Goal: Task Accomplishment & Management: Complete application form

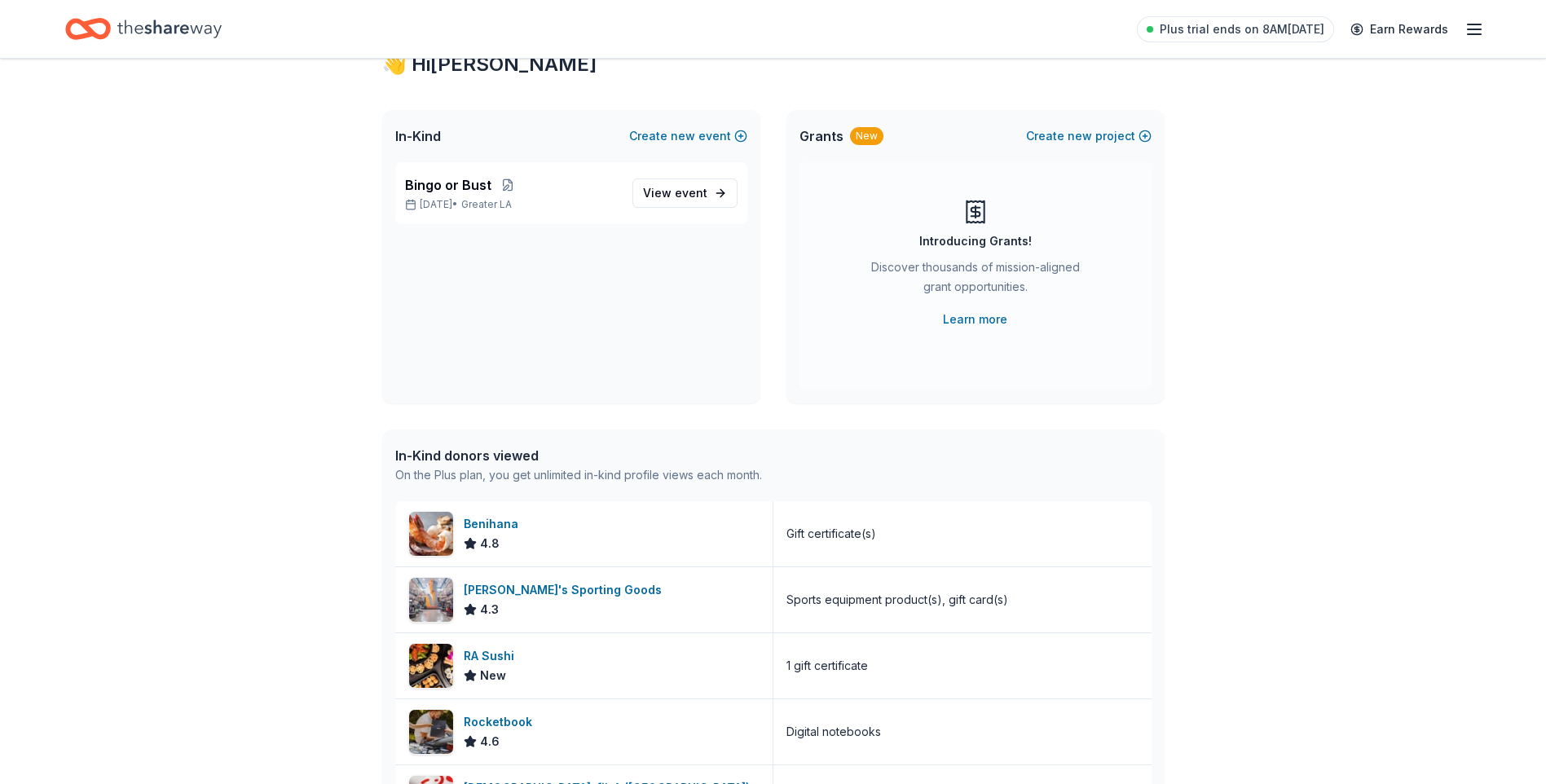
scroll to position [40, 0]
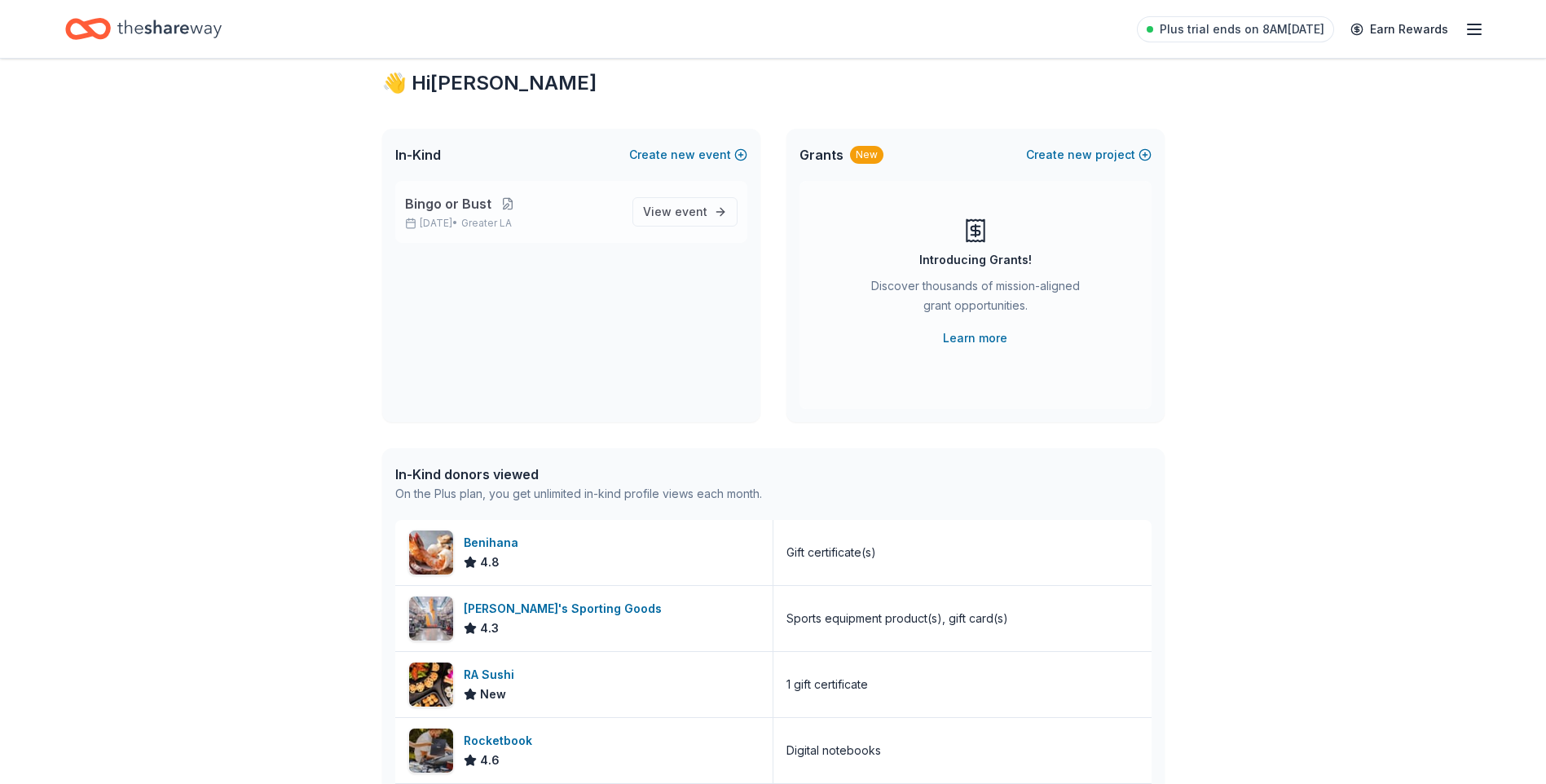
click at [497, 208] on button at bounding box center [508, 203] width 32 height 13
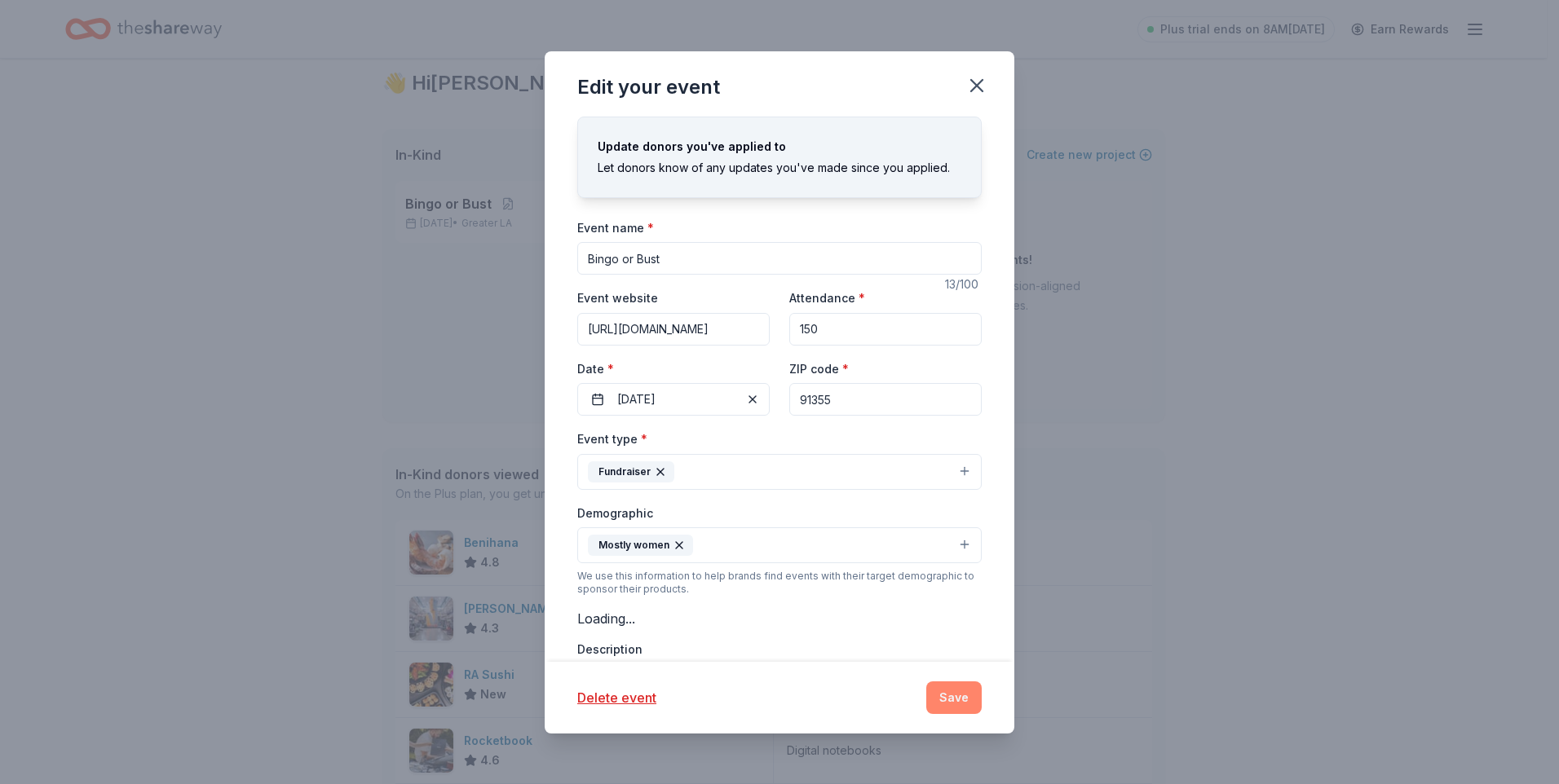
click at [947, 703] on button "Save" at bounding box center [954, 698] width 56 height 32
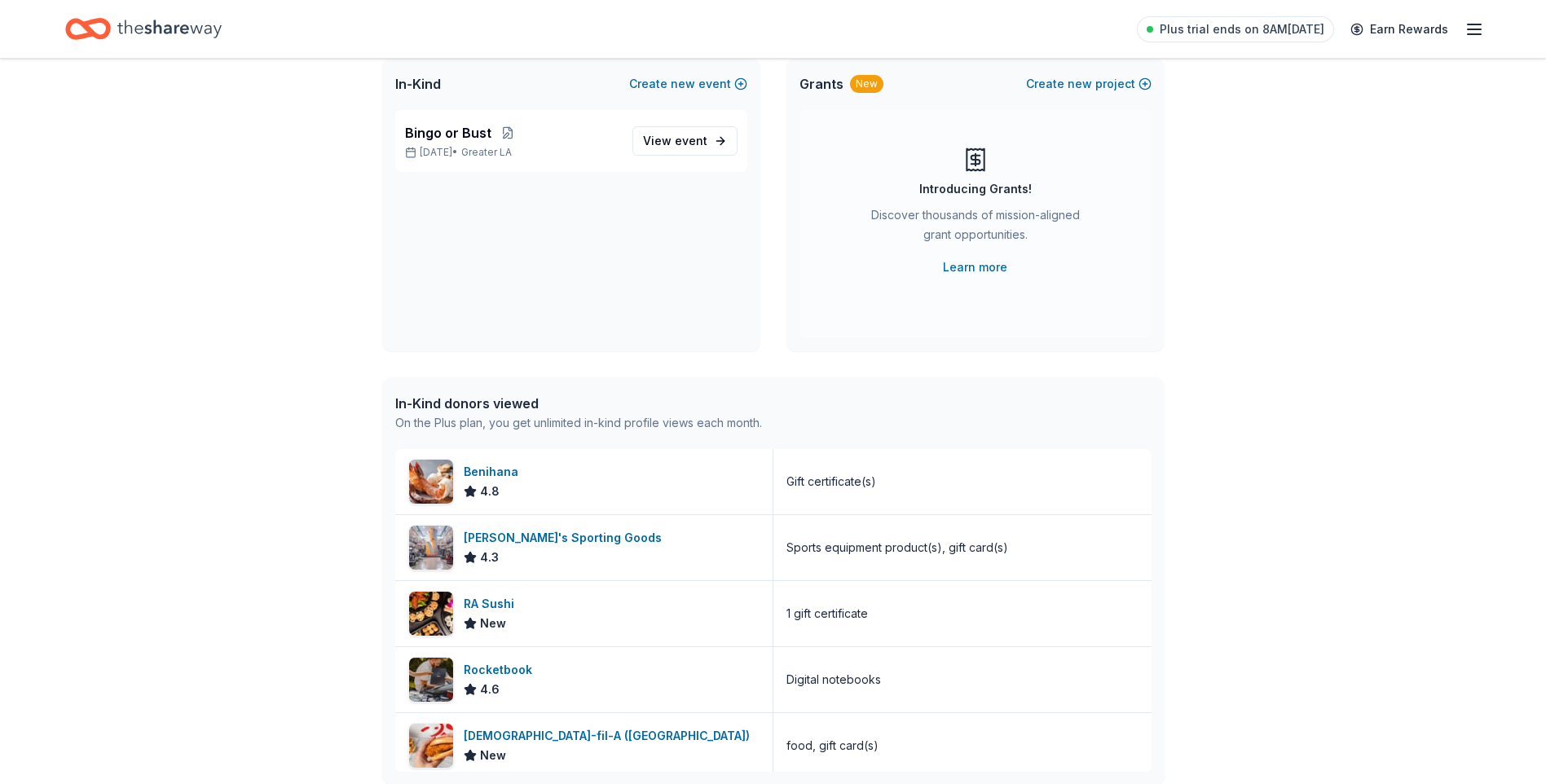
scroll to position [204, 0]
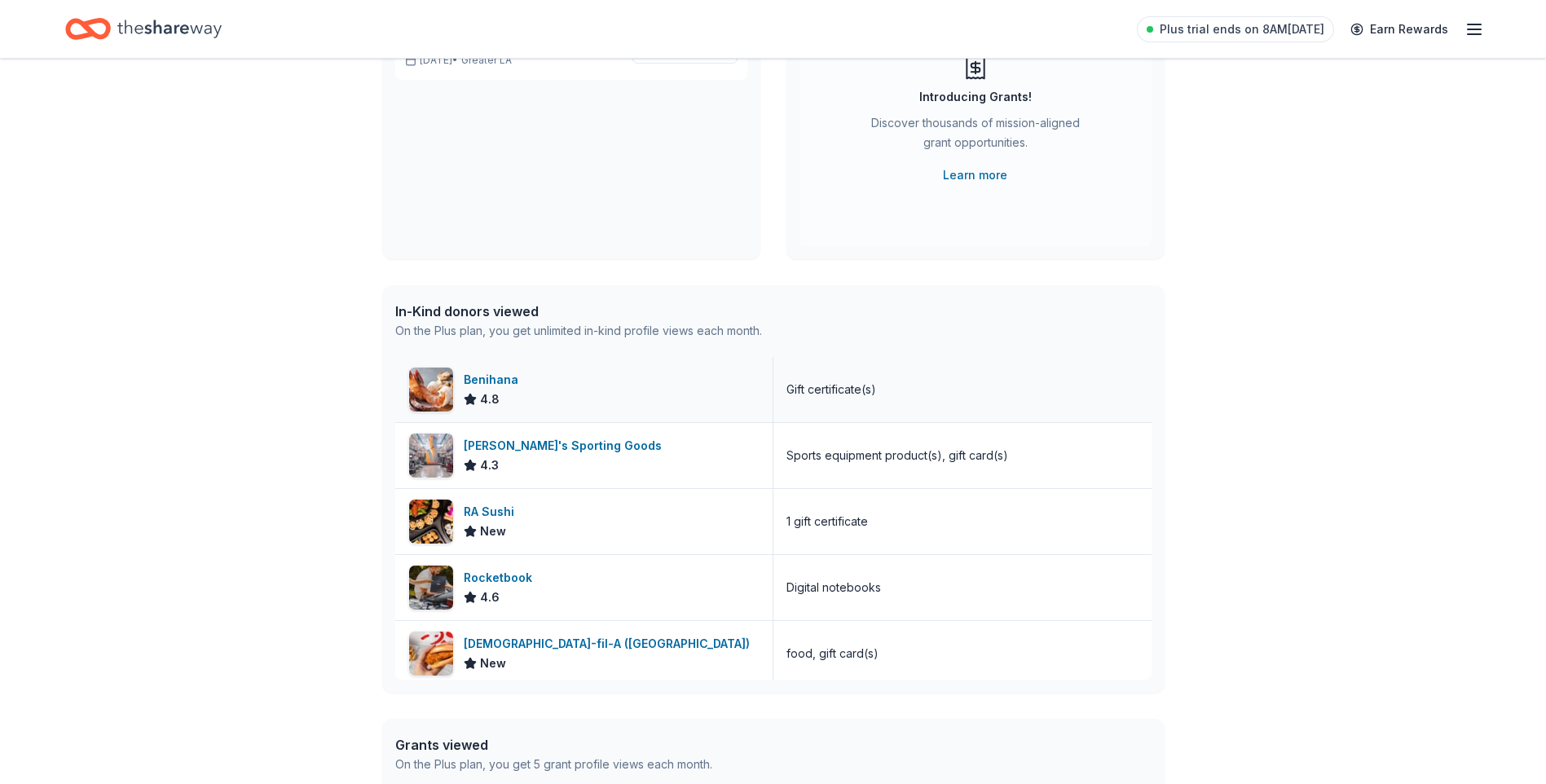
click at [449, 394] on img at bounding box center [431, 389] width 44 height 44
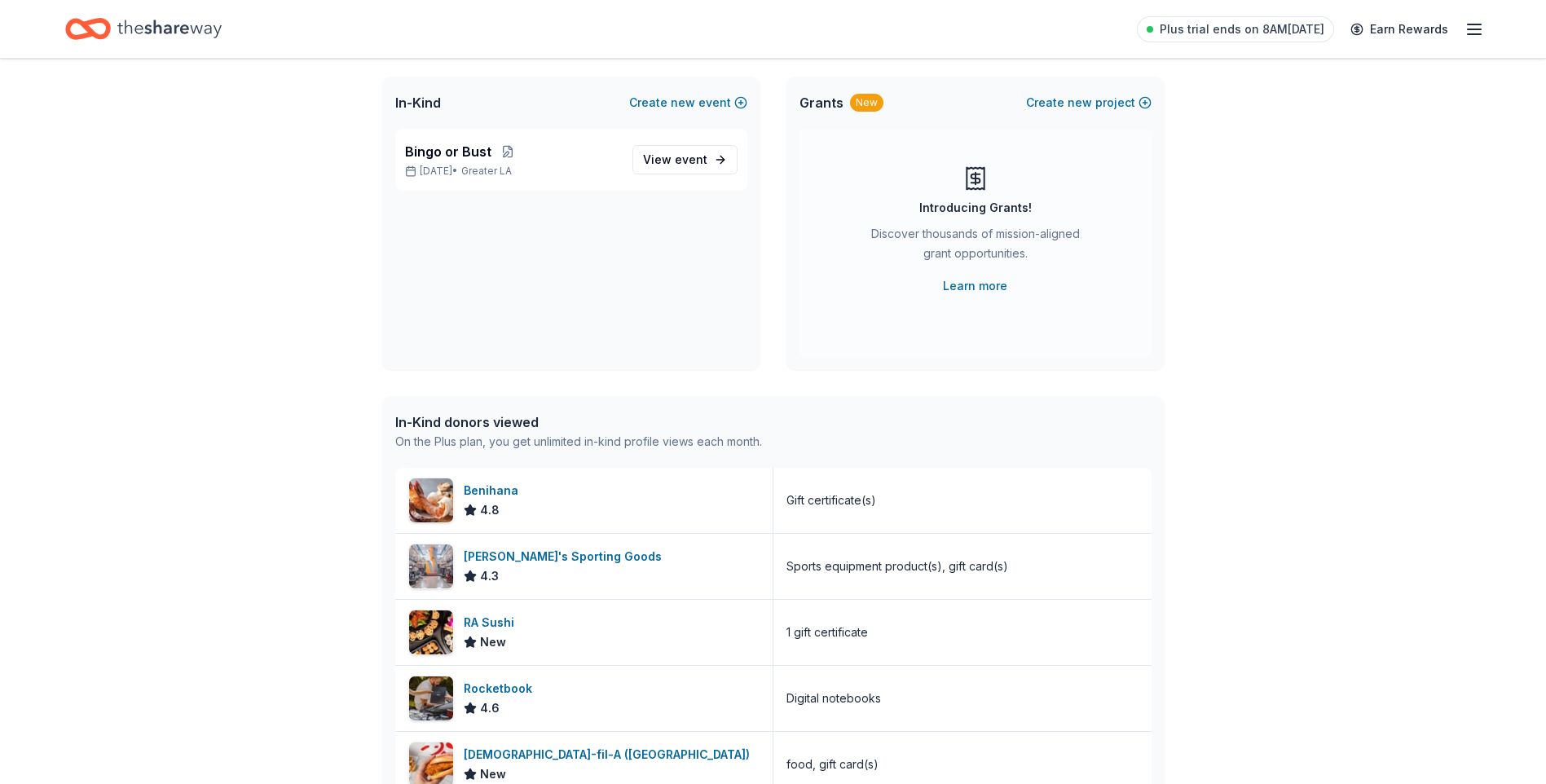
scroll to position [82, 0]
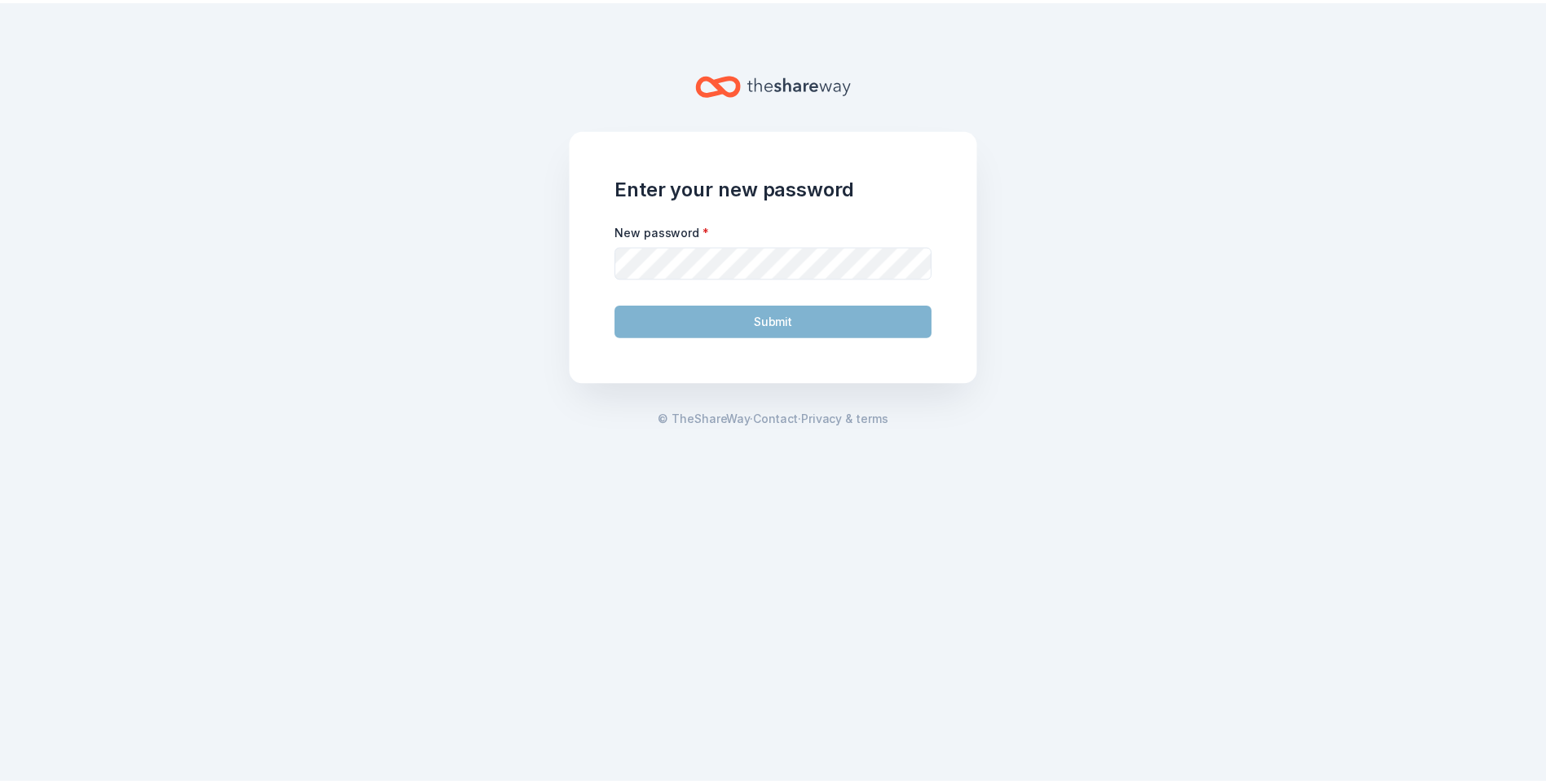
scroll to position [82, 0]
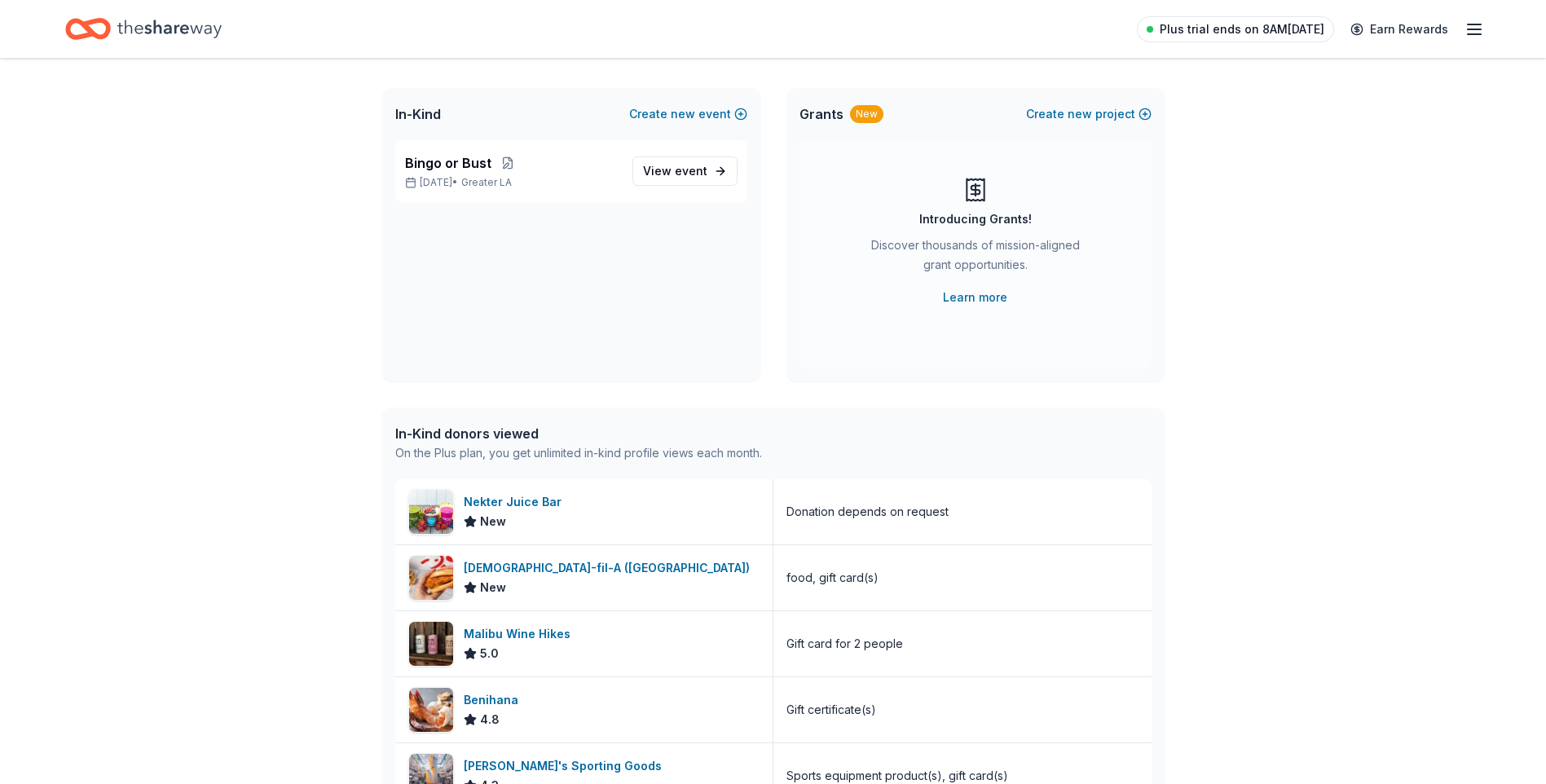
click at [1268, 31] on span "Plus trial ends on 8AM[DATE]" at bounding box center [1242, 30] width 165 height 20
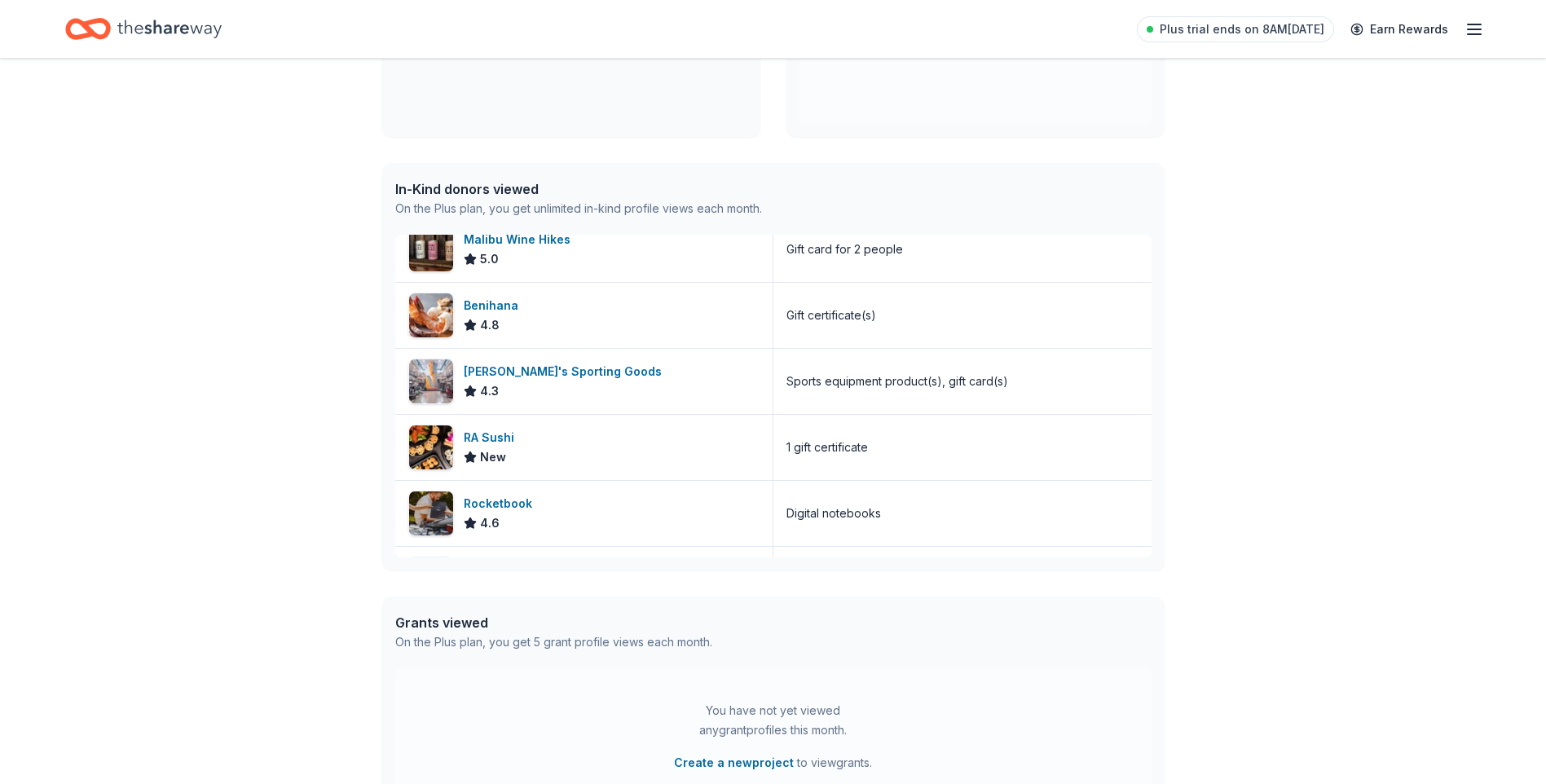
scroll to position [192, 0]
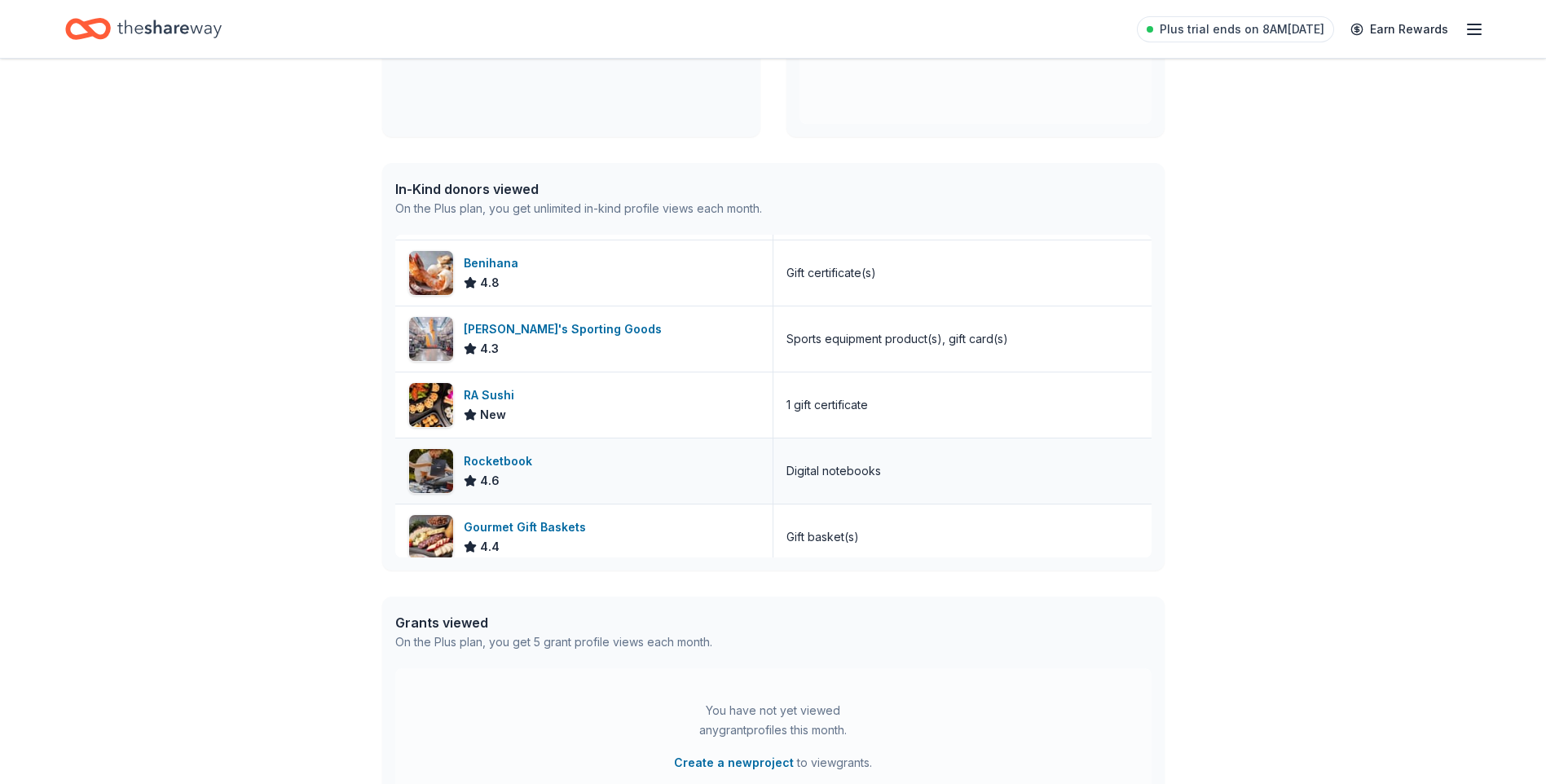
click at [498, 457] on div "Rocketbook" at bounding box center [501, 461] width 75 height 20
click at [1473, 26] on icon "button" at bounding box center [1475, 30] width 20 height 20
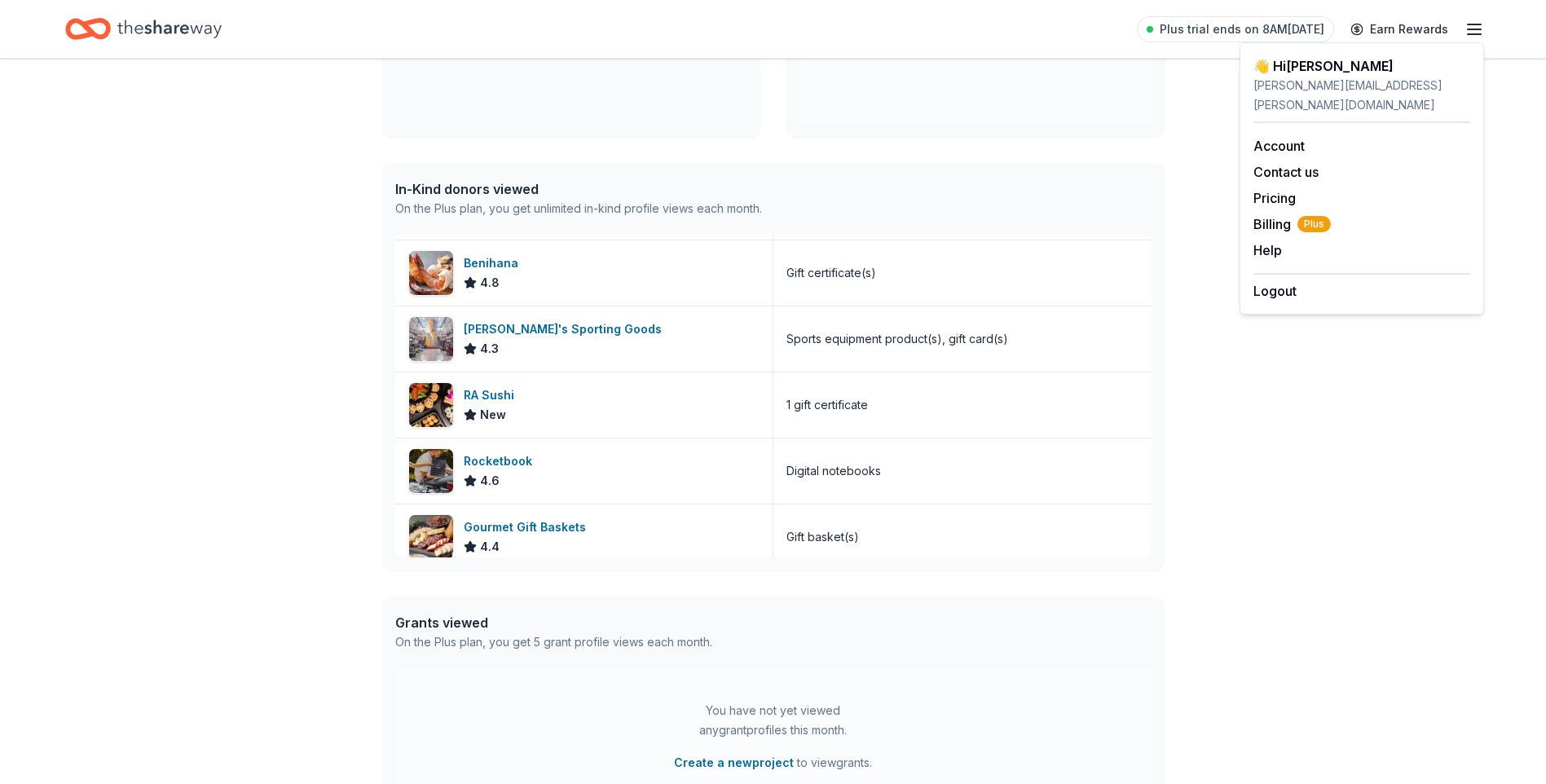
click at [984, 117] on div "Introducing Grants! Discover thousands of mission-aligned grant opportunities. …" at bounding box center [976, 10] width 353 height 228
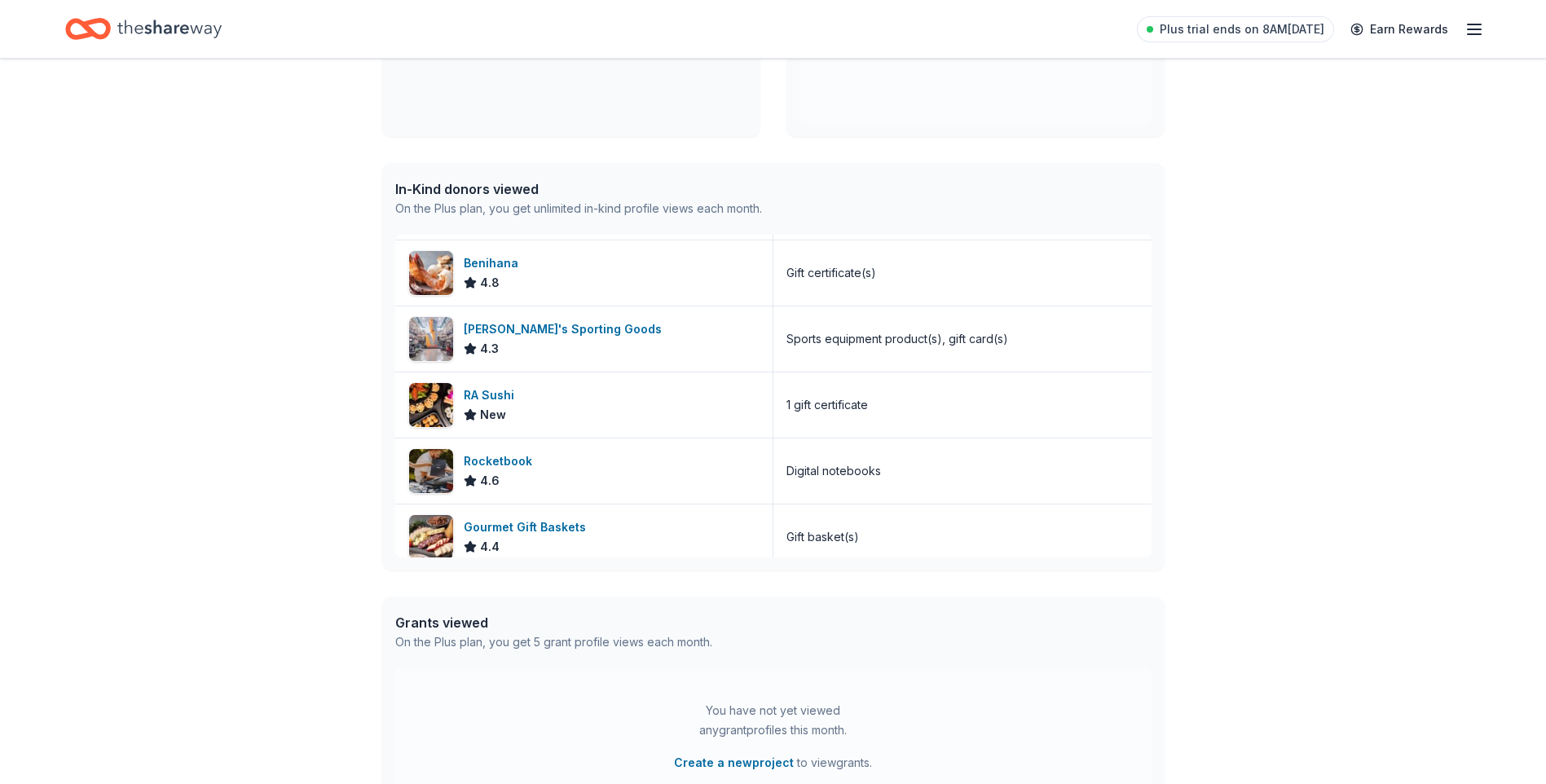
click at [132, 27] on icon "Home" at bounding box center [170, 29] width 104 height 33
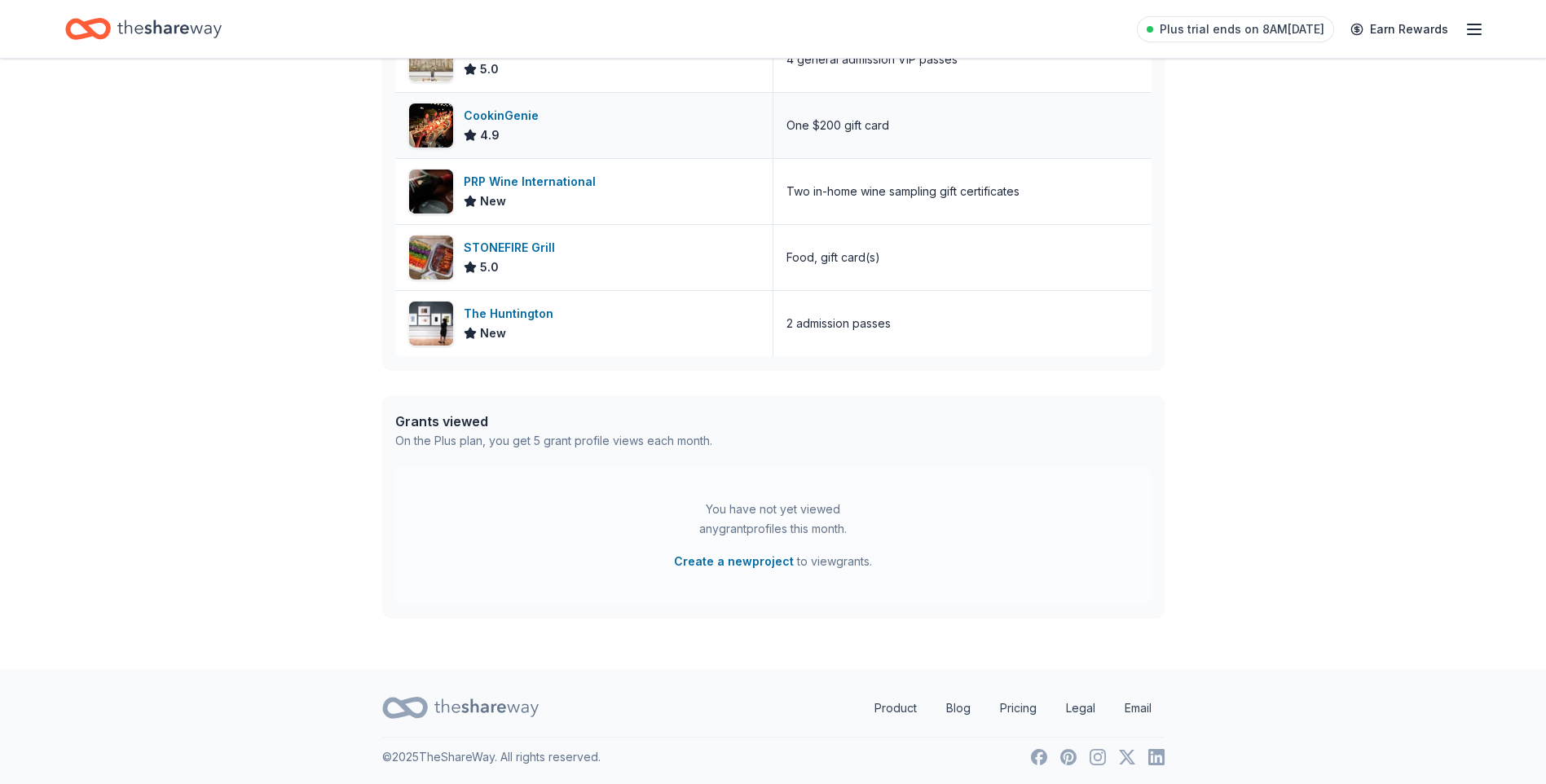
scroll to position [530, 0]
click at [888, 697] on link "Product" at bounding box center [896, 706] width 68 height 32
click at [897, 709] on link "Product" at bounding box center [896, 706] width 68 height 32
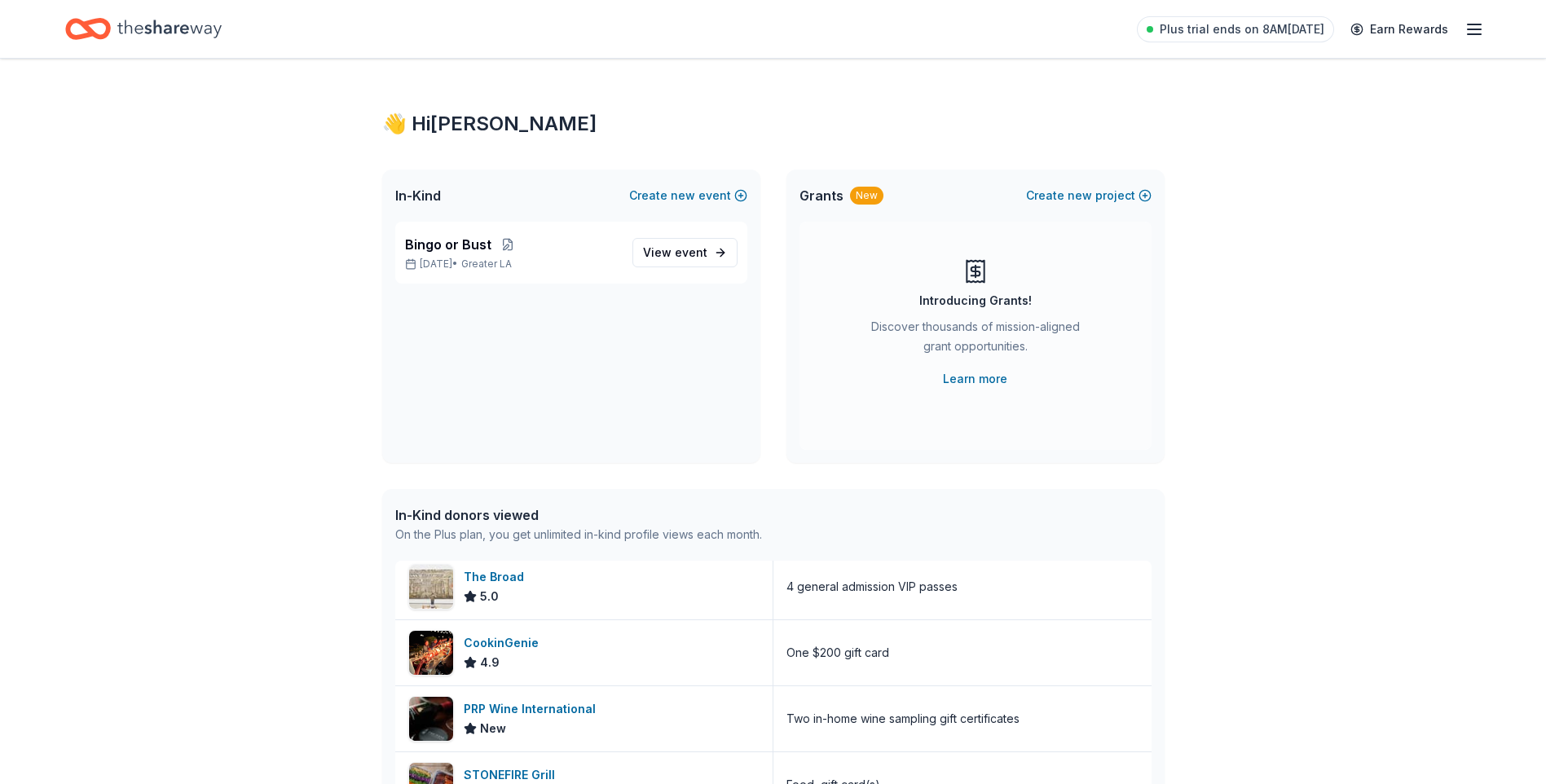
click at [433, 120] on div "👋 Hi Dorinda" at bounding box center [773, 123] width 782 height 26
click at [398, 118] on div "👋 Hi Dorinda" at bounding box center [773, 123] width 782 height 26
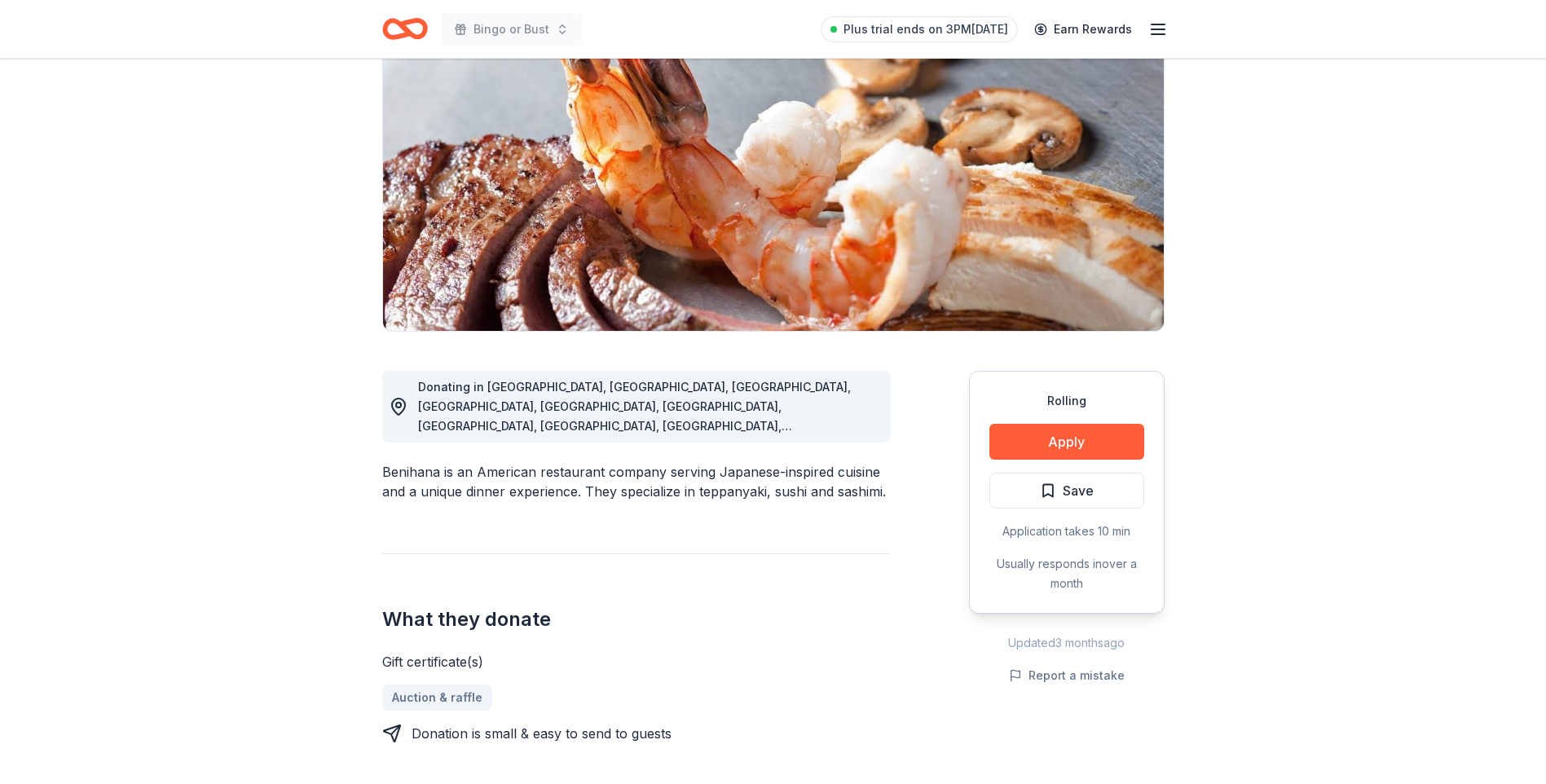
scroll to position [245, 0]
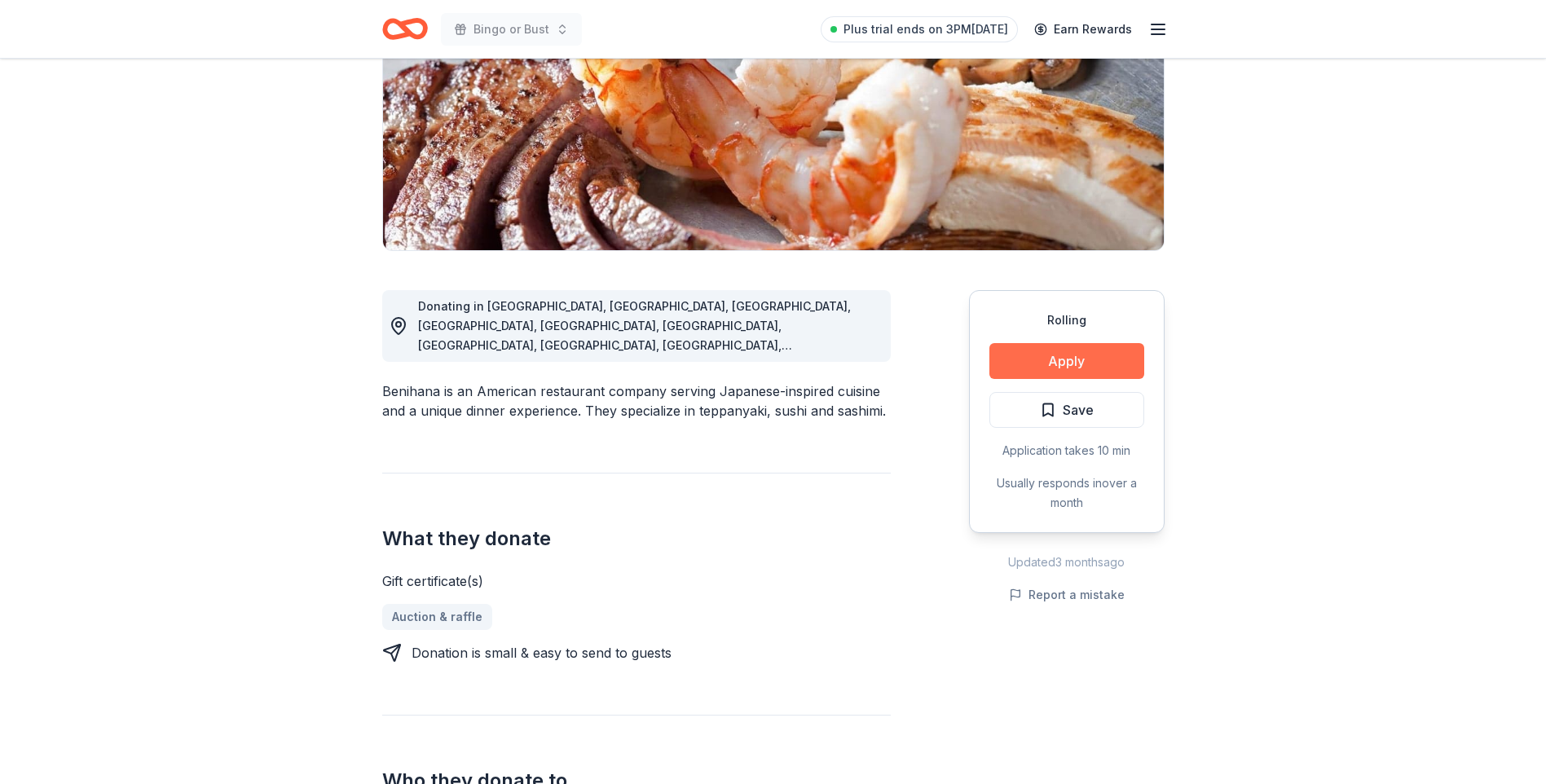
click at [1064, 366] on button "Apply" at bounding box center [1067, 361] width 155 height 36
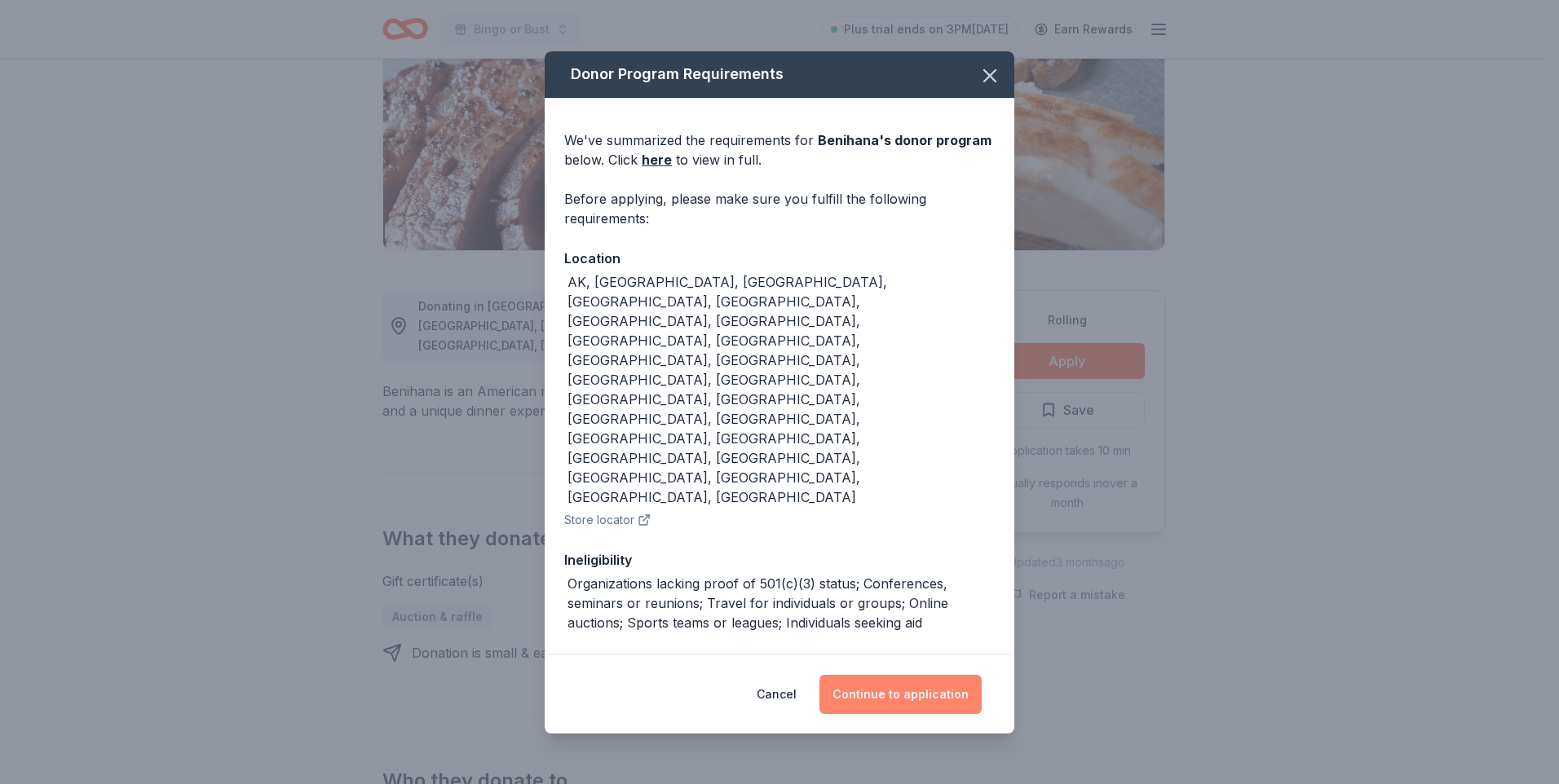
click at [892, 674] on button "Continue to application" at bounding box center [900, 694] width 162 height 40
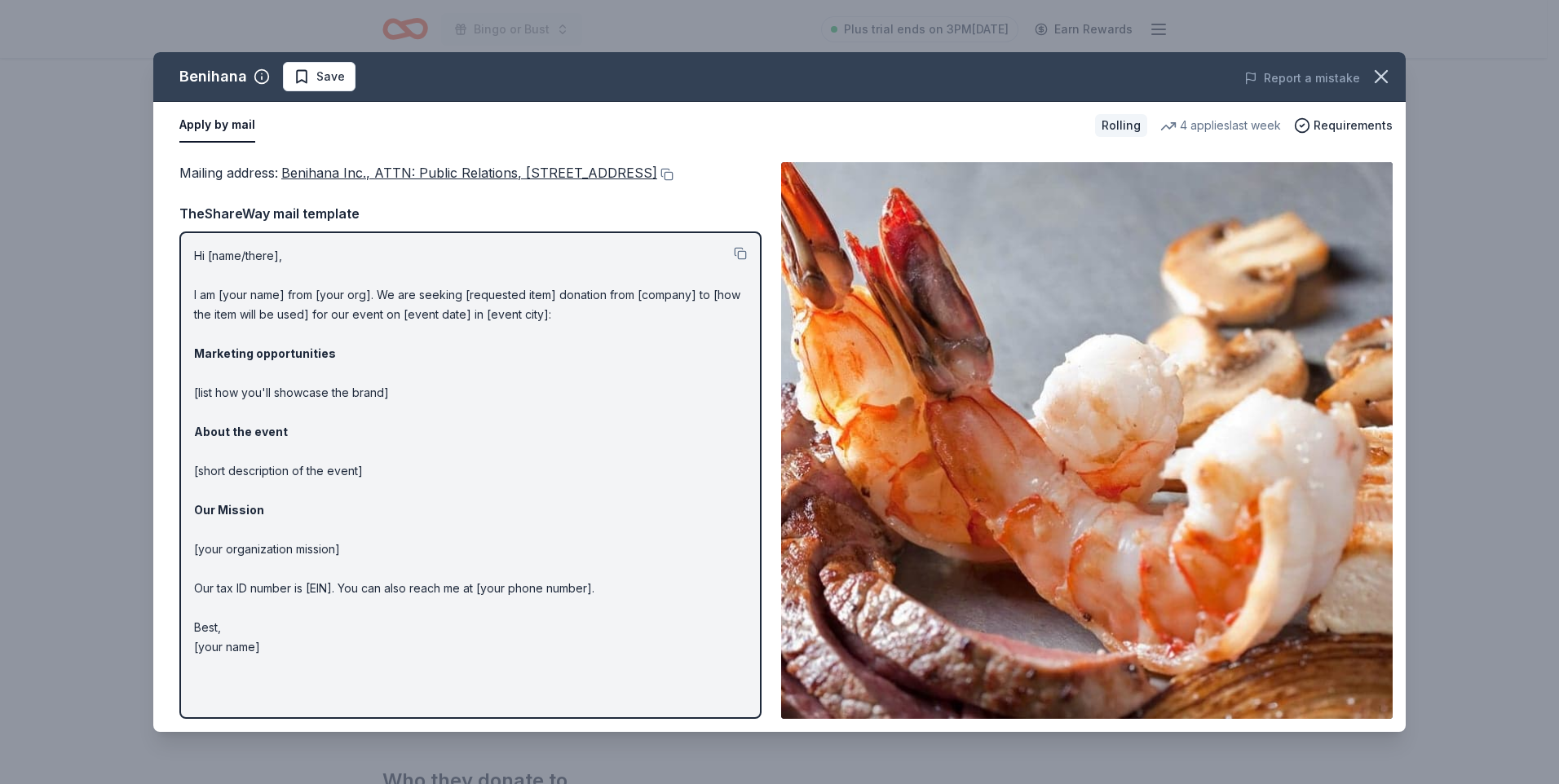
click at [271, 276] on p "Hi [name/there], I am [your name] from [your org]. We are seeking [requested it…" at bounding box center [470, 451] width 553 height 411
click at [743, 260] on button at bounding box center [740, 254] width 13 height 13
click at [375, 411] on p "Hi [name/there], I am [your name] from [your org]. We are seeking [requested it…" at bounding box center [470, 451] width 553 height 411
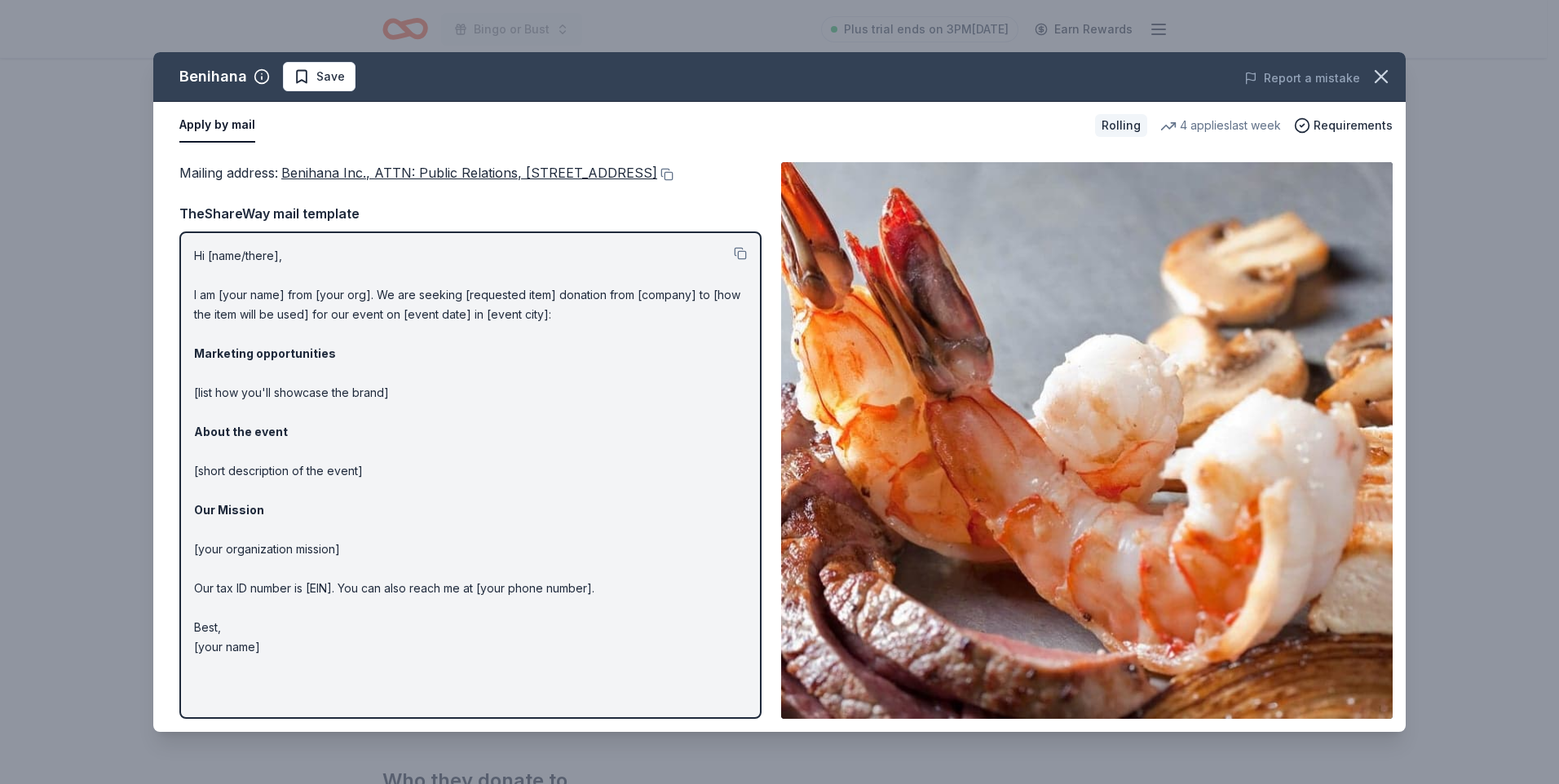
click at [228, 123] on button "Apply by mail" at bounding box center [217, 126] width 76 height 34
click at [228, 124] on button "Apply by mail" at bounding box center [217, 126] width 76 height 34
click at [658, 181] on button at bounding box center [666, 174] width 16 height 13
click at [491, 539] on p "Hi [name/there], I am [your name] from [your org]. We are seeking [requested it…" at bounding box center [470, 451] width 553 height 411
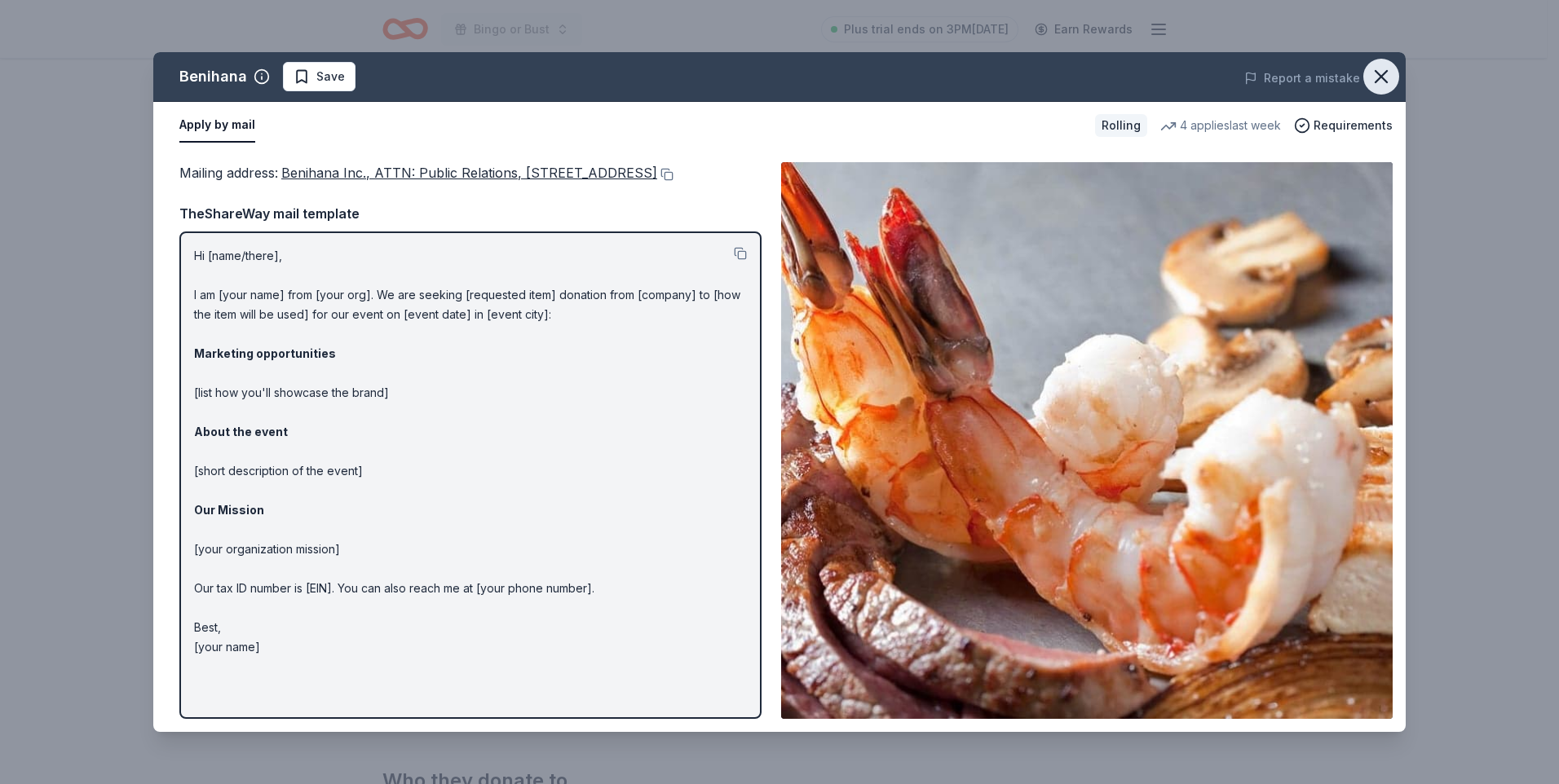
click at [1376, 65] on button "button" at bounding box center [1381, 76] width 36 height 36
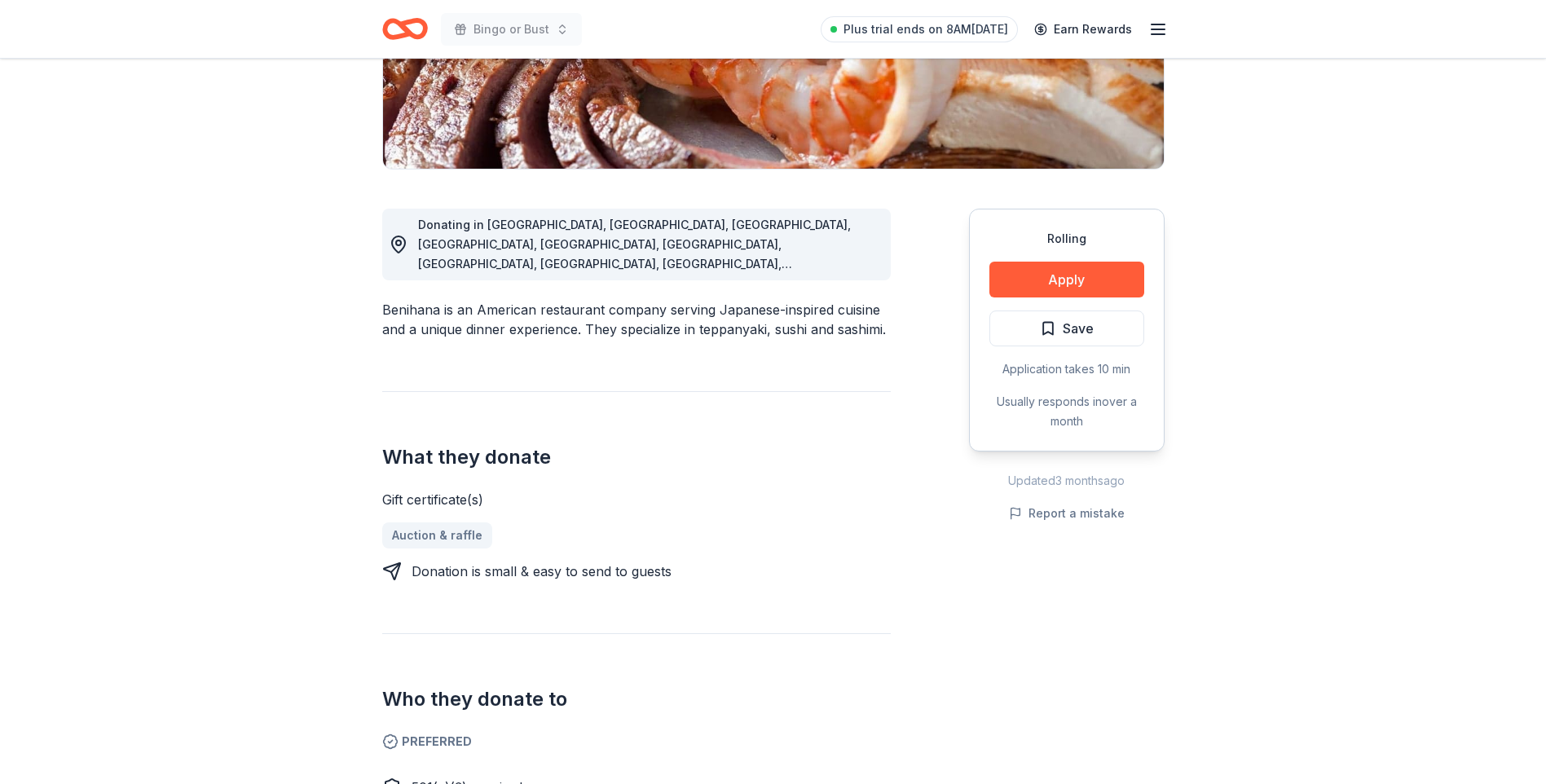
scroll to position [0, 0]
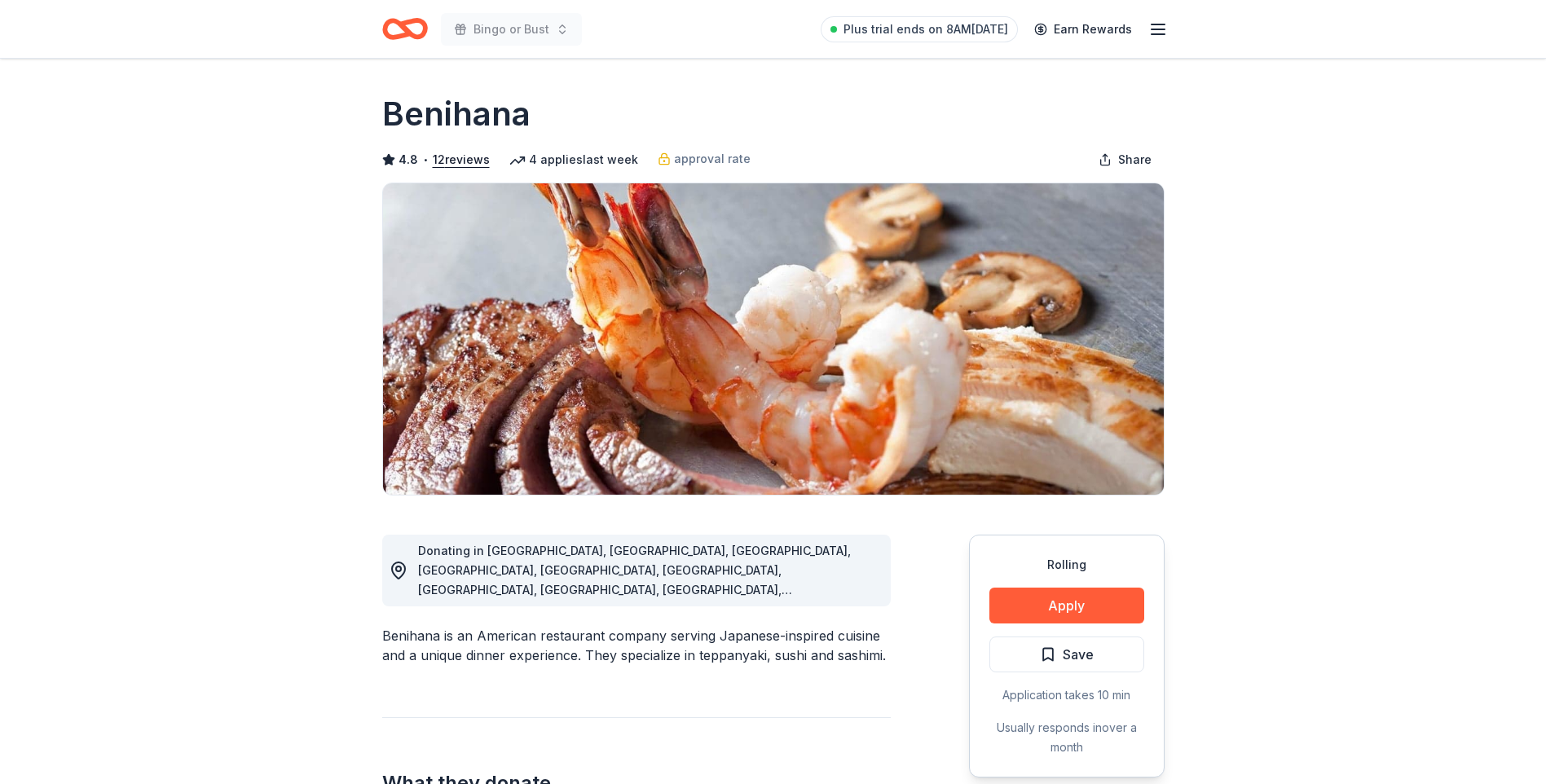
click at [407, 27] on icon "Home" at bounding box center [405, 29] width 46 height 39
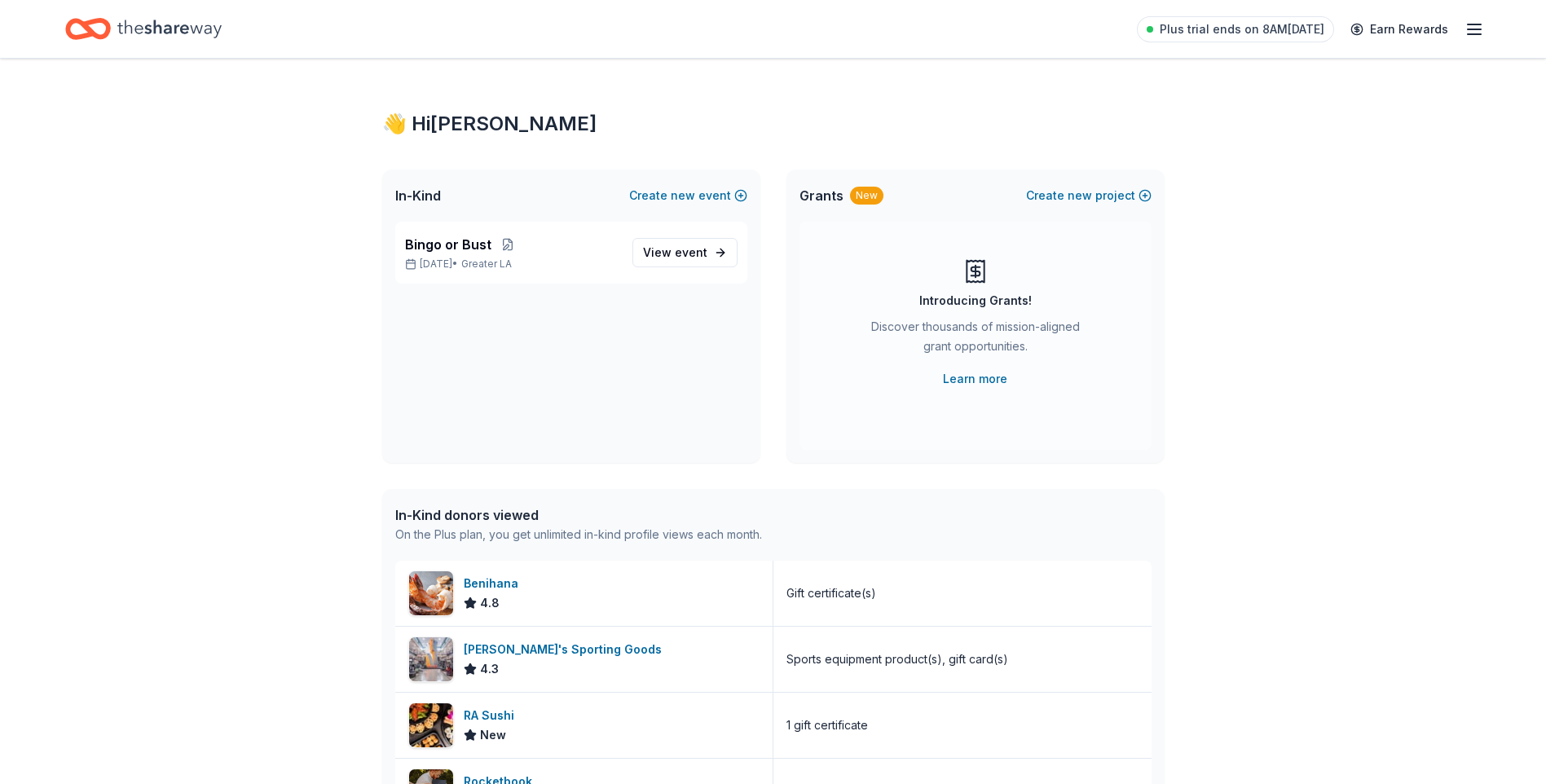
click at [174, 25] on icon "Home" at bounding box center [170, 29] width 104 height 33
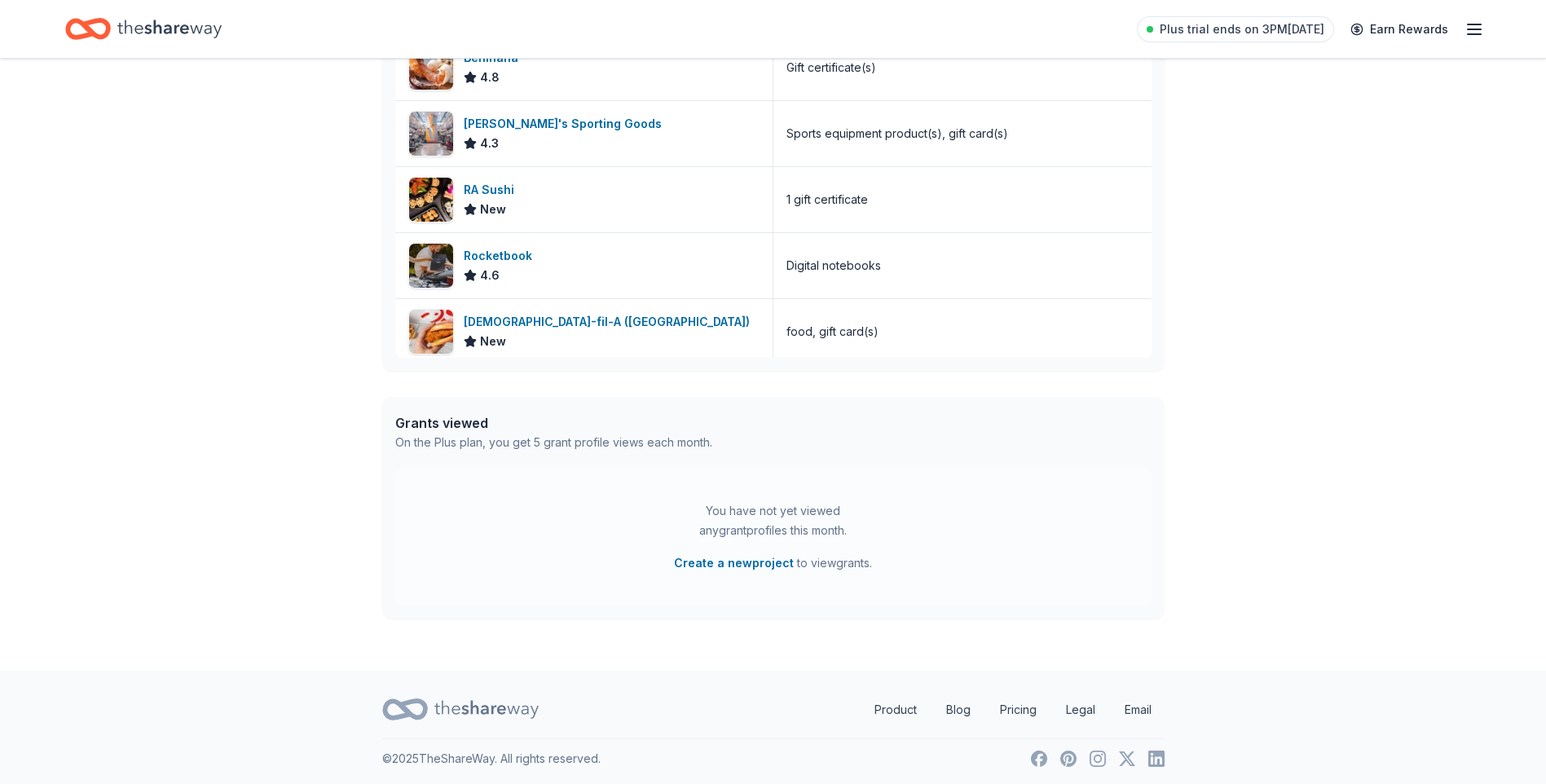
scroll to position [530, 0]
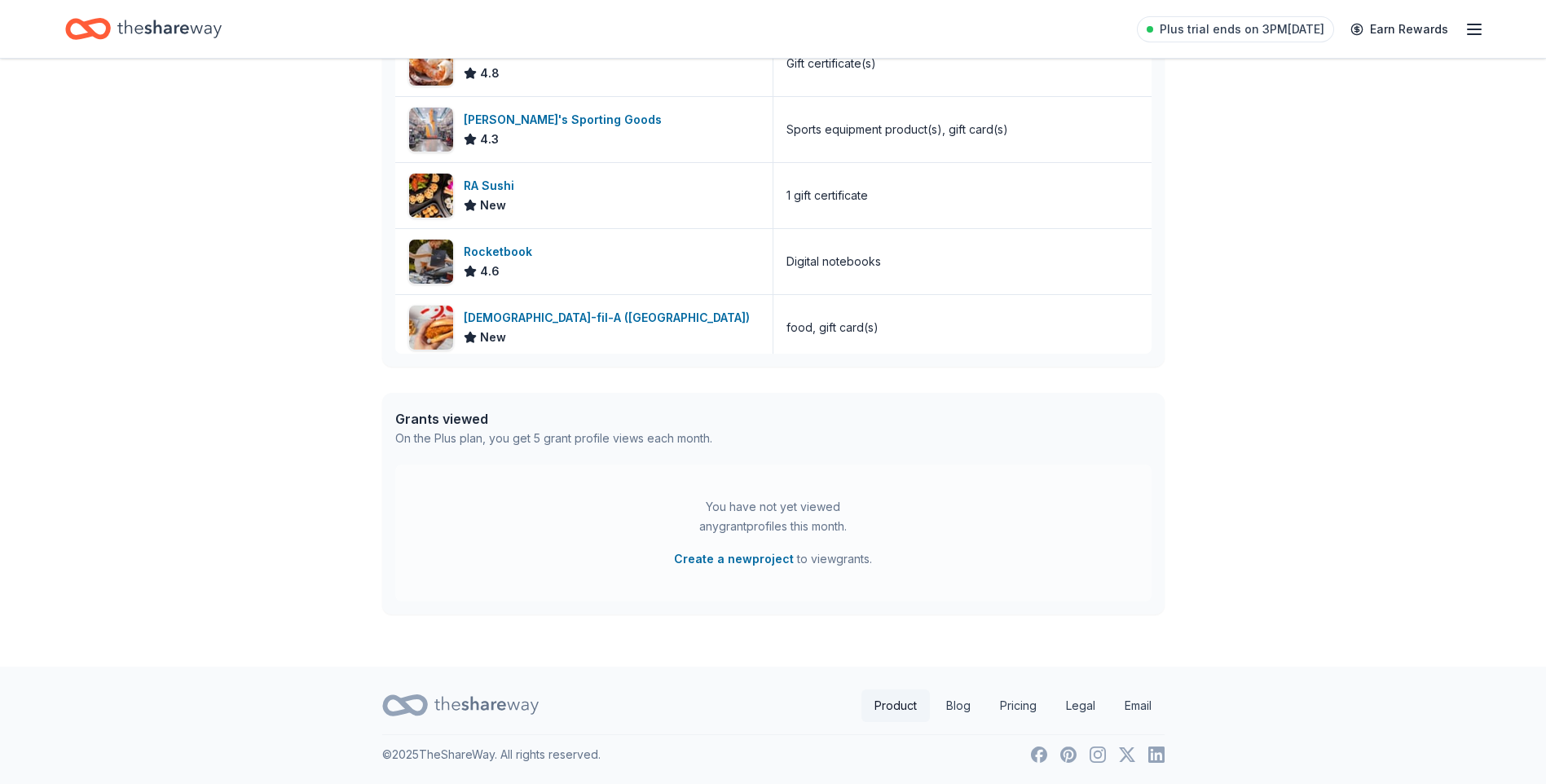
click at [893, 706] on link "Product" at bounding box center [896, 706] width 68 height 32
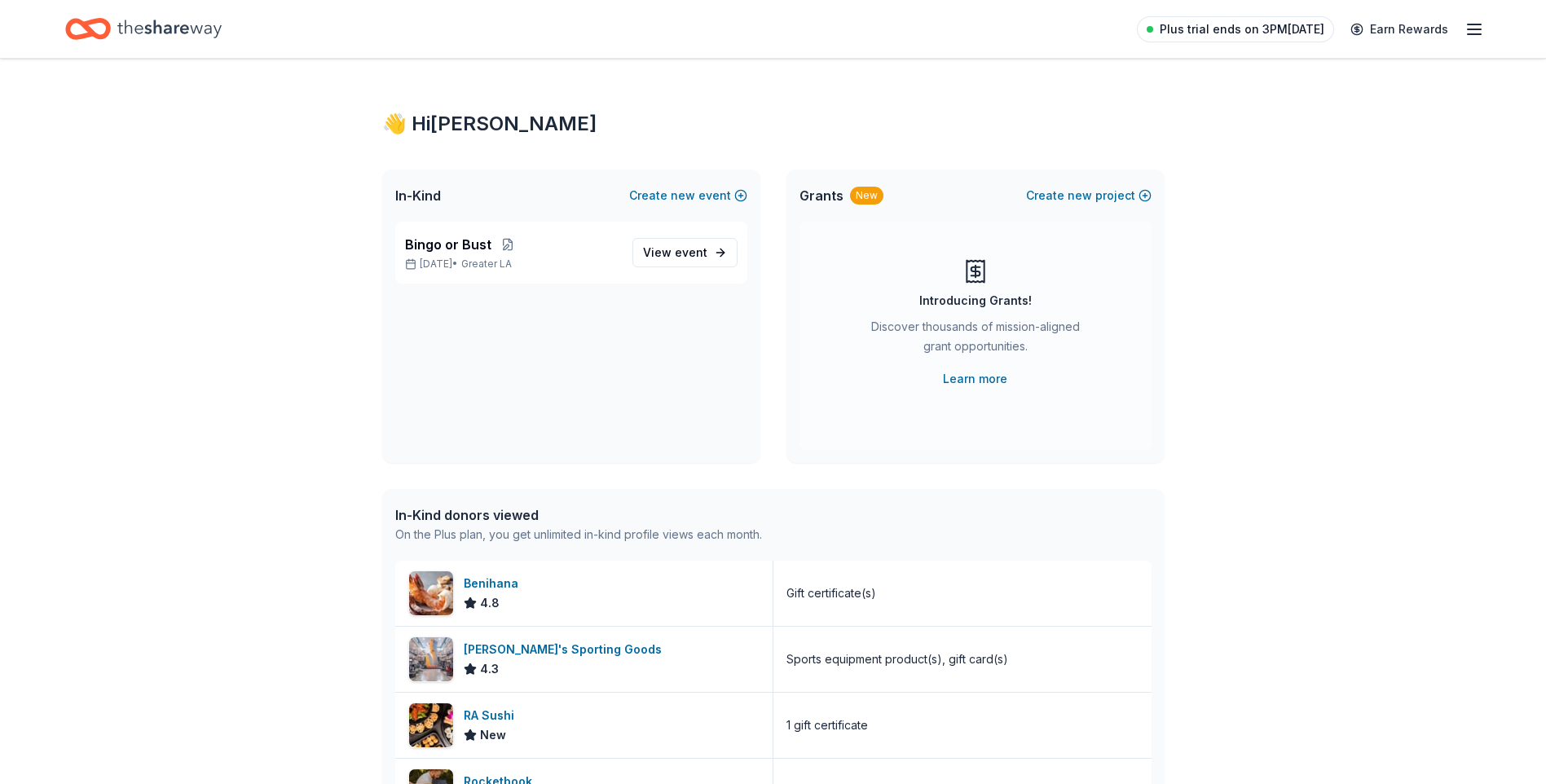
click at [1224, 29] on span "Plus trial ends on 3PM[DATE]" at bounding box center [1242, 30] width 165 height 20
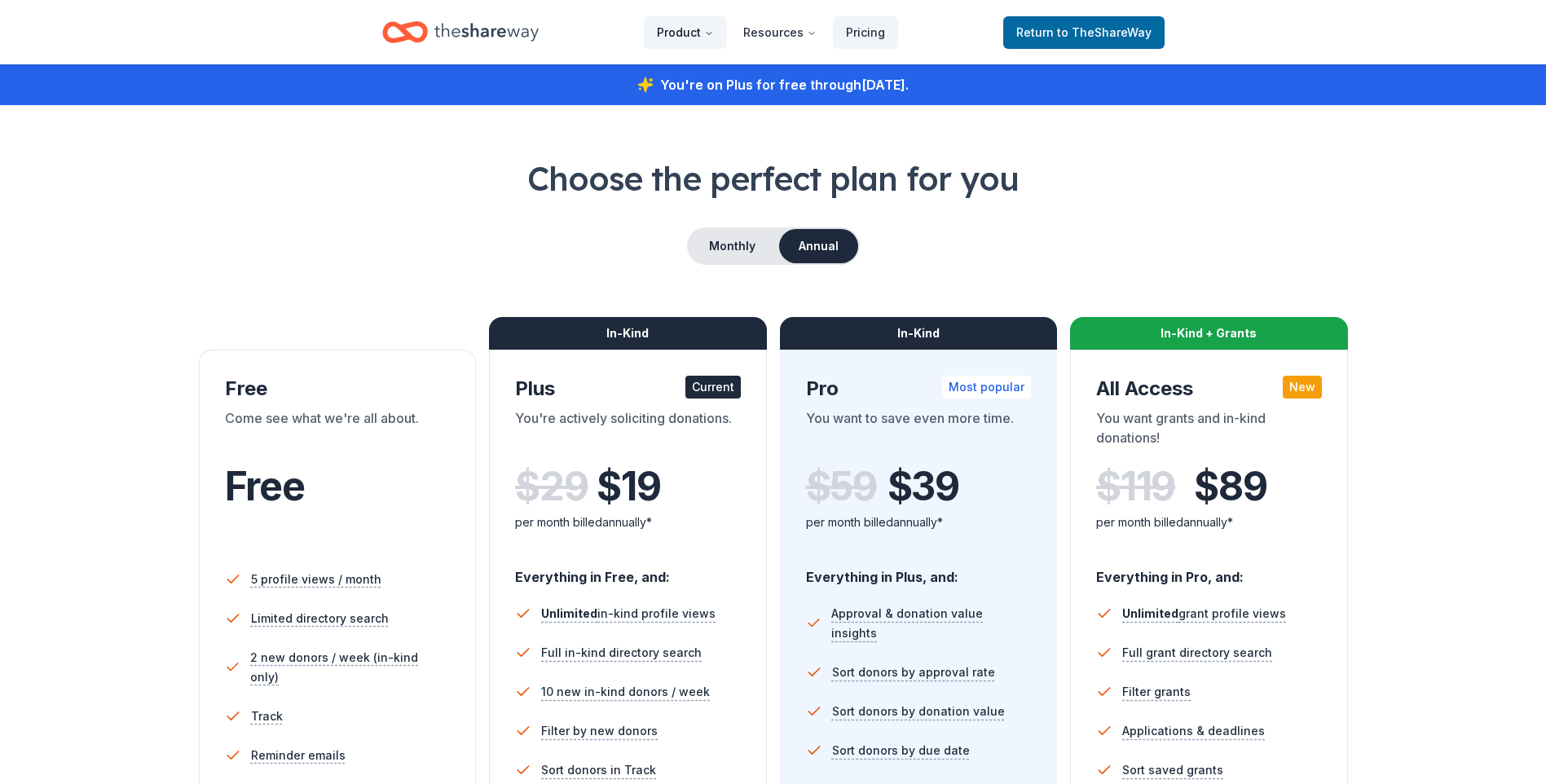
click at [693, 30] on button "Product" at bounding box center [685, 32] width 83 height 32
click at [693, 31] on button "Product" at bounding box center [685, 32] width 83 height 32
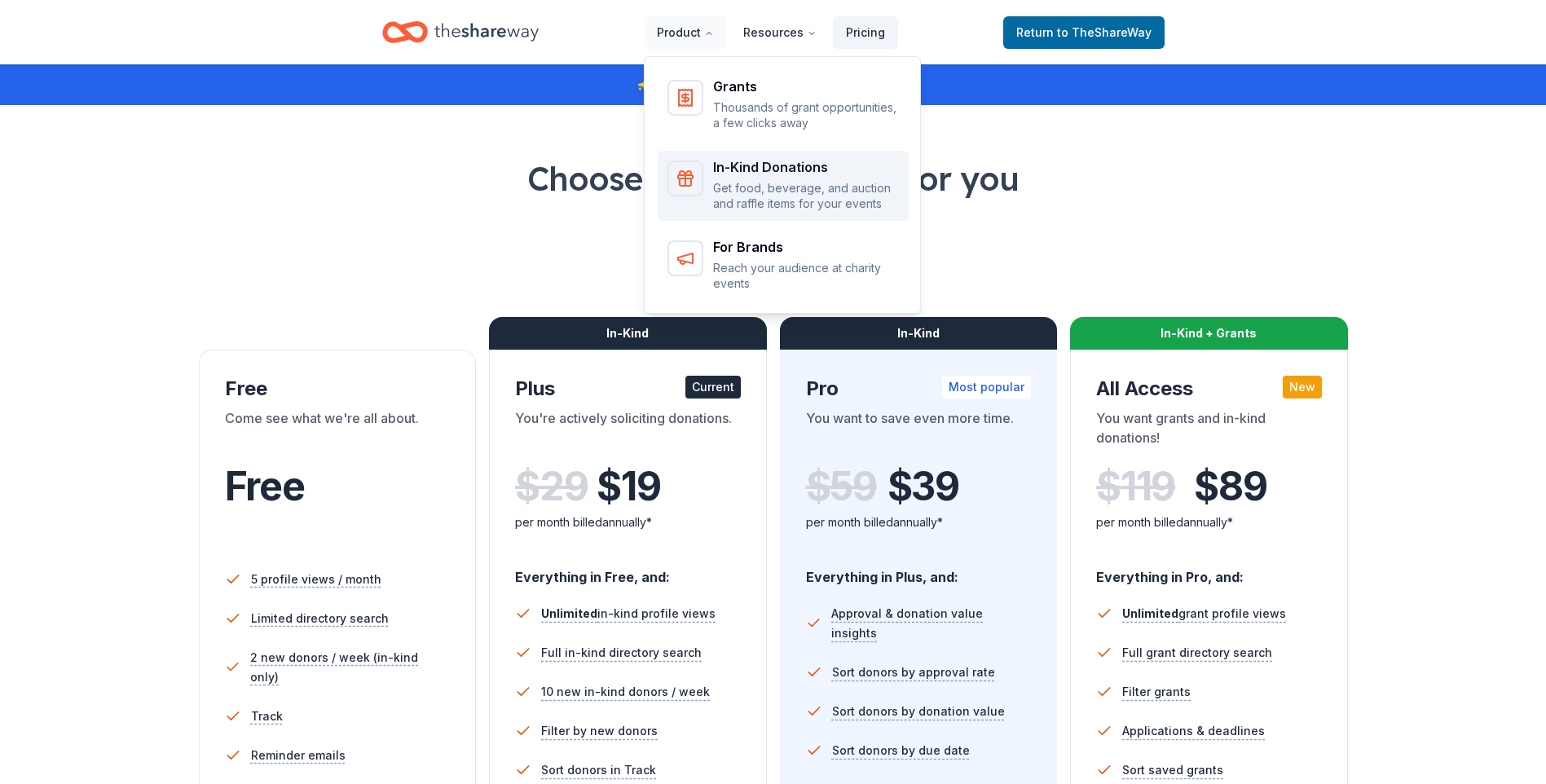
click at [762, 161] on div "In-Kind Donations" at bounding box center [806, 167] width 186 height 13
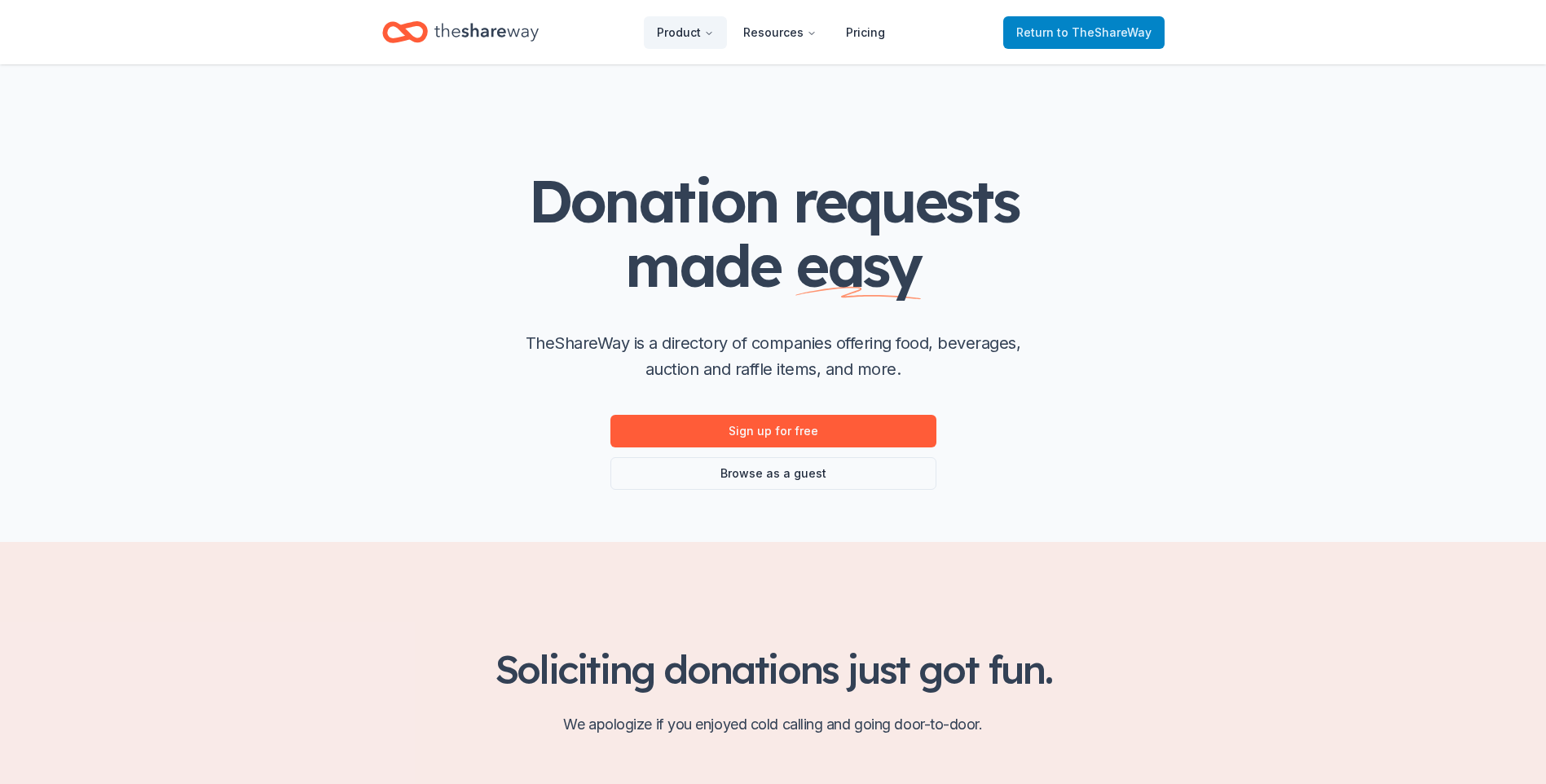
click at [1077, 24] on span "Return to TheShareWay" at bounding box center [1084, 32] width 135 height 20
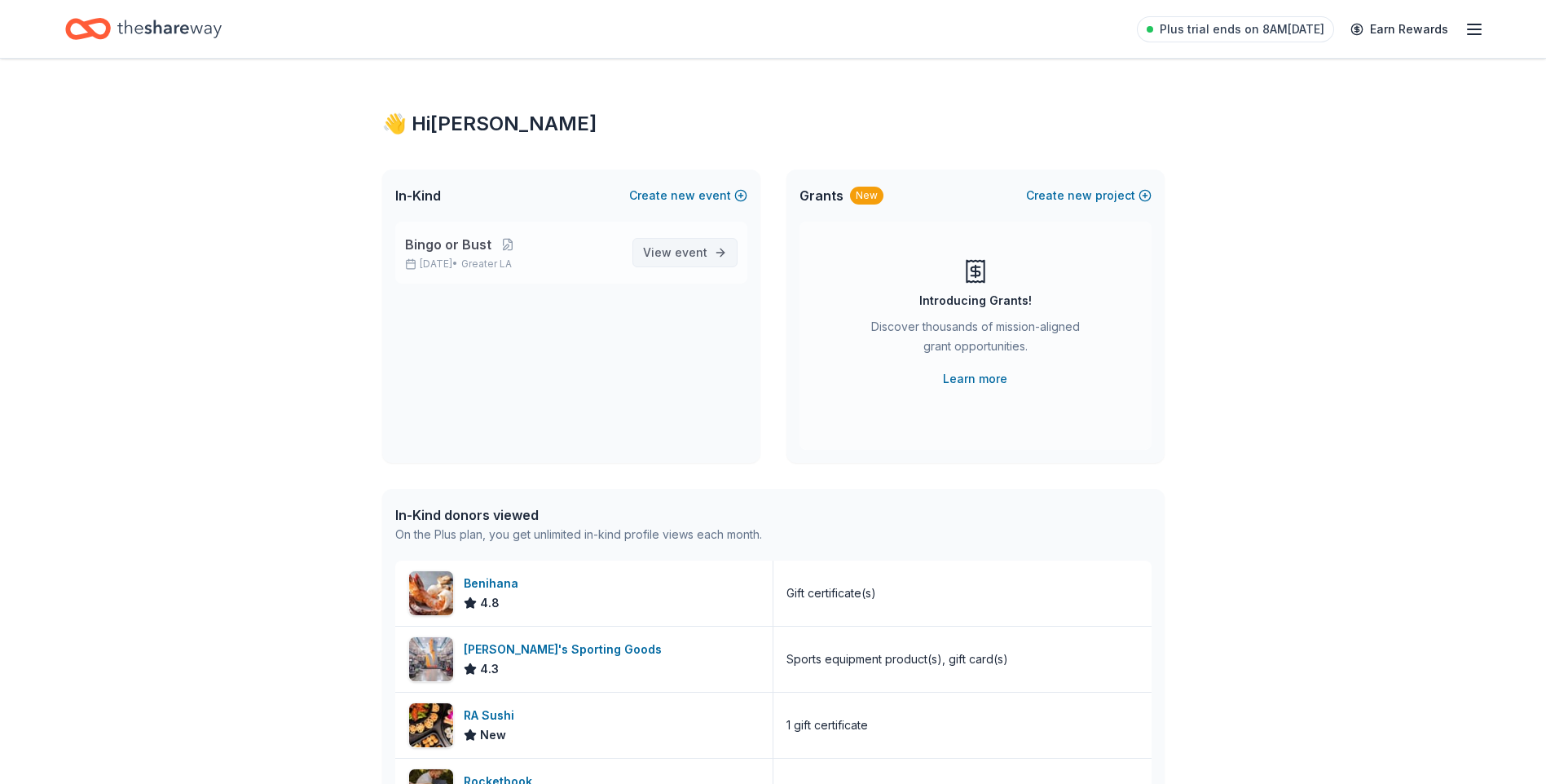
click at [675, 250] on span "View event" at bounding box center [675, 253] width 65 height 20
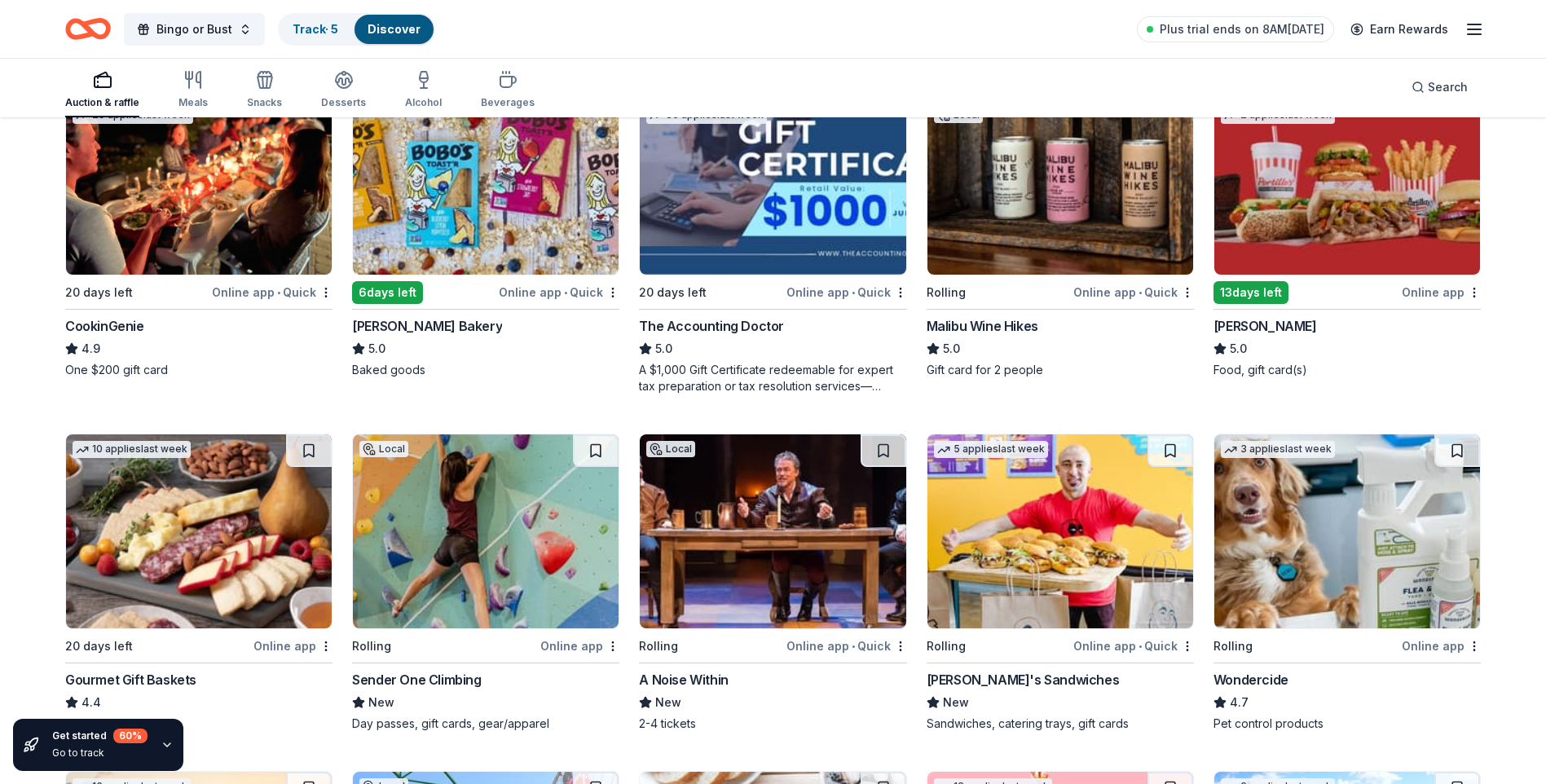
scroll to position [489, 0]
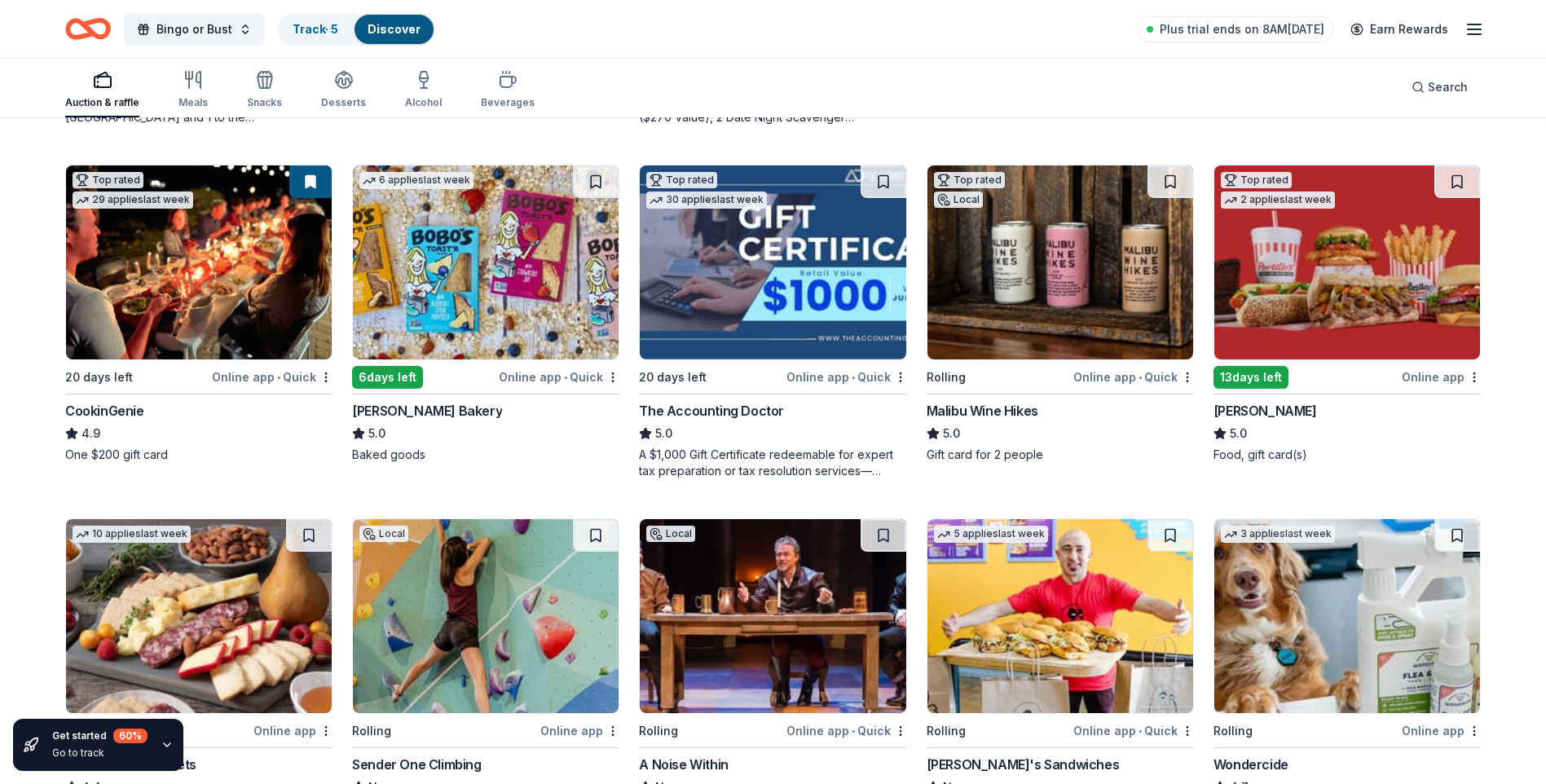
click at [1136, 377] on div "Online app • Quick" at bounding box center [1134, 377] width 121 height 21
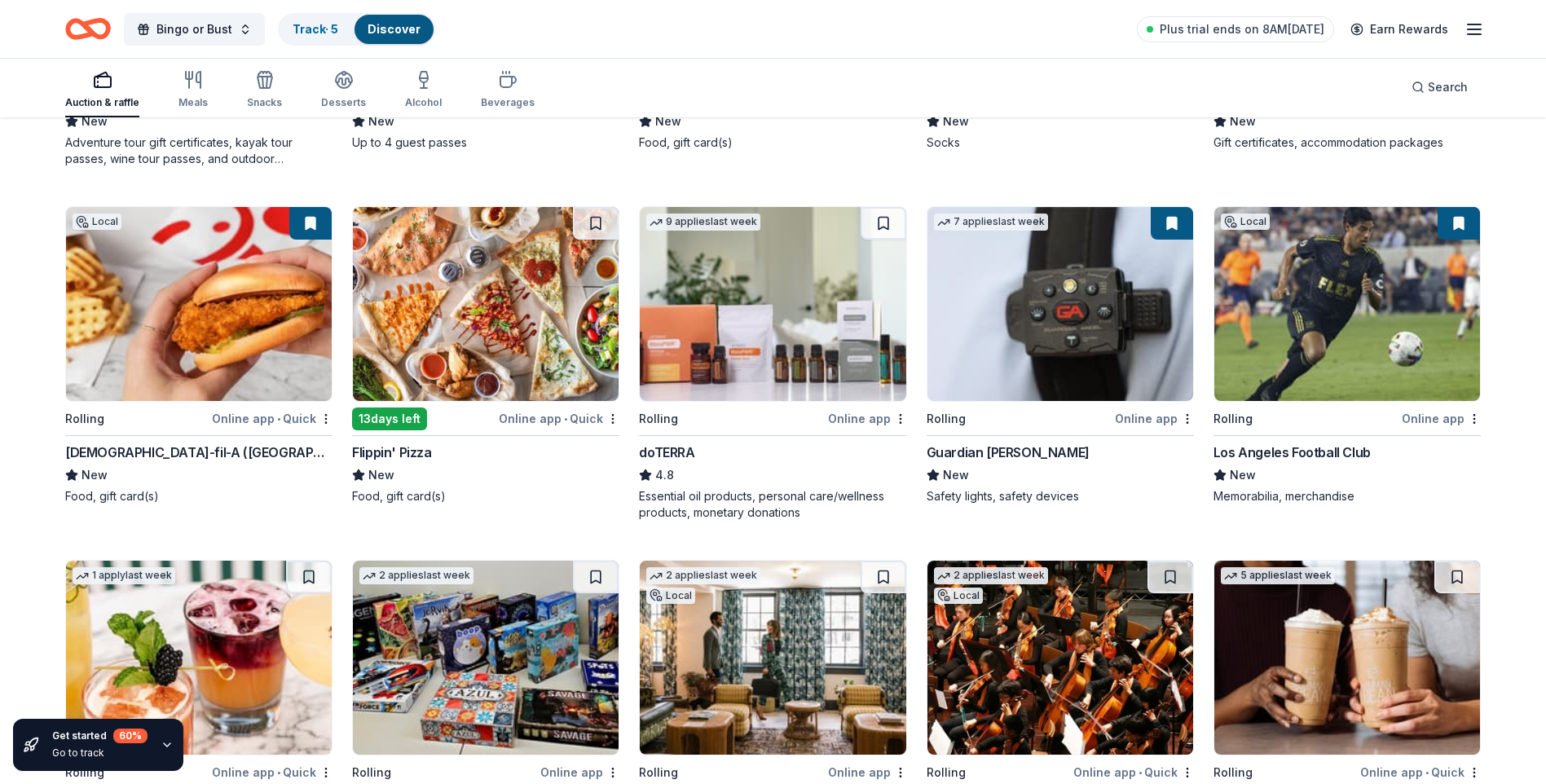
scroll to position [2919, 0]
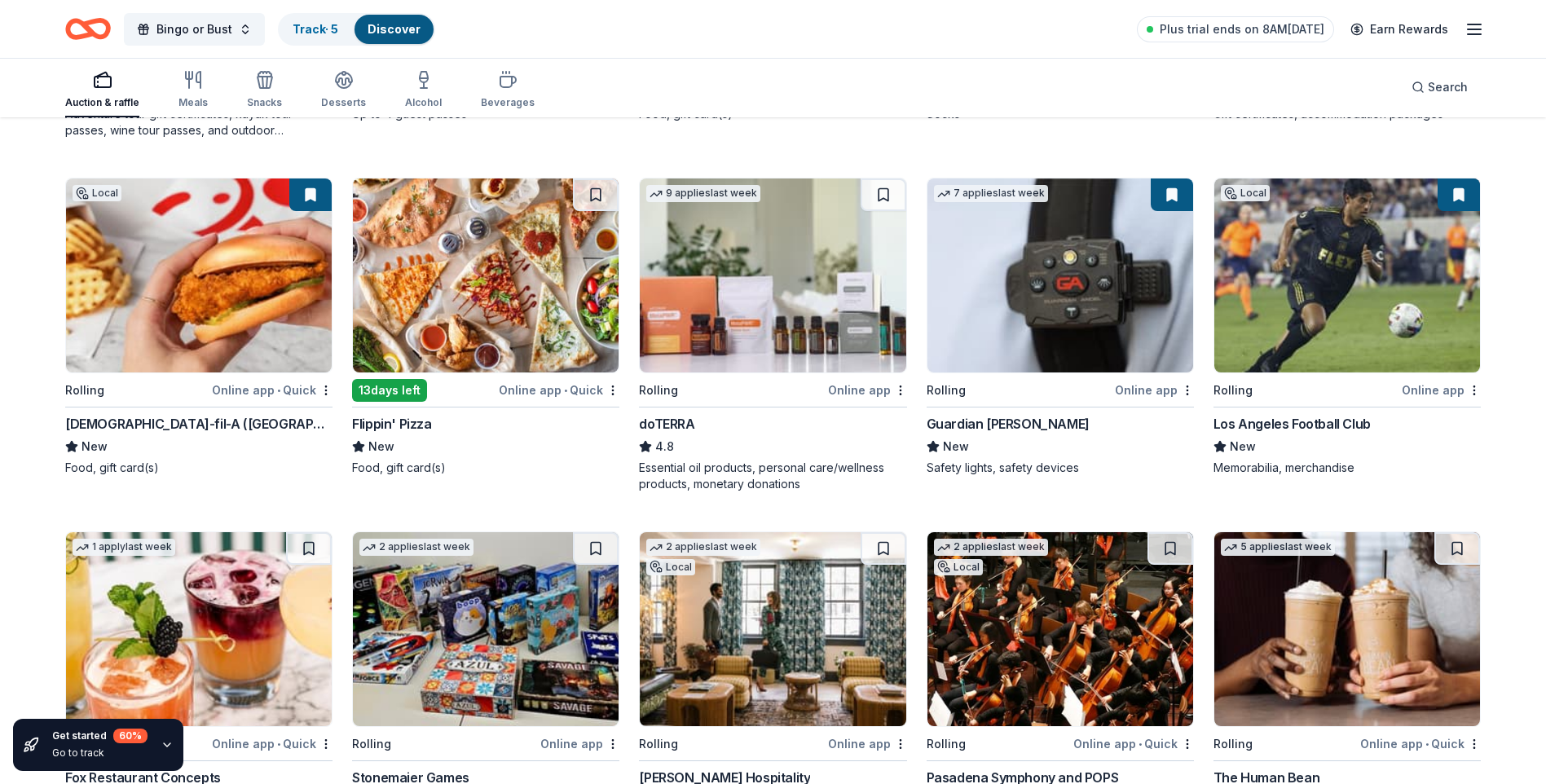
click at [264, 385] on div "Online app • Quick" at bounding box center [273, 389] width 121 height 21
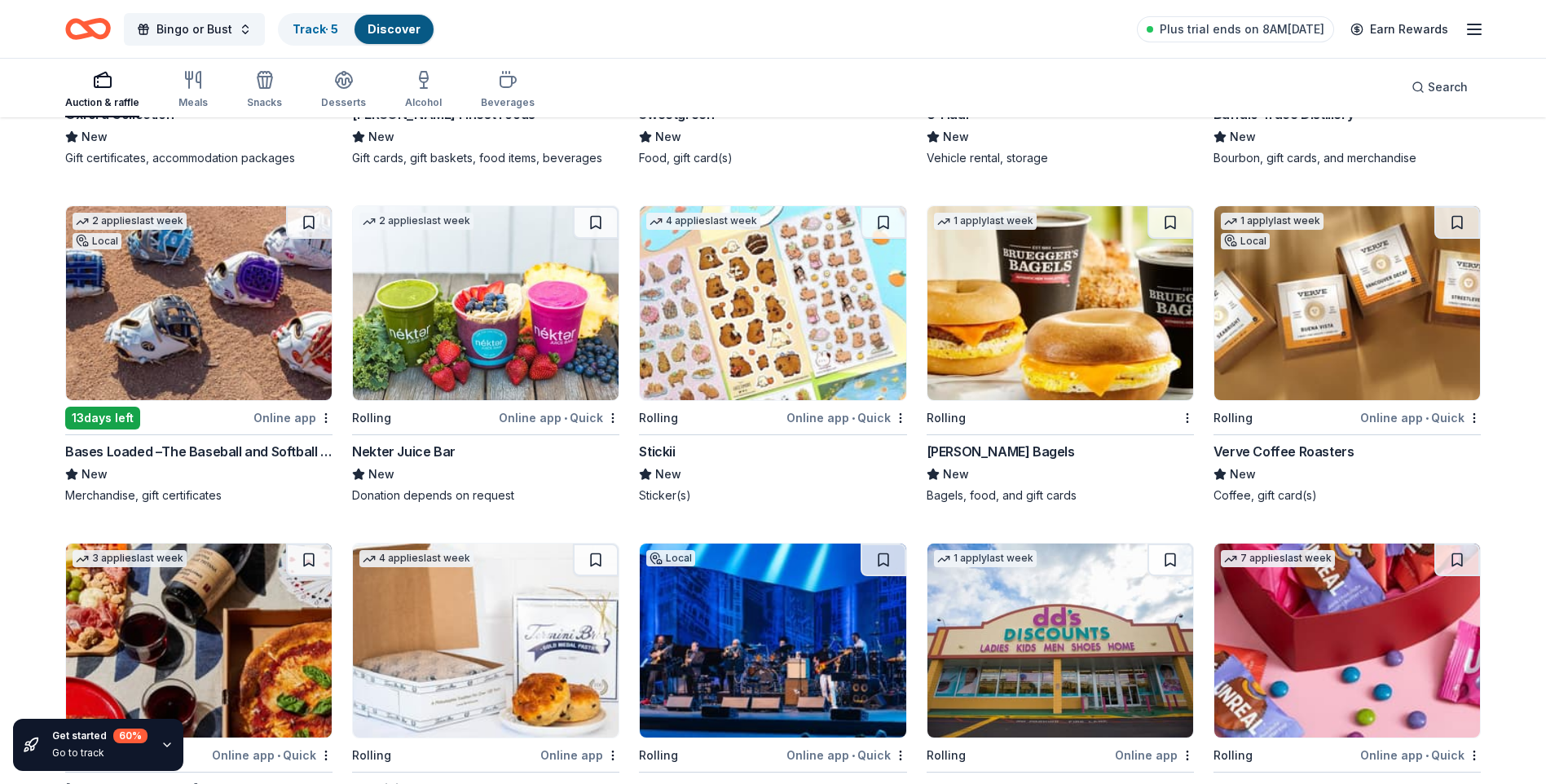
scroll to position [4291, 0]
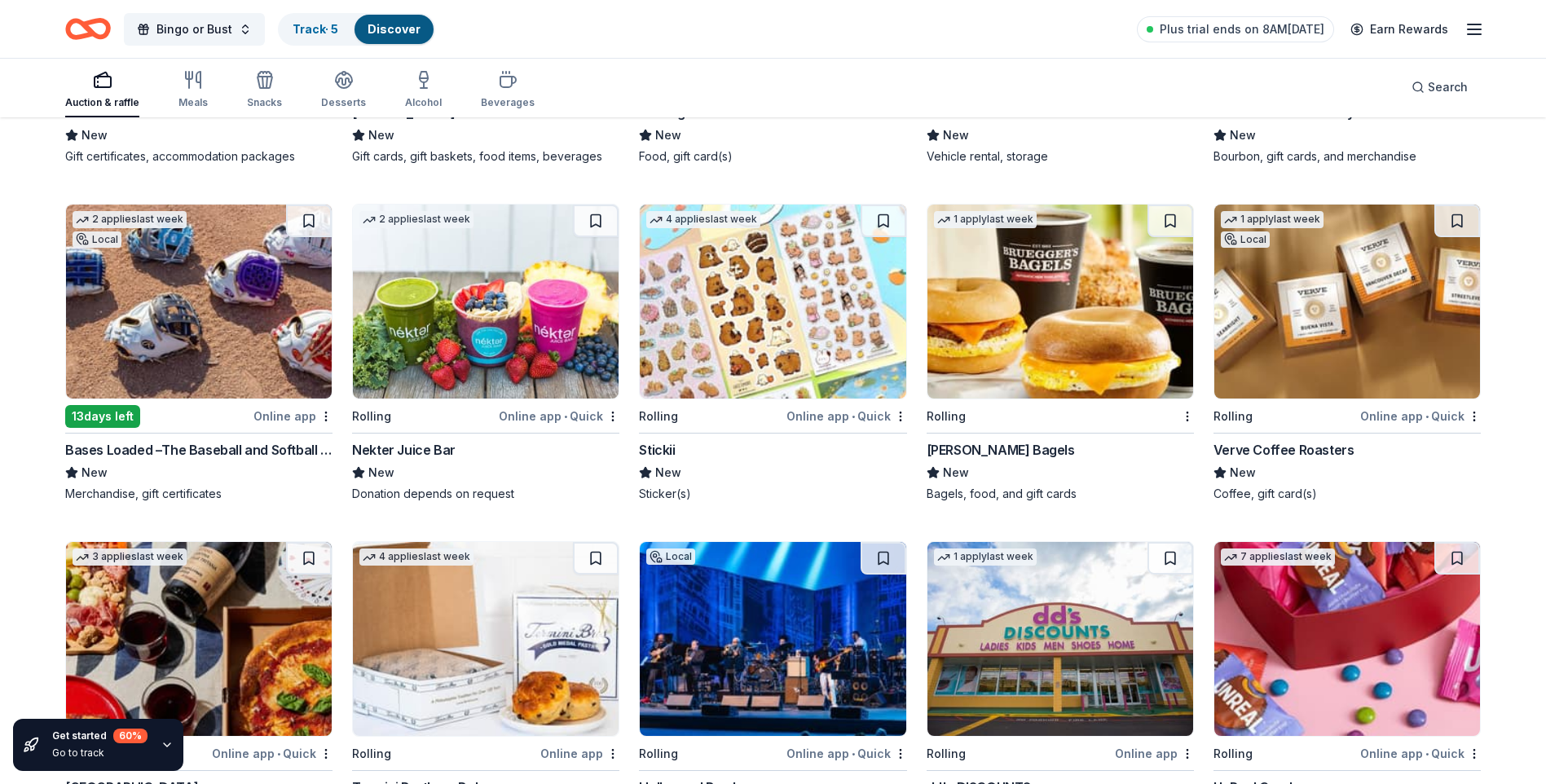
click at [547, 409] on div "Online app • Quick" at bounding box center [559, 415] width 121 height 21
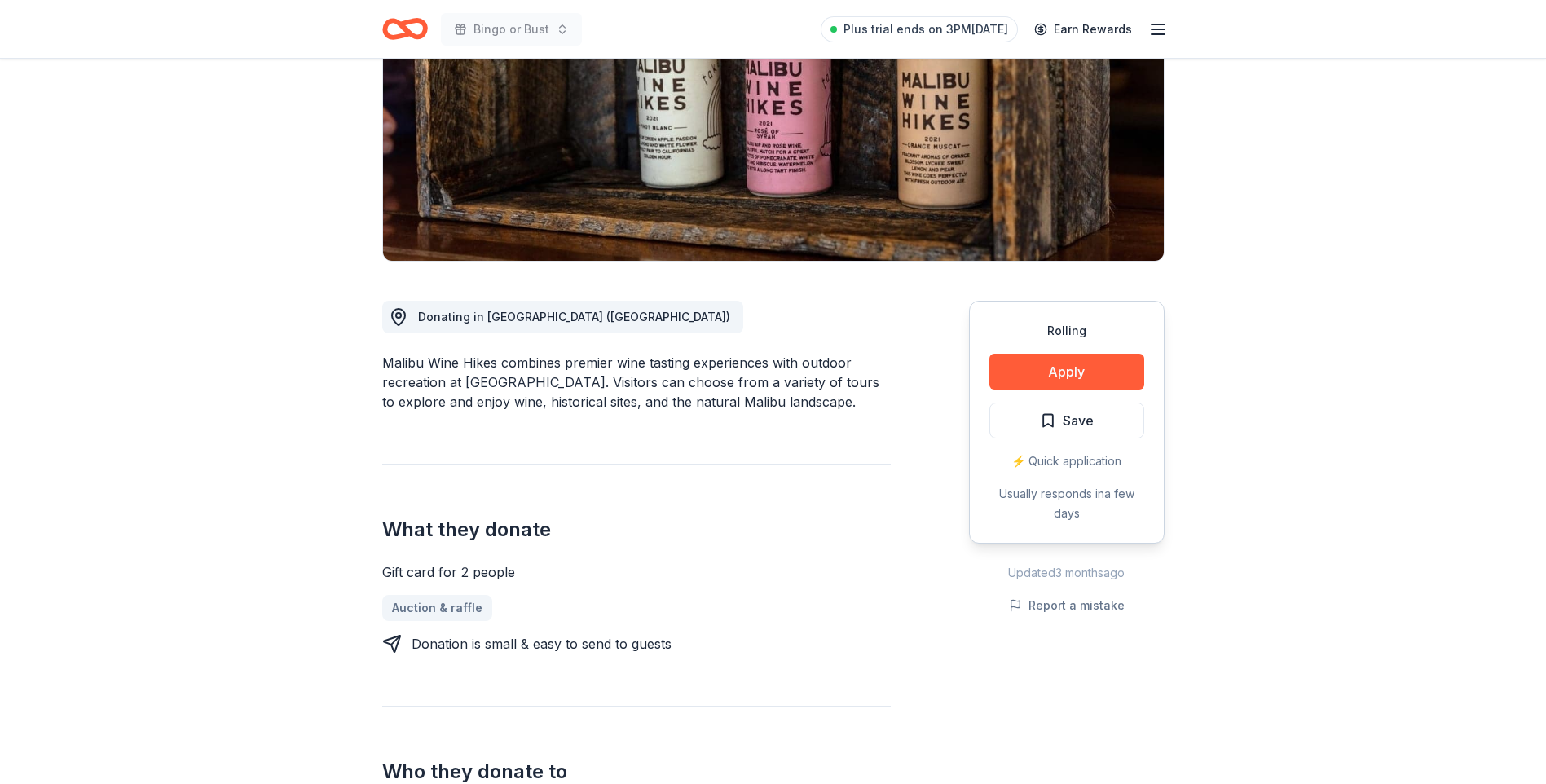
scroll to position [245, 0]
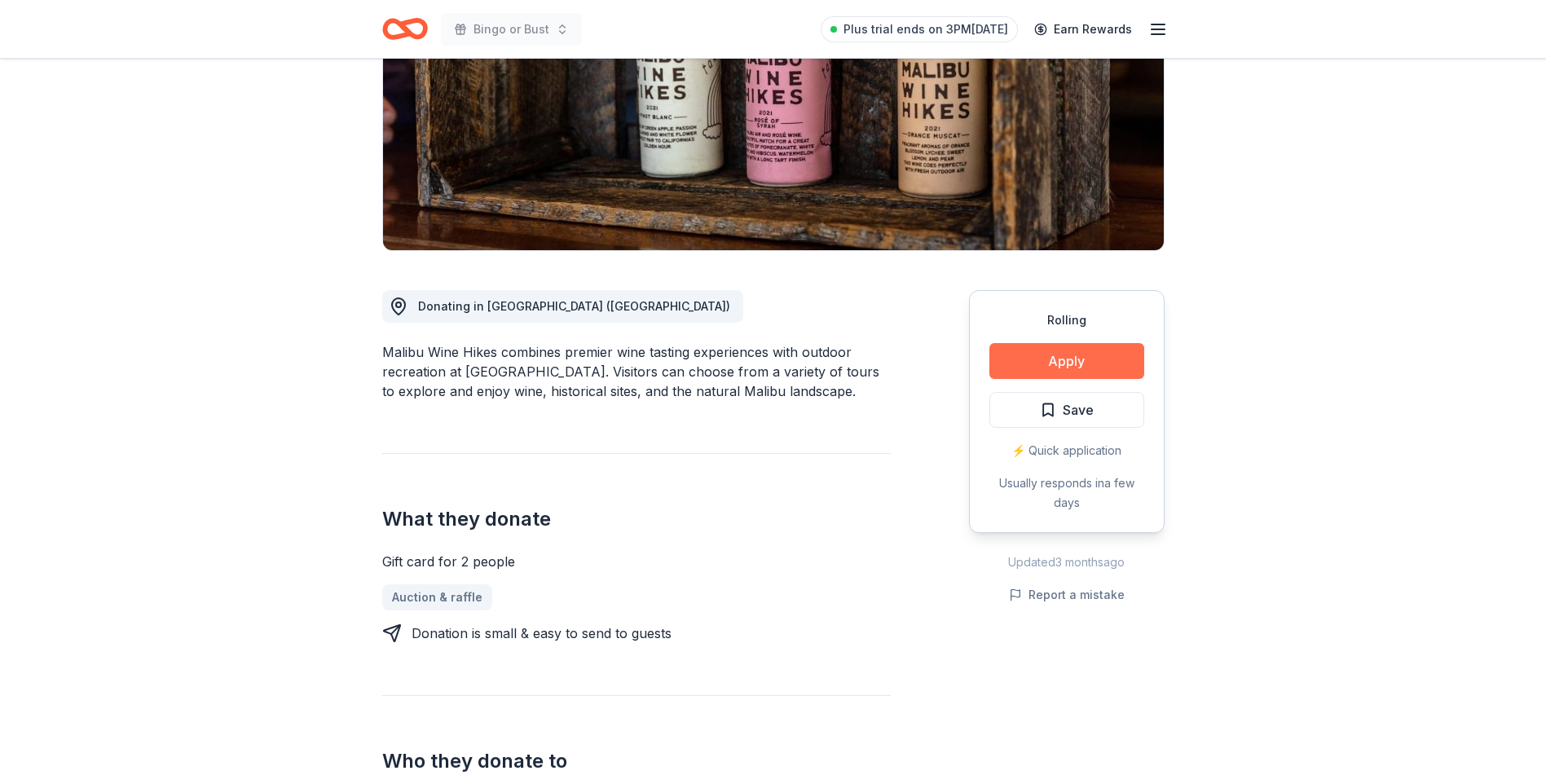
click at [1066, 354] on button "Apply" at bounding box center [1067, 361] width 155 height 36
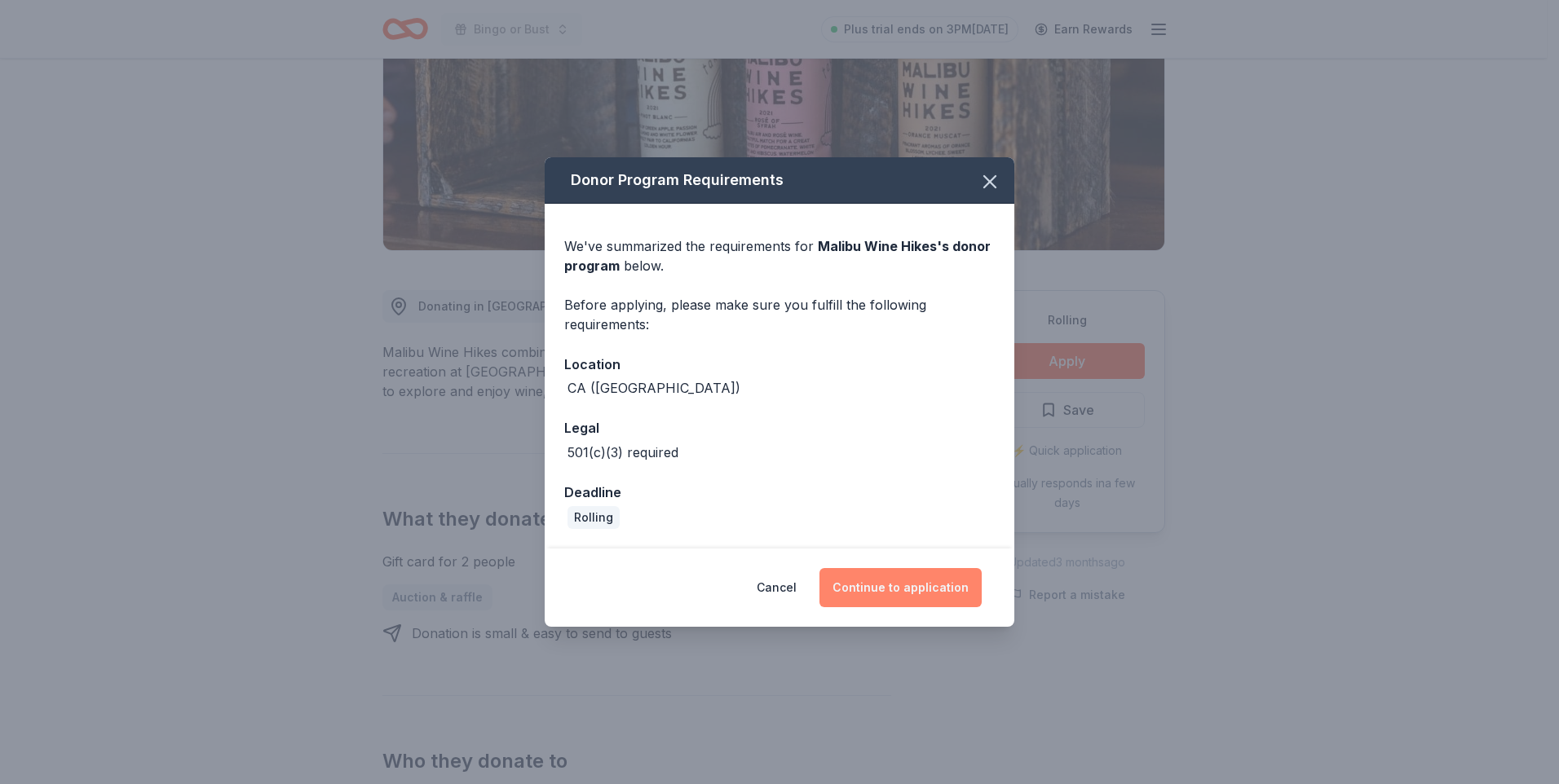
click at [919, 573] on button "Continue to application" at bounding box center [900, 588] width 162 height 40
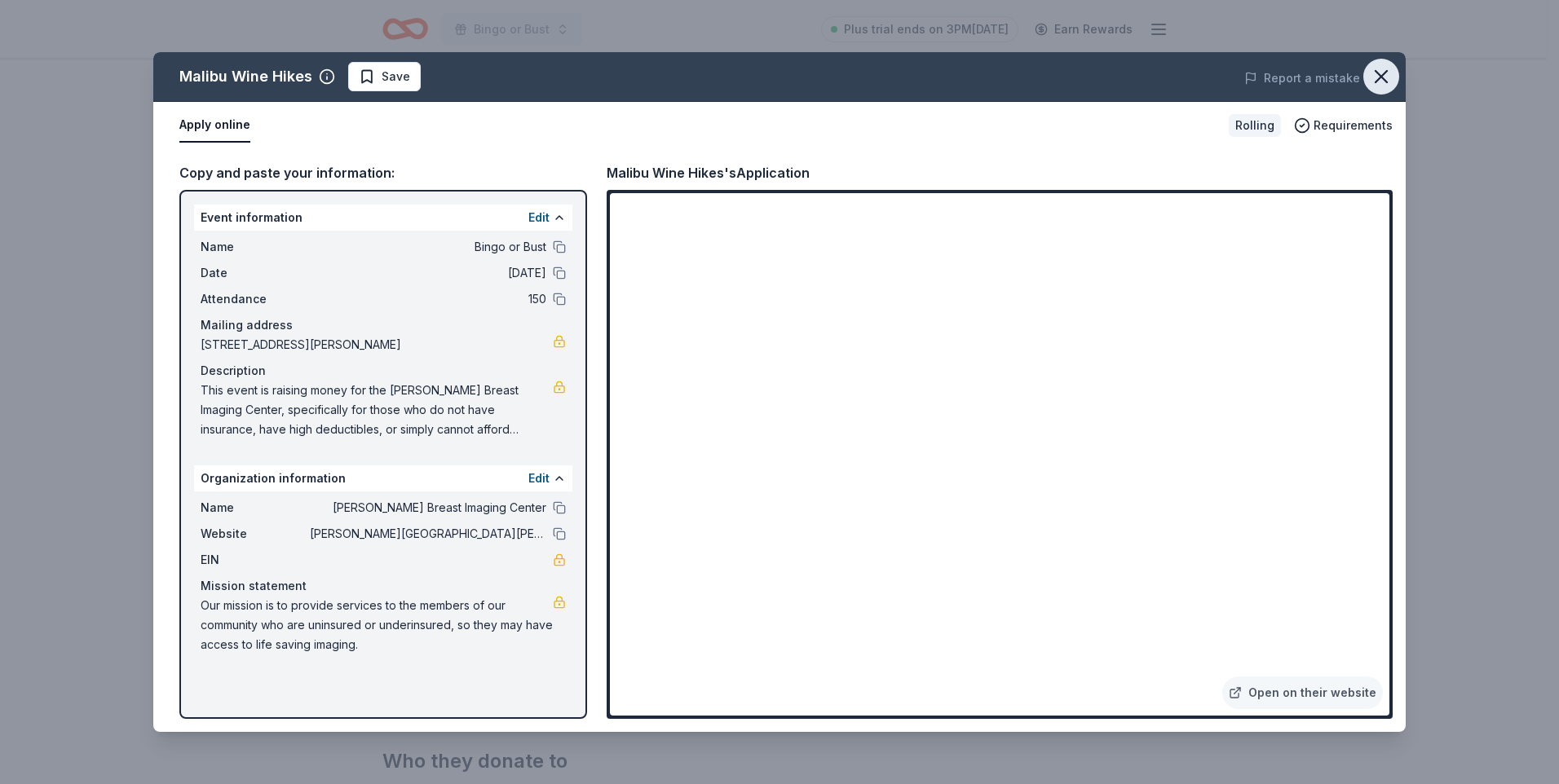
click at [1378, 74] on icon "button" at bounding box center [1381, 76] width 12 height 12
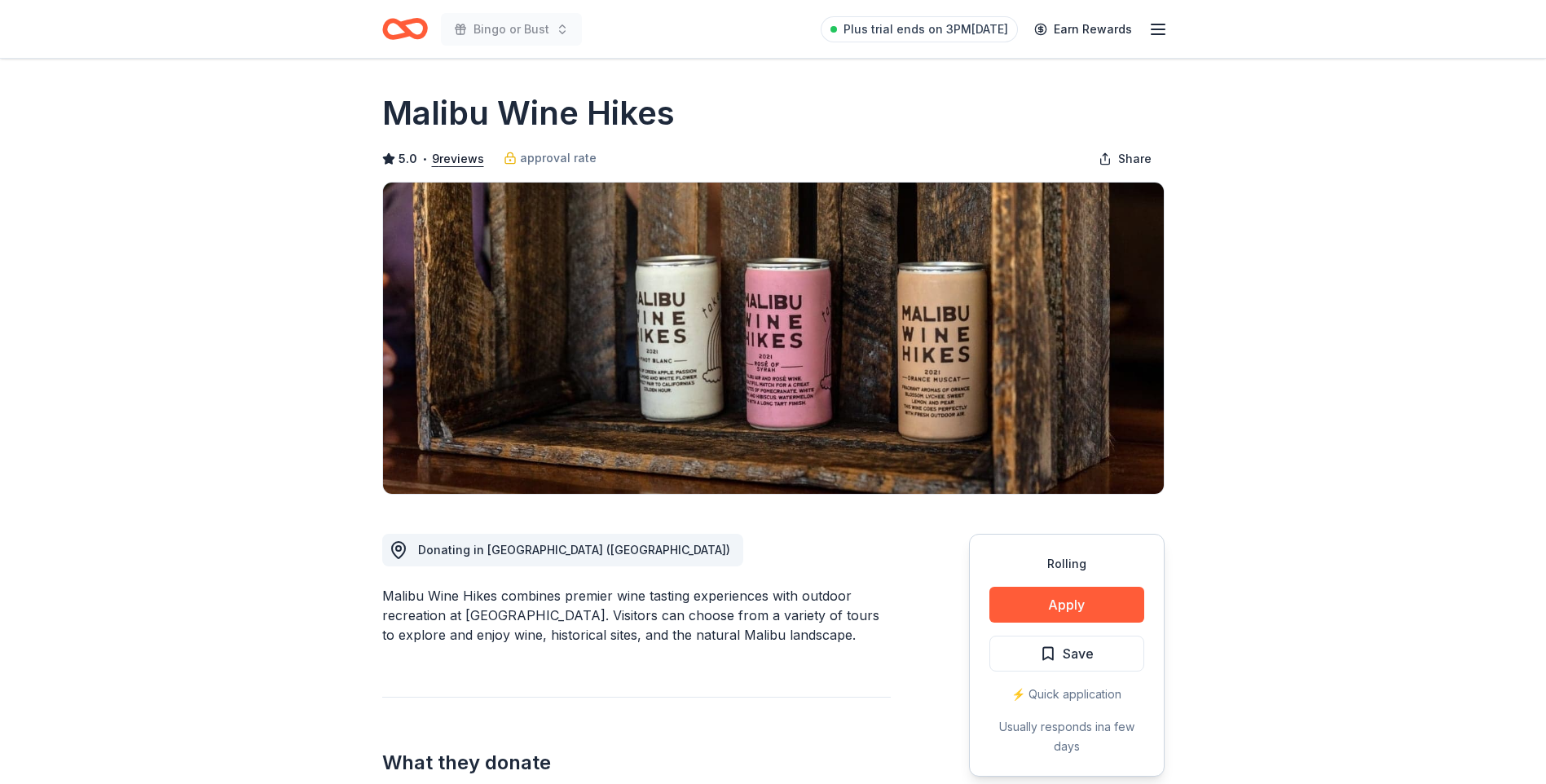
scroll to position [0, 0]
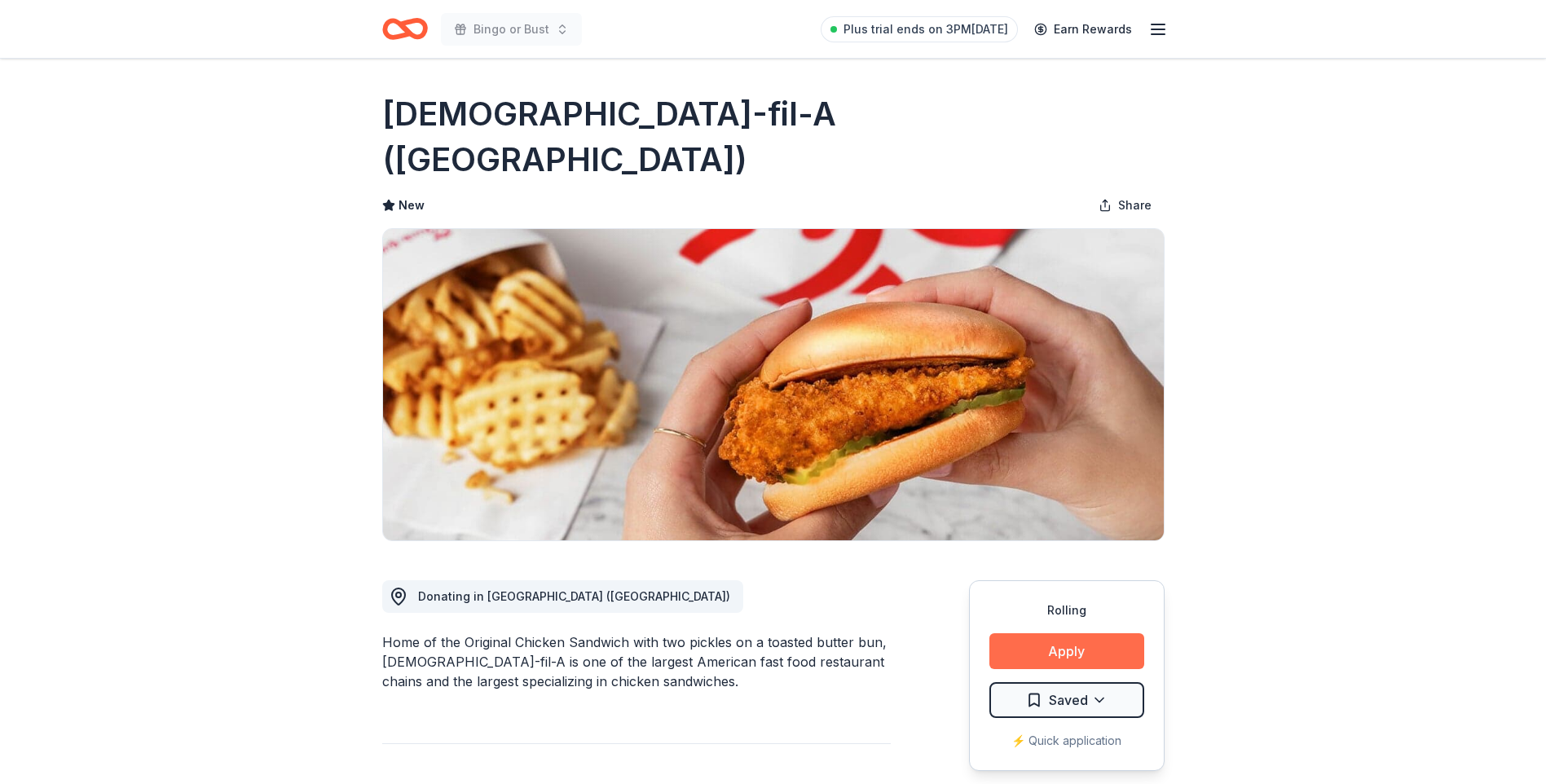
click at [1064, 633] on button "Apply" at bounding box center [1067, 651] width 155 height 36
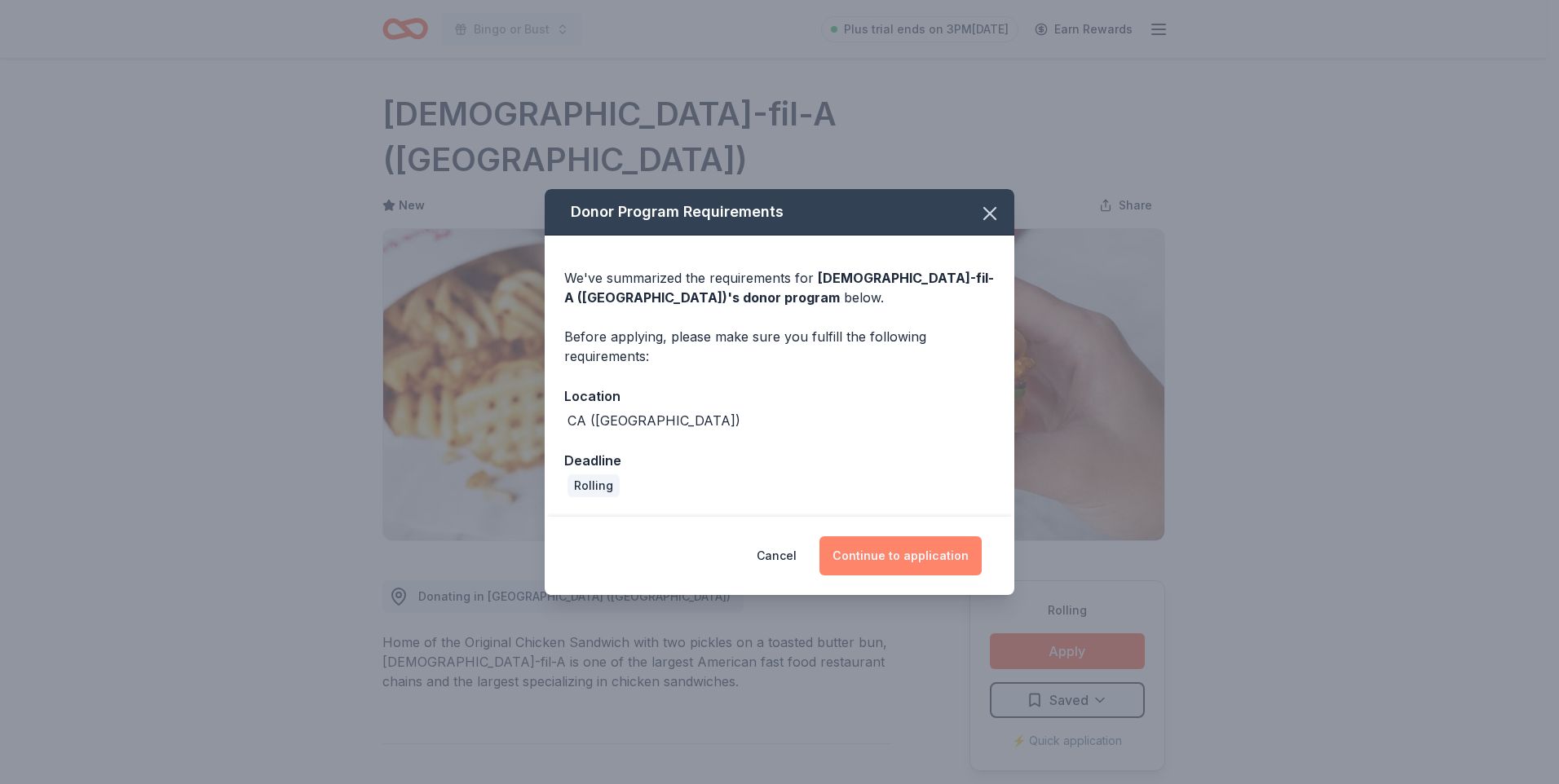
click at [891, 555] on button "Continue to application" at bounding box center [900, 556] width 162 height 40
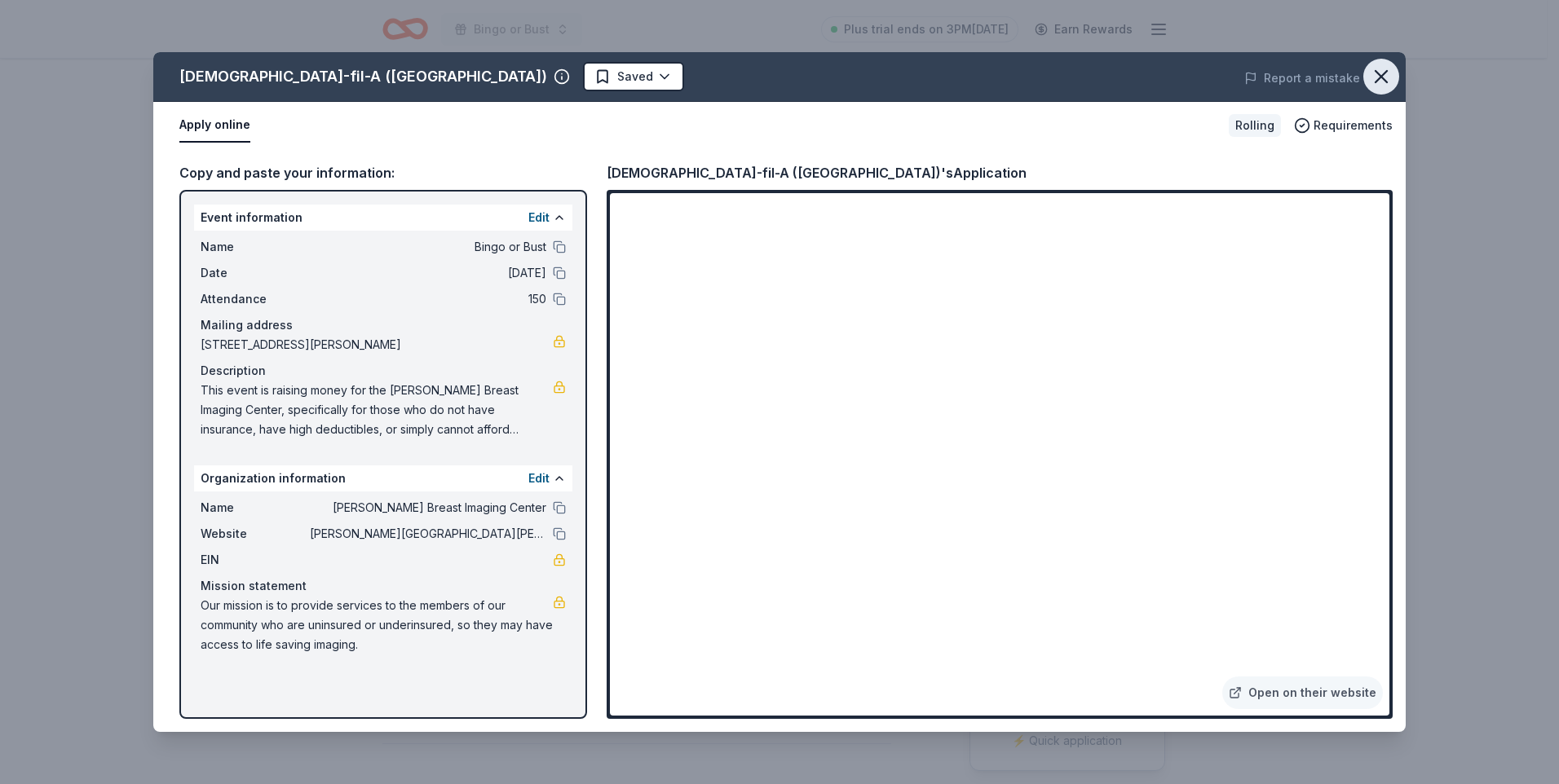
click at [1376, 74] on icon "button" at bounding box center [1381, 76] width 22 height 22
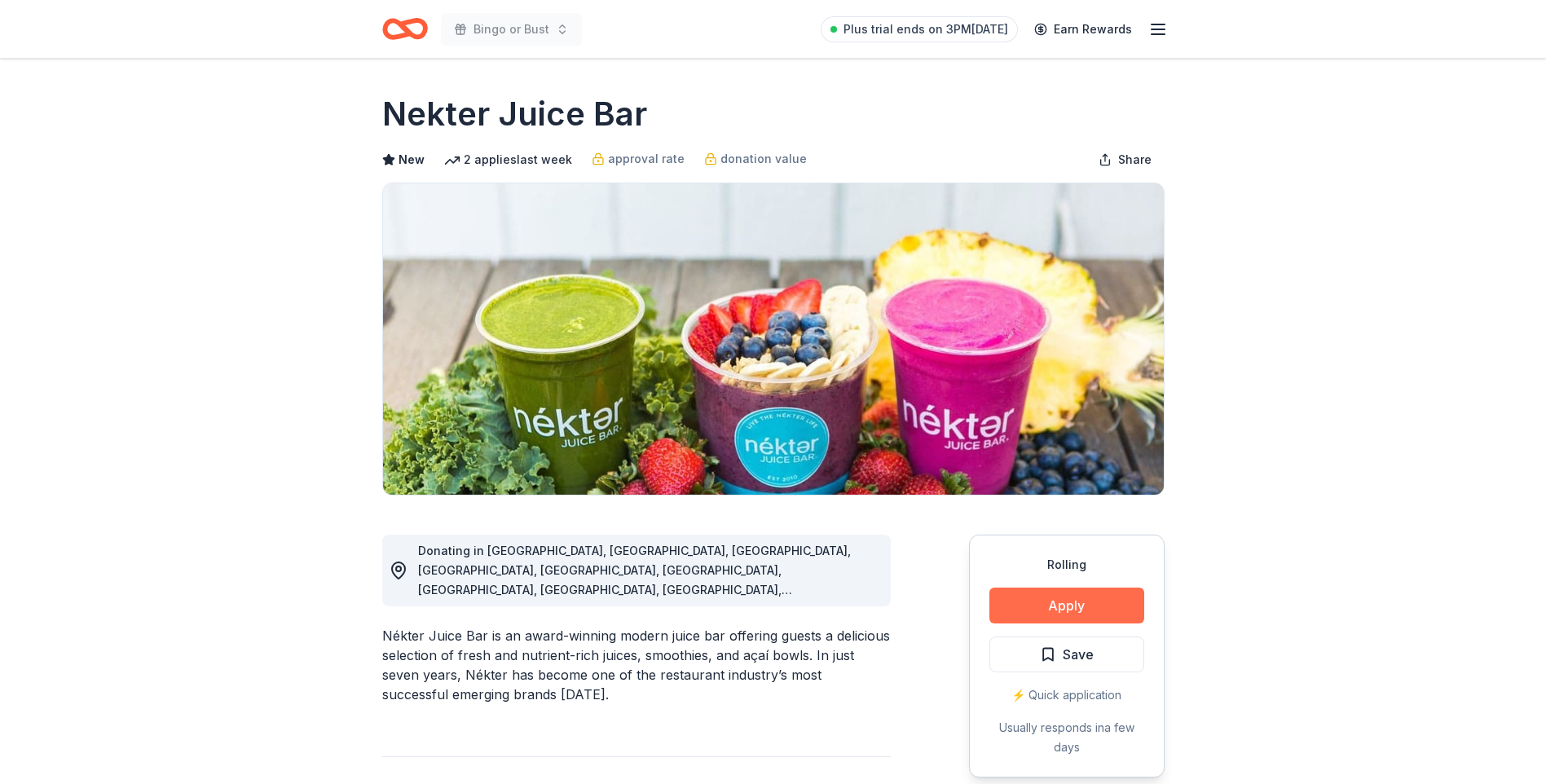
click at [1063, 600] on button "Apply" at bounding box center [1067, 605] width 155 height 36
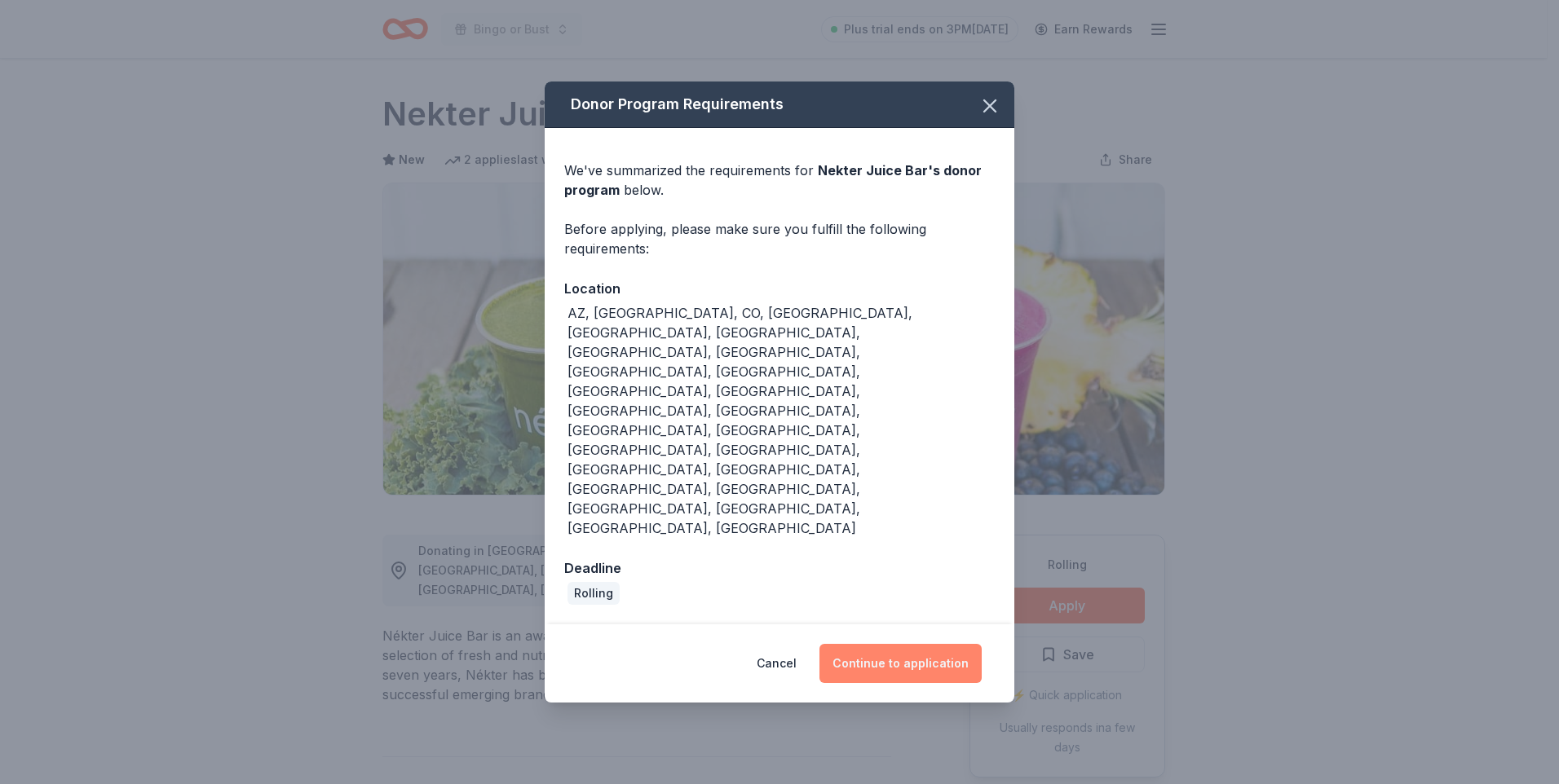
click at [891, 644] on button "Continue to application" at bounding box center [900, 664] width 162 height 40
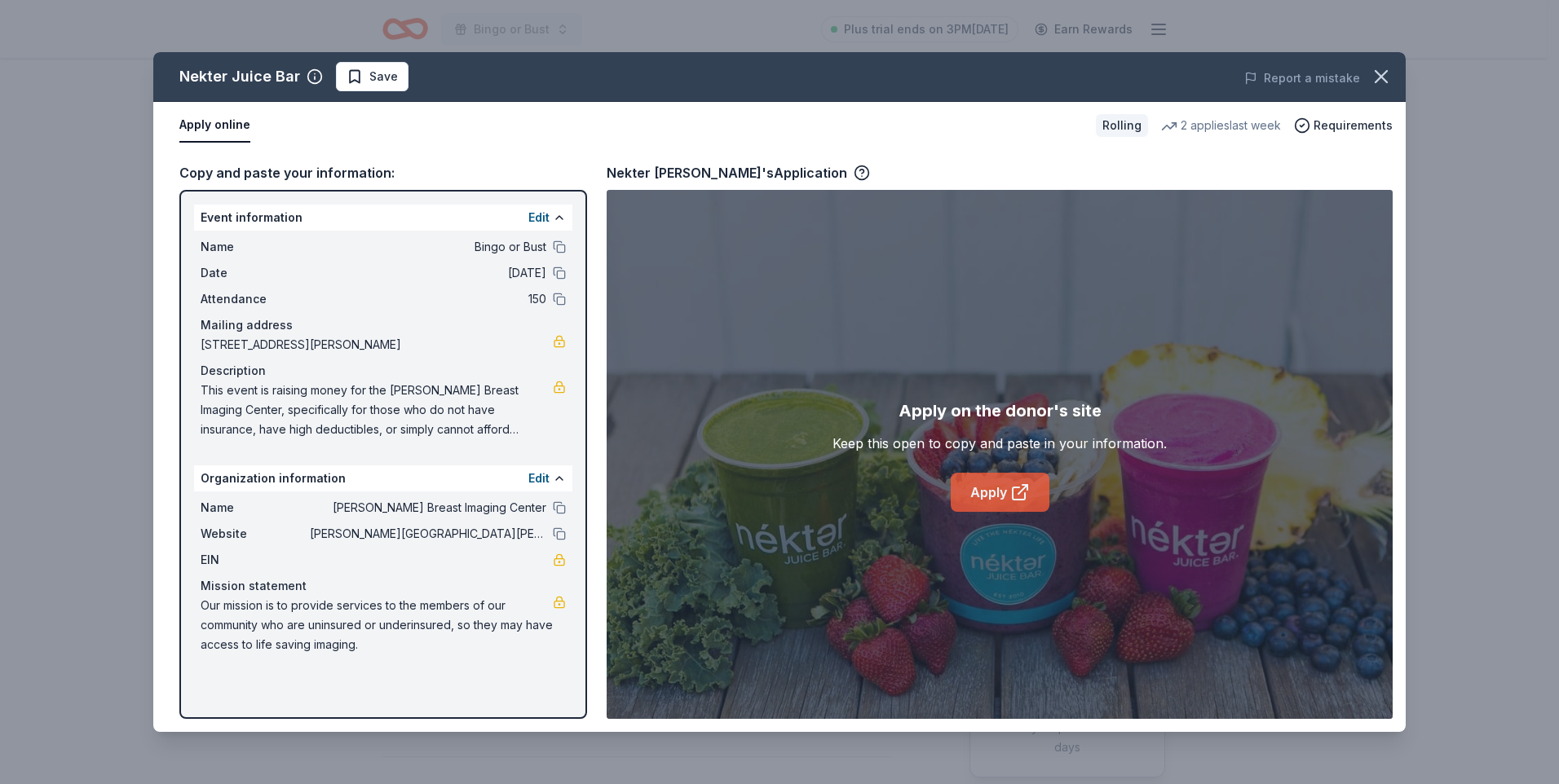
click at [993, 487] on link "Apply" at bounding box center [1000, 493] width 99 height 40
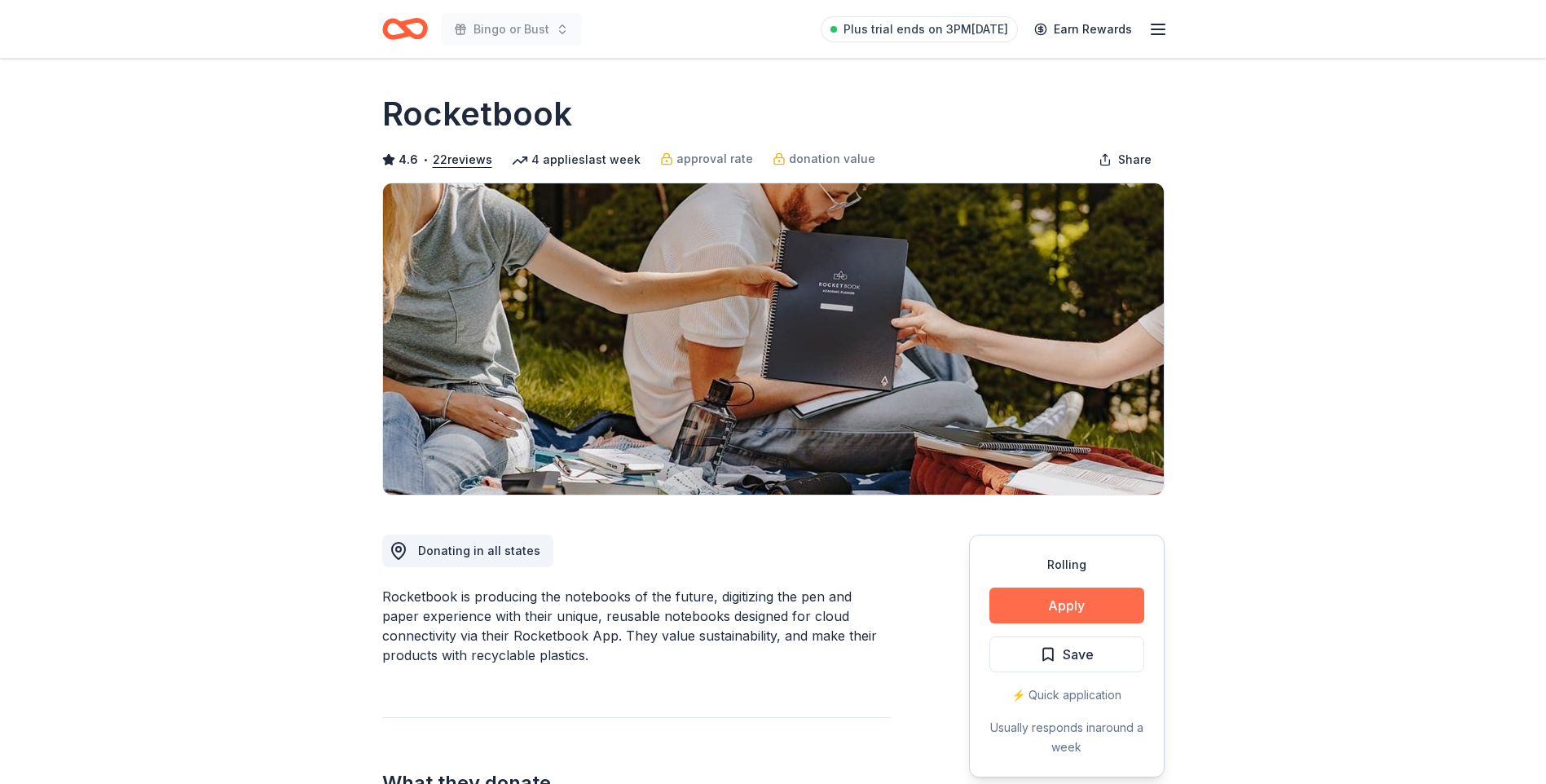
click at [1068, 615] on button "Apply" at bounding box center [1067, 605] width 155 height 36
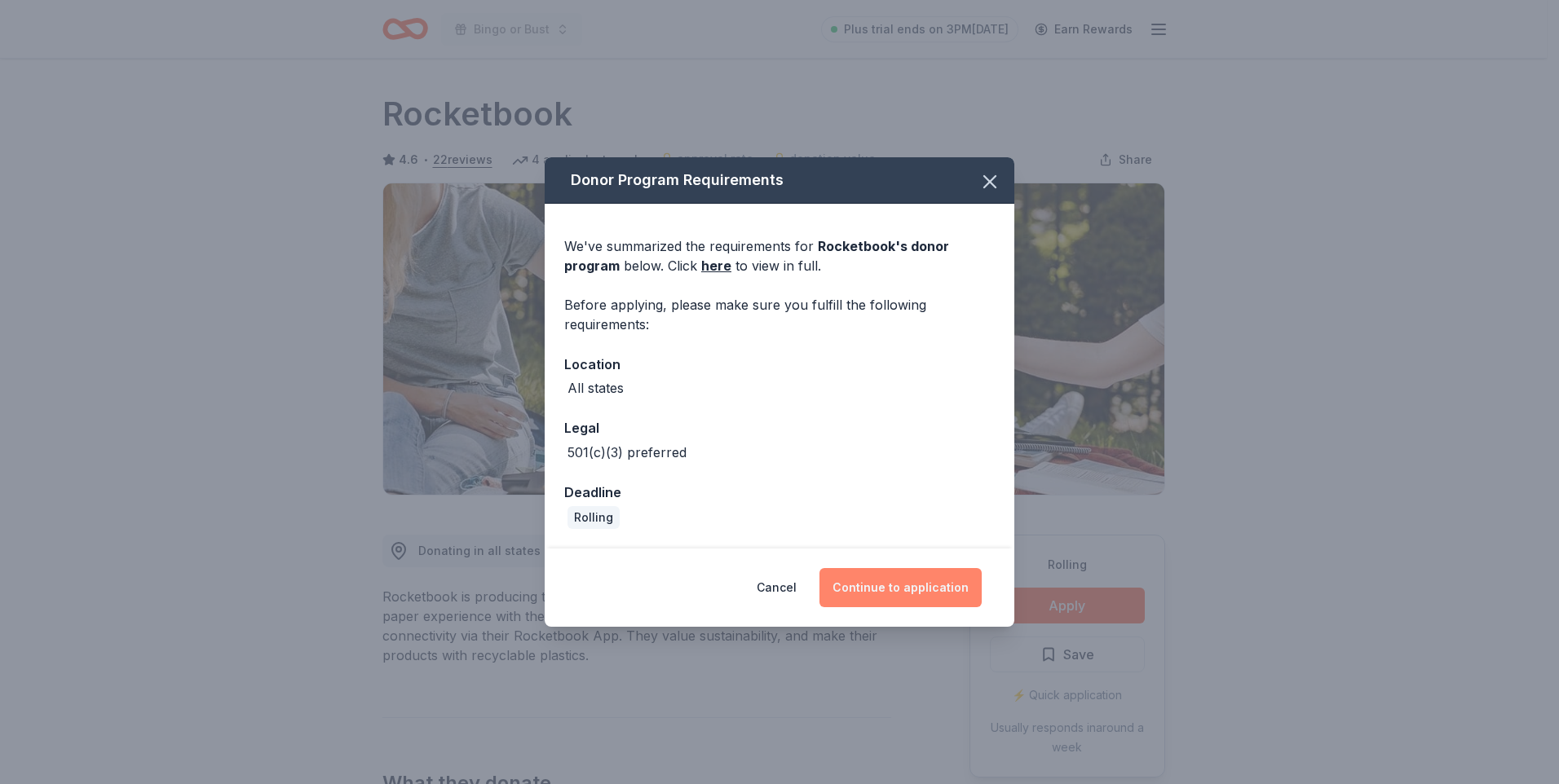
click at [916, 591] on button "Continue to application" at bounding box center [900, 588] width 162 height 40
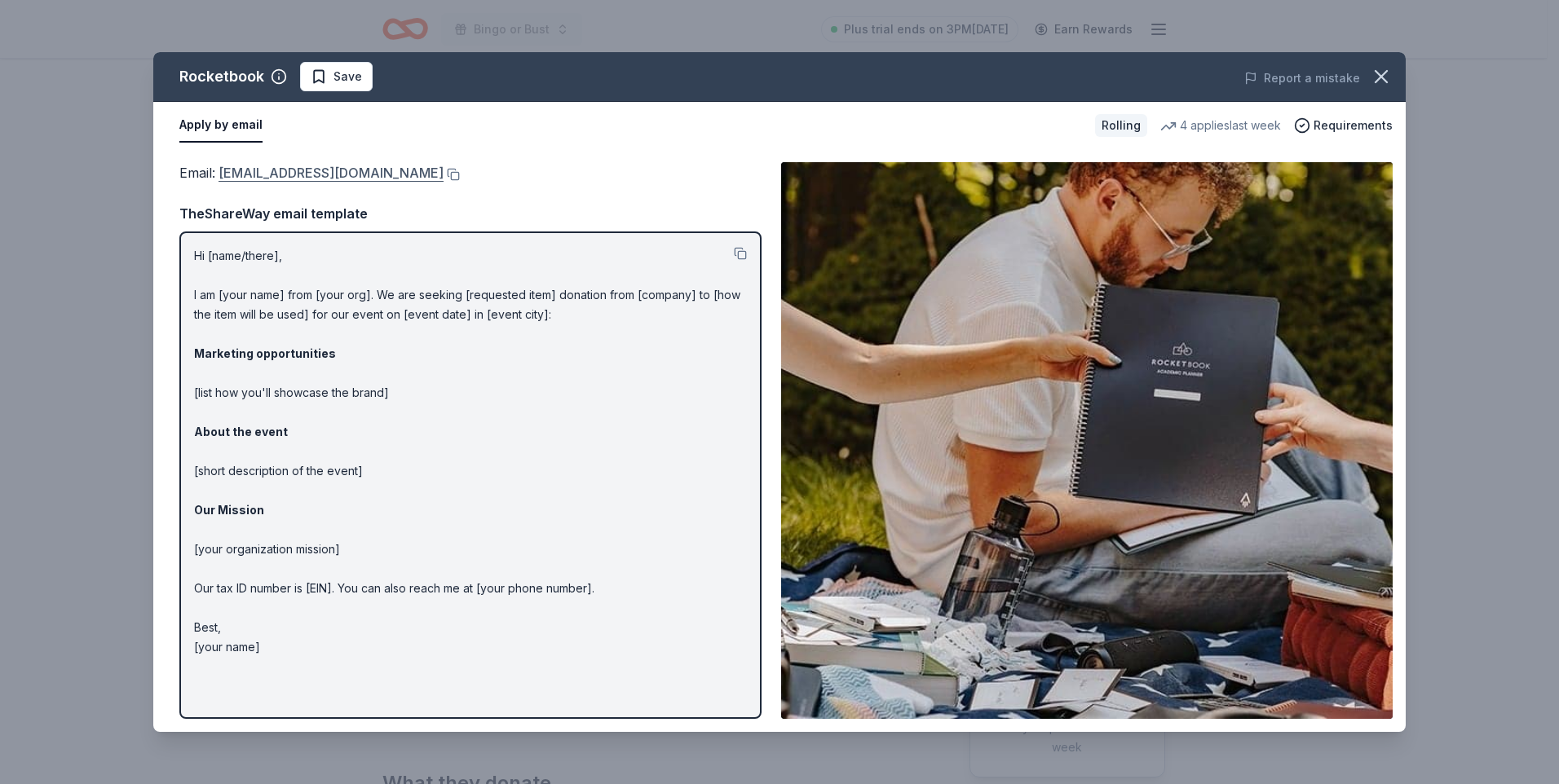
click at [422, 171] on link "communityinvolvement@getrocketbook.com" at bounding box center [331, 173] width 225 height 22
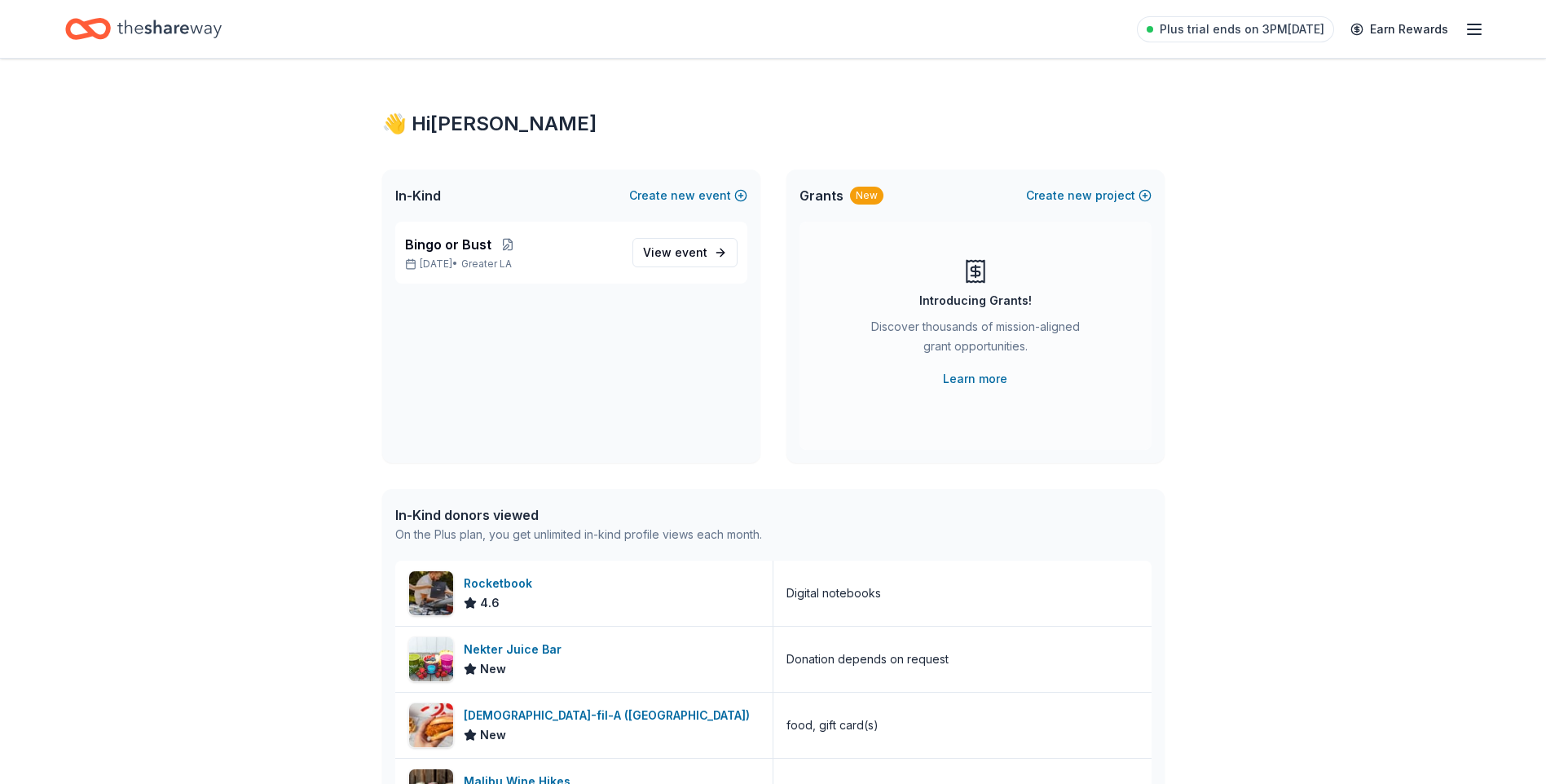
click at [1475, 30] on line "button" at bounding box center [1474, 30] width 13 height 0
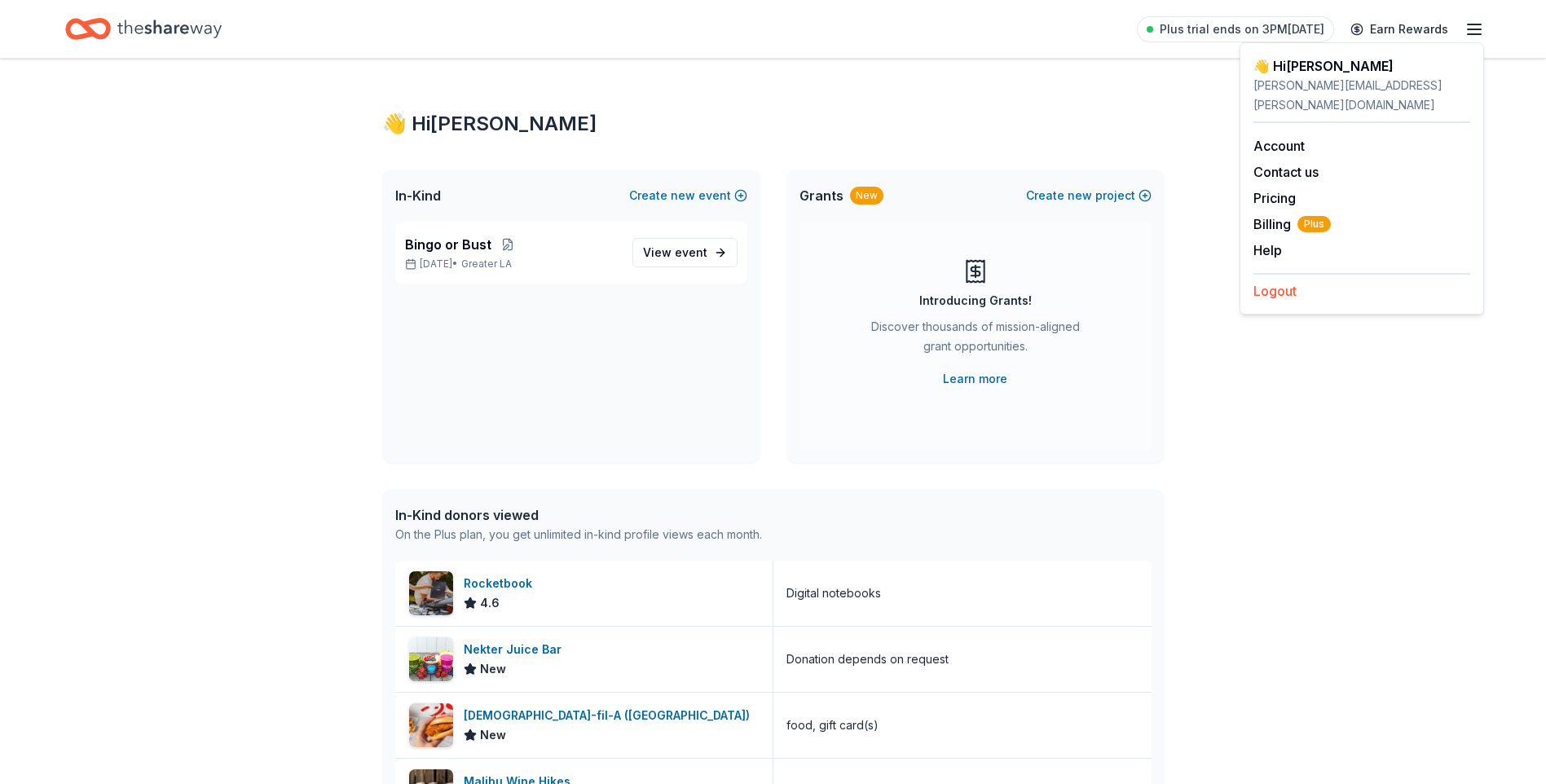
click at [1279, 281] on button "Logout" at bounding box center [1275, 291] width 43 height 20
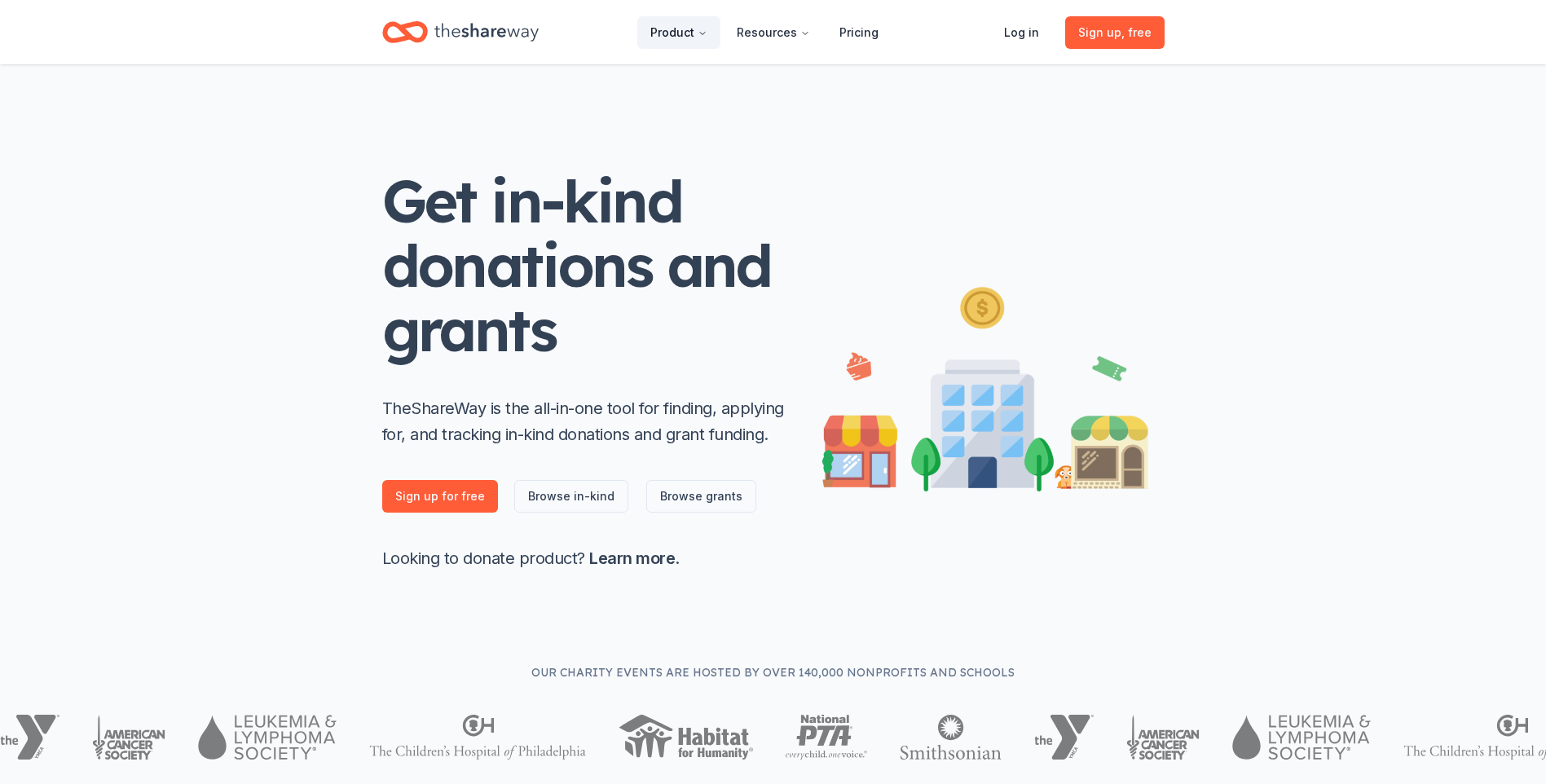
click at [693, 31] on button "Product" at bounding box center [679, 32] width 83 height 32
click at [693, 31] on button "Product" at bounding box center [679, 32] width 83 height 32
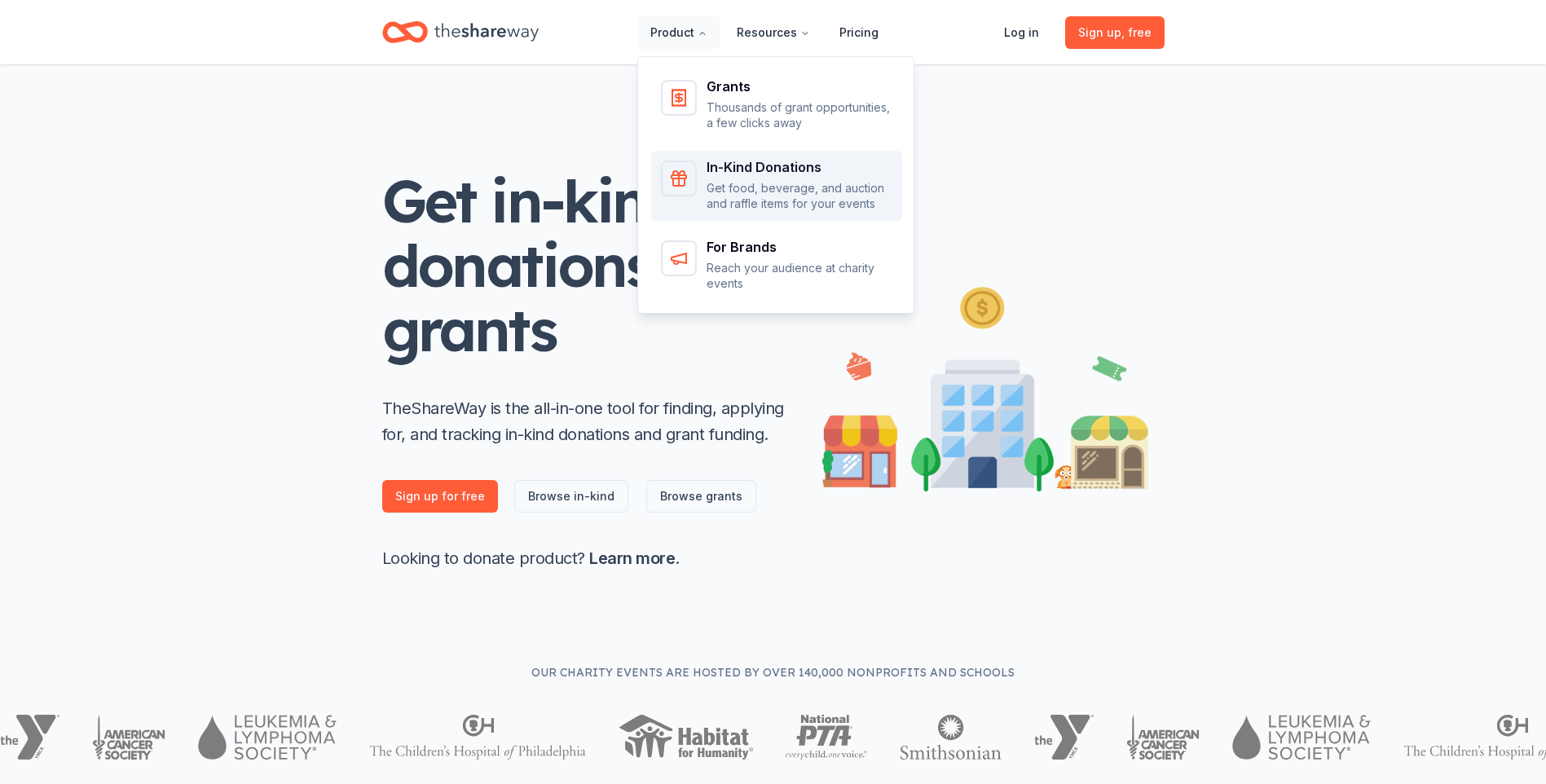
click at [743, 178] on div "In-Kind Donations Get food, beverage, and auction and raffle items for your eve…" at bounding box center [800, 186] width 186 height 51
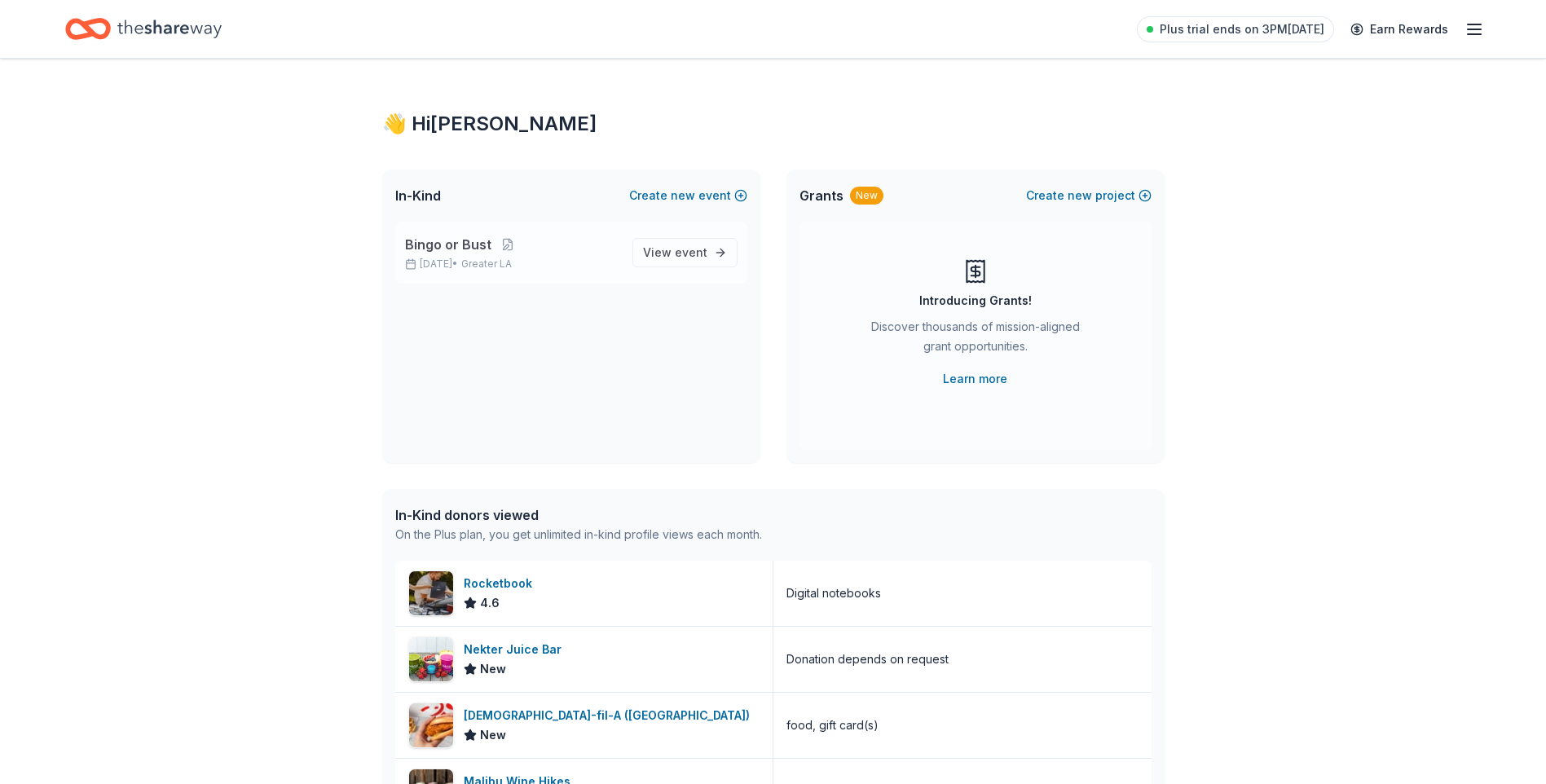
click at [461, 248] on span "Bingo or Bust" at bounding box center [448, 245] width 86 height 20
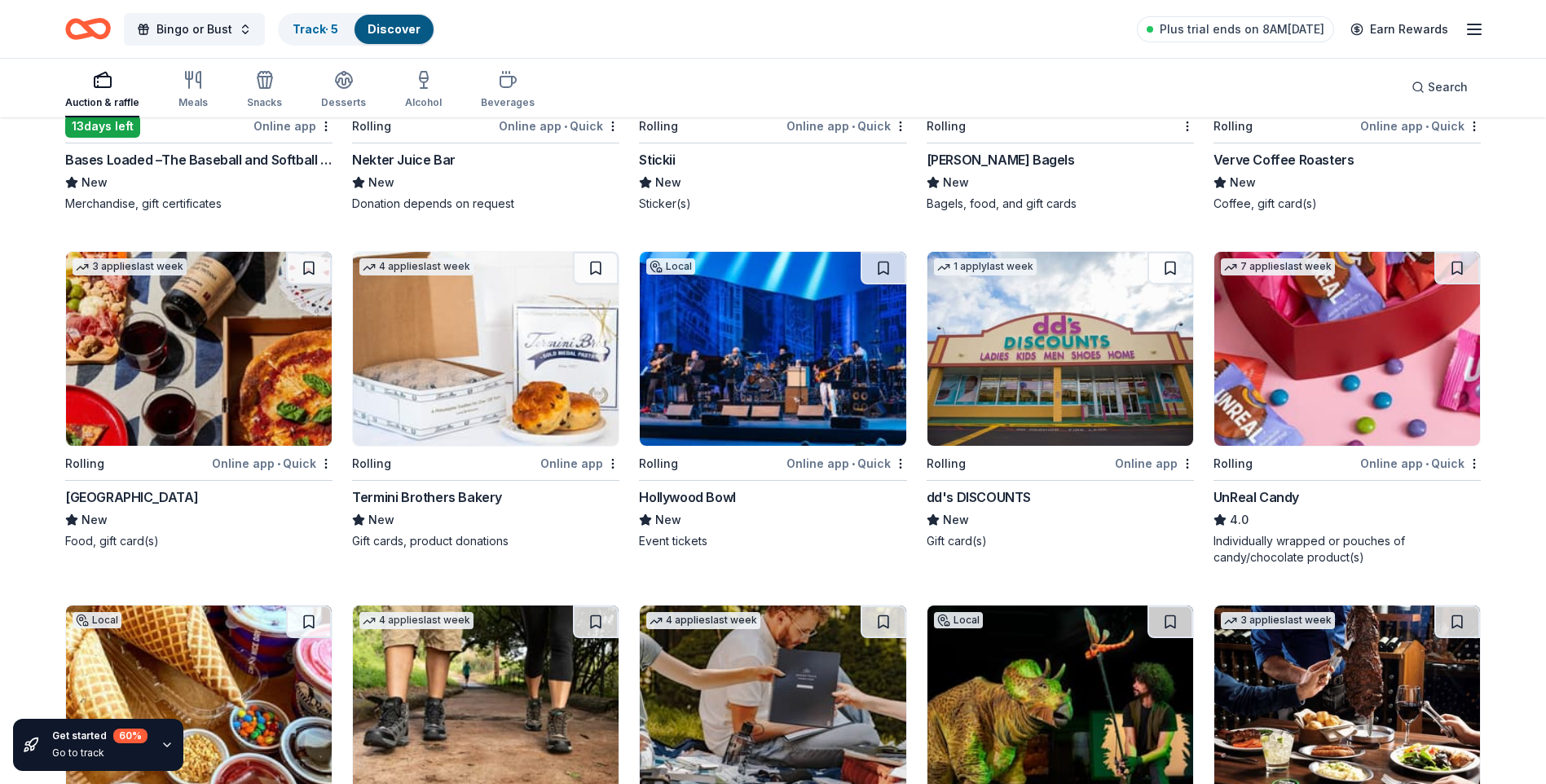
scroll to position [4617, 0]
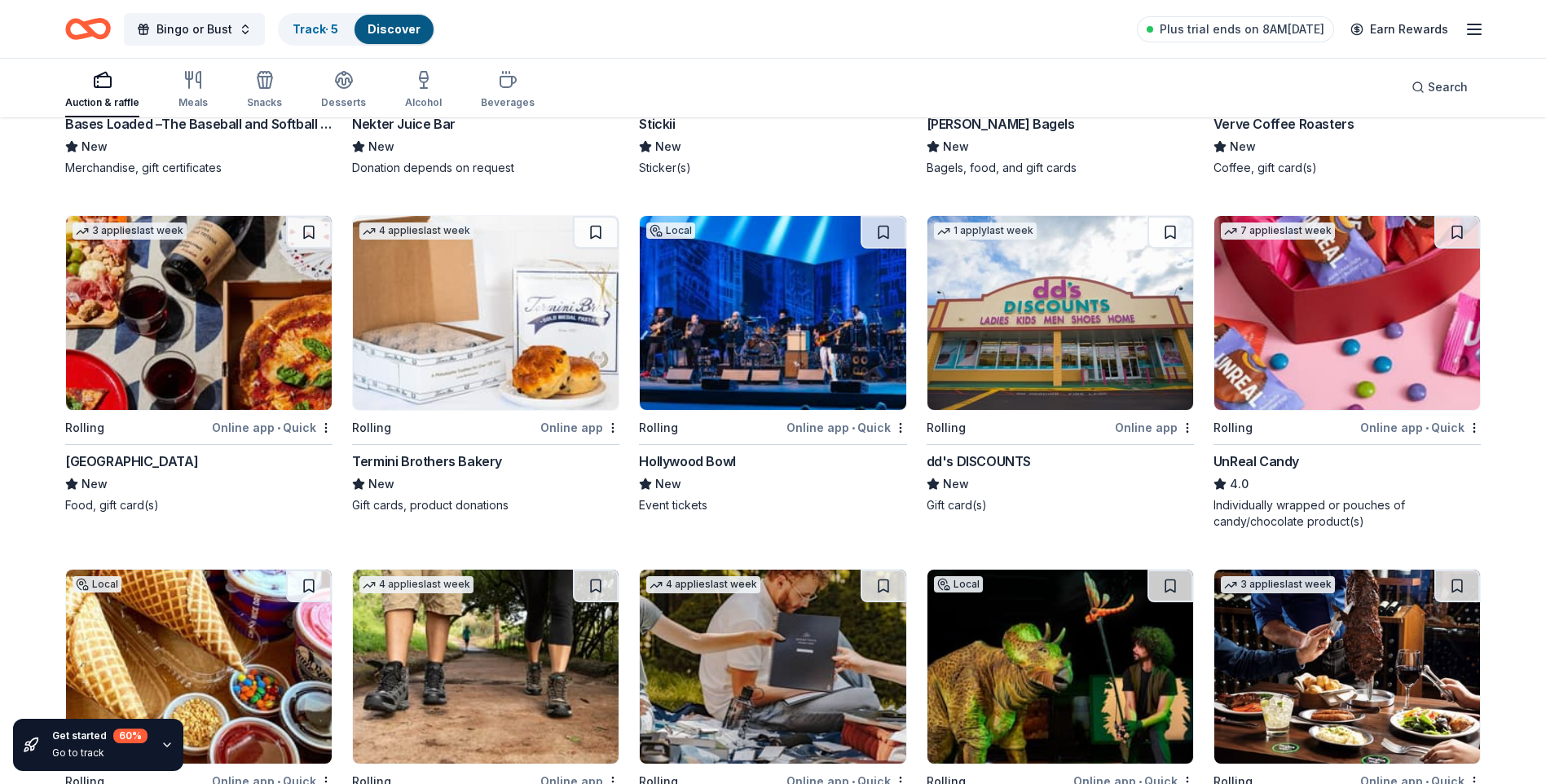
click at [252, 425] on div "Online app • Quick" at bounding box center [273, 427] width 121 height 21
click at [819, 428] on div "Online app • Quick" at bounding box center [847, 427] width 121 height 21
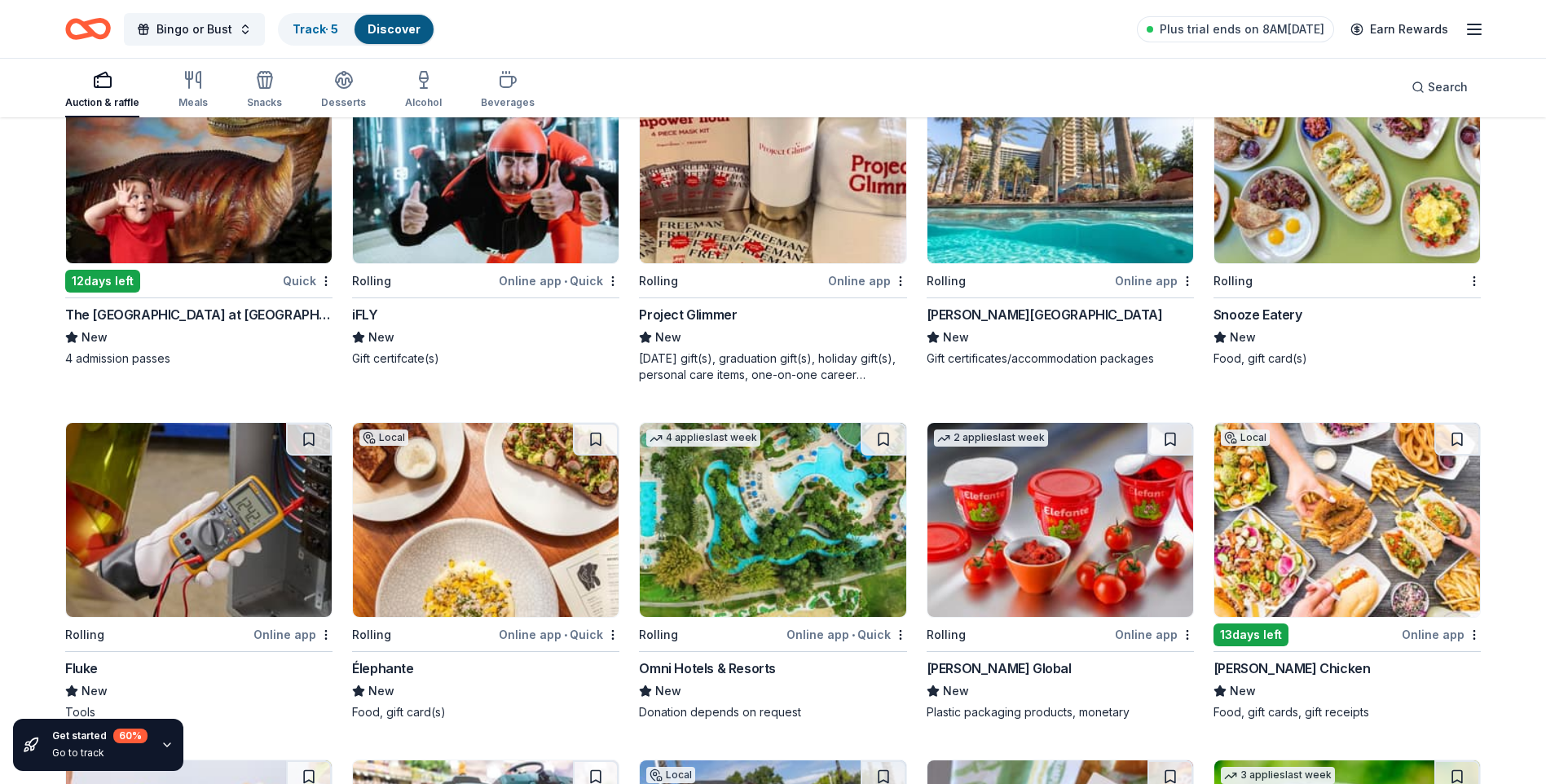
scroll to position [6146, 0]
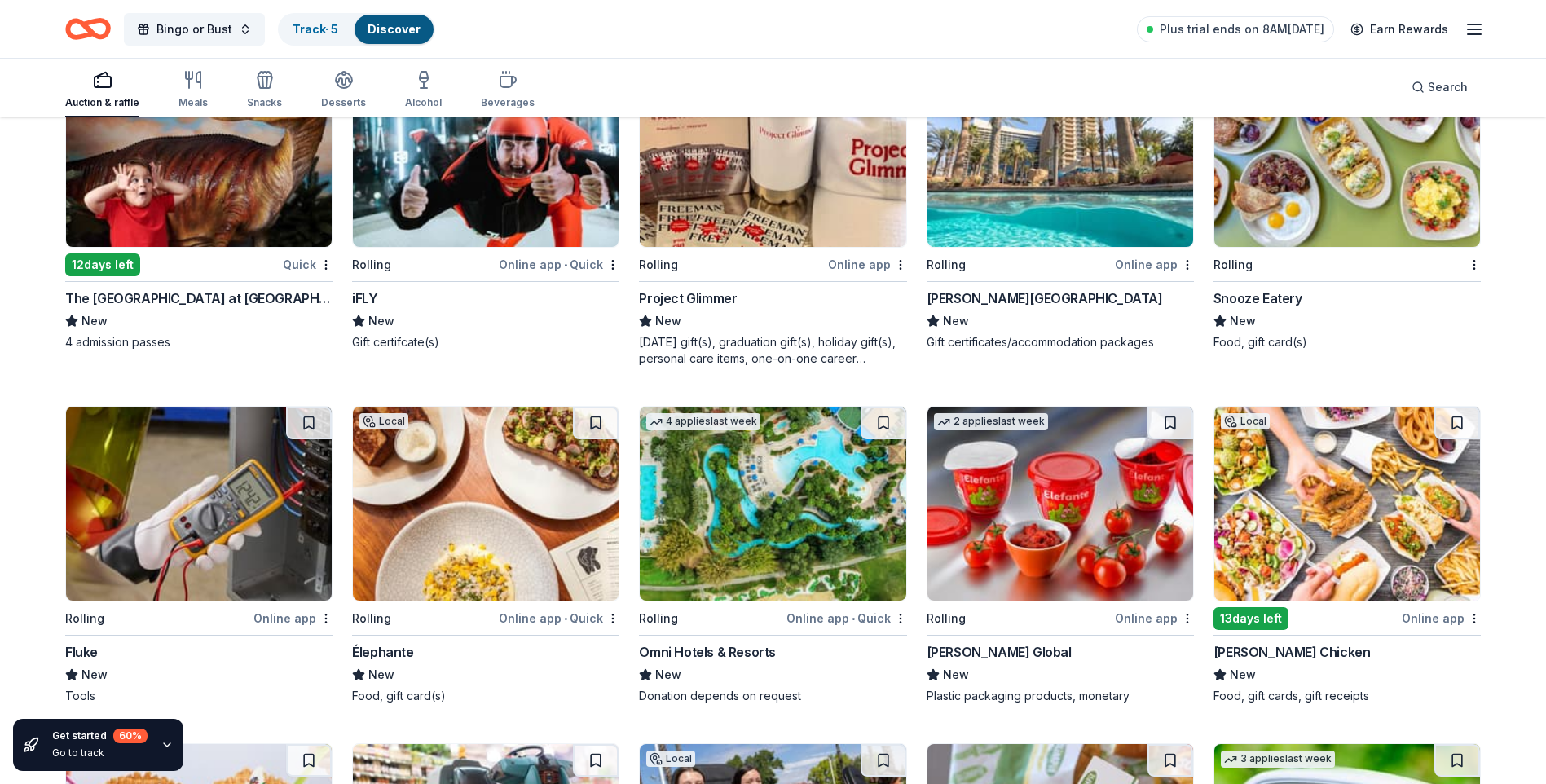
click at [1161, 263] on div "Online app" at bounding box center [1155, 264] width 79 height 21
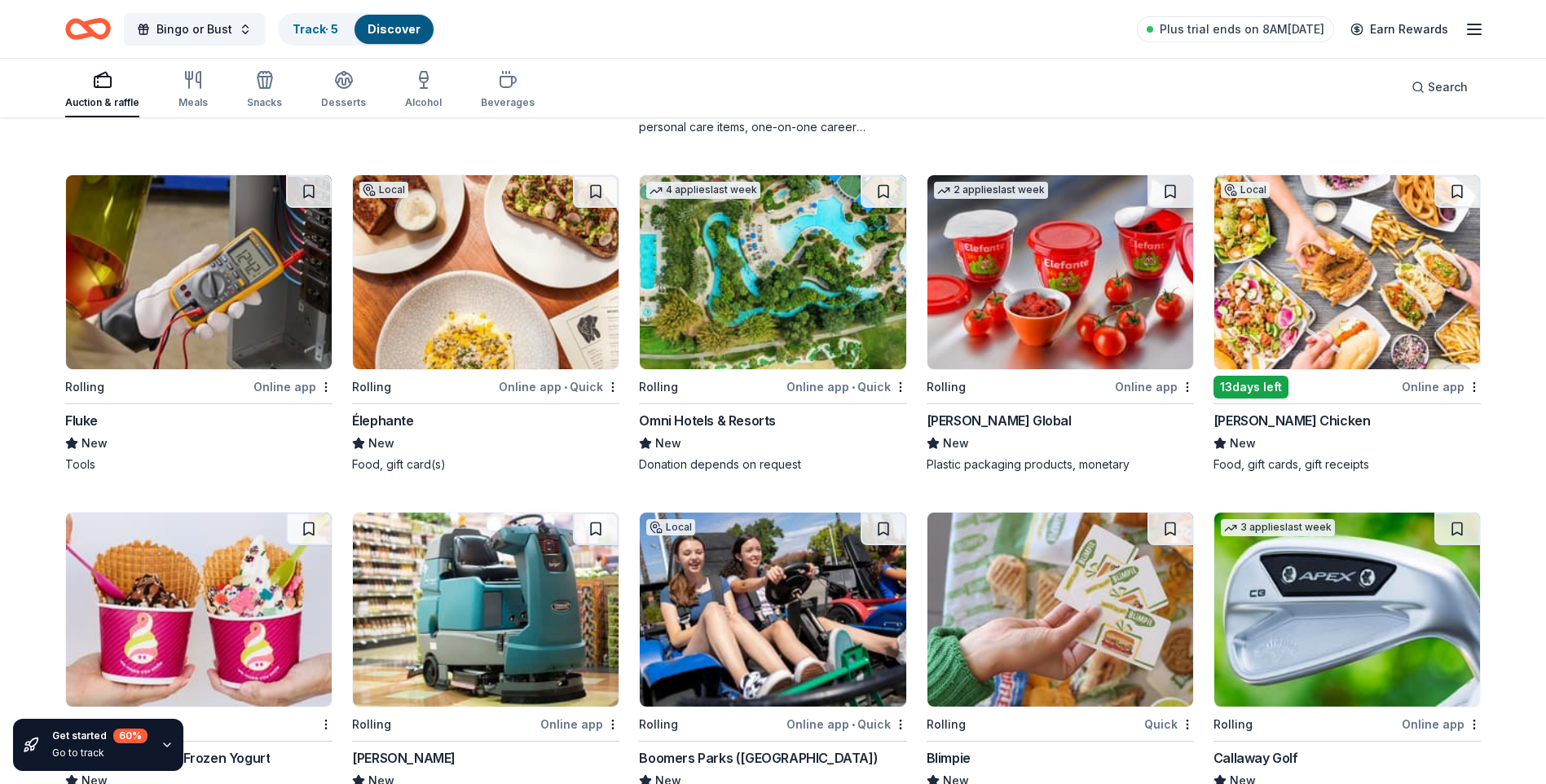
scroll to position [6472, 0]
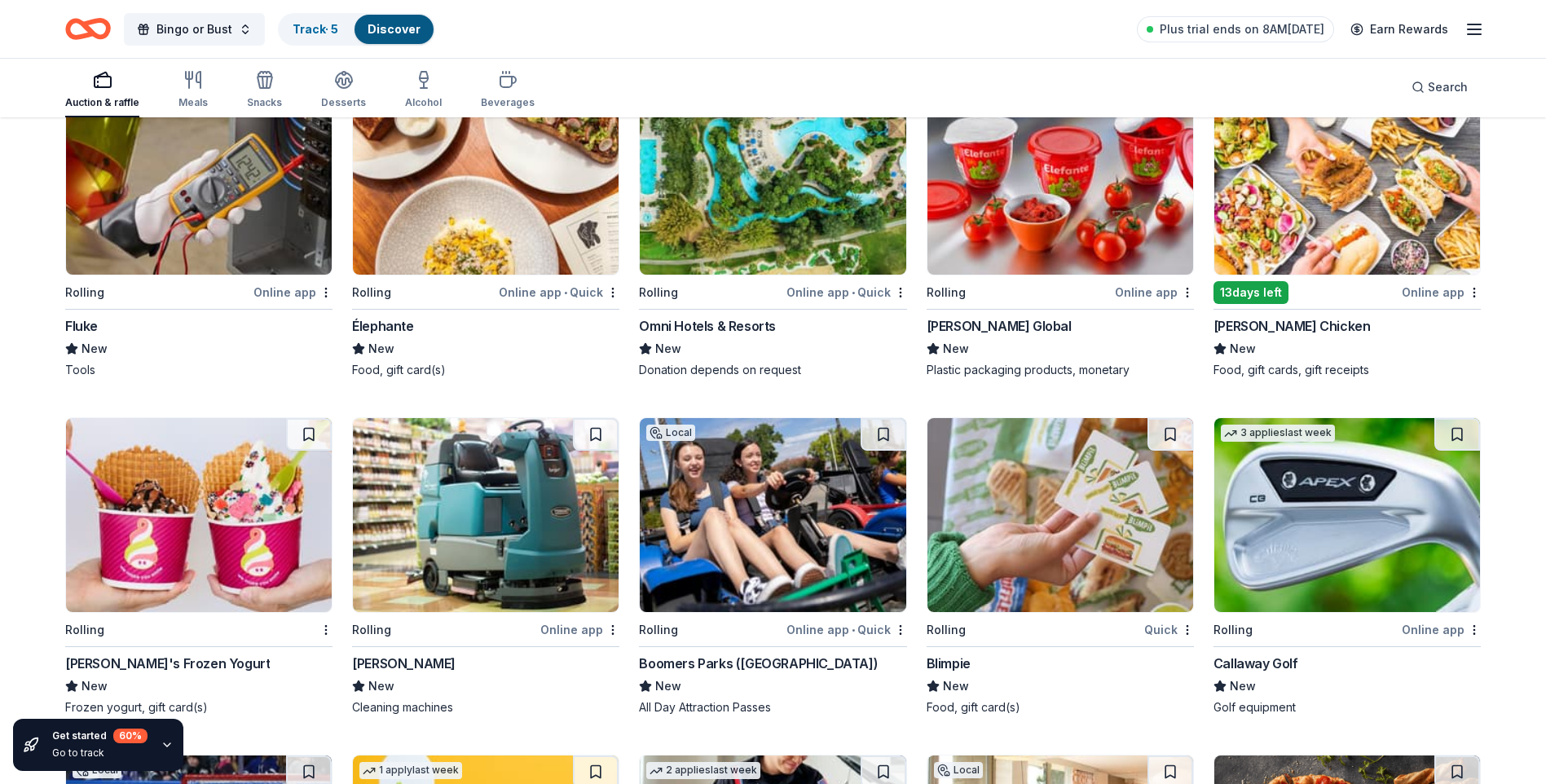
click at [867, 290] on div "Online app • Quick" at bounding box center [847, 292] width 121 height 21
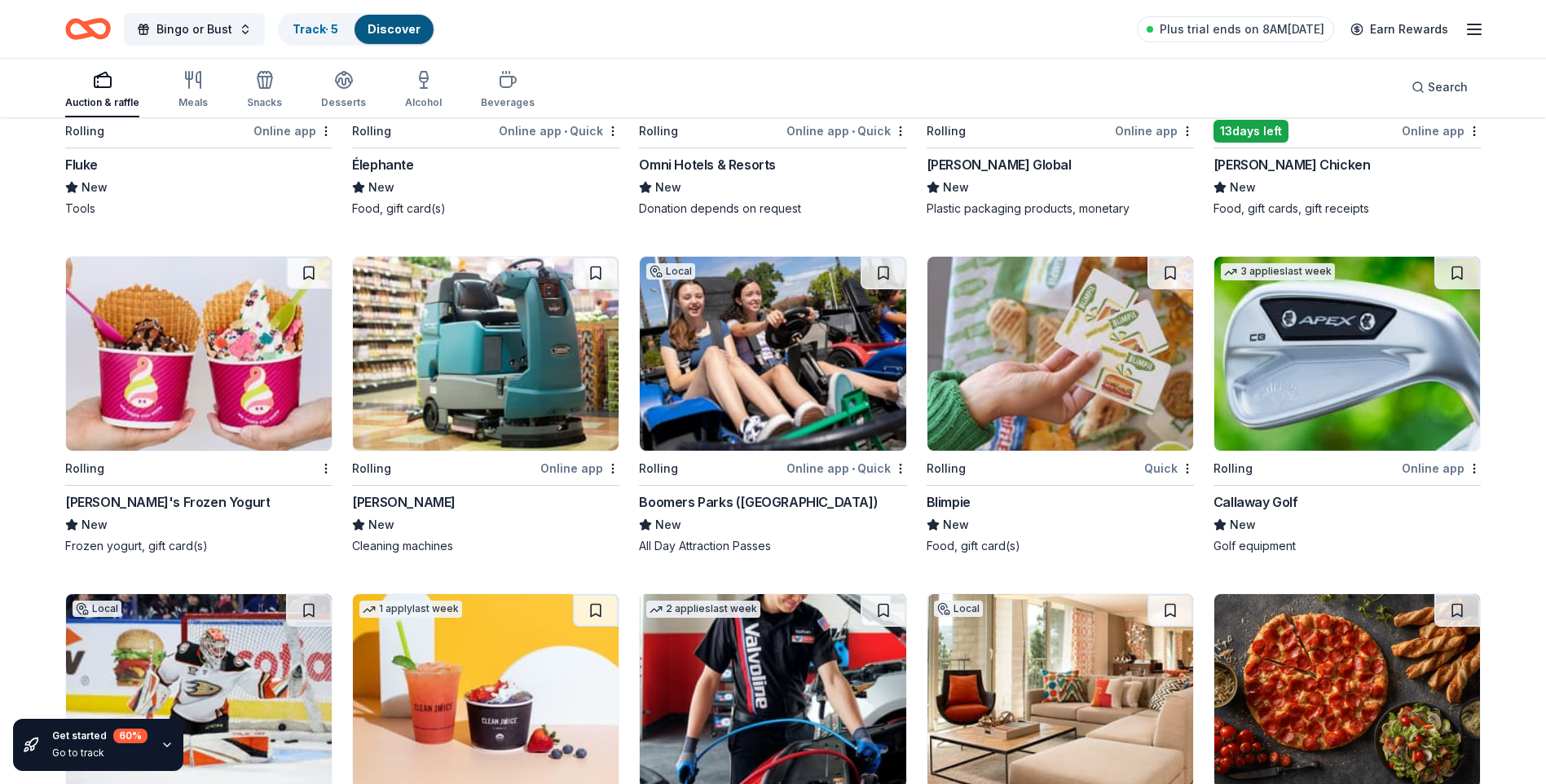
scroll to position [6635, 0]
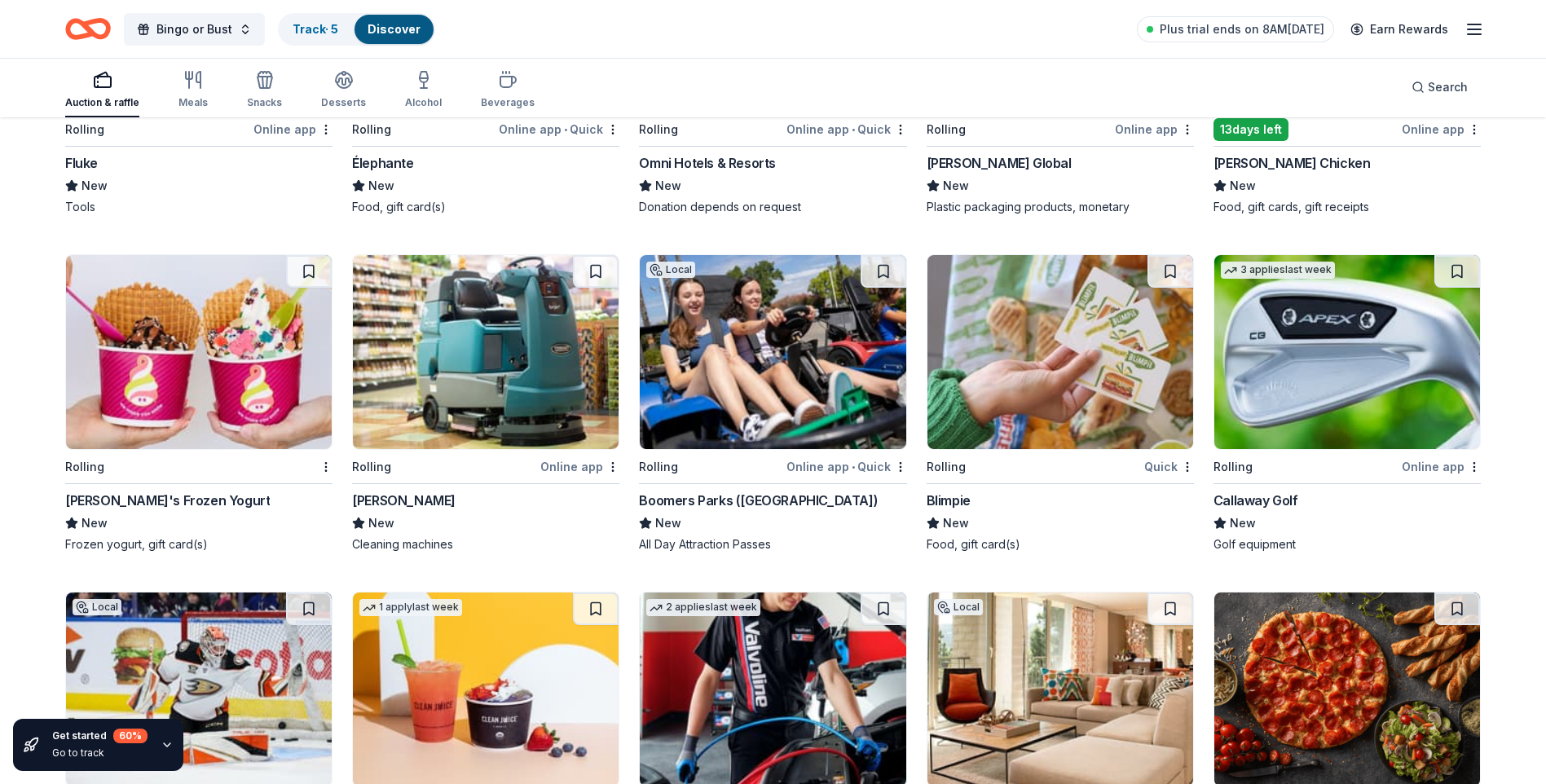
click at [228, 471] on div "Rolling" at bounding box center [190, 467] width 248 height 21
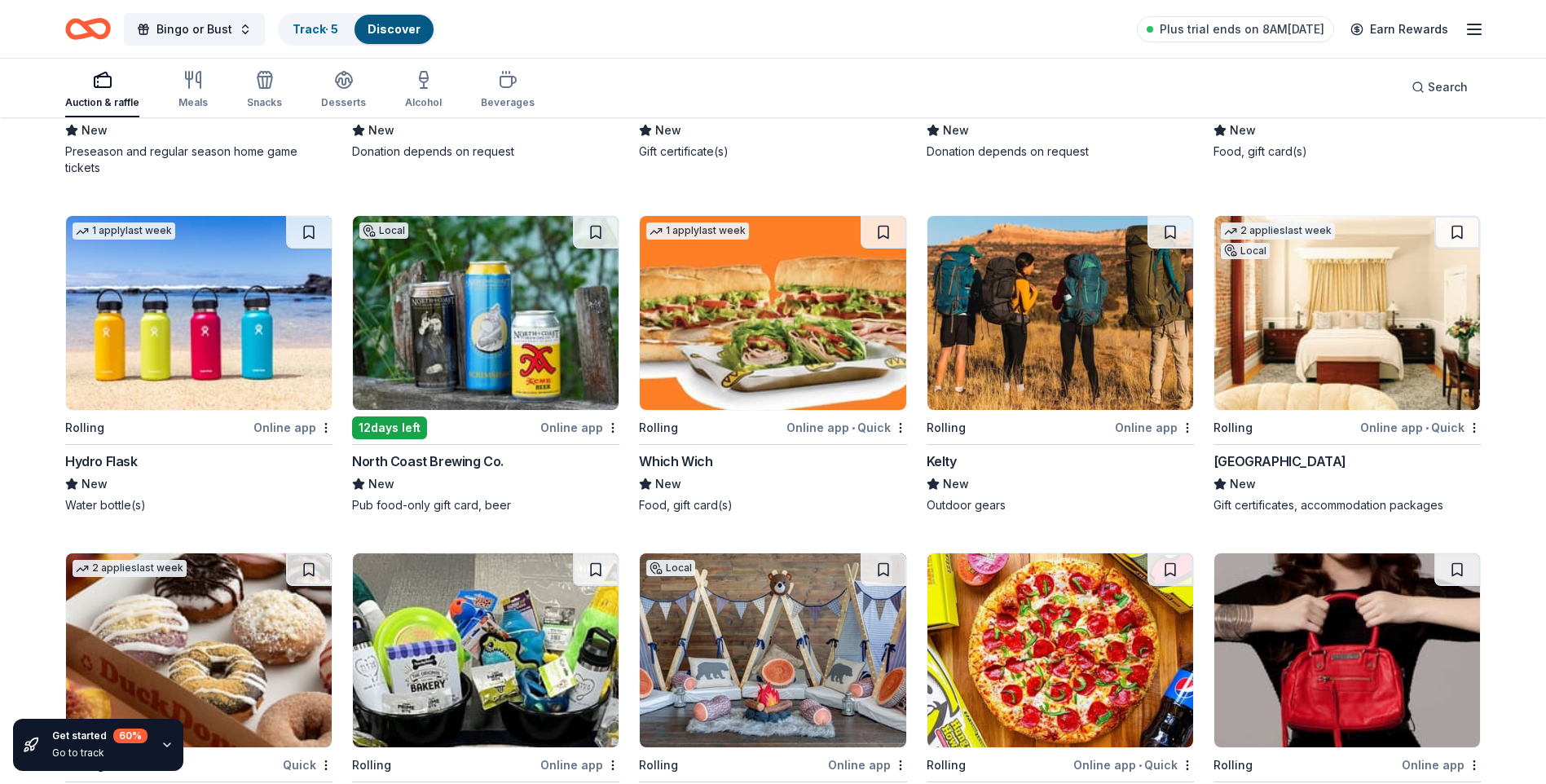
scroll to position [7388, 0]
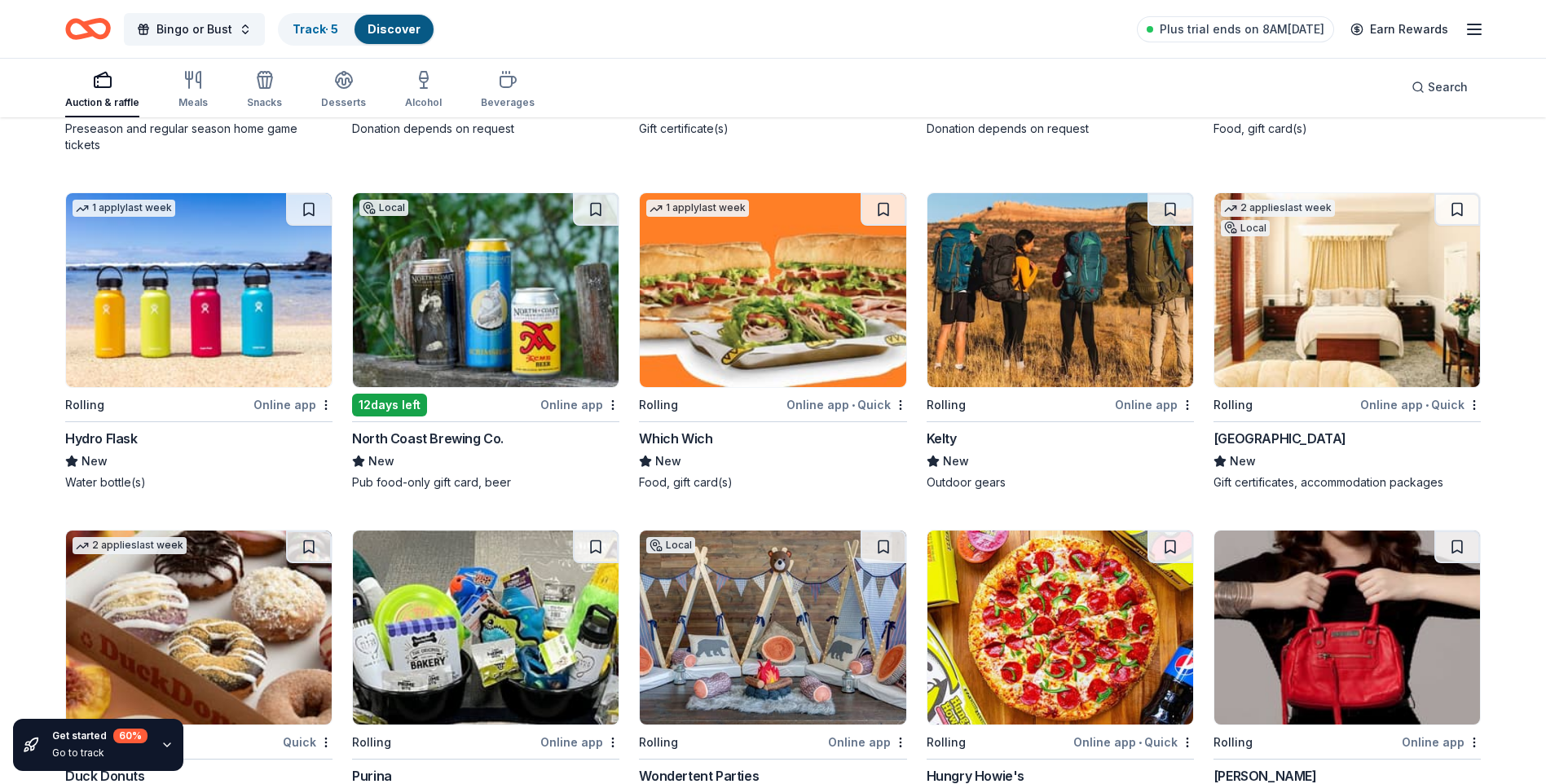
click at [1397, 402] on div "Online app • Quick" at bounding box center [1421, 405] width 121 height 21
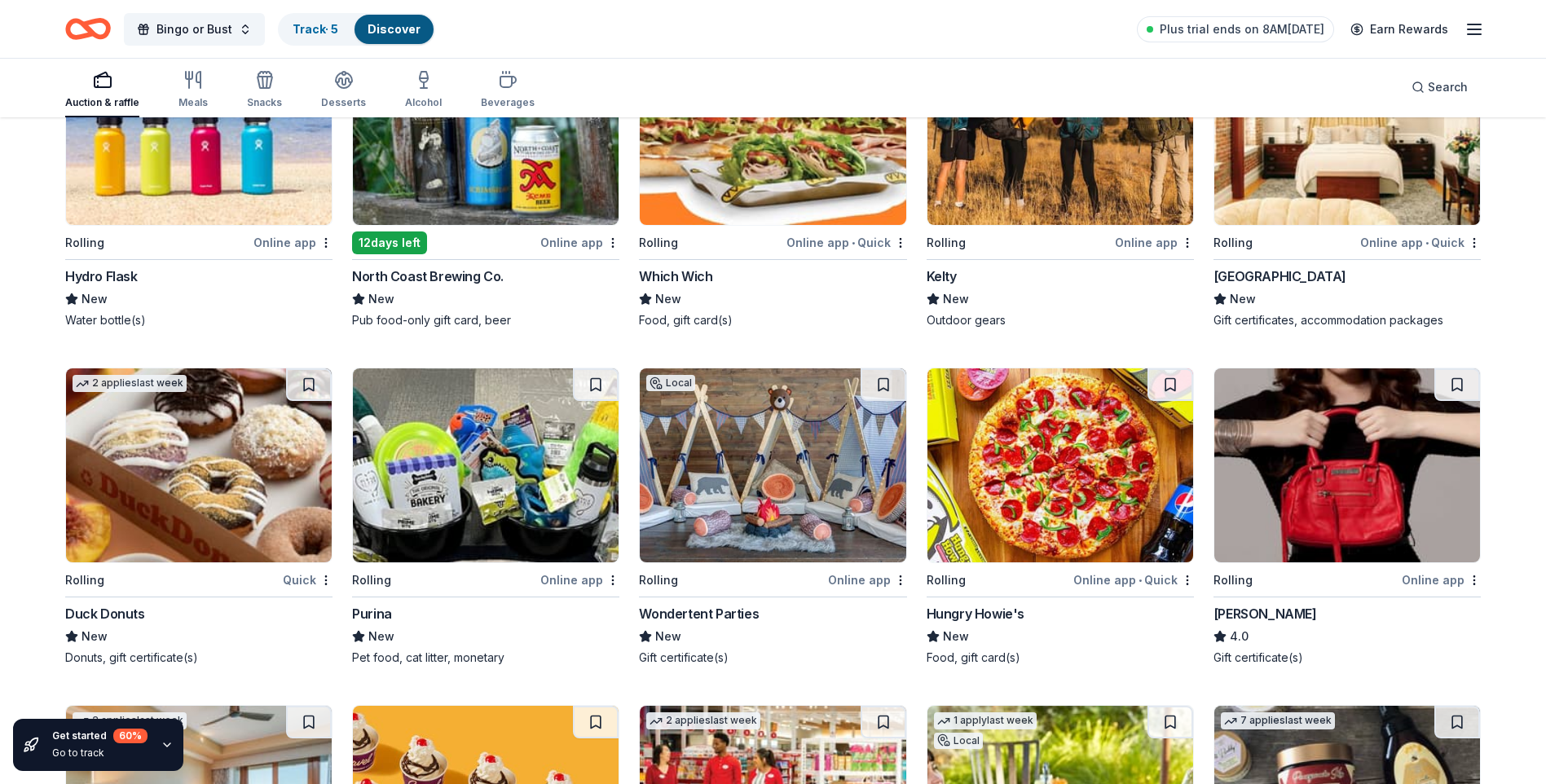
scroll to position [7550, 0]
click at [293, 235] on div "Online app" at bounding box center [293, 241] width 79 height 21
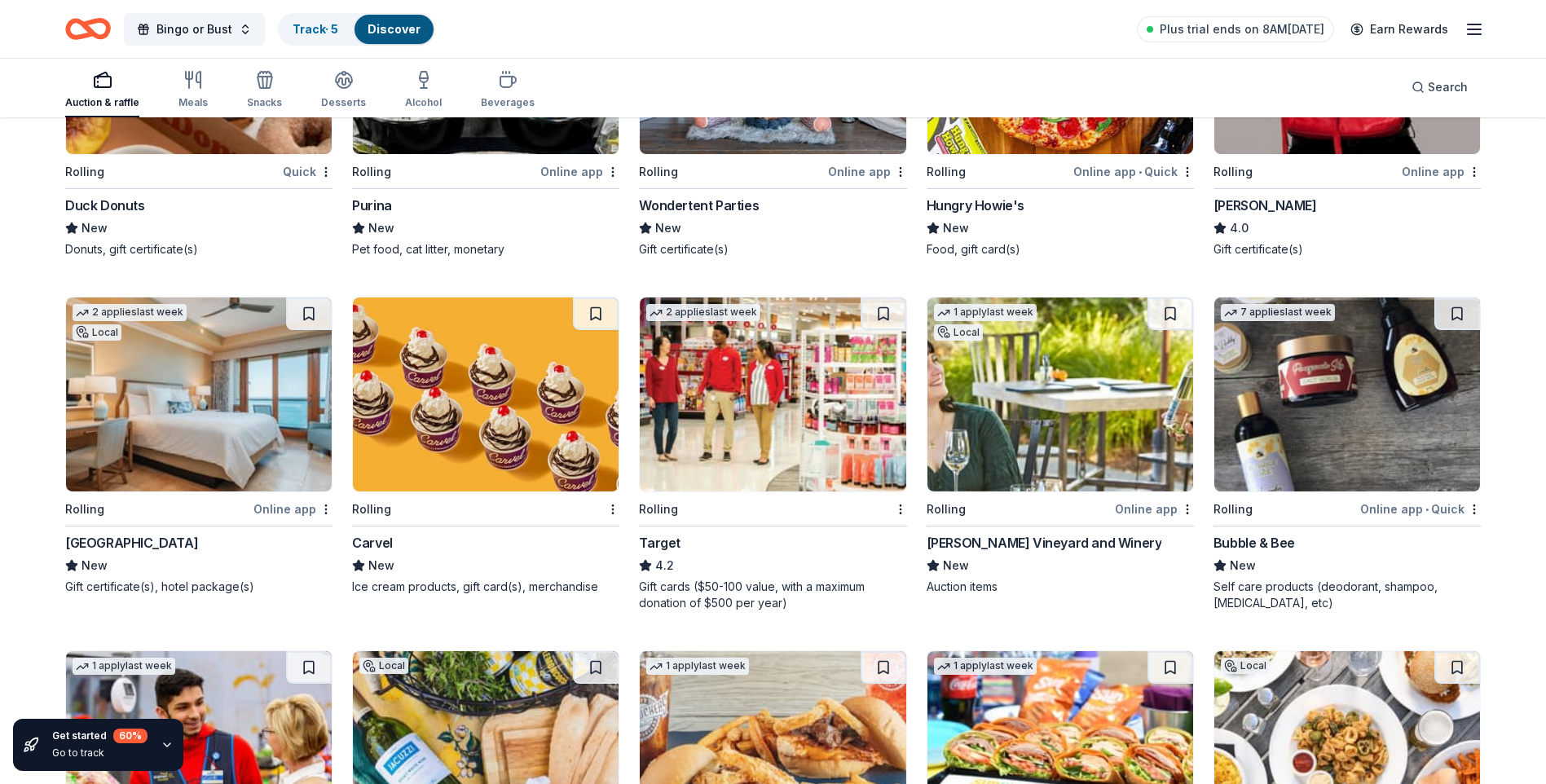
scroll to position [8040, 0]
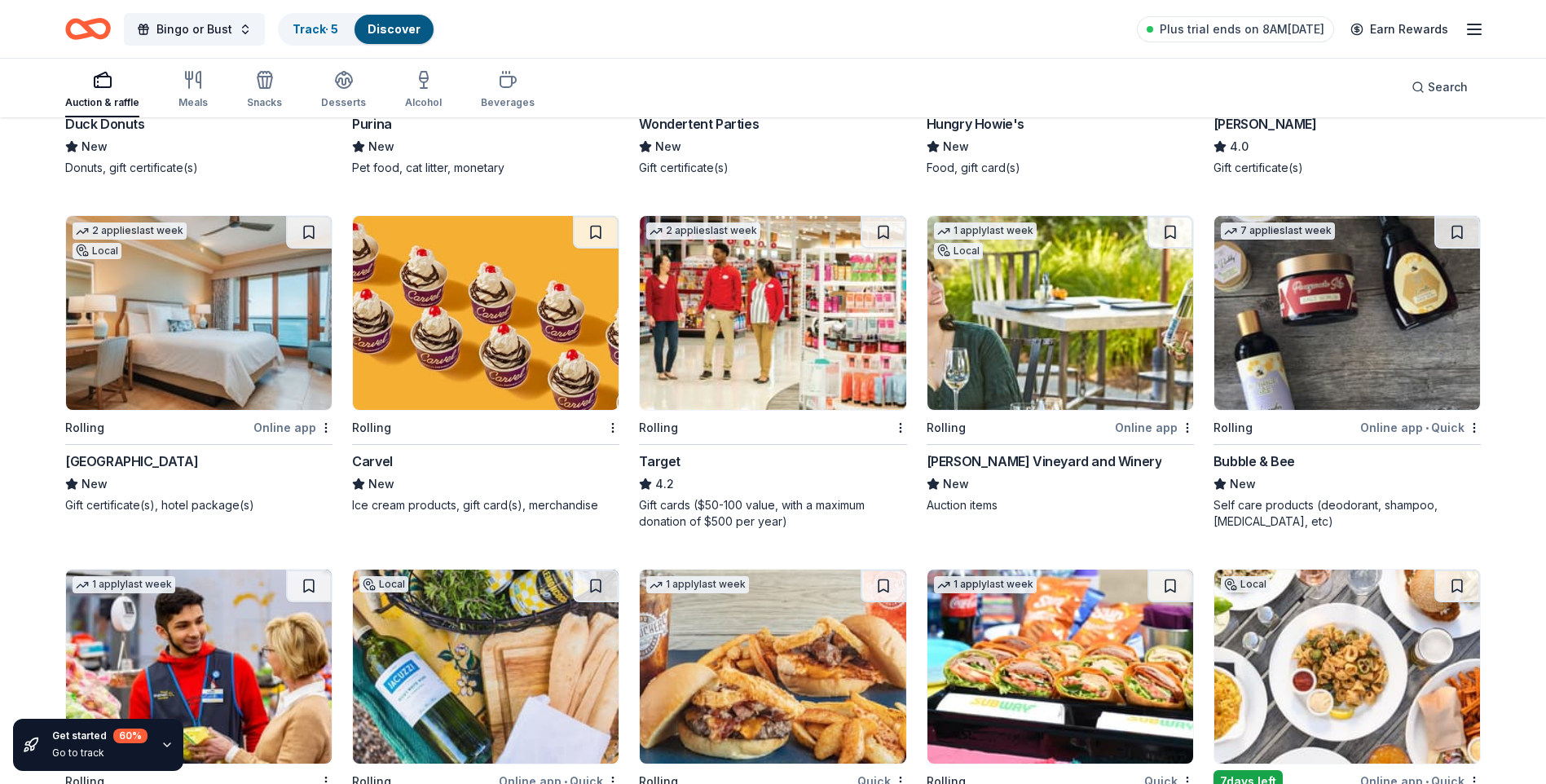
click at [290, 420] on div "Online app" at bounding box center [293, 427] width 79 height 21
click at [826, 414] on div "2 applies last week Rolling Target 4.2 Gift cards ($50-100 value, with a maximu…" at bounding box center [773, 372] width 267 height 315
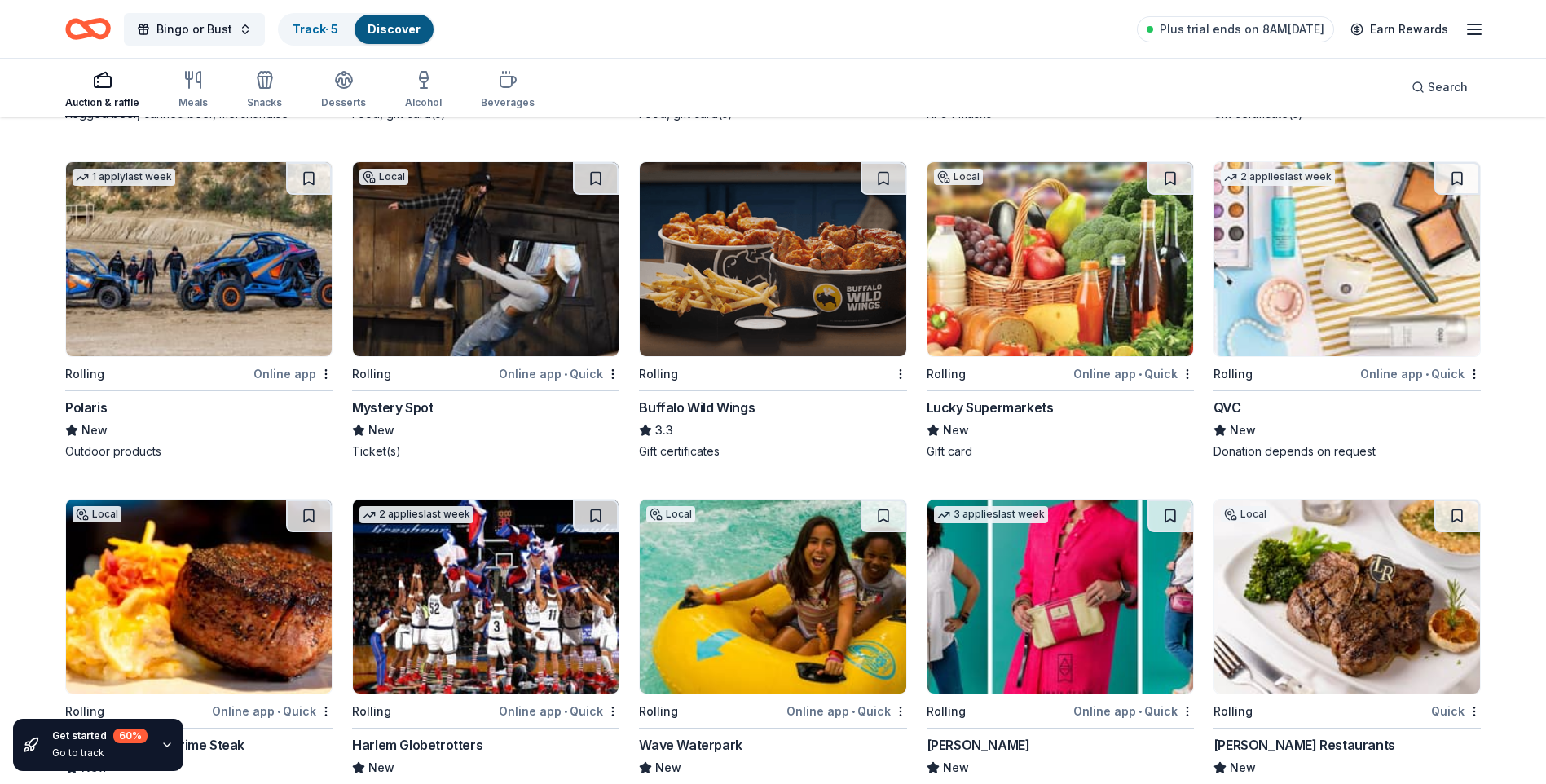
scroll to position [10696, 0]
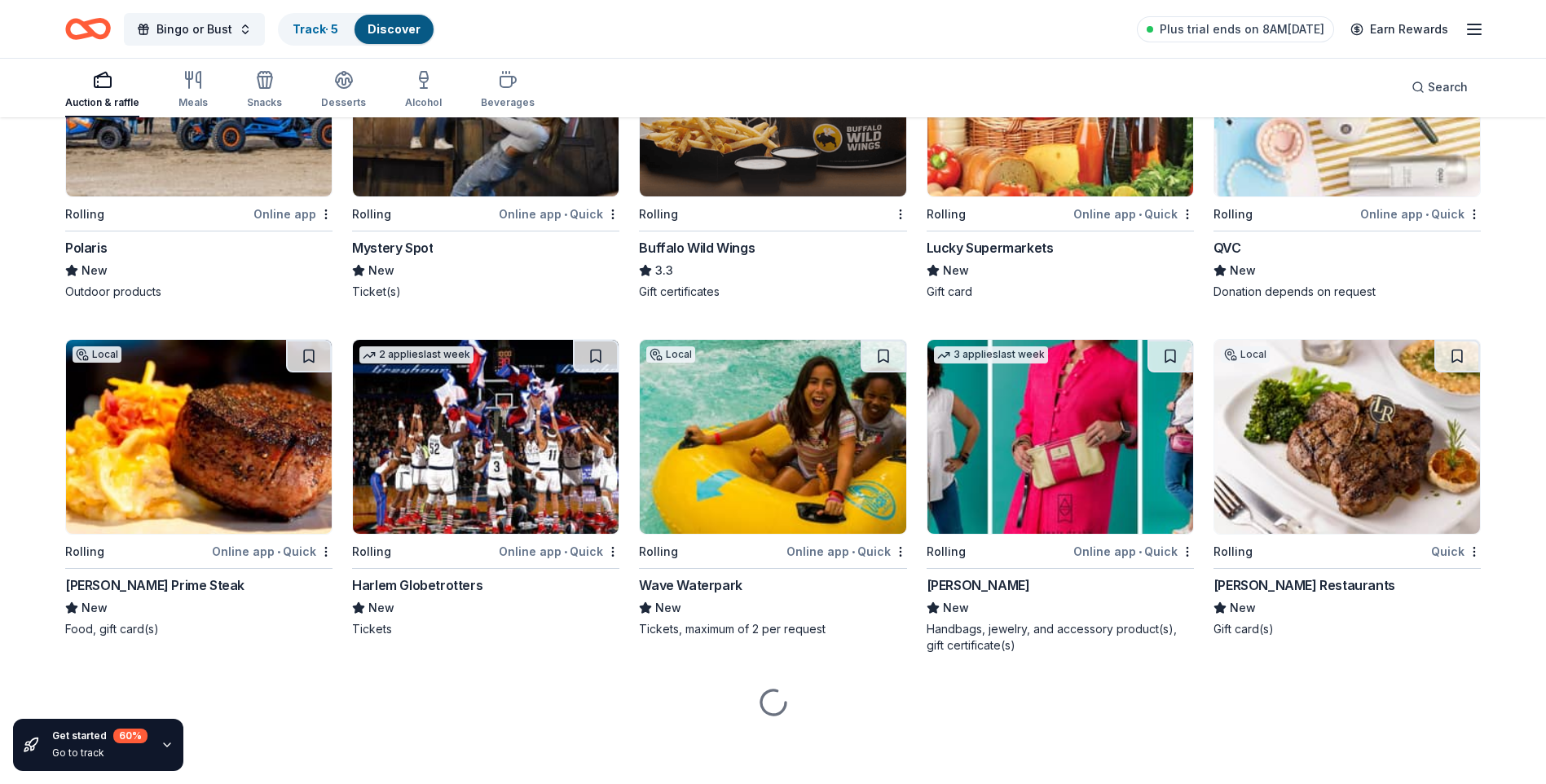
click at [1443, 550] on div "Quick" at bounding box center [1456, 551] width 49 height 21
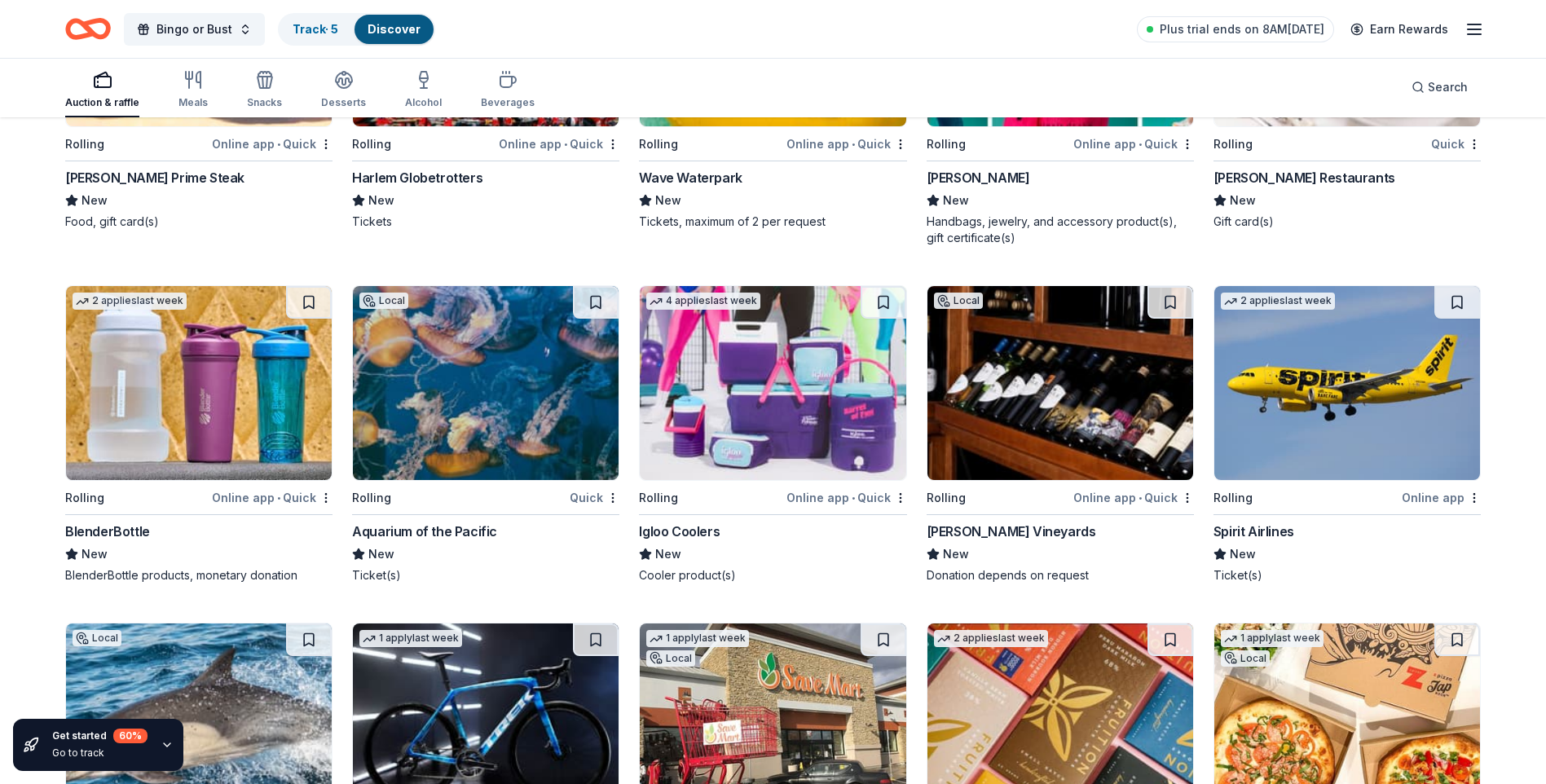
scroll to position [11185, 0]
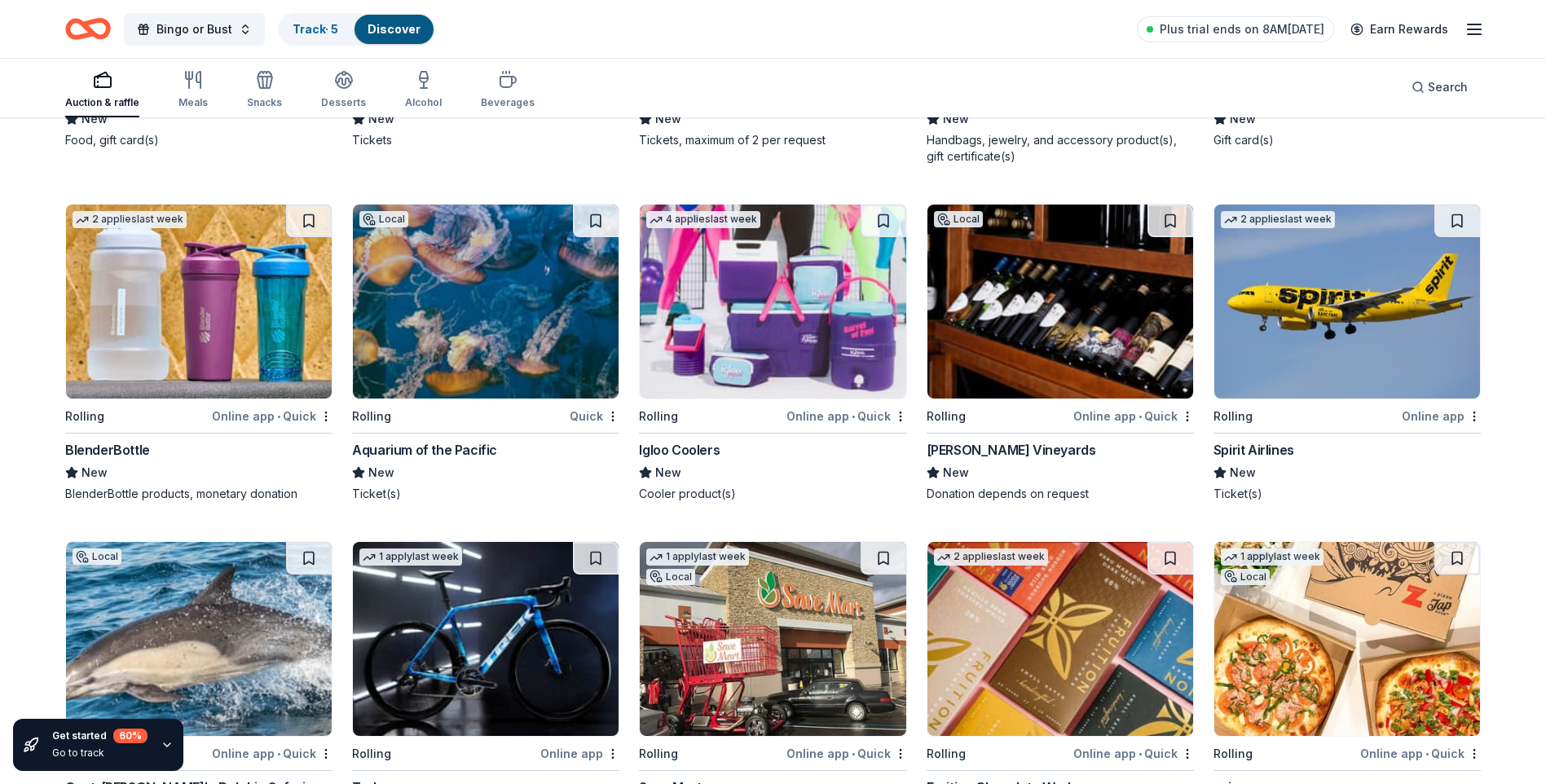
click at [594, 417] on div "Quick" at bounding box center [594, 415] width 49 height 21
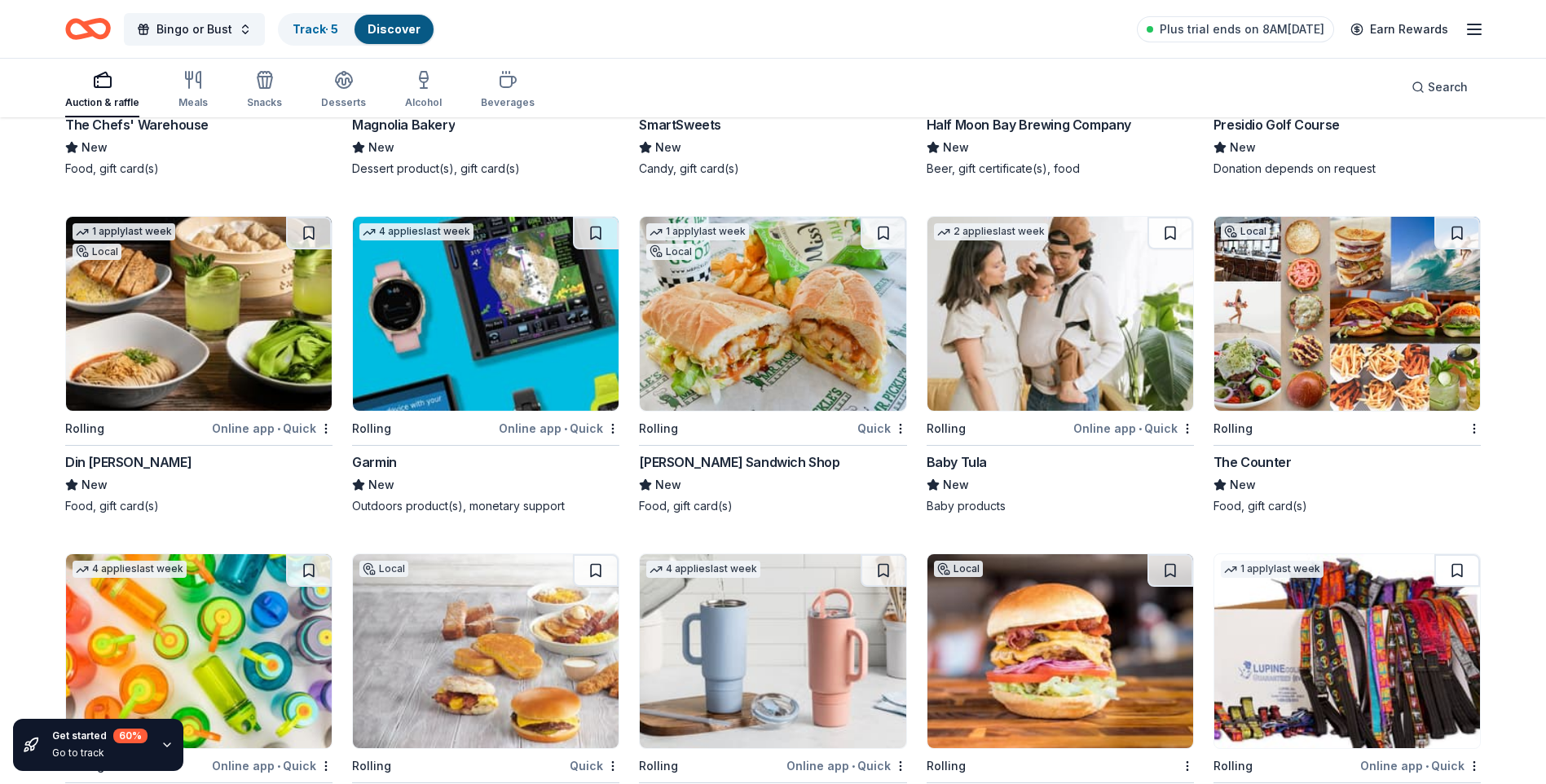
scroll to position [12225, 0]
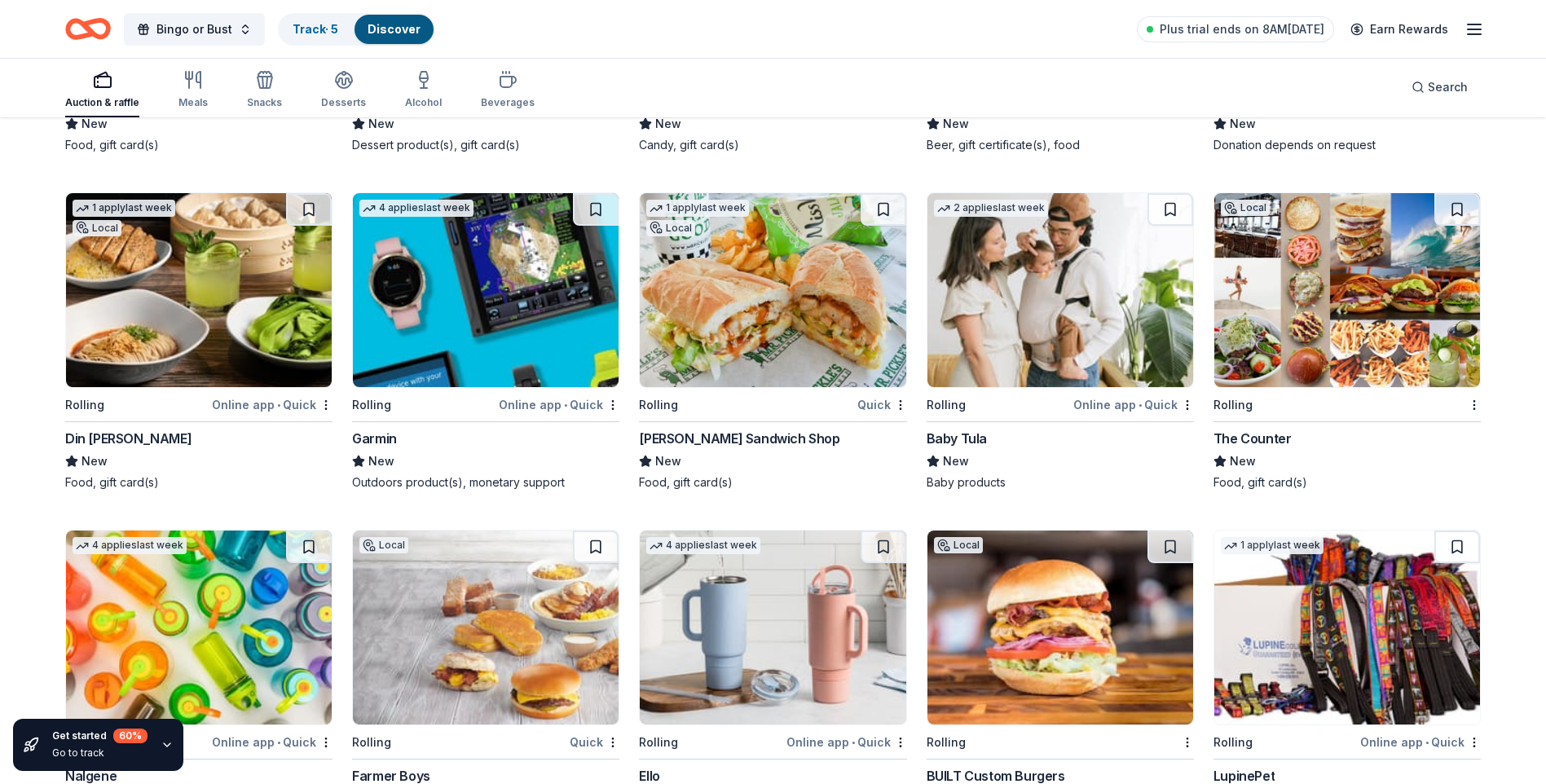
click at [243, 395] on div "Online app • Quick" at bounding box center [273, 405] width 121 height 21
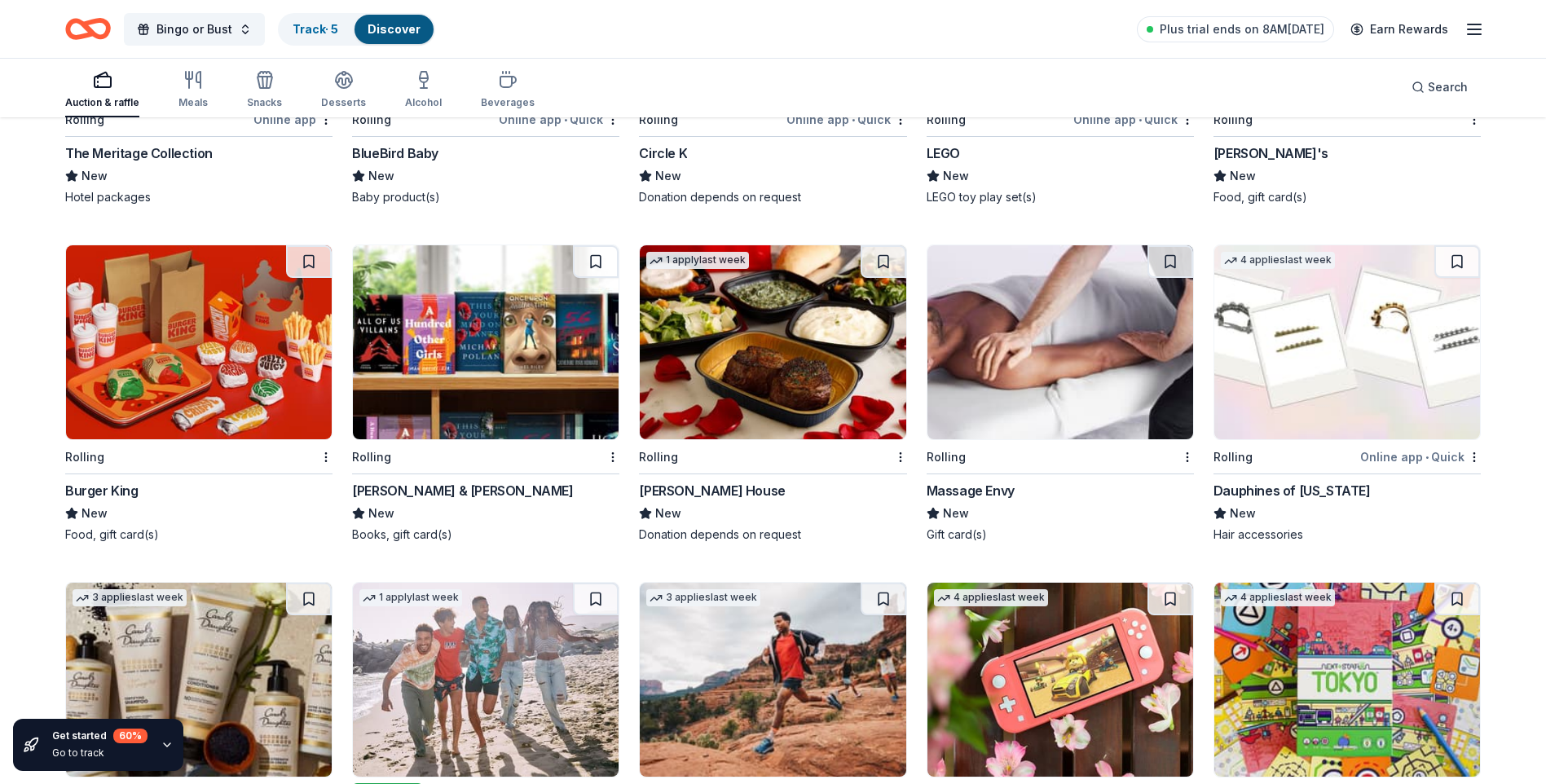
scroll to position [13366, 0]
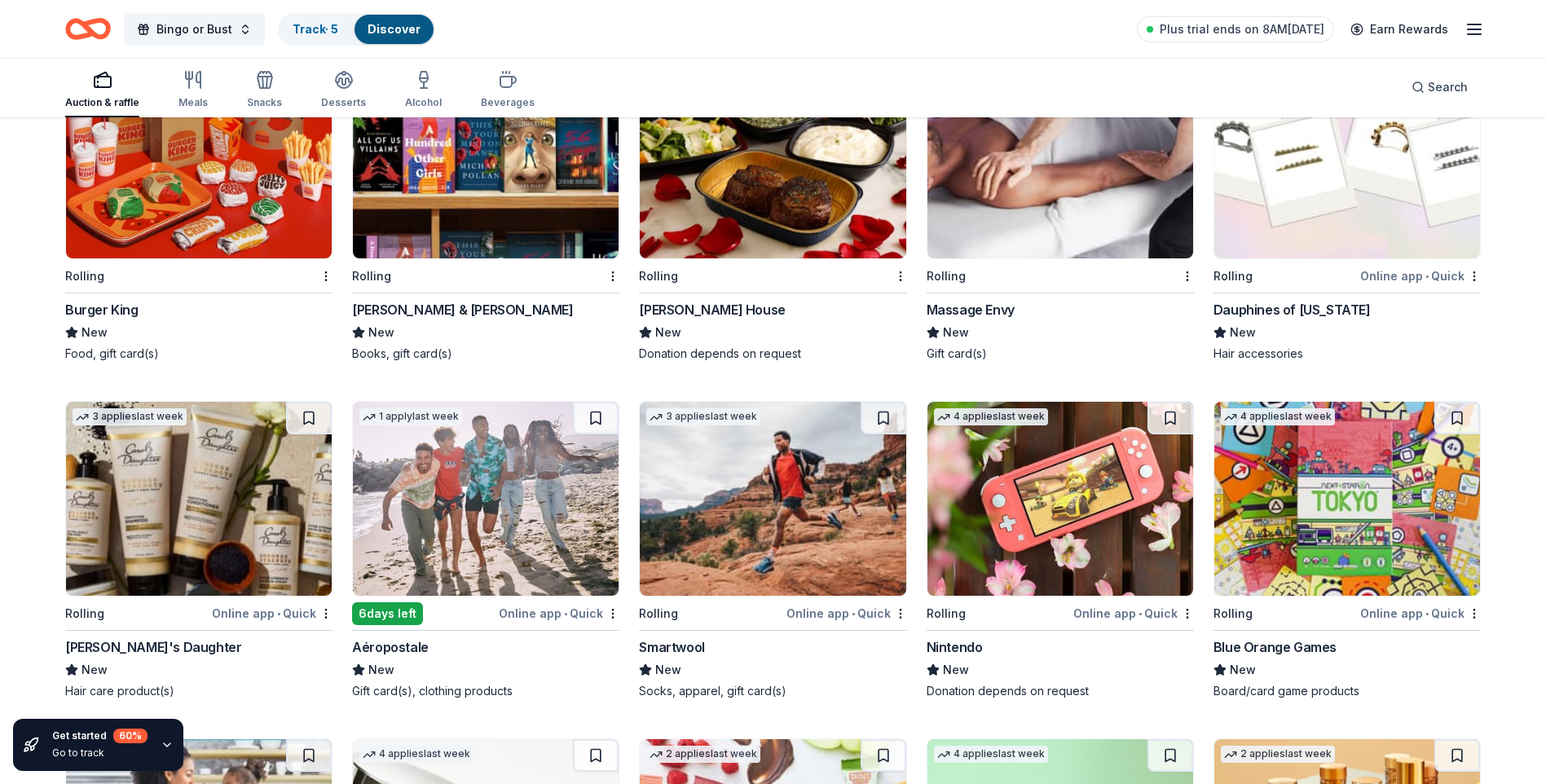
click at [887, 277] on div "Rolling" at bounding box center [764, 275] width 248 height 21
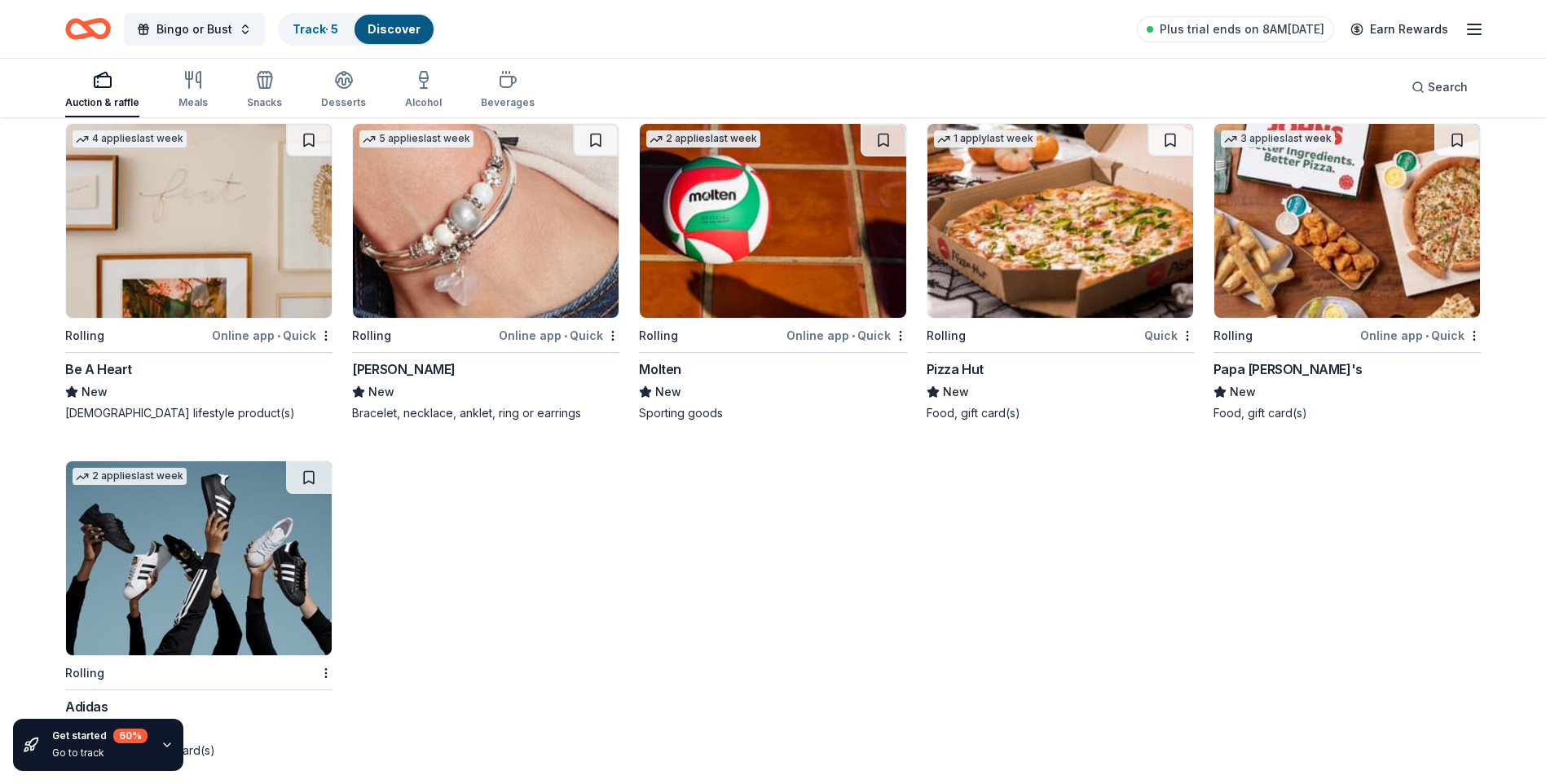
scroll to position [14342, 0]
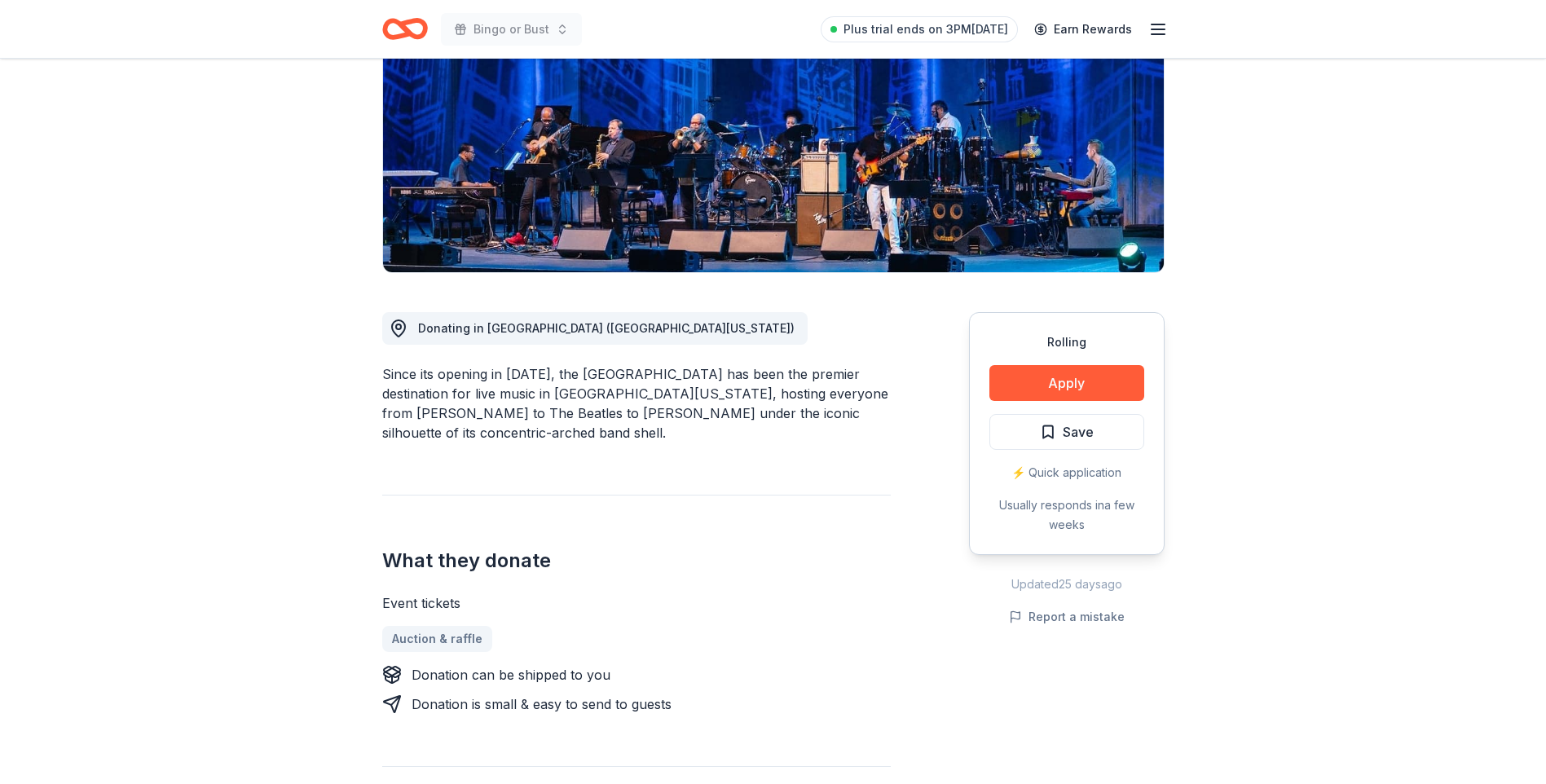
scroll to position [326, 0]
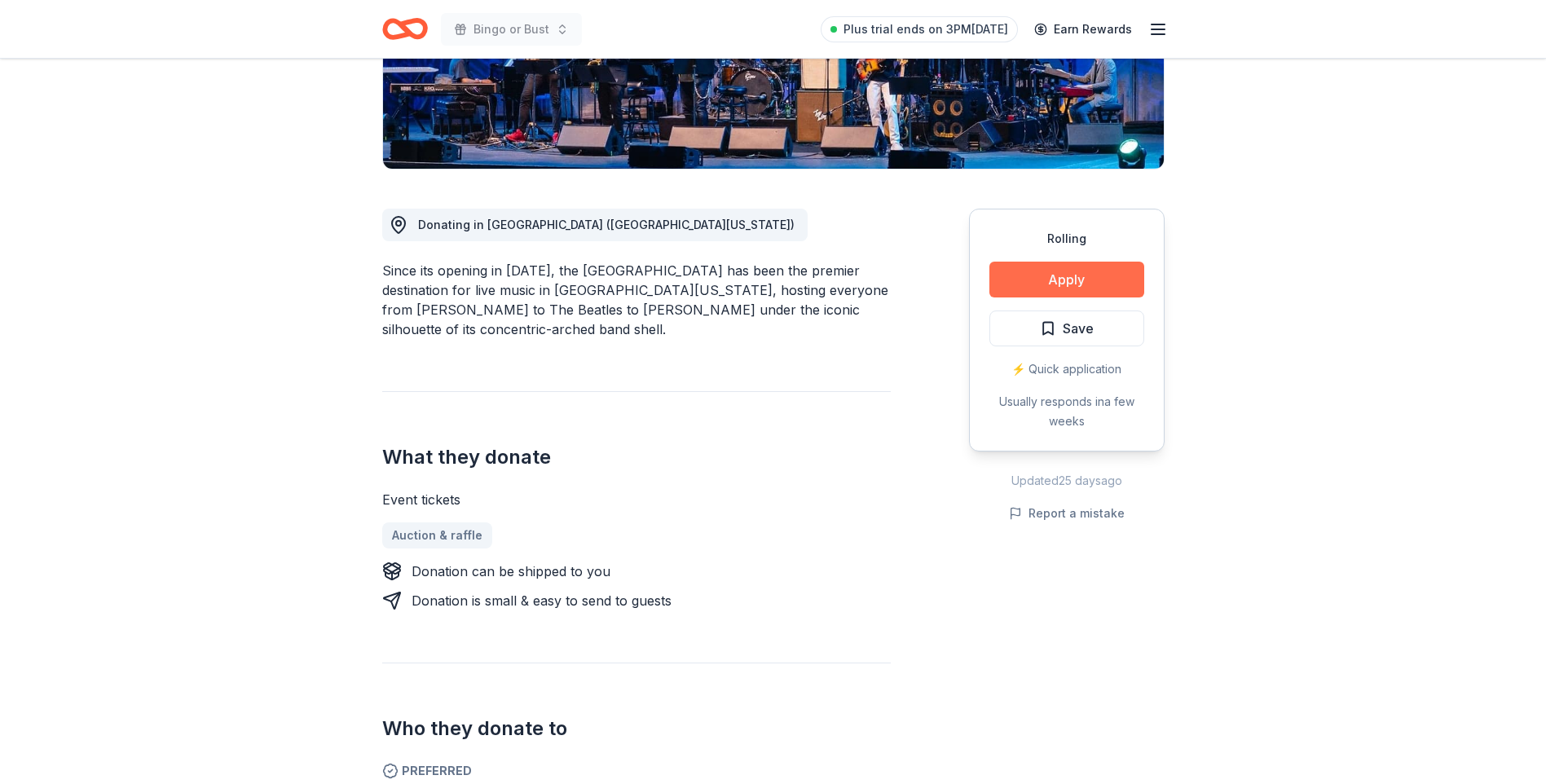
click at [1059, 274] on button "Apply" at bounding box center [1067, 280] width 155 height 36
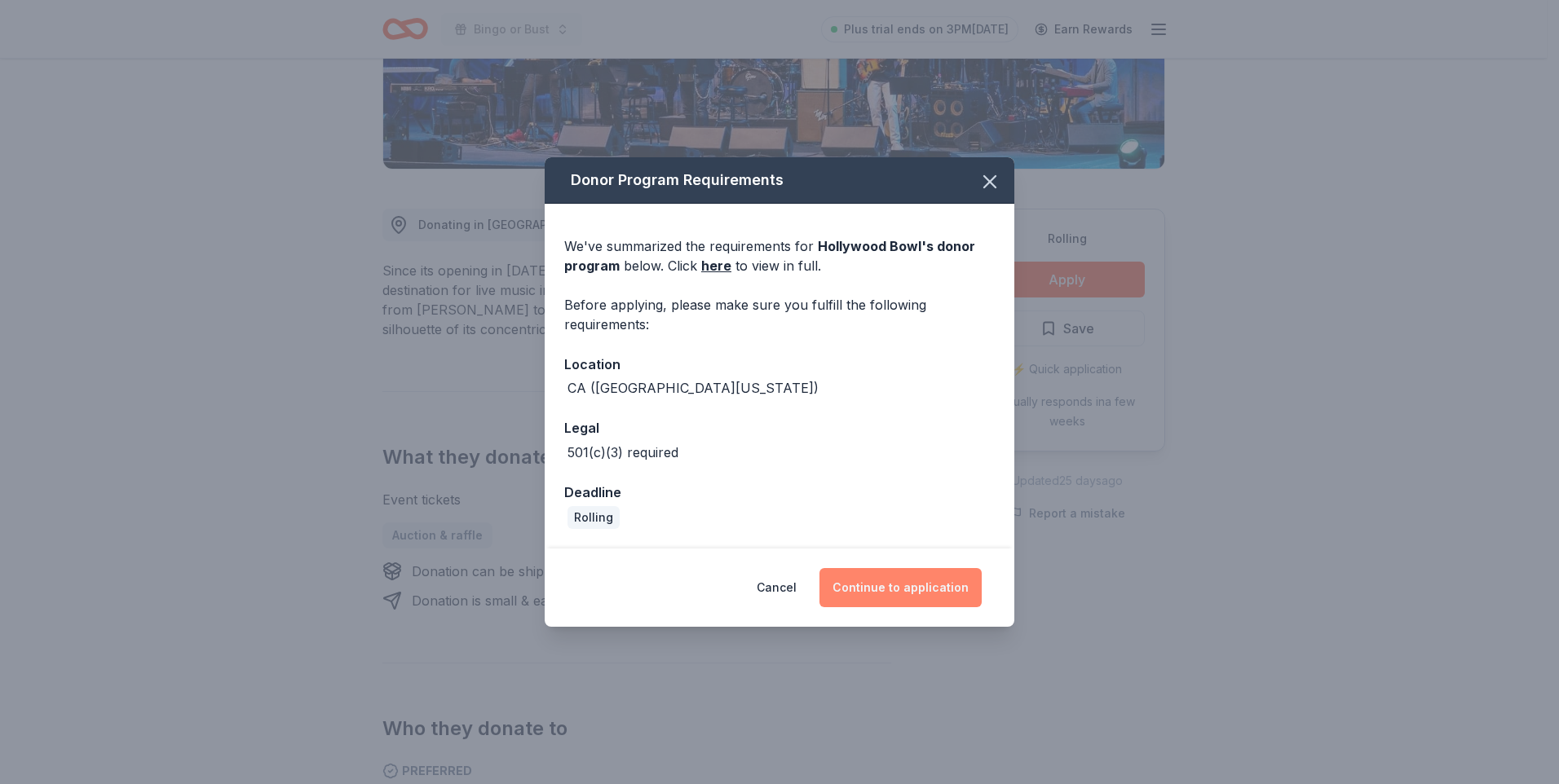
click at [917, 588] on button "Continue to application" at bounding box center [900, 588] width 162 height 40
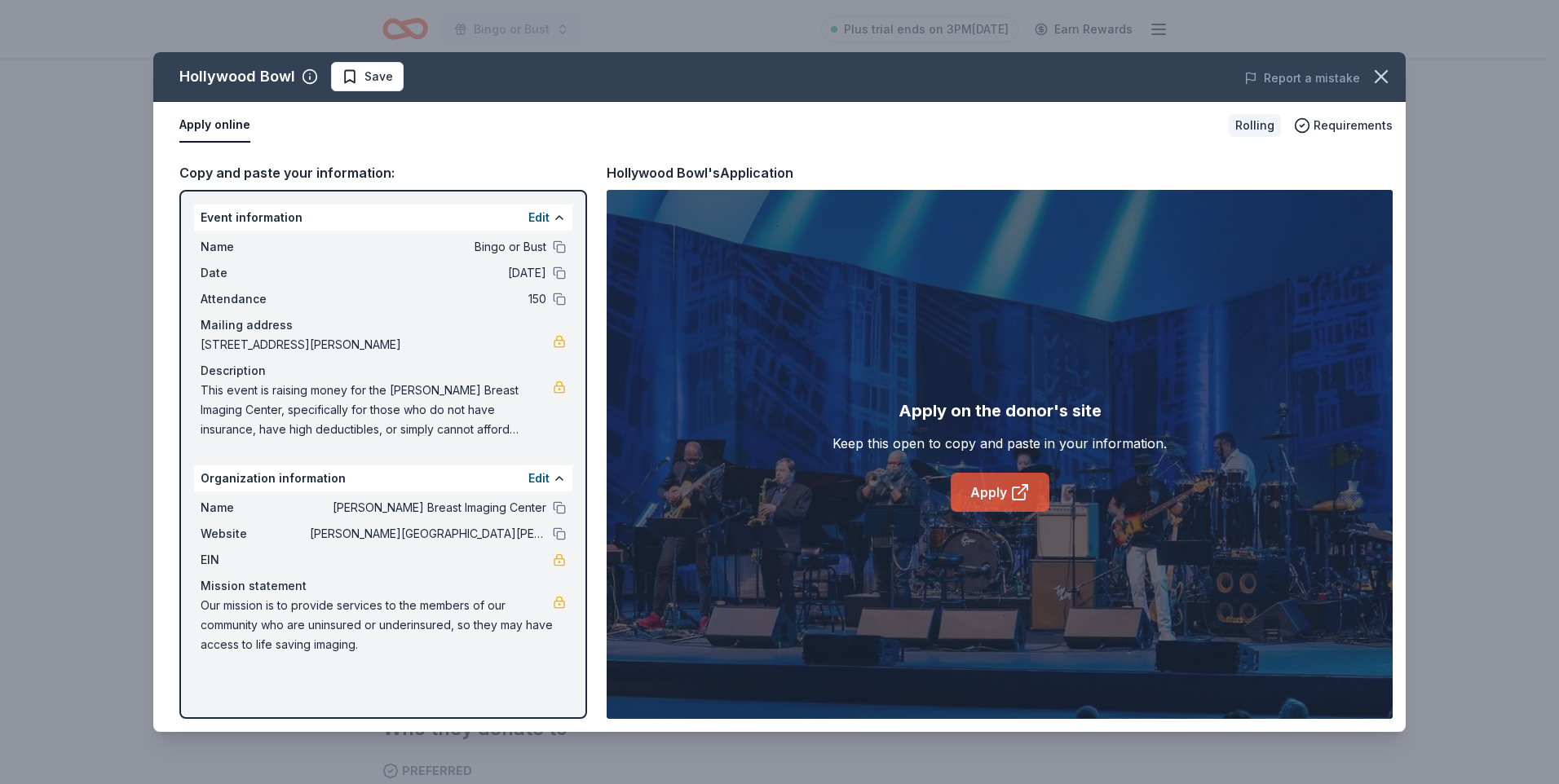
click at [993, 489] on link "Apply" at bounding box center [1000, 493] width 99 height 40
click at [1382, 75] on icon "button" at bounding box center [1381, 76] width 12 height 12
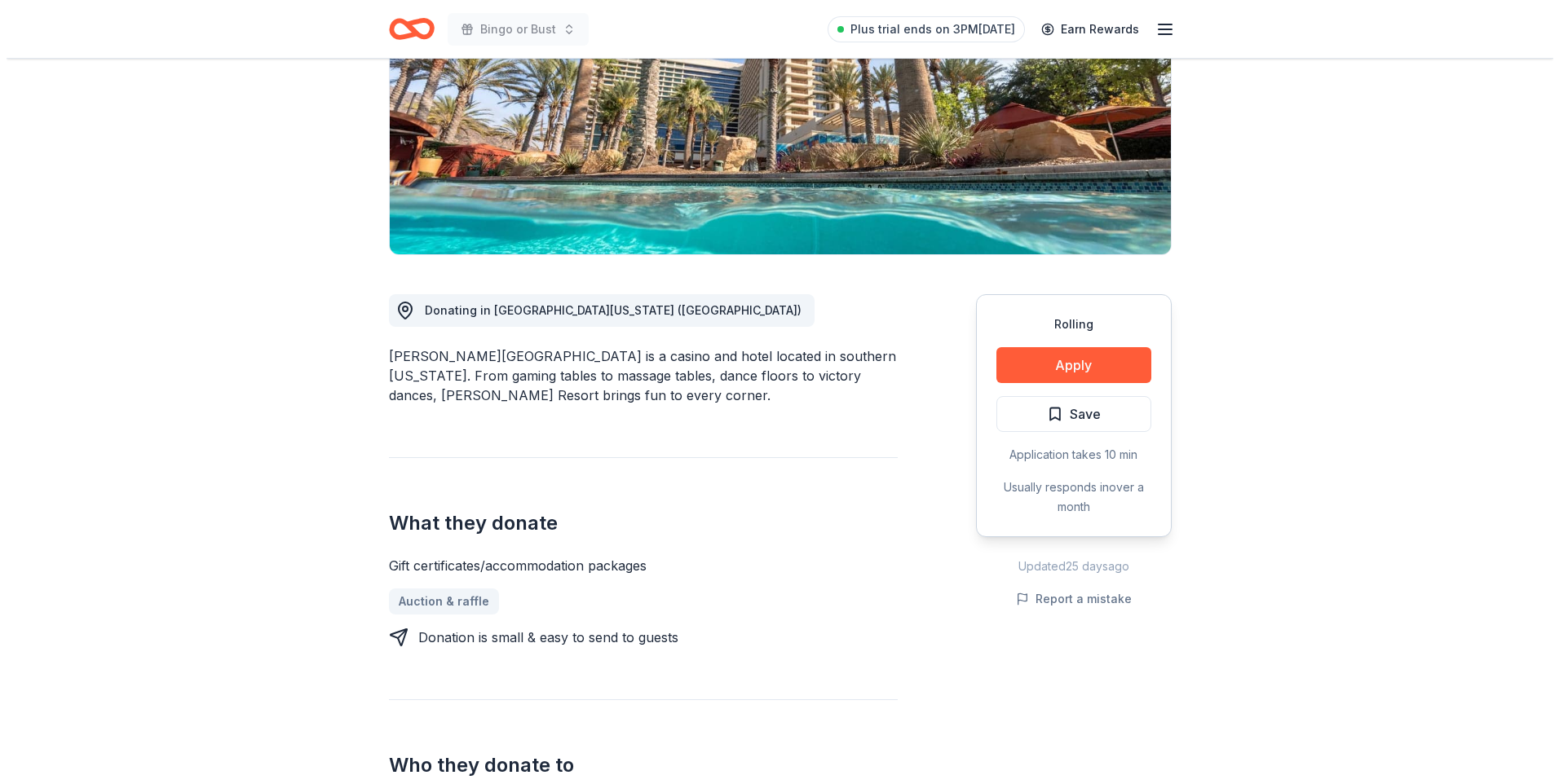
scroll to position [245, 0]
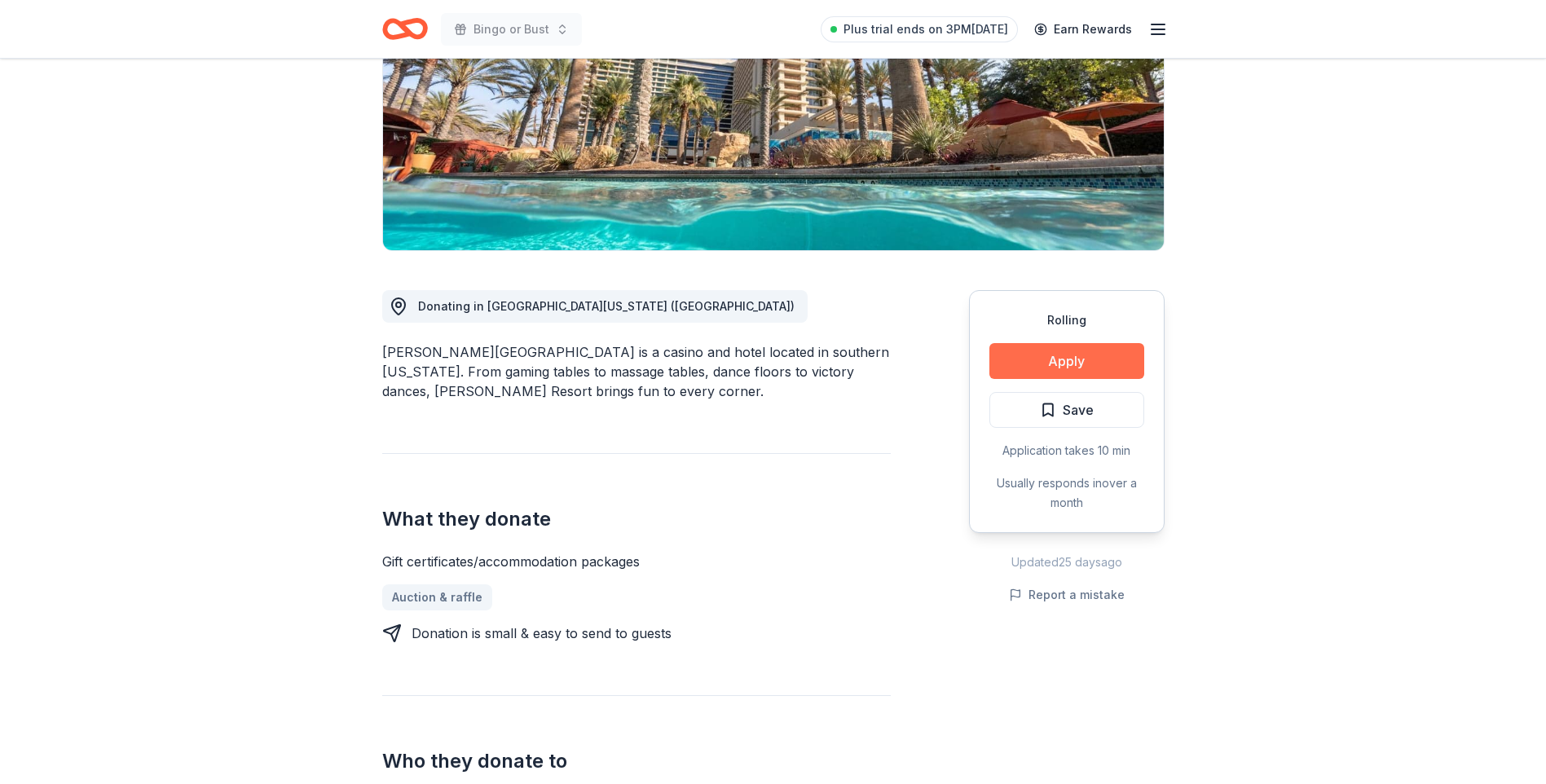
click at [1075, 361] on button "Apply" at bounding box center [1067, 361] width 155 height 36
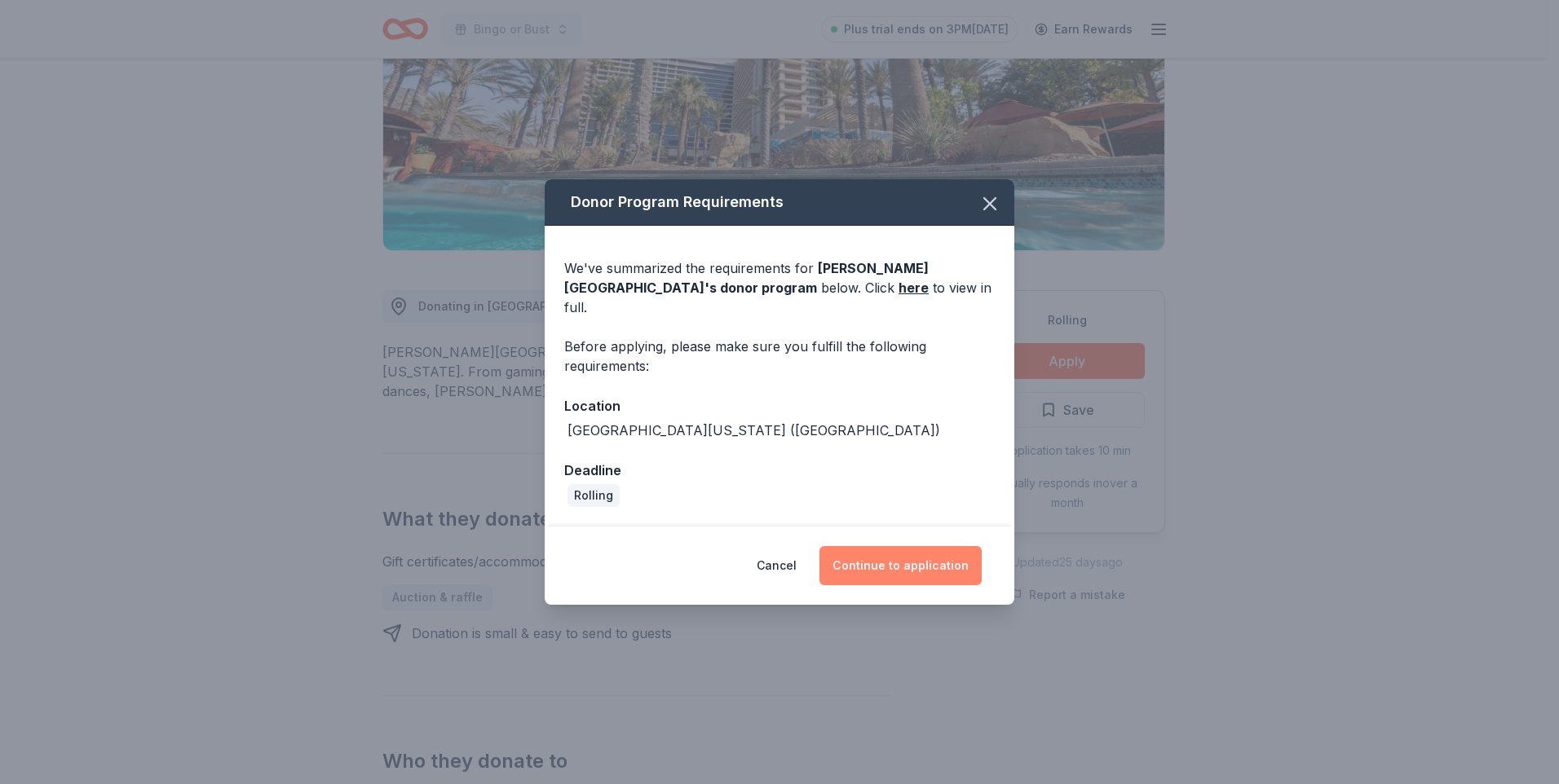
click at [886, 556] on button "Continue to application" at bounding box center [900, 566] width 162 height 40
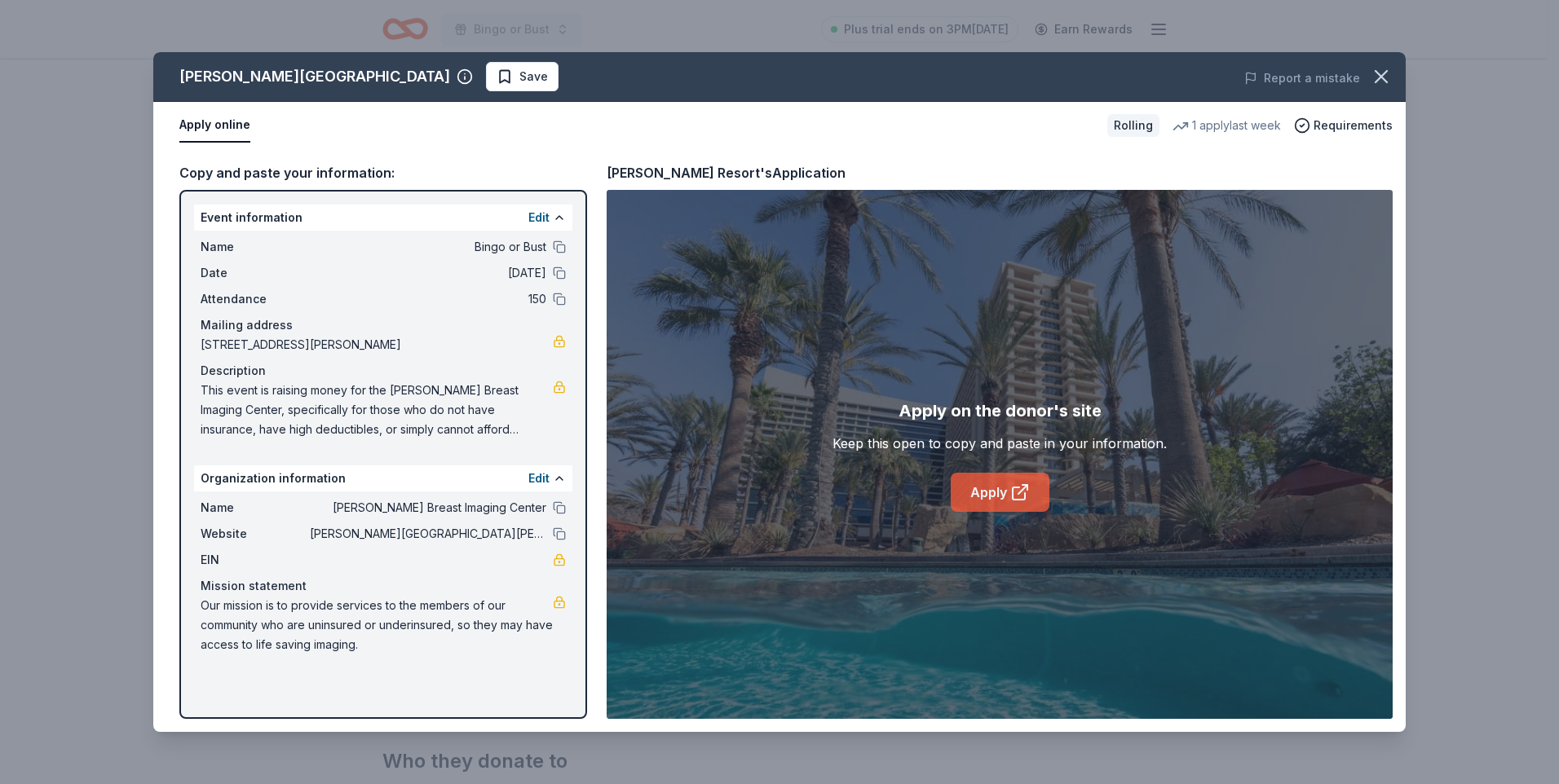
click at [983, 484] on link "Apply" at bounding box center [1000, 493] width 99 height 40
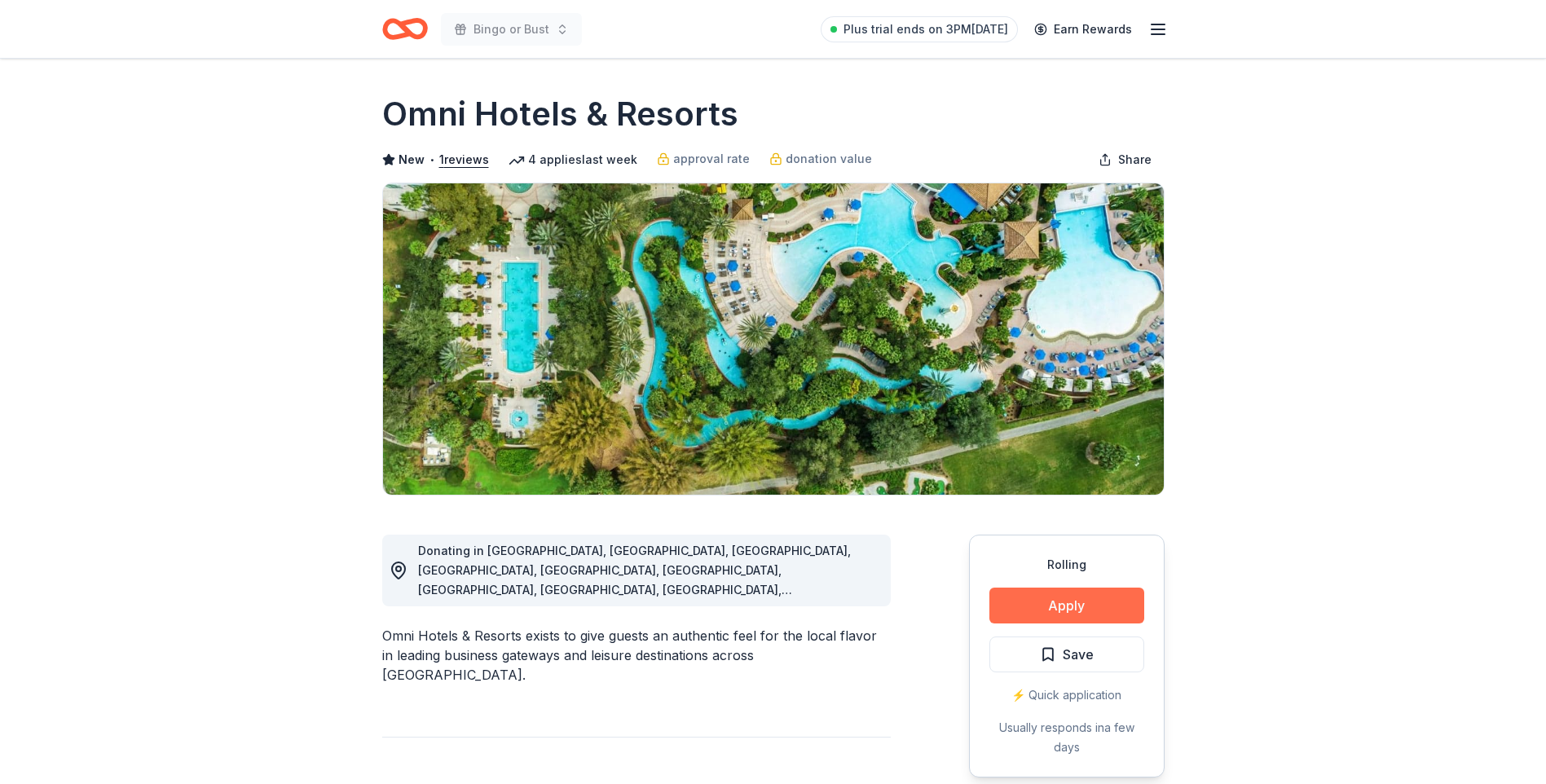
click at [1046, 595] on button "Apply" at bounding box center [1067, 605] width 155 height 36
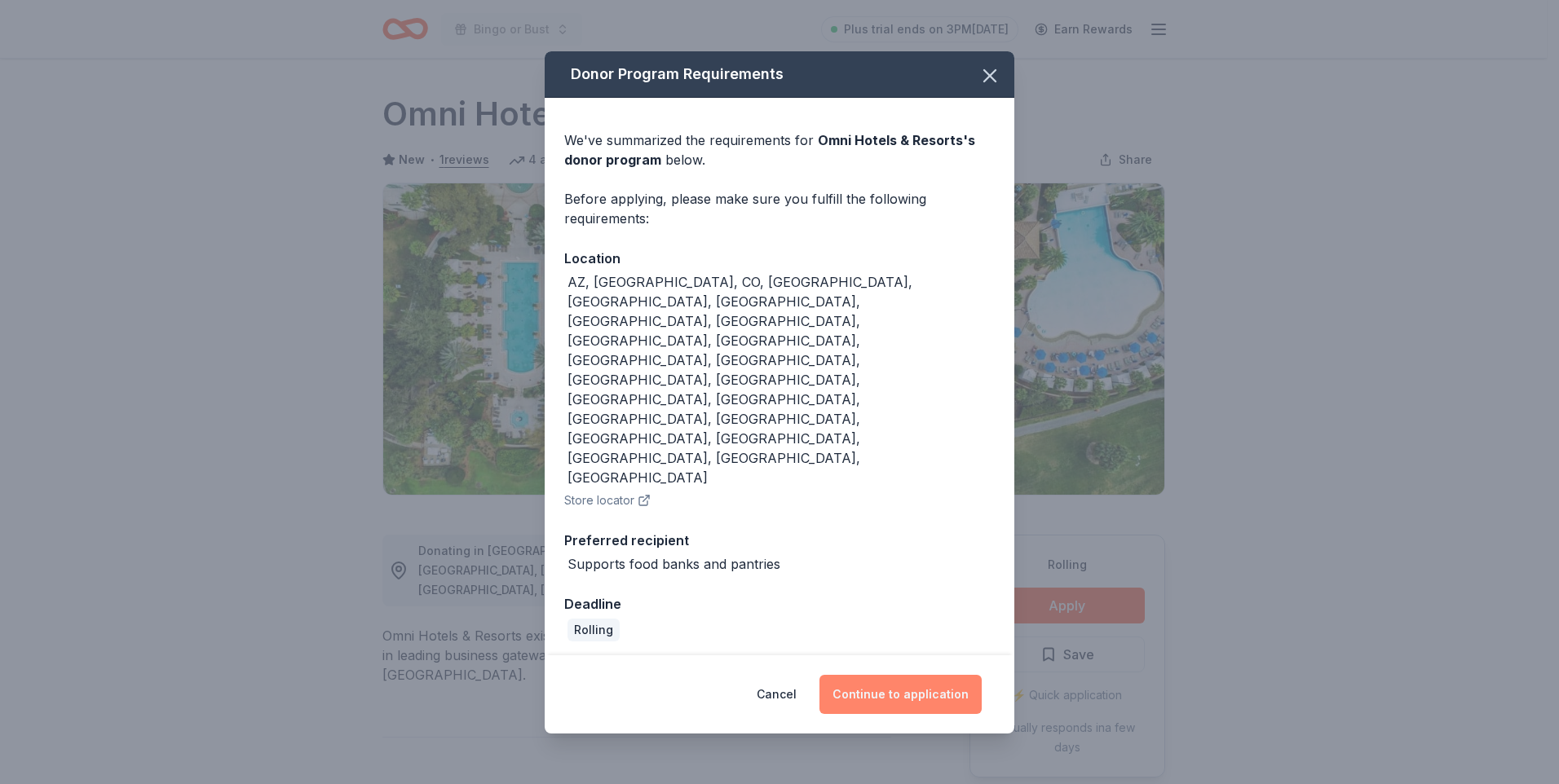
click at [920, 674] on button "Continue to application" at bounding box center [900, 694] width 162 height 40
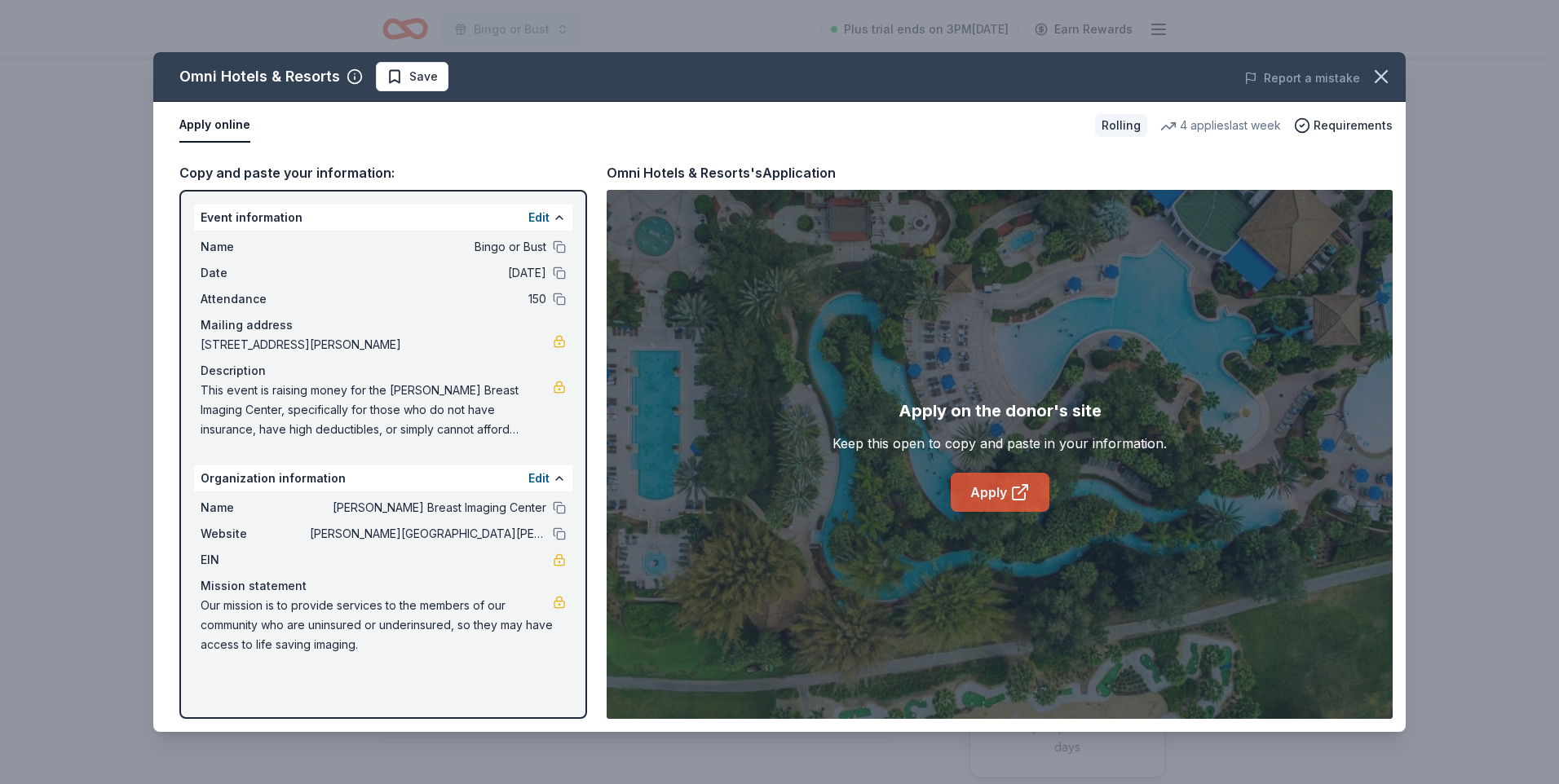
click at [989, 477] on link "Apply" at bounding box center [1000, 493] width 99 height 40
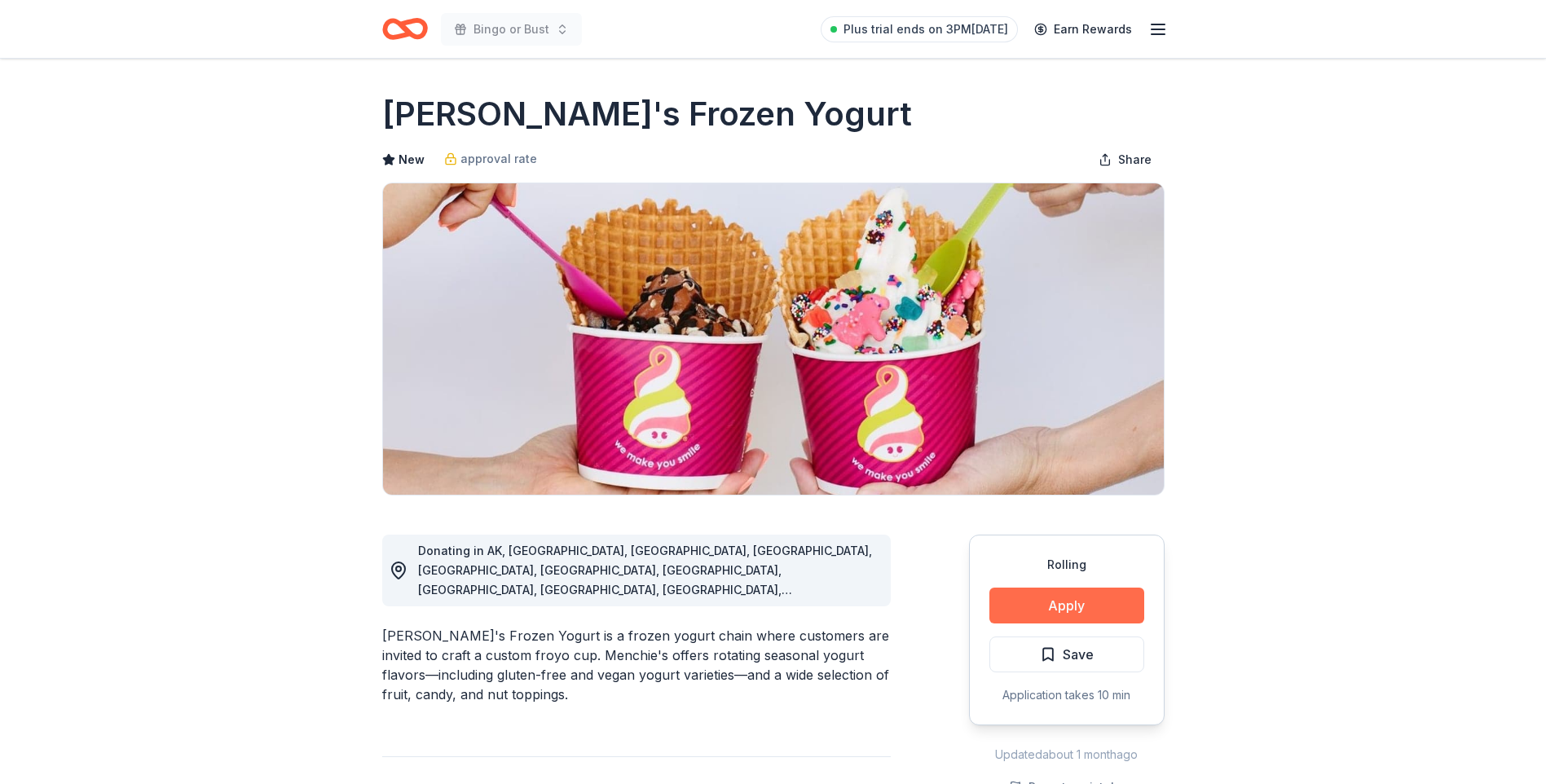
click at [1074, 596] on button "Apply" at bounding box center [1067, 605] width 155 height 36
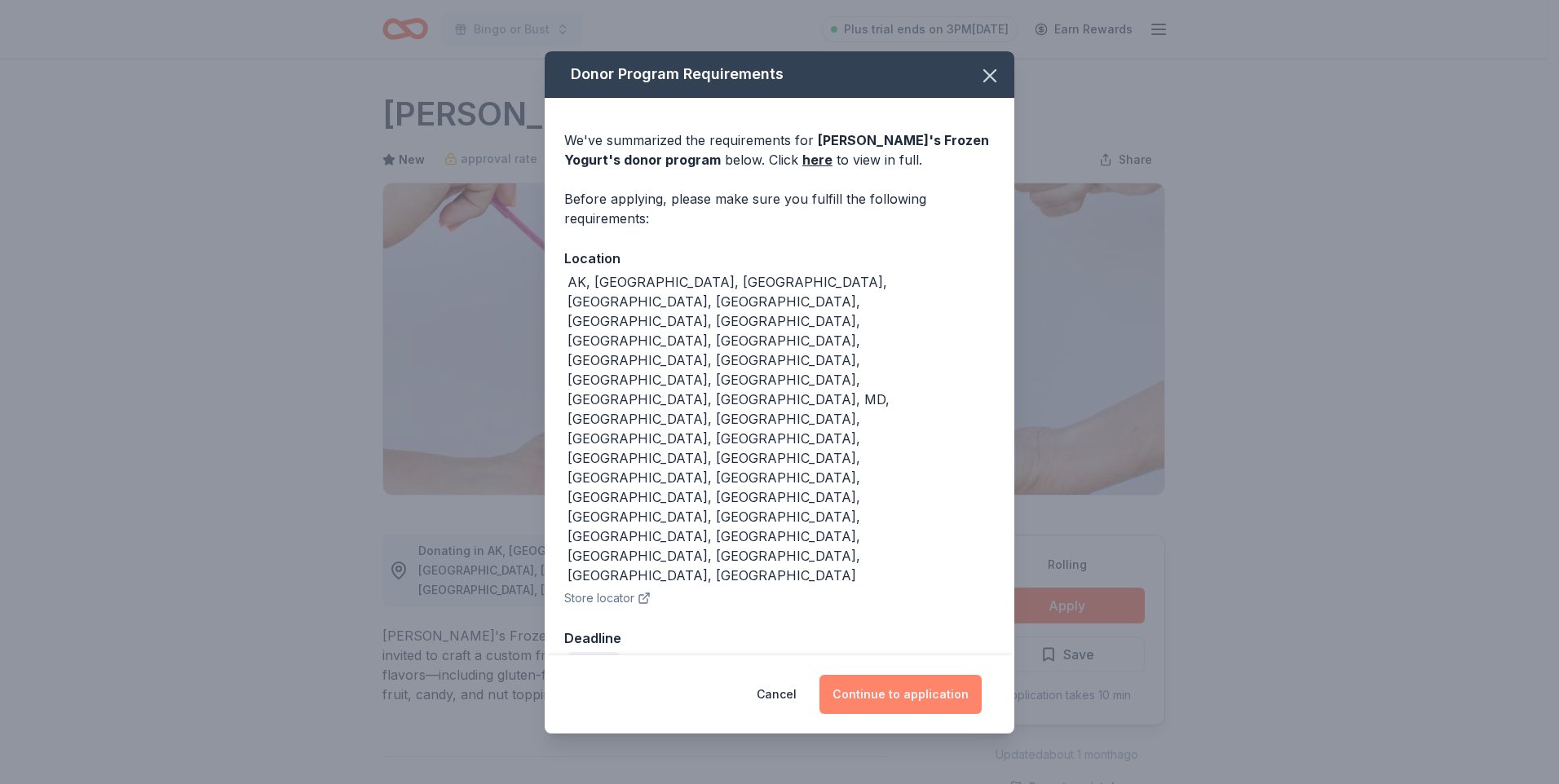
click at [927, 674] on button "Continue to application" at bounding box center [900, 694] width 162 height 40
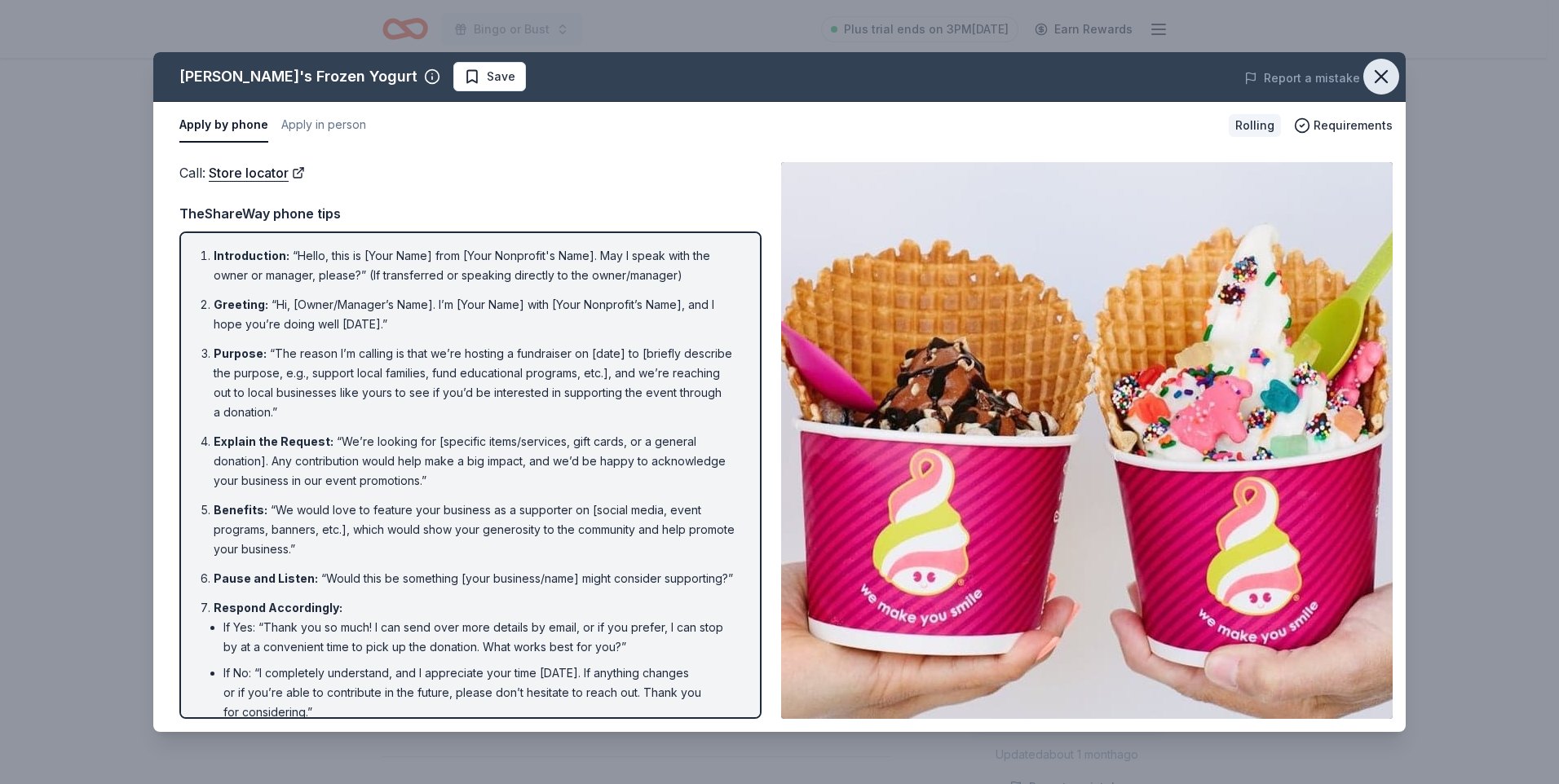
click at [1387, 75] on icon "button" at bounding box center [1381, 76] width 22 height 22
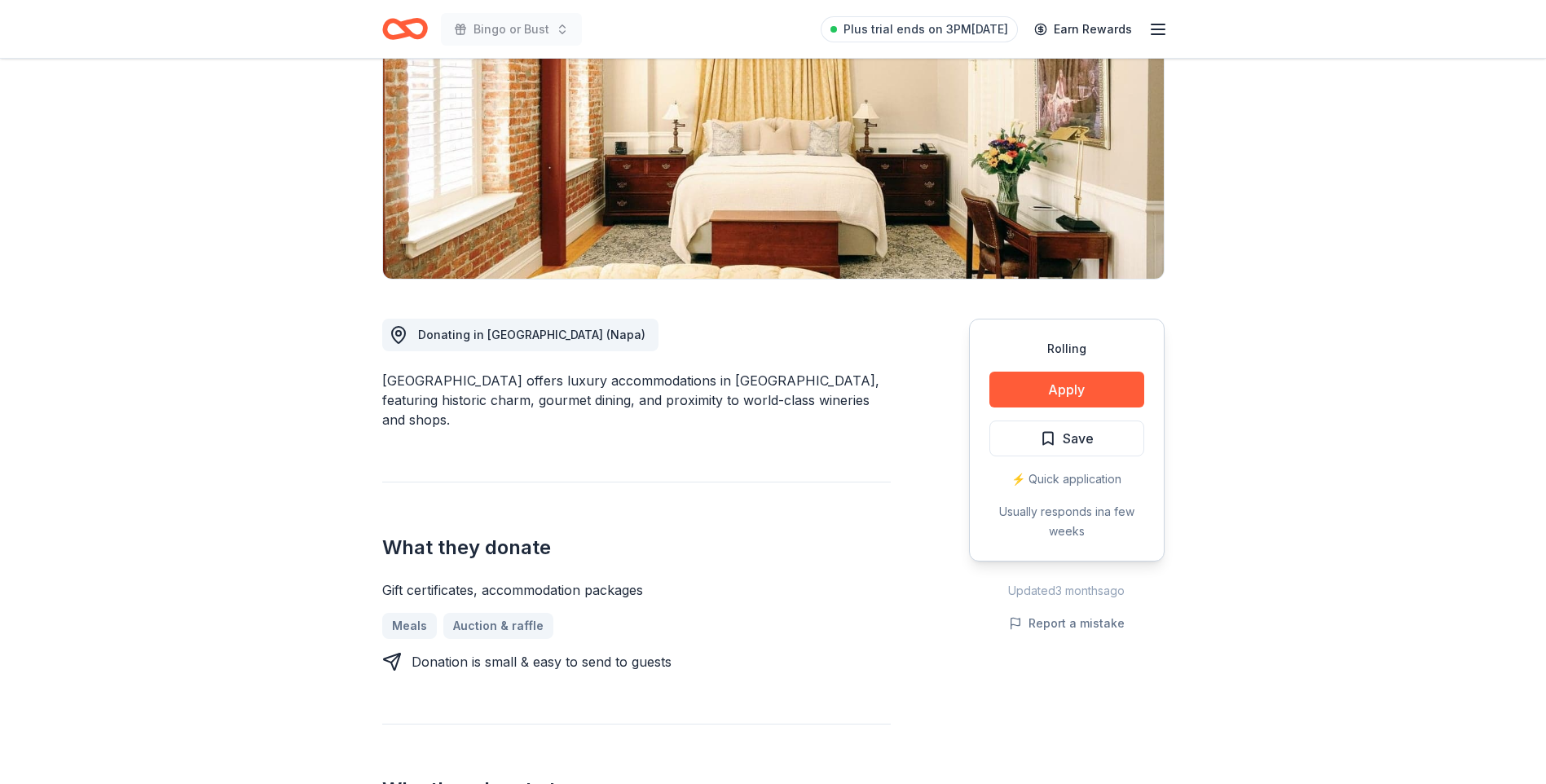
scroll to position [245, 0]
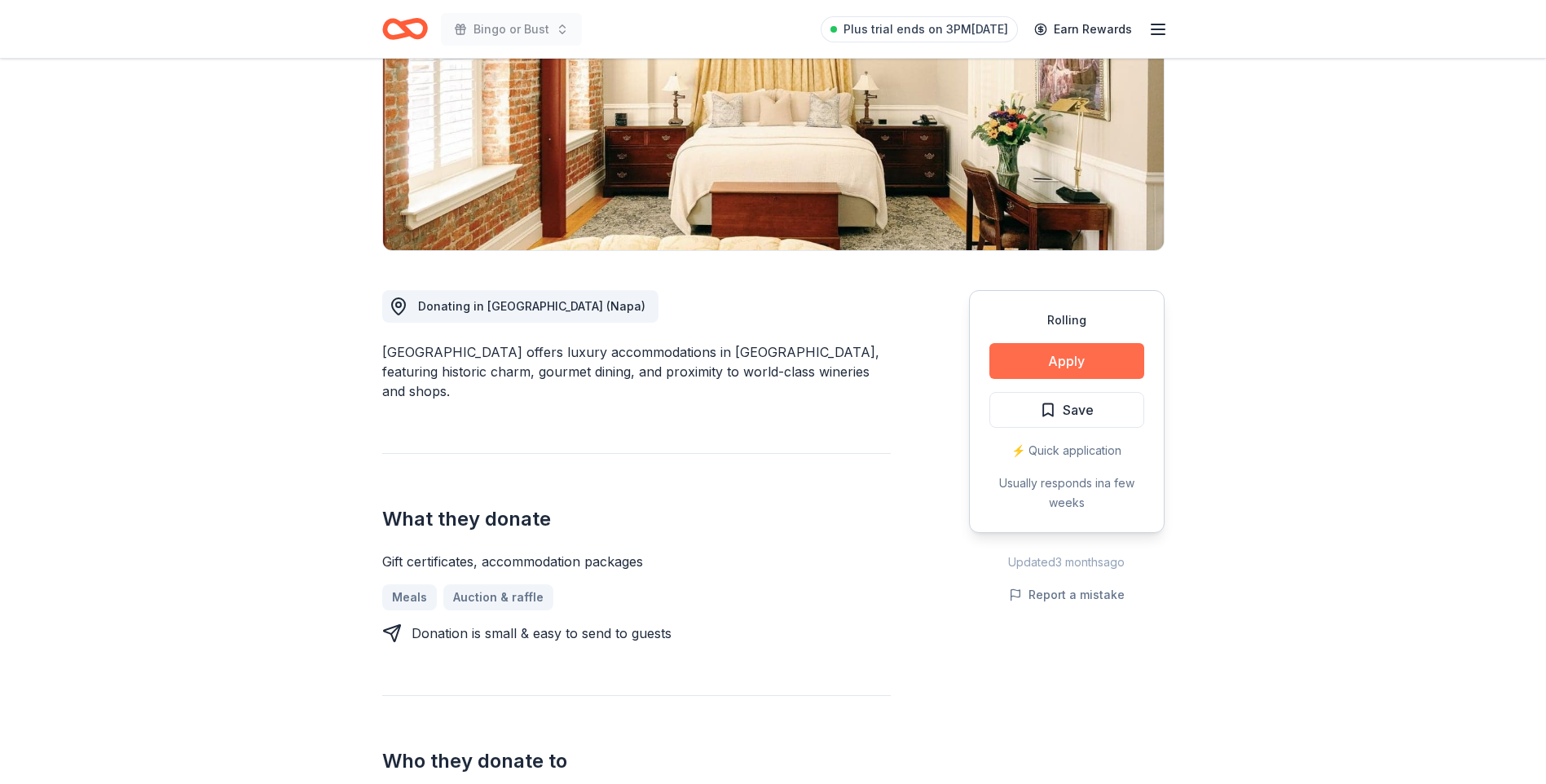
click at [1059, 360] on button "Apply" at bounding box center [1067, 361] width 155 height 36
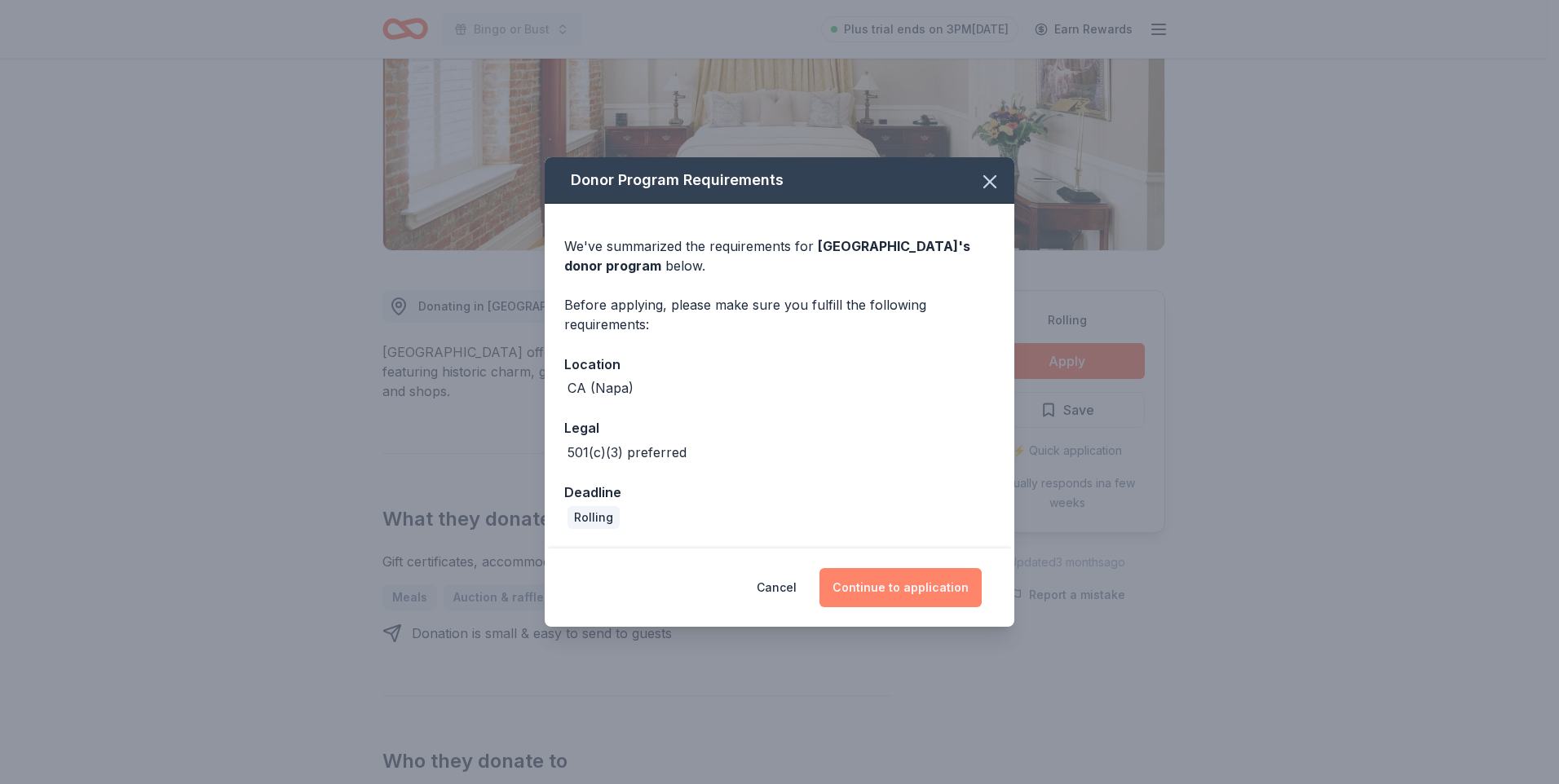
click at [908, 584] on button "Continue to application" at bounding box center [900, 588] width 162 height 40
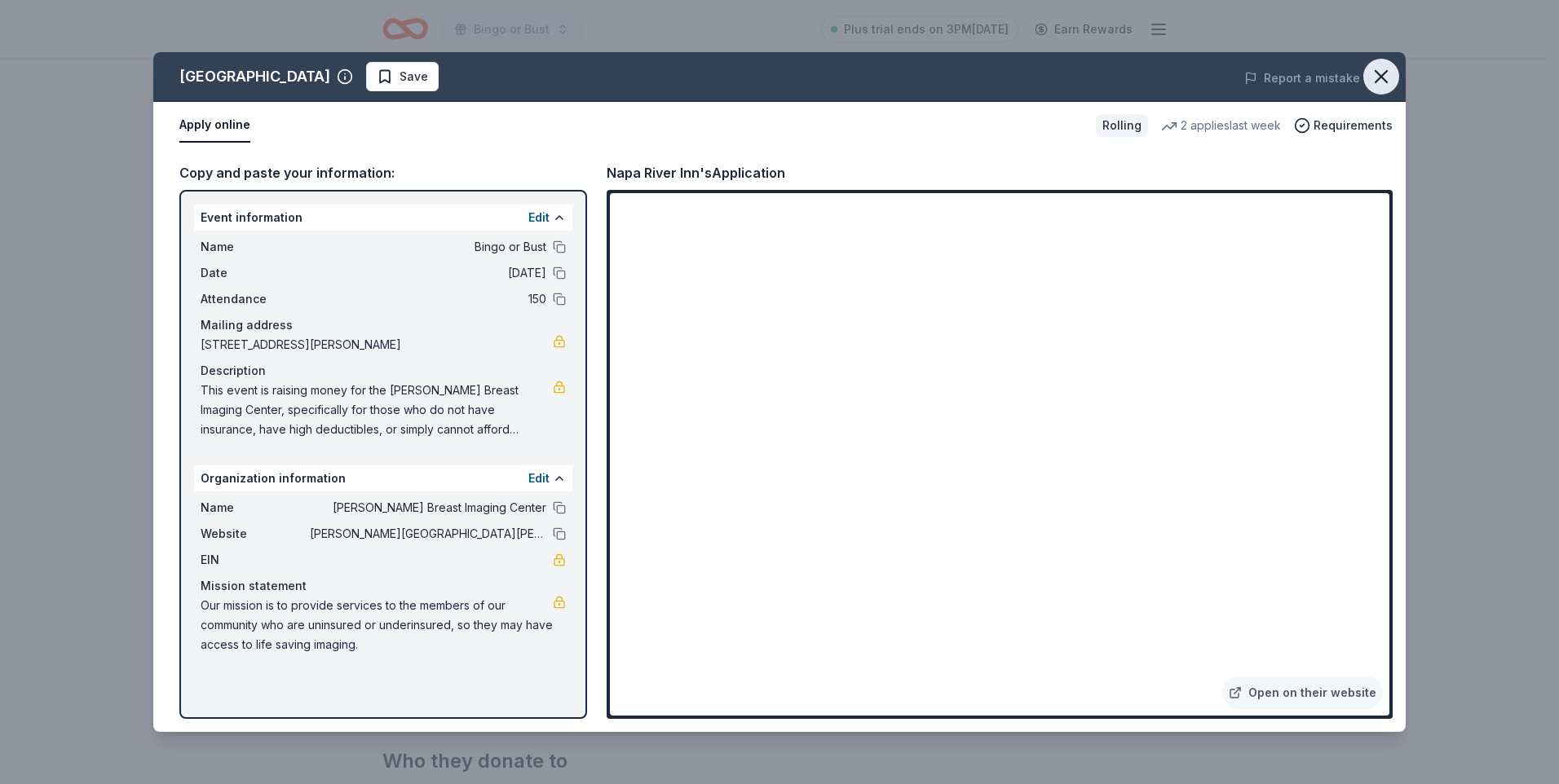
click at [1380, 75] on icon "button" at bounding box center [1381, 76] width 12 height 12
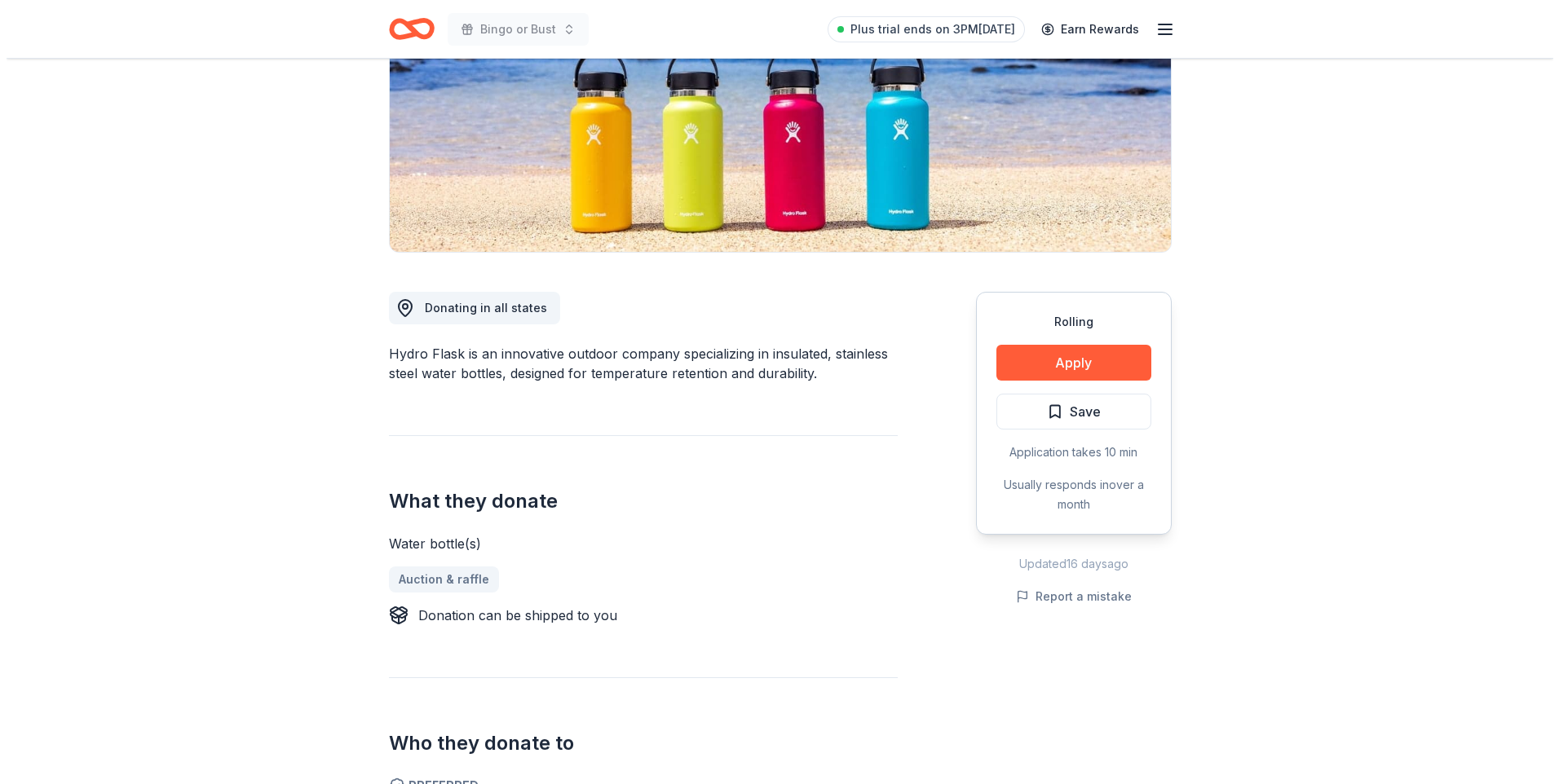
scroll to position [245, 0]
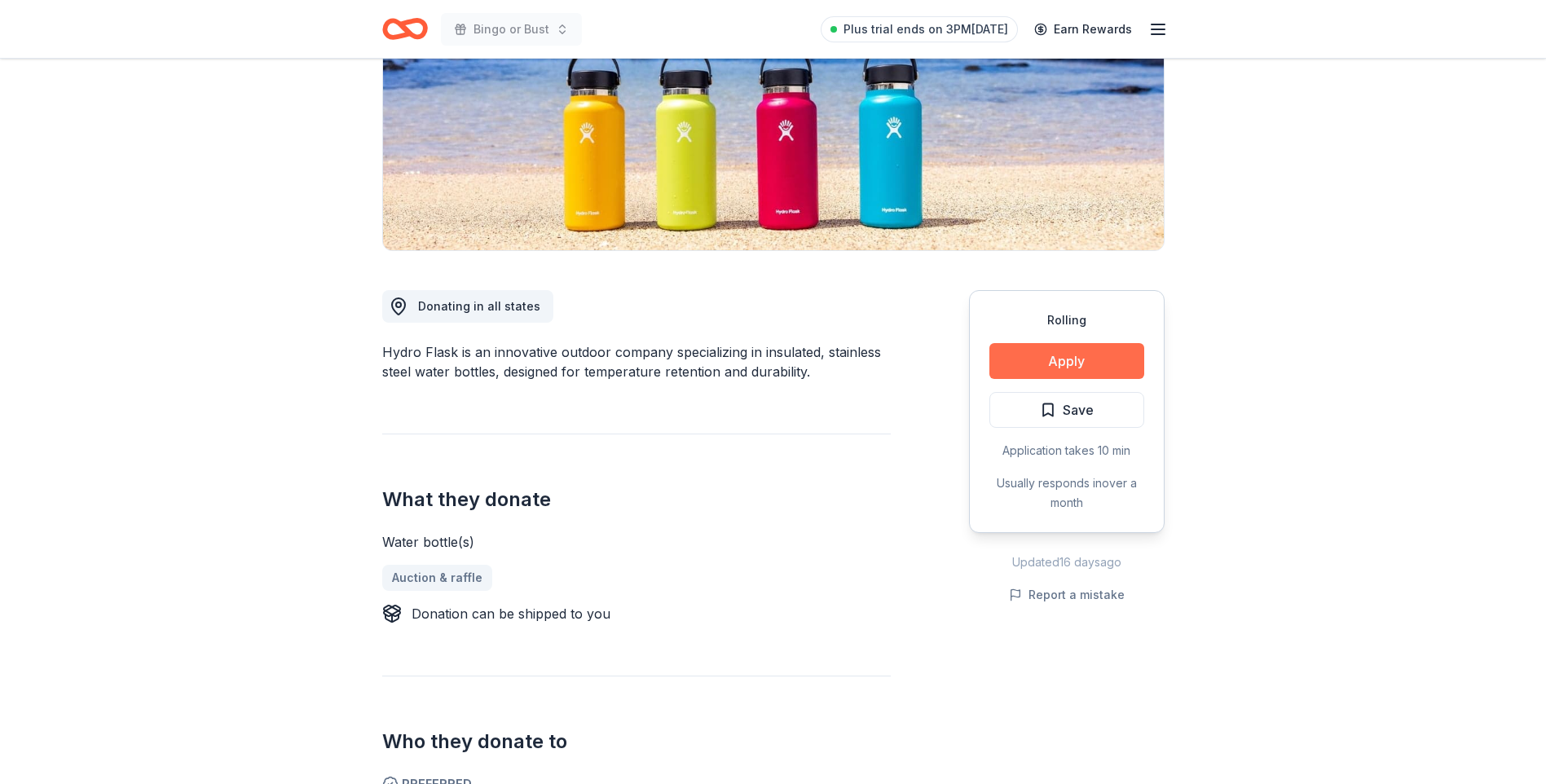
click at [1073, 359] on button "Apply" at bounding box center [1067, 361] width 155 height 36
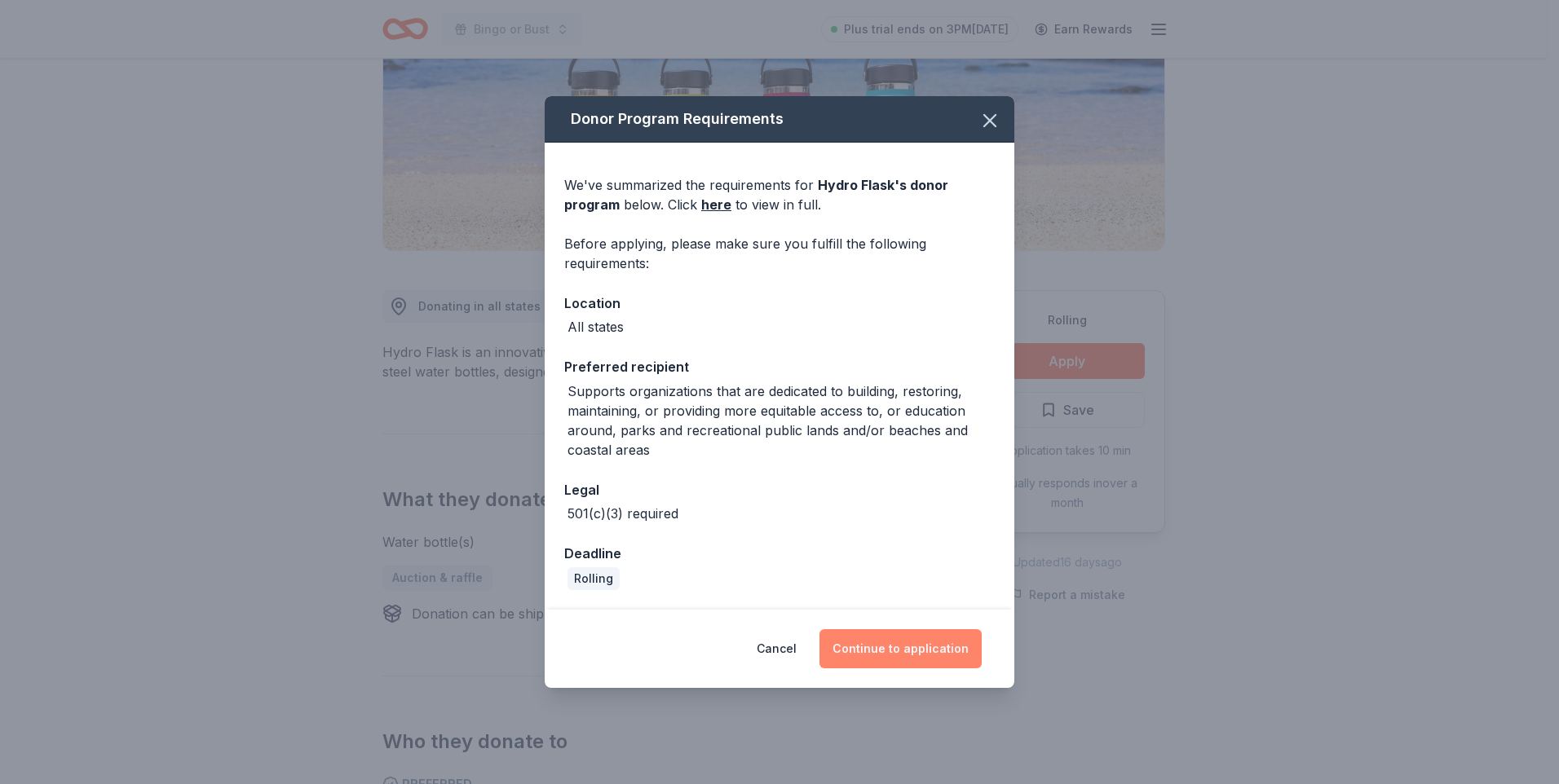
click at [912, 647] on button "Continue to application" at bounding box center [900, 649] width 162 height 40
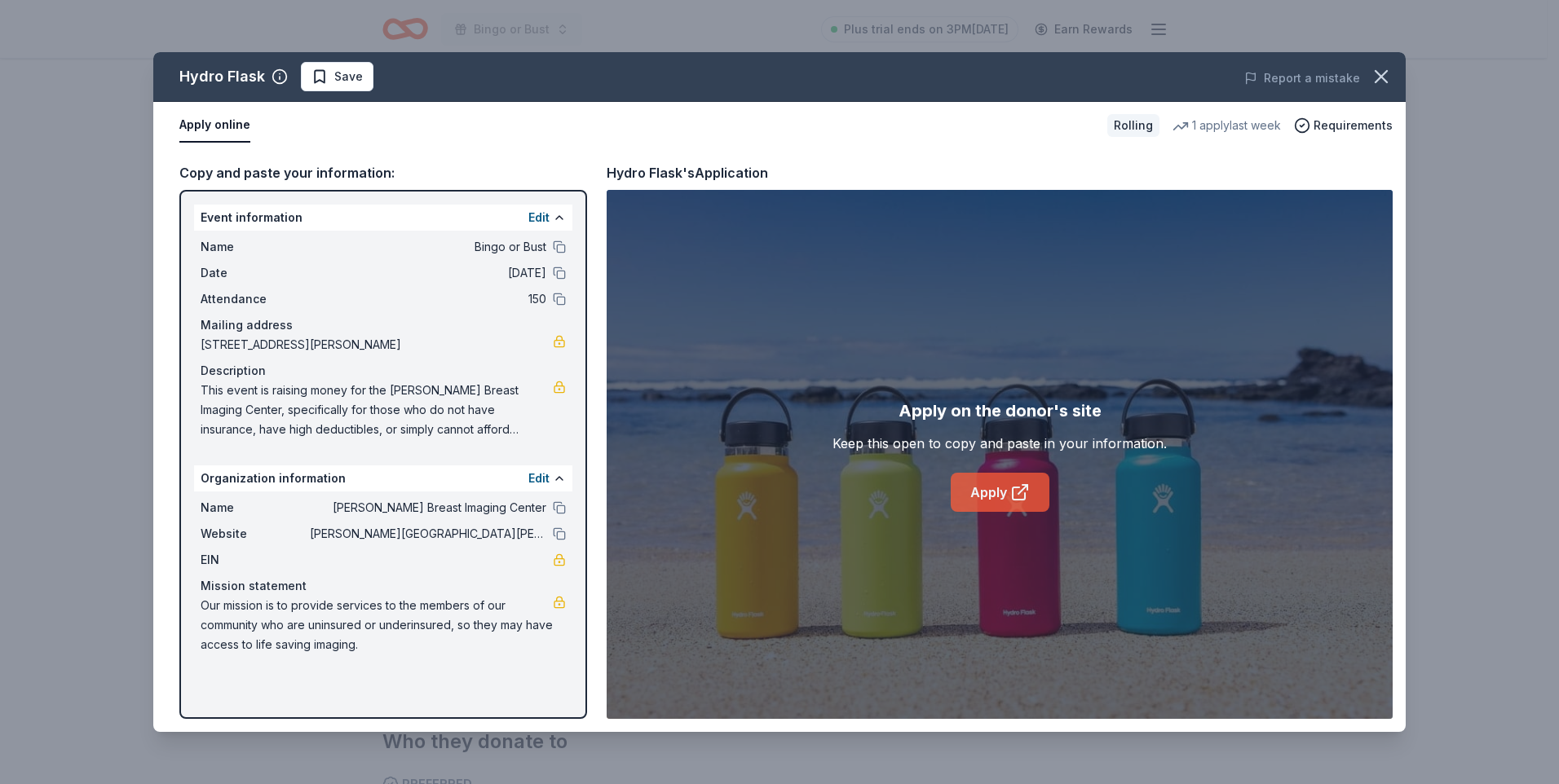
click at [968, 483] on link "Apply" at bounding box center [1000, 493] width 99 height 40
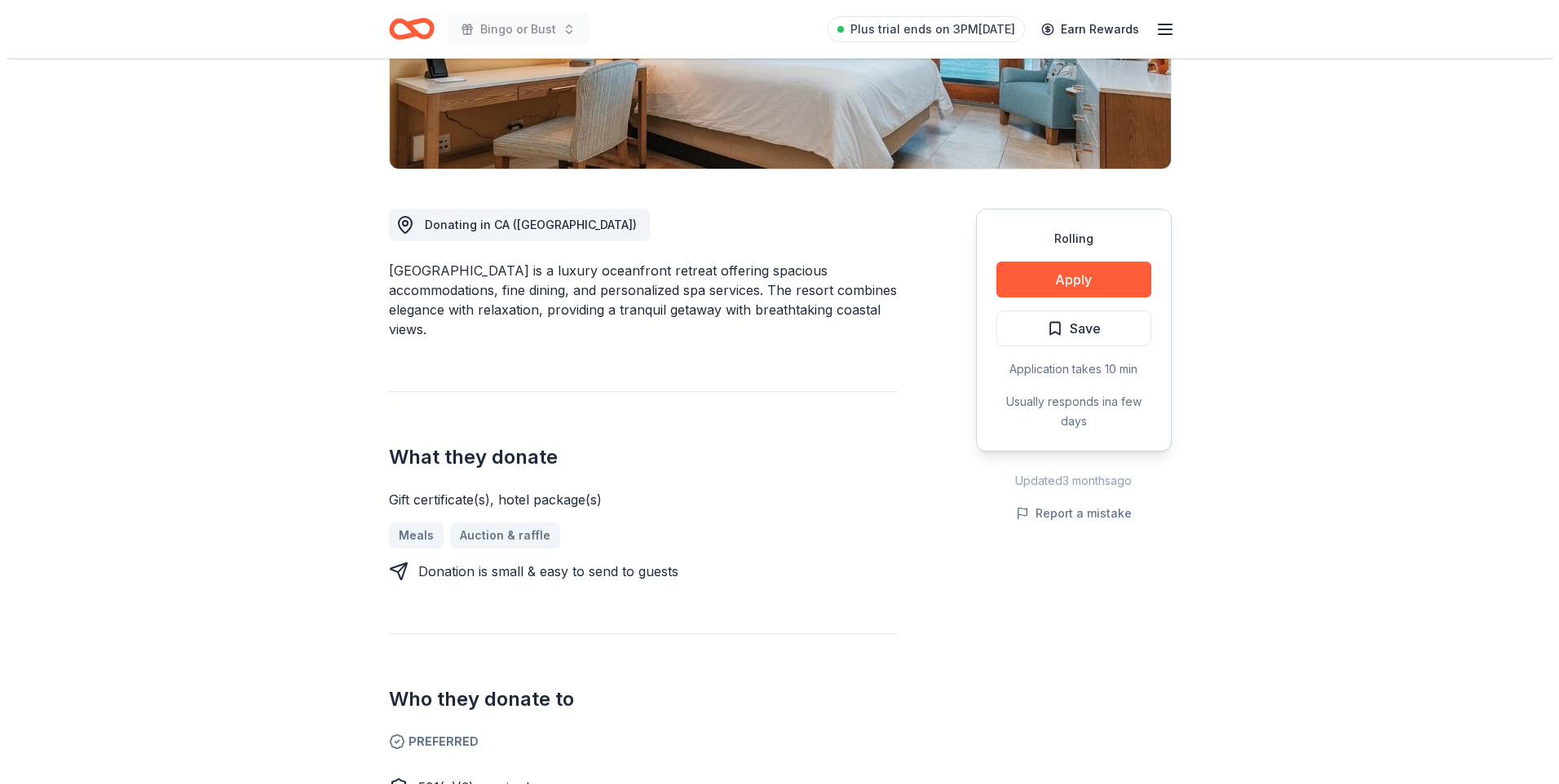
scroll to position [407, 0]
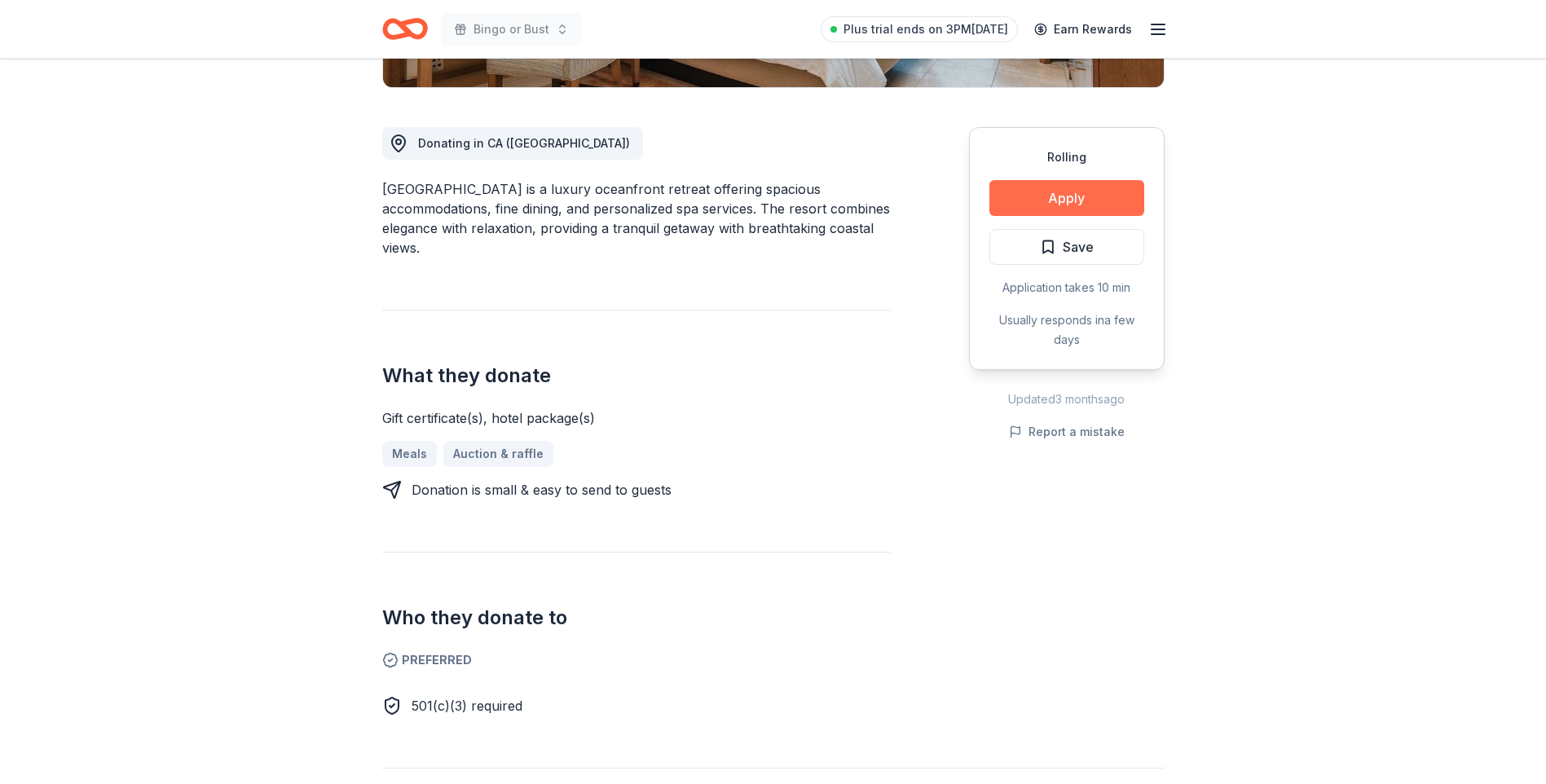
click at [1061, 200] on button "Apply" at bounding box center [1067, 198] width 155 height 36
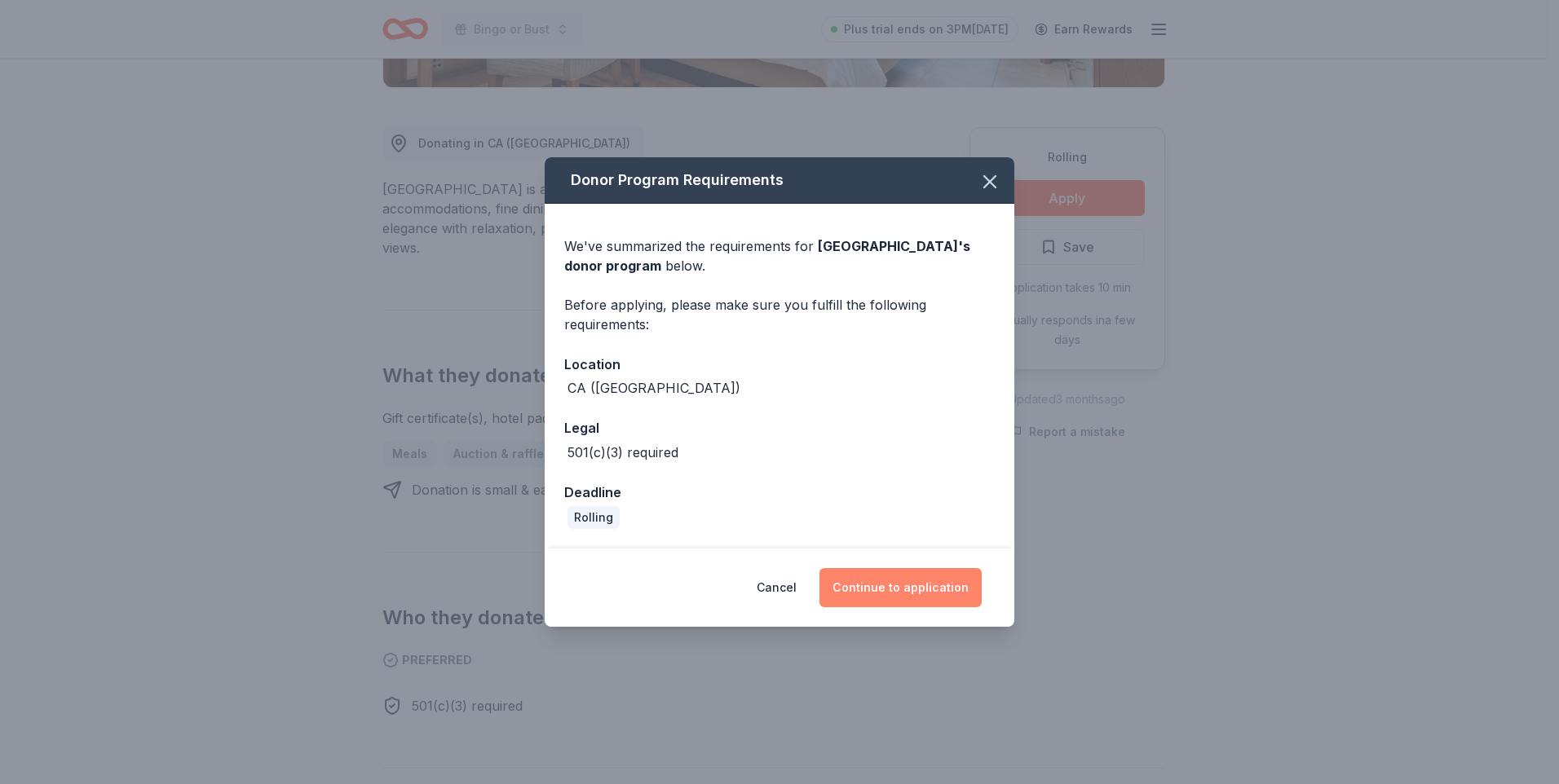
click at [900, 582] on button "Continue to application" at bounding box center [900, 588] width 162 height 40
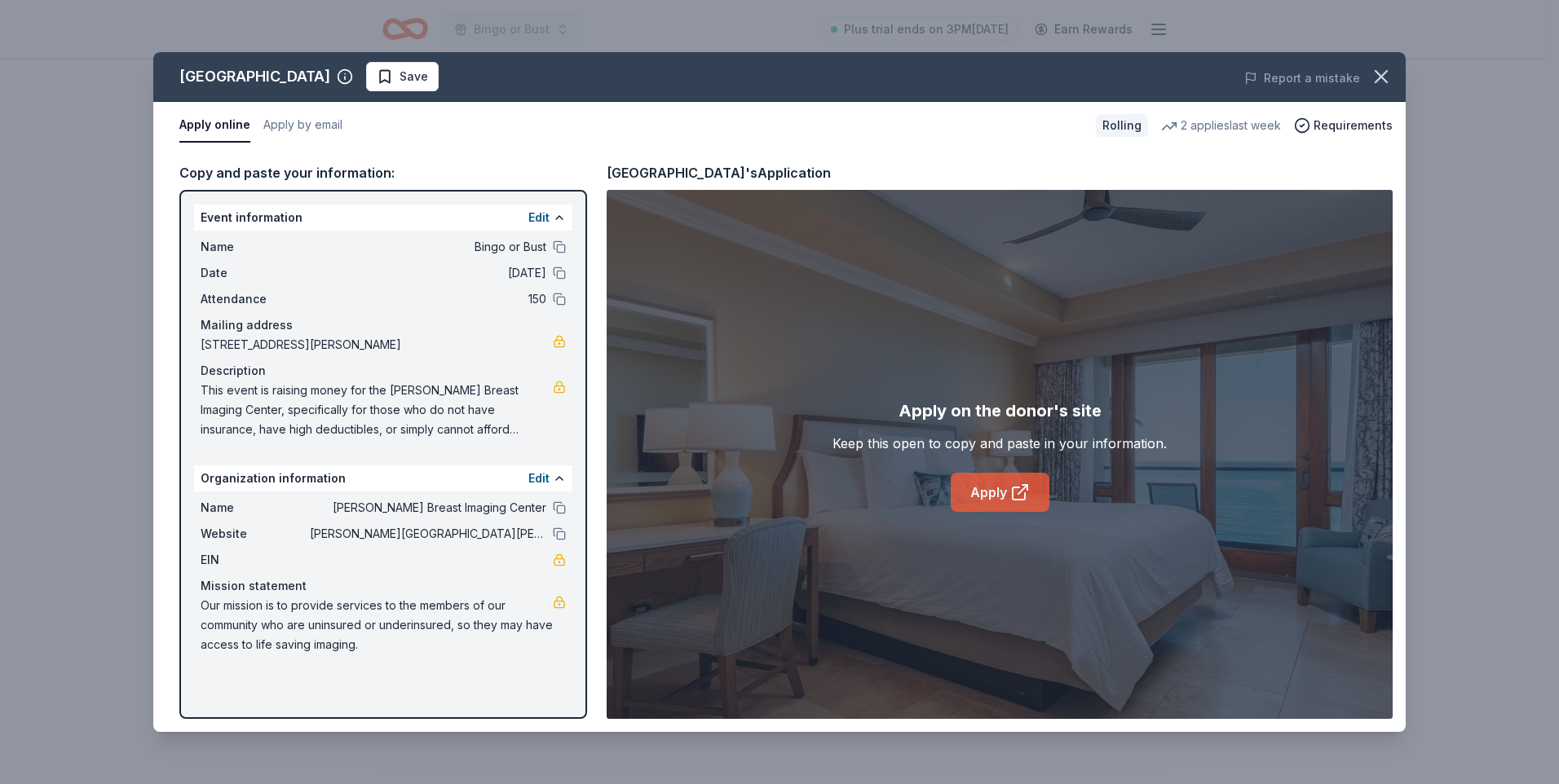
click at [1017, 484] on icon at bounding box center [1020, 493] width 20 height 20
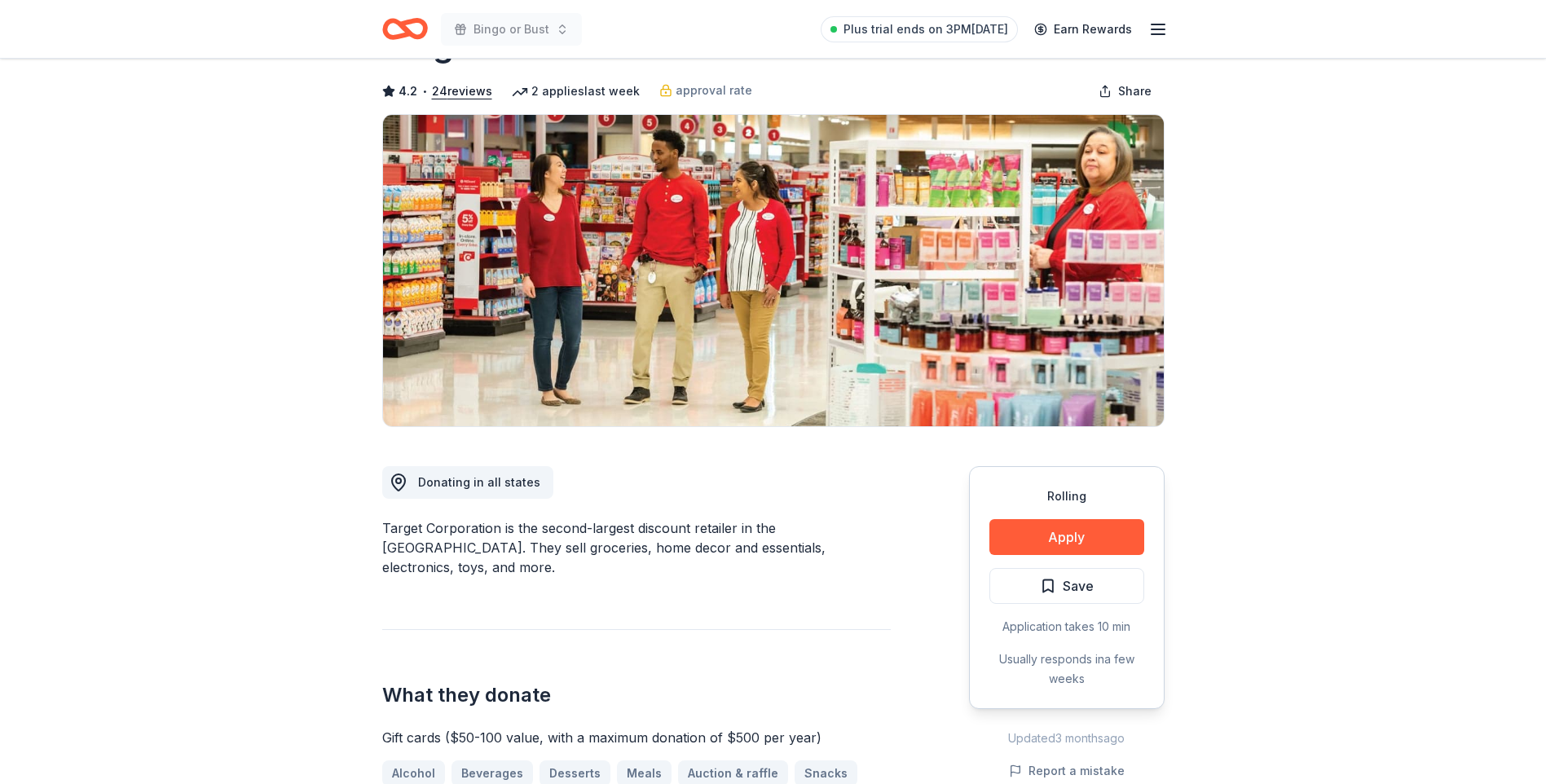
scroll to position [245, 0]
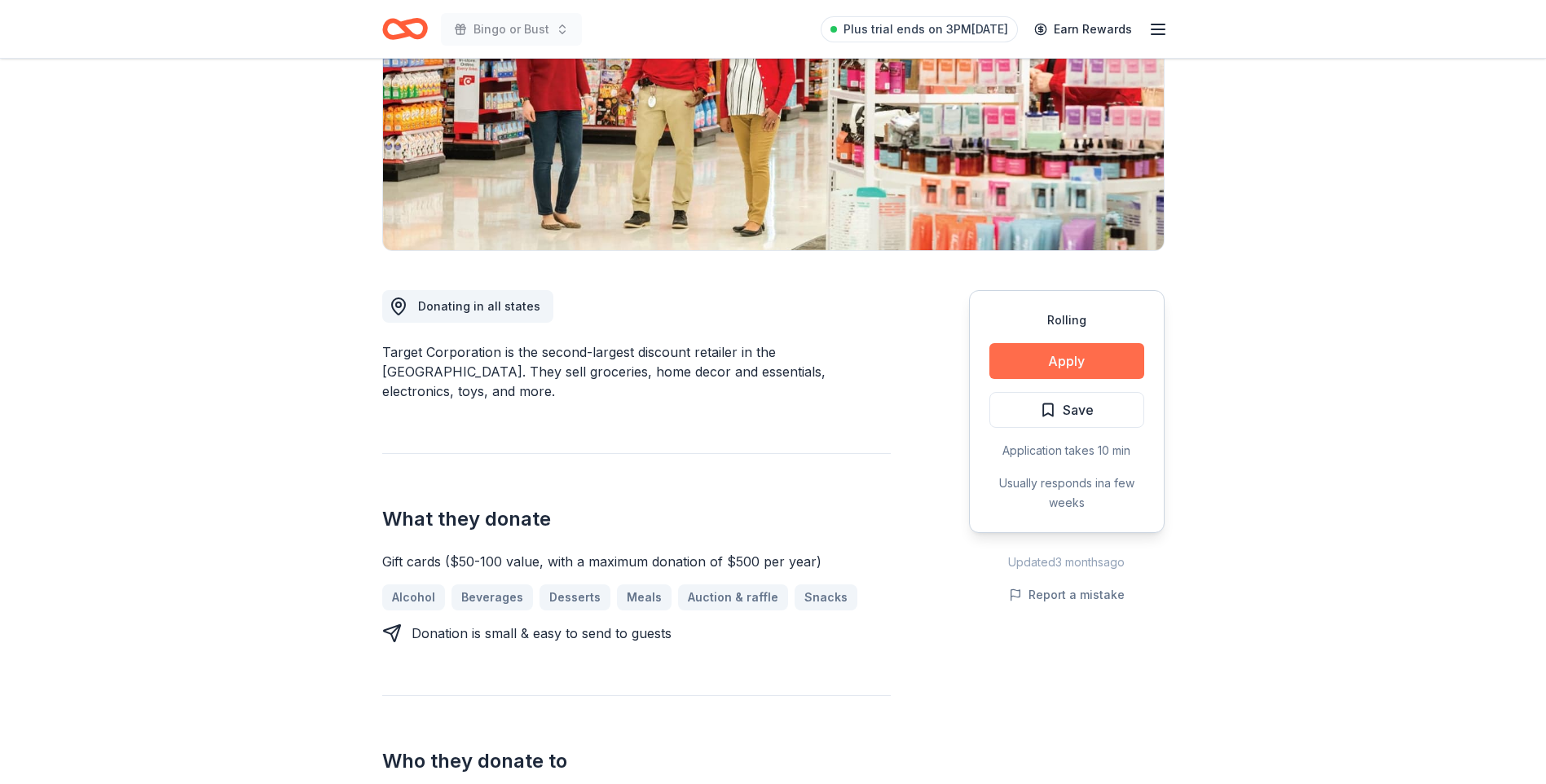
click at [1050, 363] on button "Apply" at bounding box center [1067, 361] width 155 height 36
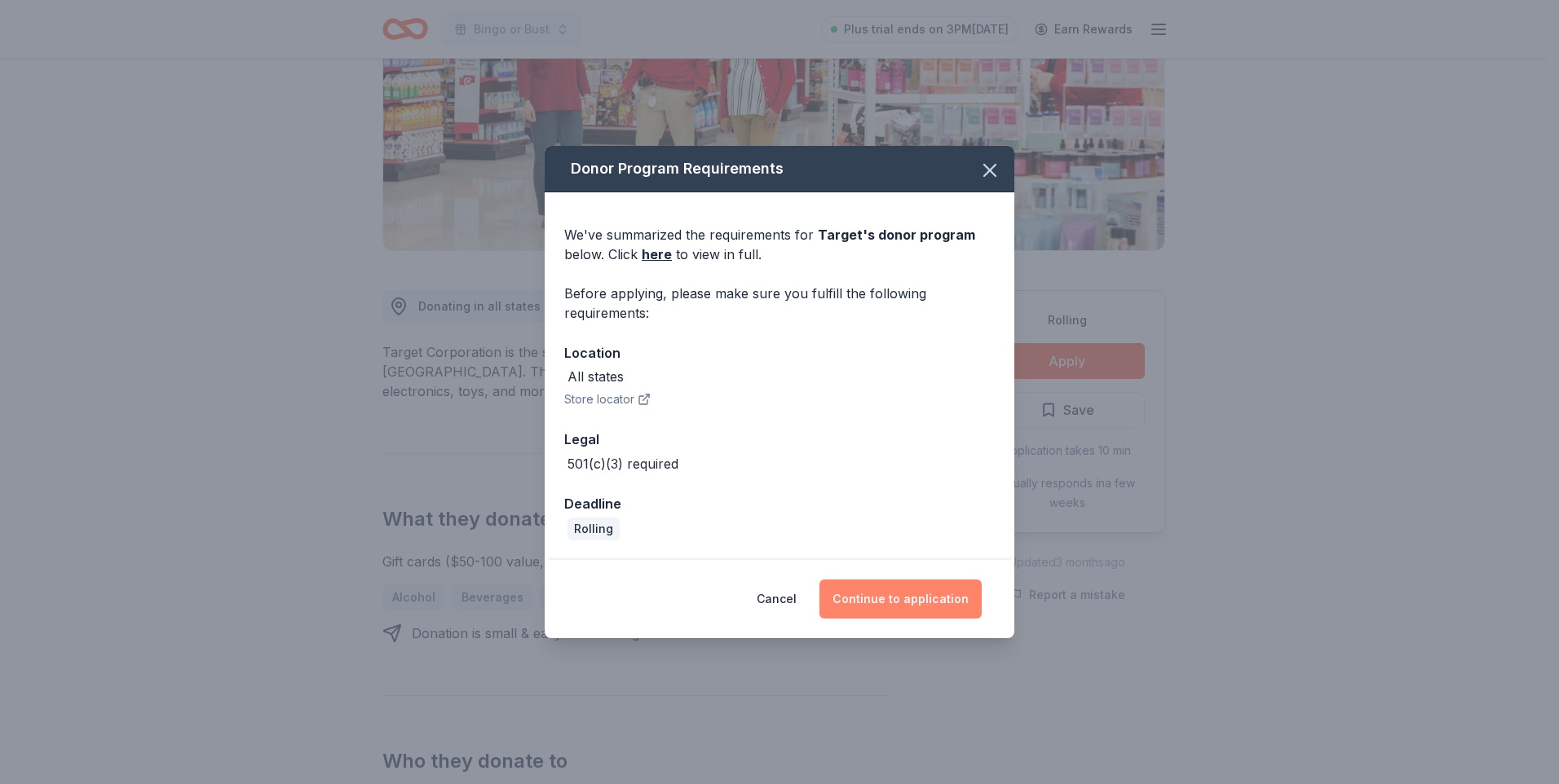
click at [879, 596] on button "Continue to application" at bounding box center [900, 599] width 162 height 40
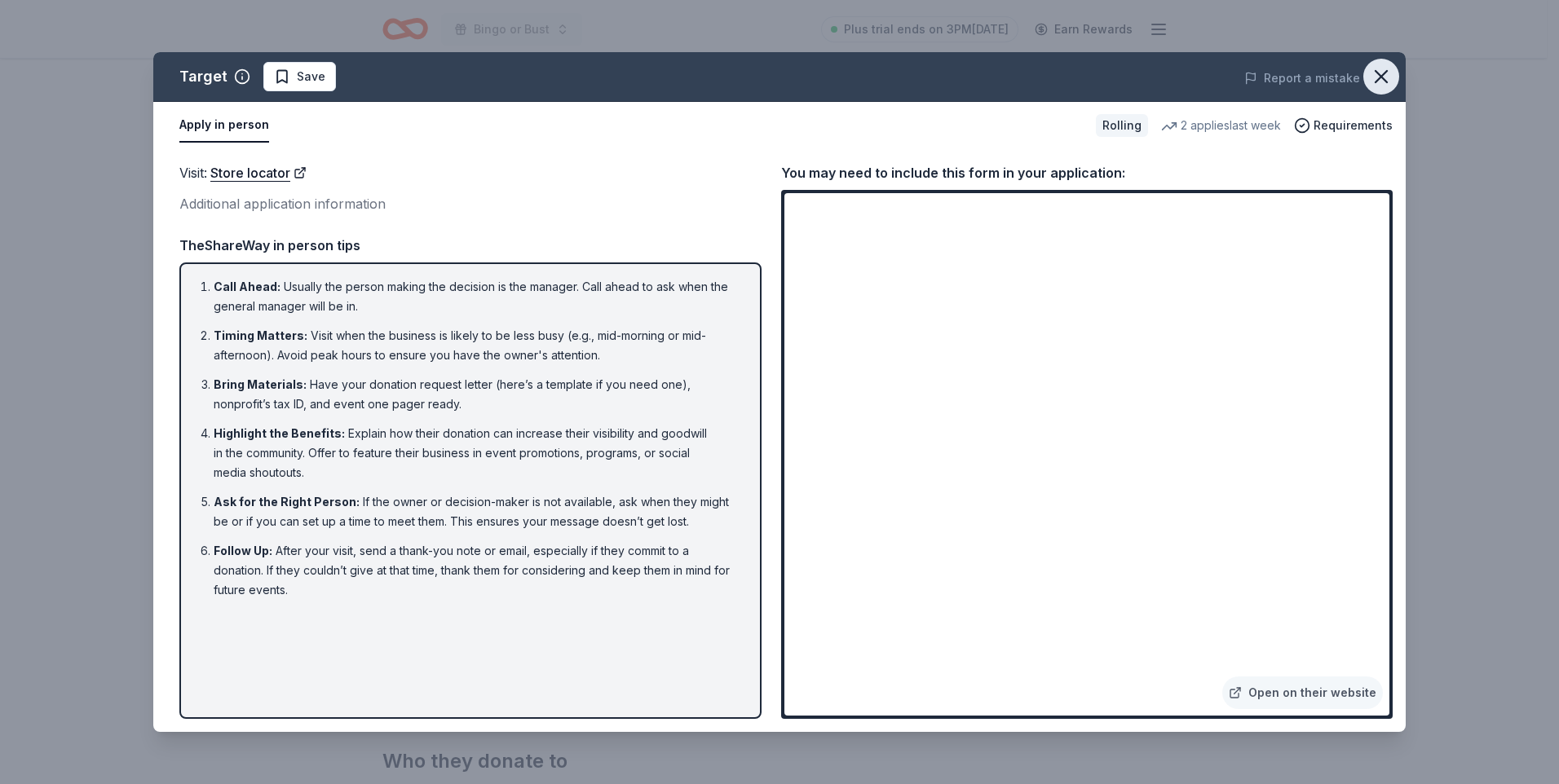
click at [1379, 70] on icon "button" at bounding box center [1381, 76] width 22 height 22
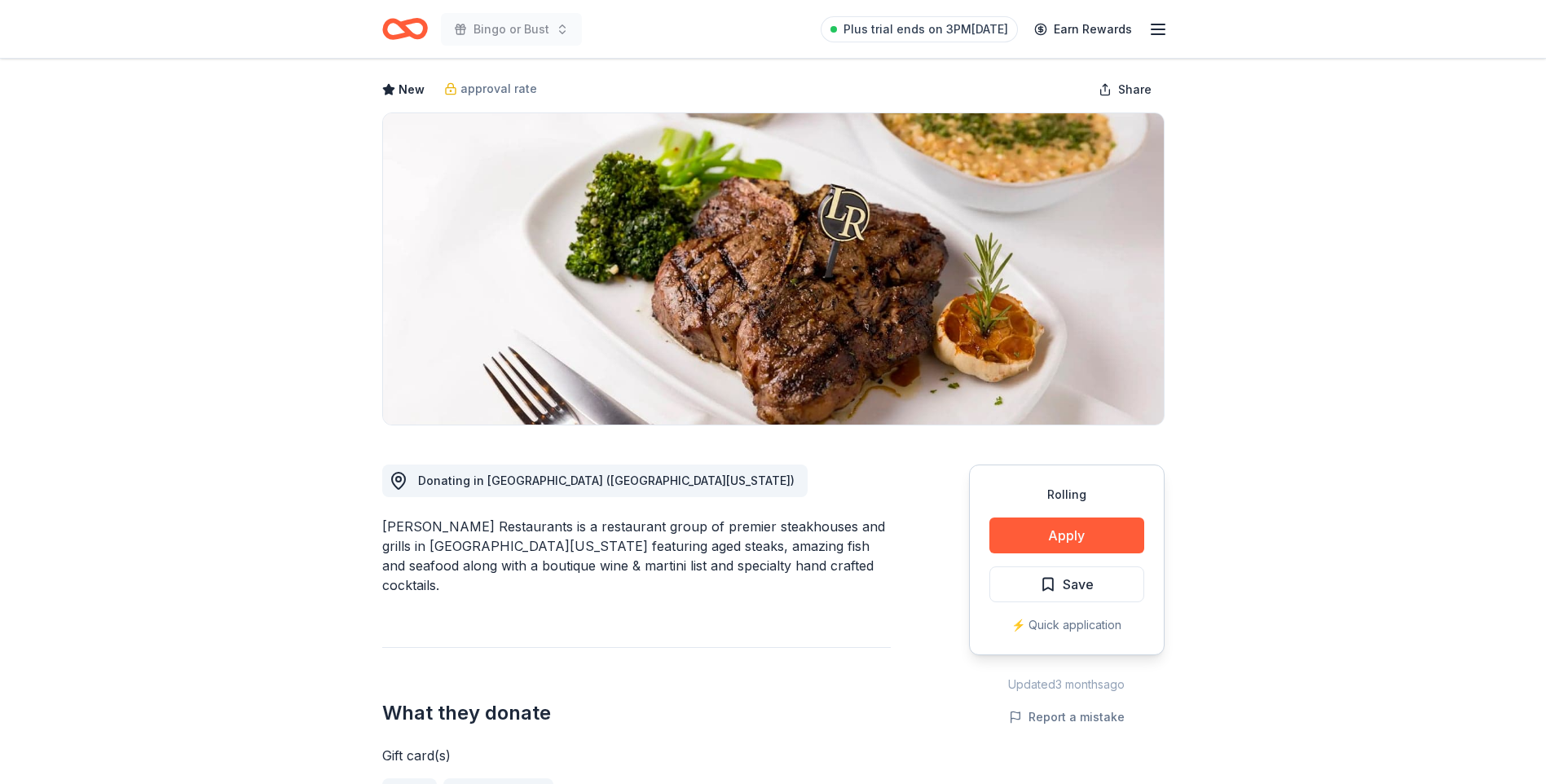
scroll to position [163, 0]
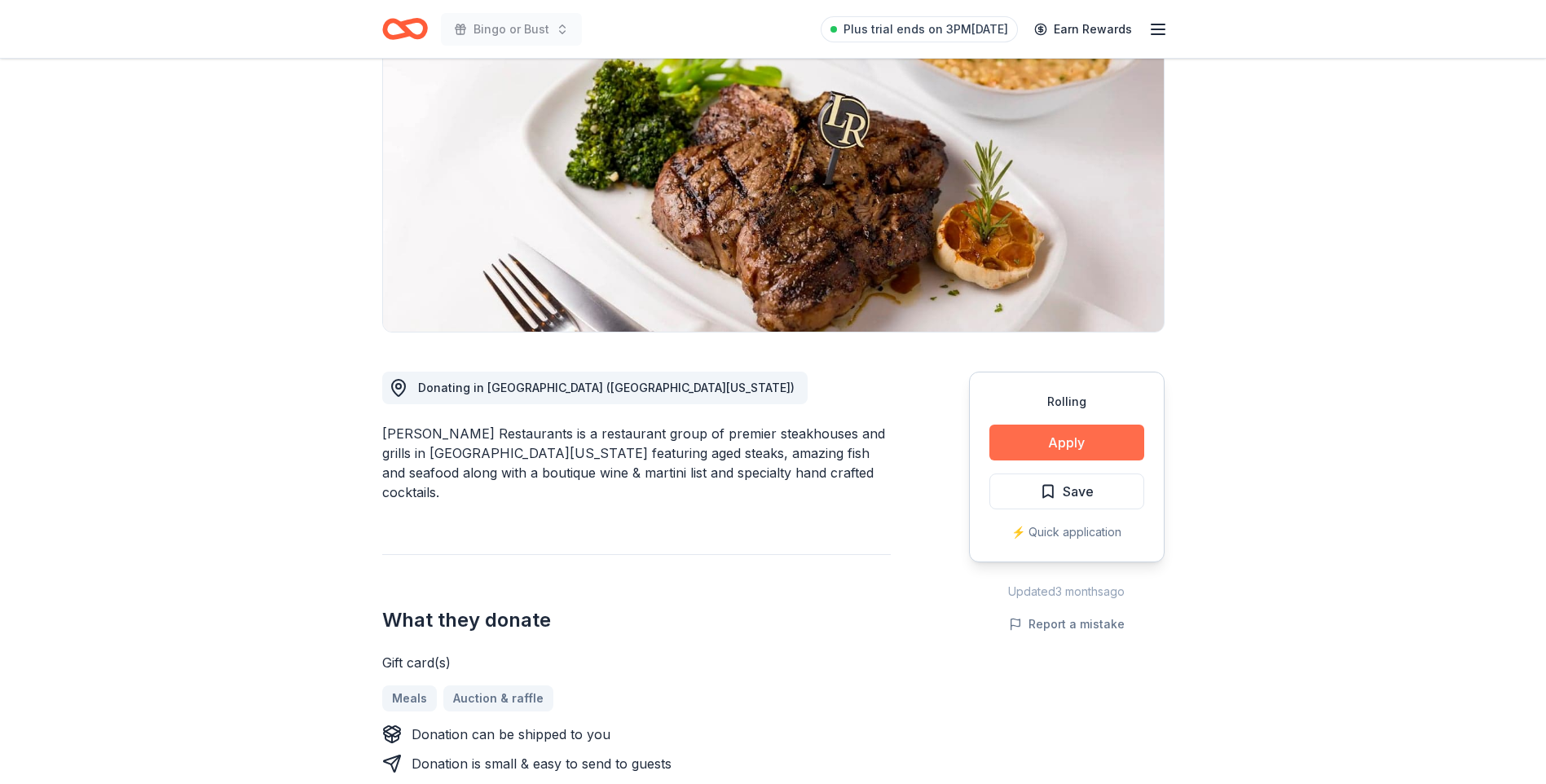
click at [1069, 440] on button "Apply" at bounding box center [1067, 442] width 155 height 36
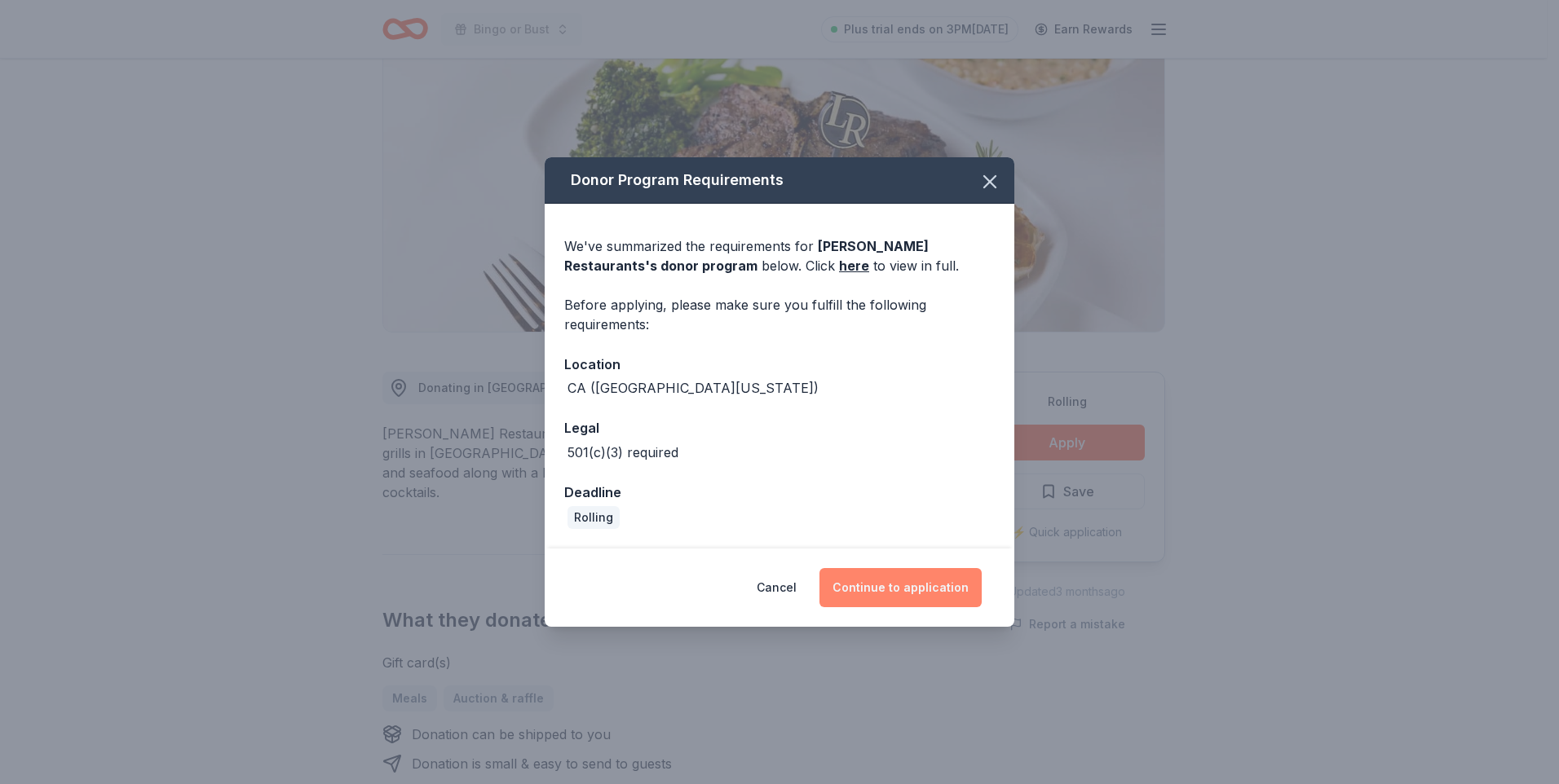
click at [923, 582] on button "Continue to application" at bounding box center [900, 588] width 162 height 40
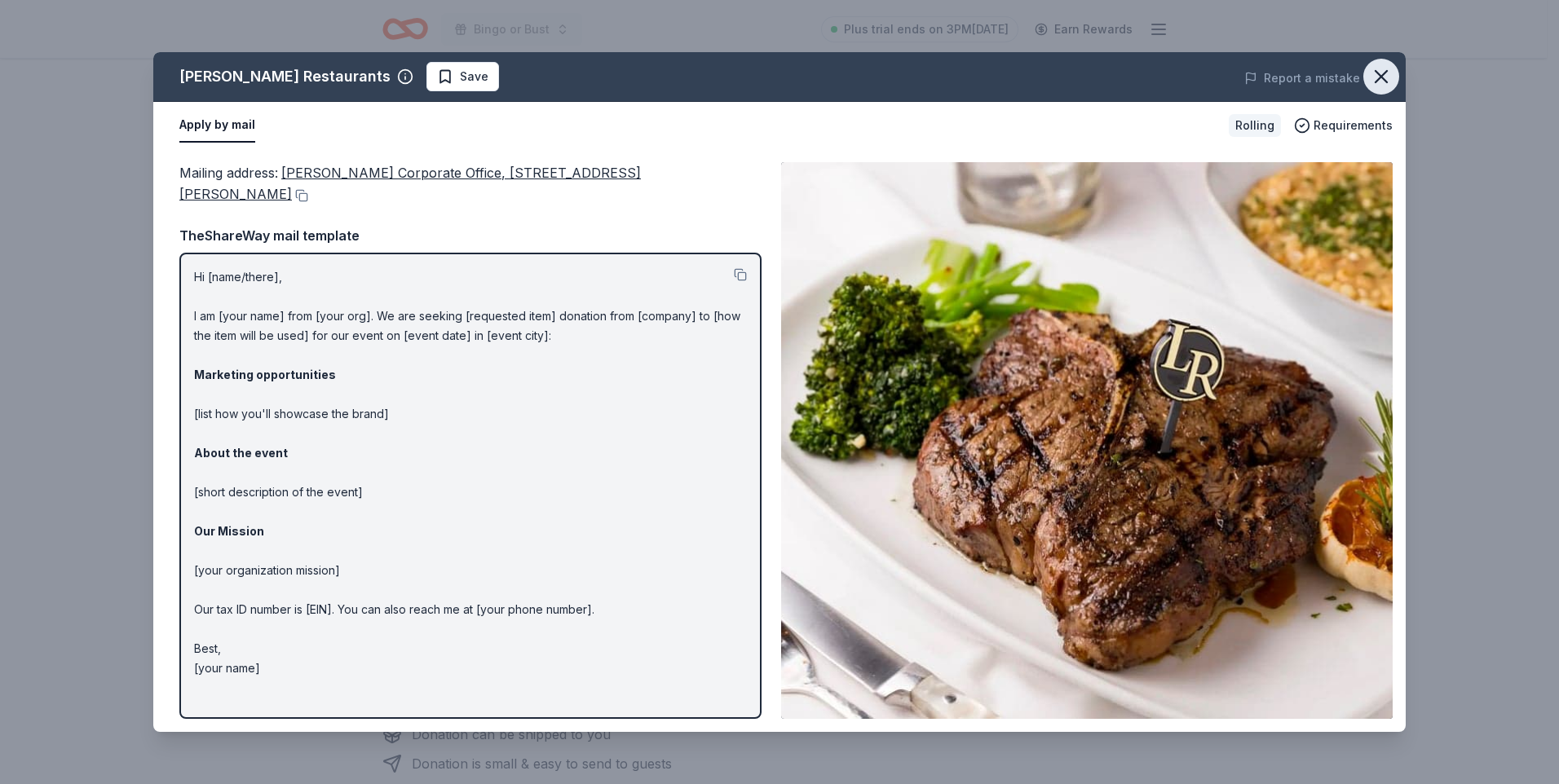
click at [1378, 76] on icon "button" at bounding box center [1381, 76] width 22 height 22
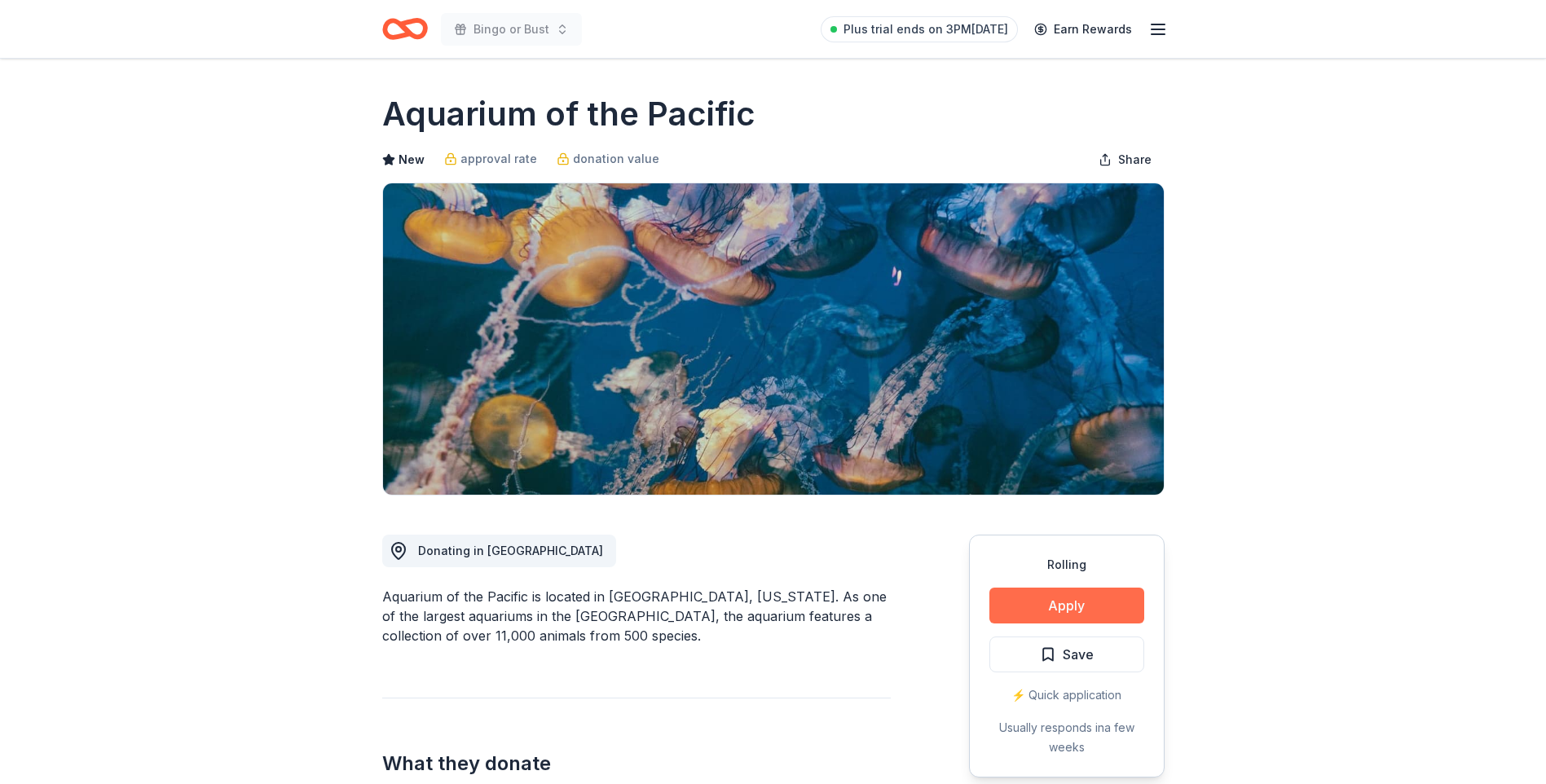
click at [1058, 598] on button "Apply" at bounding box center [1067, 605] width 155 height 36
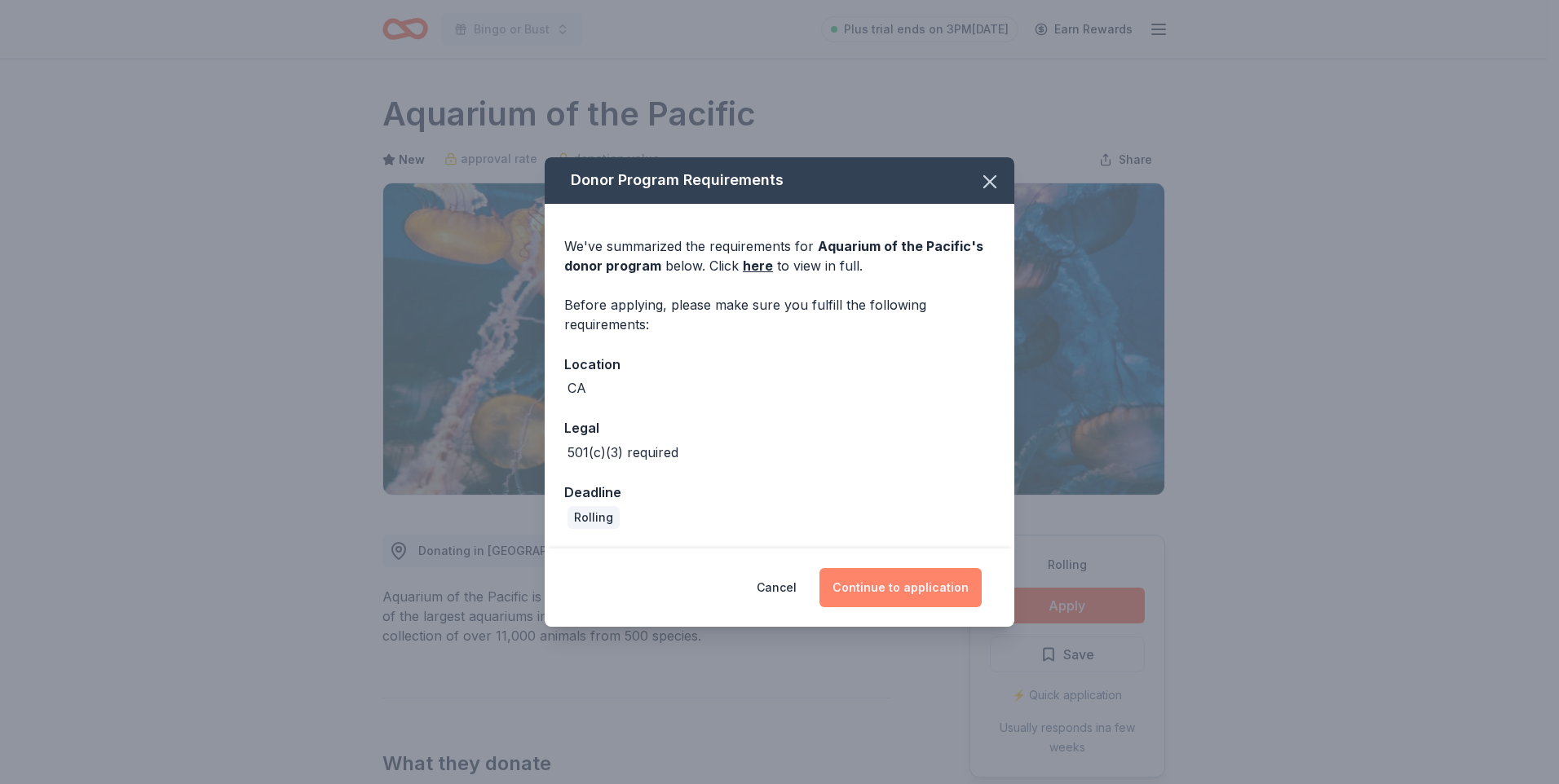
click at [861, 579] on button "Continue to application" at bounding box center [900, 588] width 162 height 40
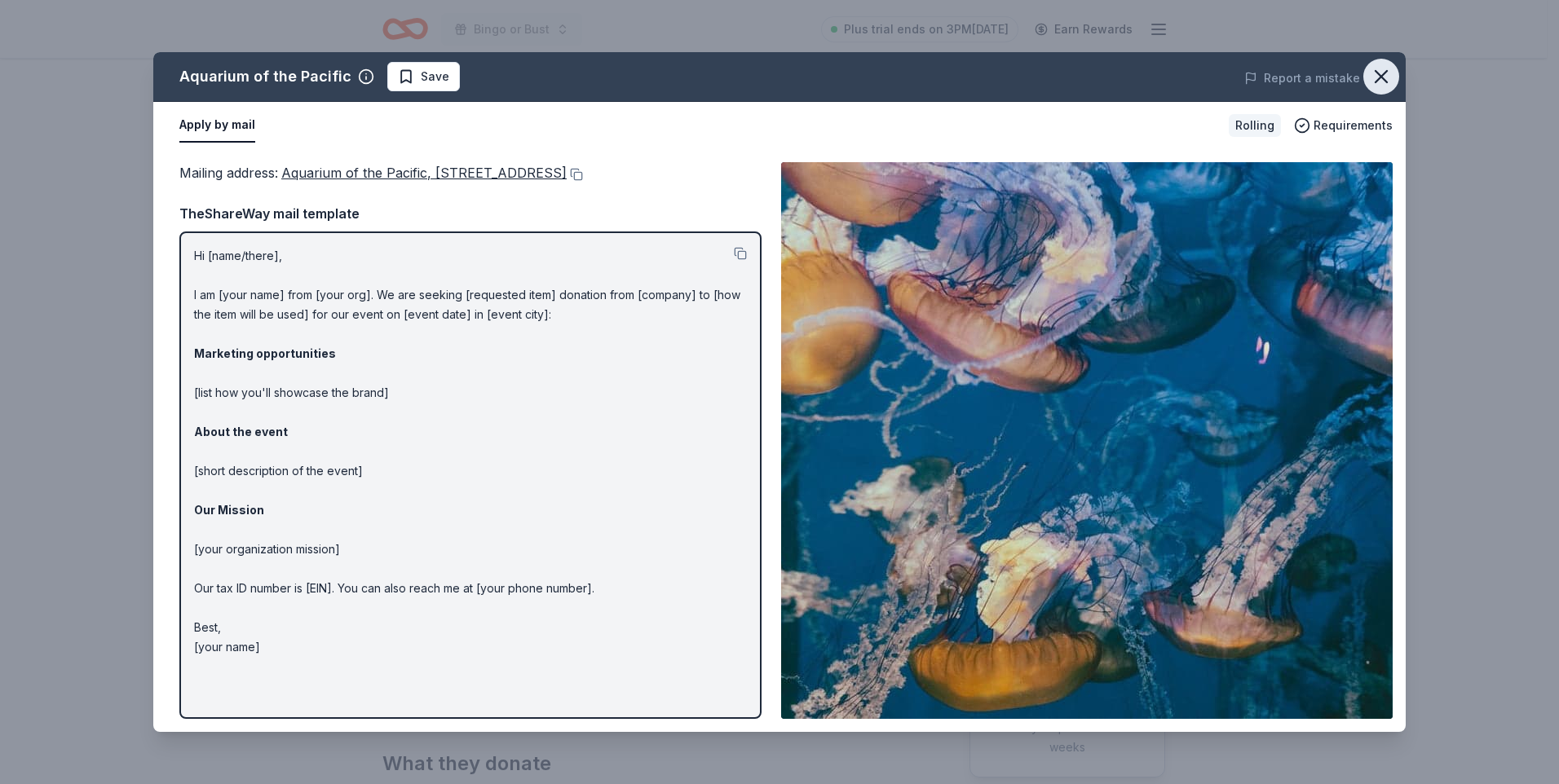
click at [1377, 76] on icon "button" at bounding box center [1381, 76] width 22 height 22
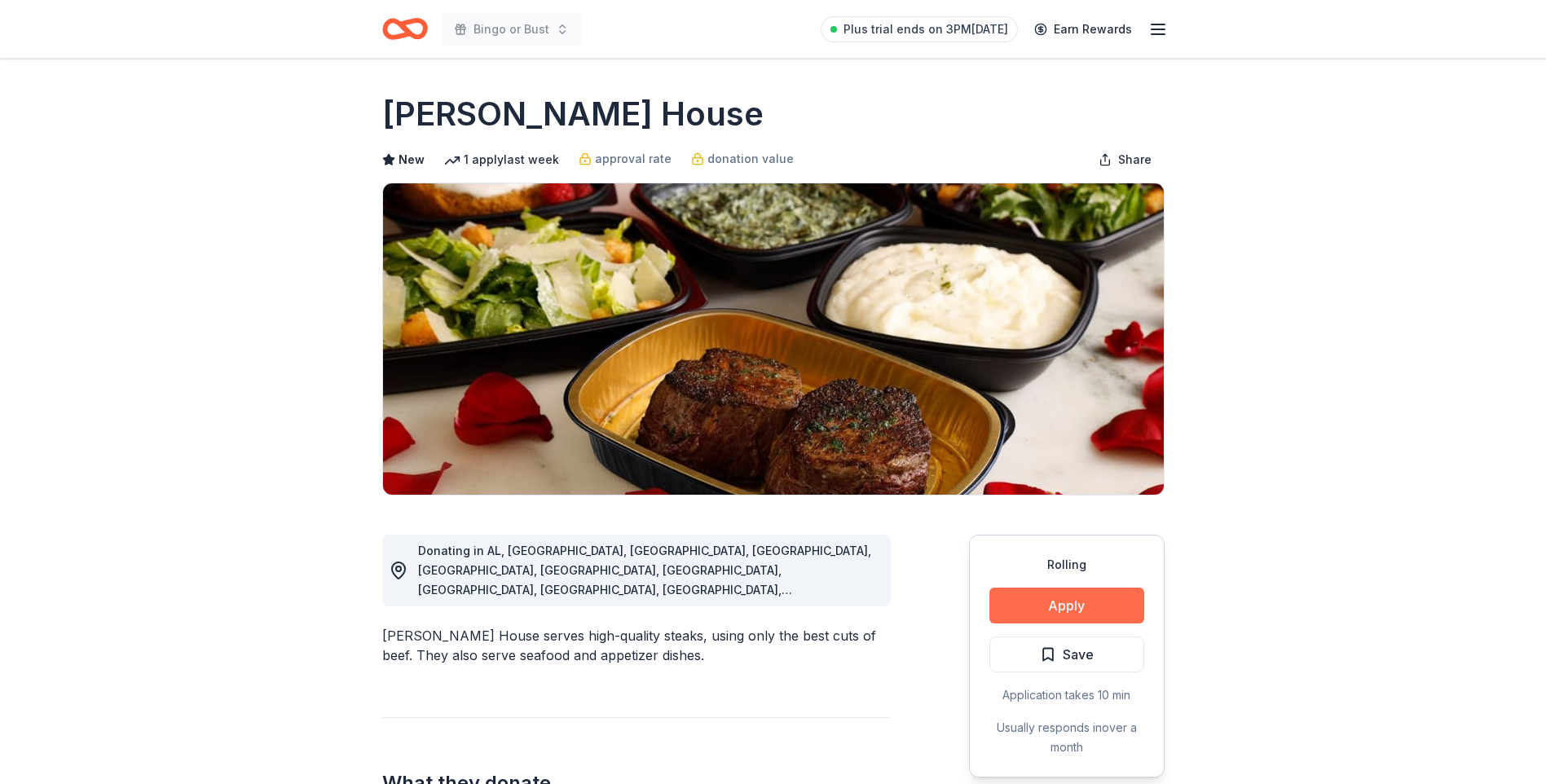
click at [1029, 607] on button "Apply" at bounding box center [1067, 605] width 155 height 36
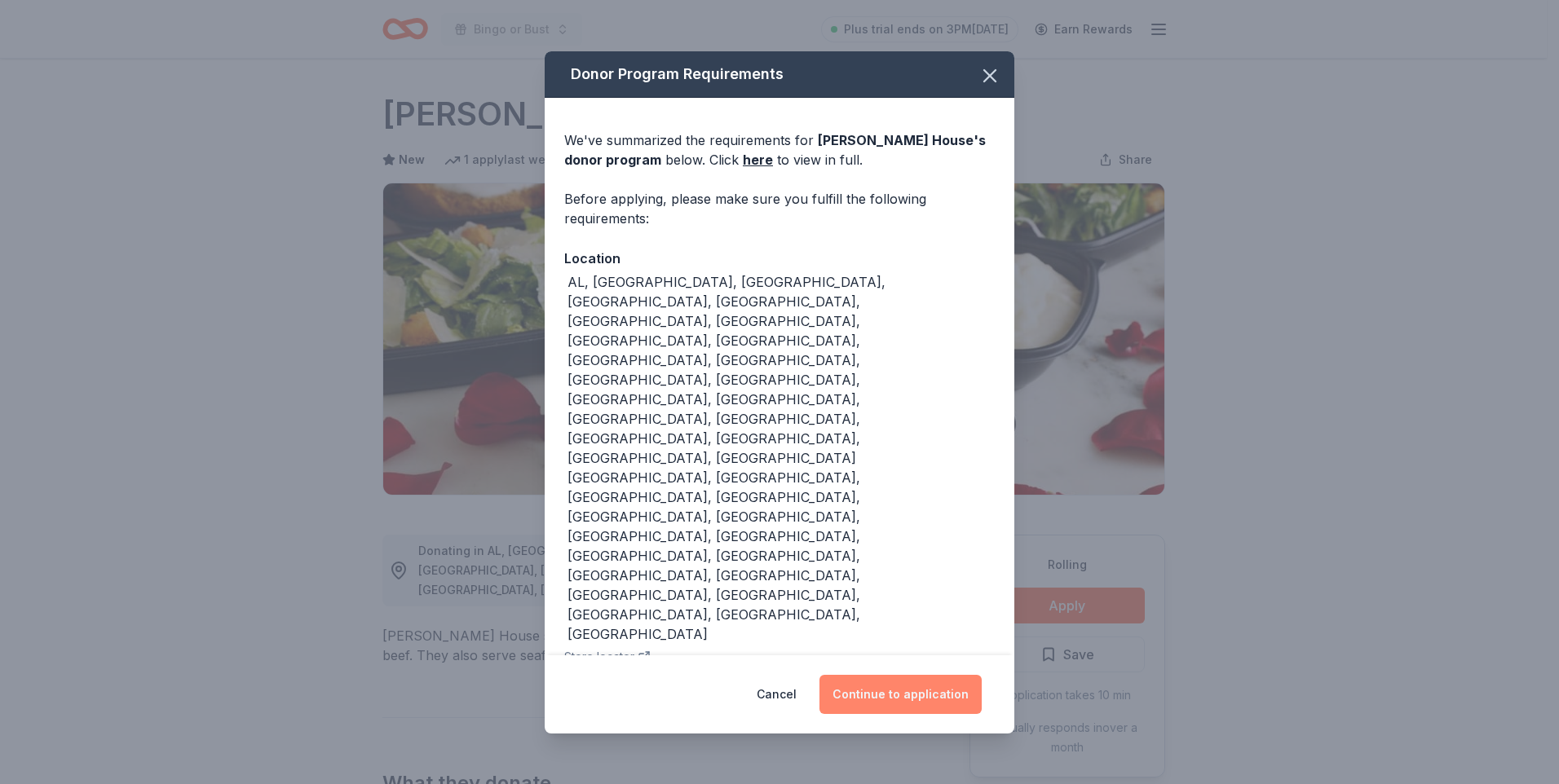
click at [903, 674] on button "Continue to application" at bounding box center [900, 694] width 162 height 40
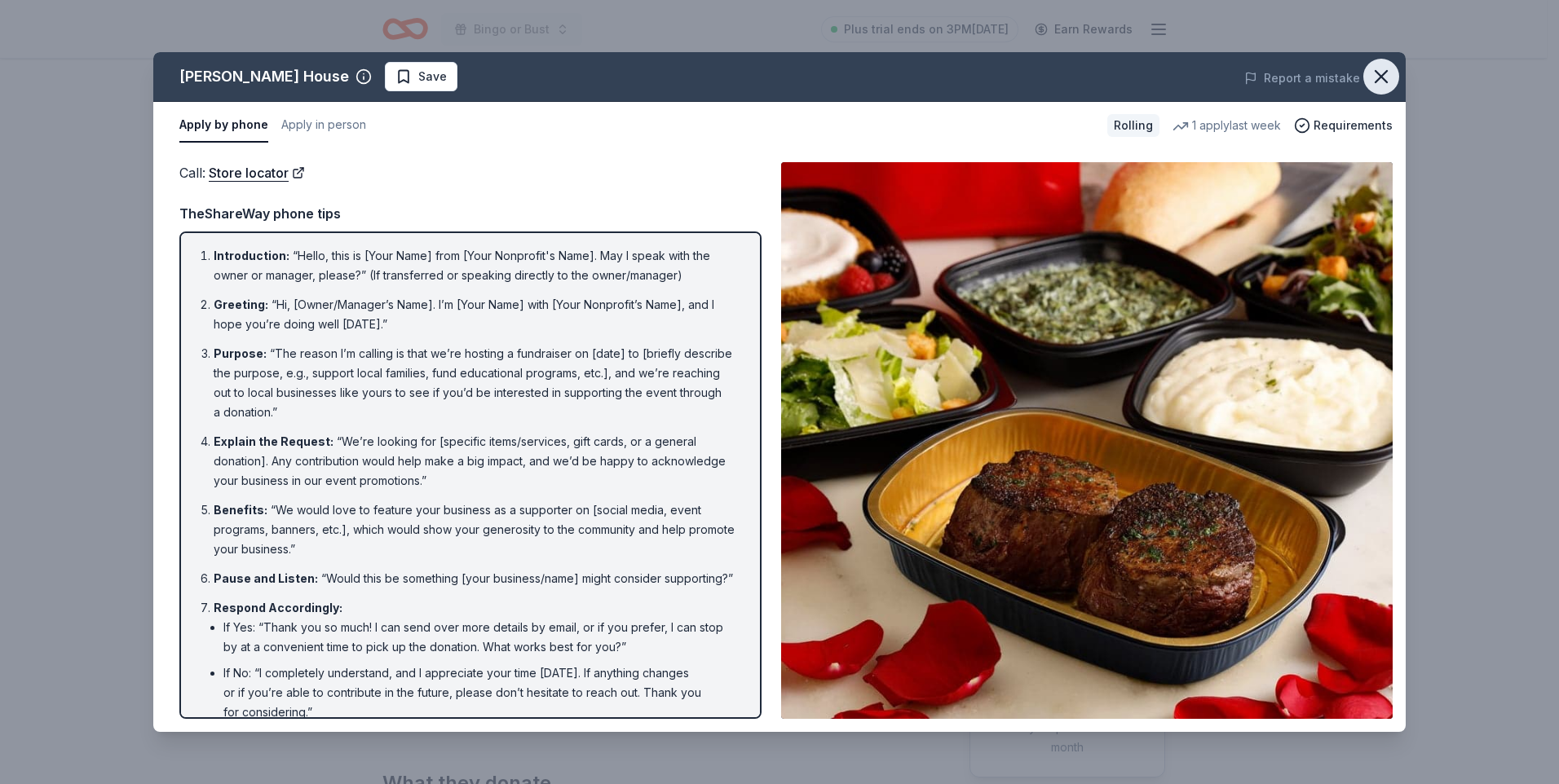
drag, startPoint x: 1391, startPoint y: 68, endPoint x: 1379, endPoint y: 85, distance: 20.8
click at [1391, 69] on icon "button" at bounding box center [1381, 76] width 22 height 22
